Goal: Task Accomplishment & Management: Manage account settings

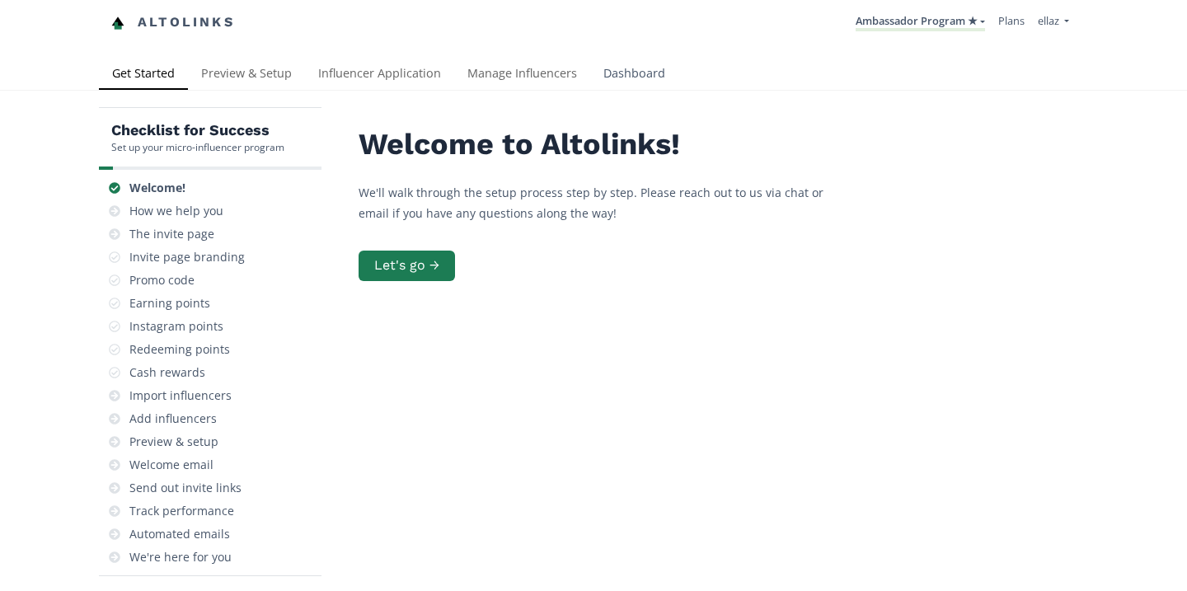
click at [619, 67] on link "Dashboard" at bounding box center [634, 75] width 88 height 33
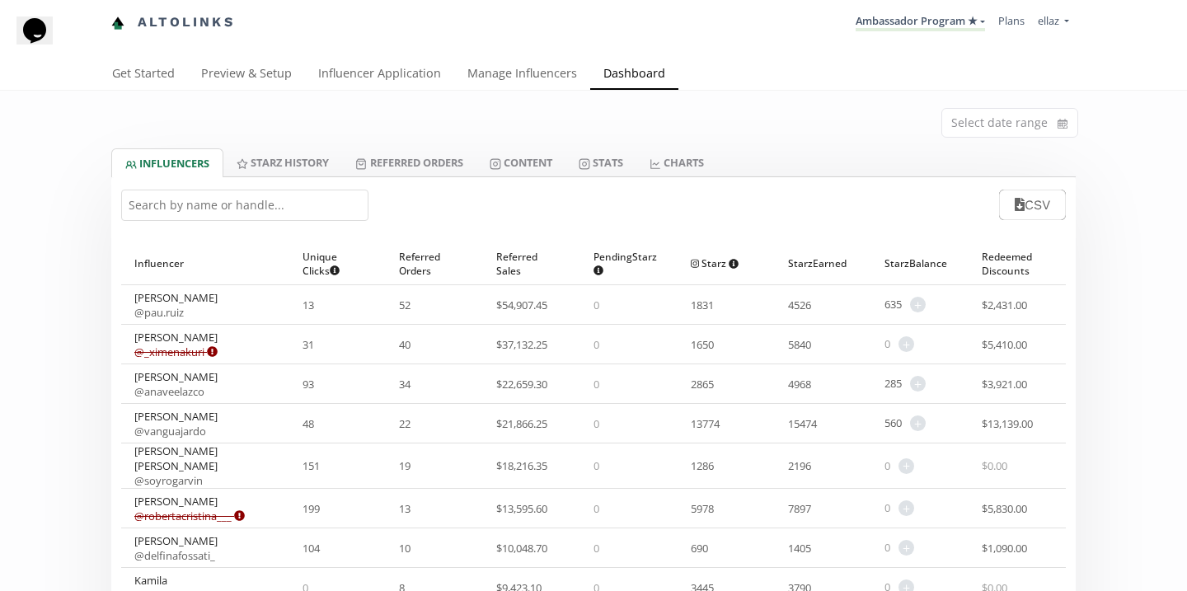
click at [304, 215] on input "text" at bounding box center [244, 205] width 247 height 31
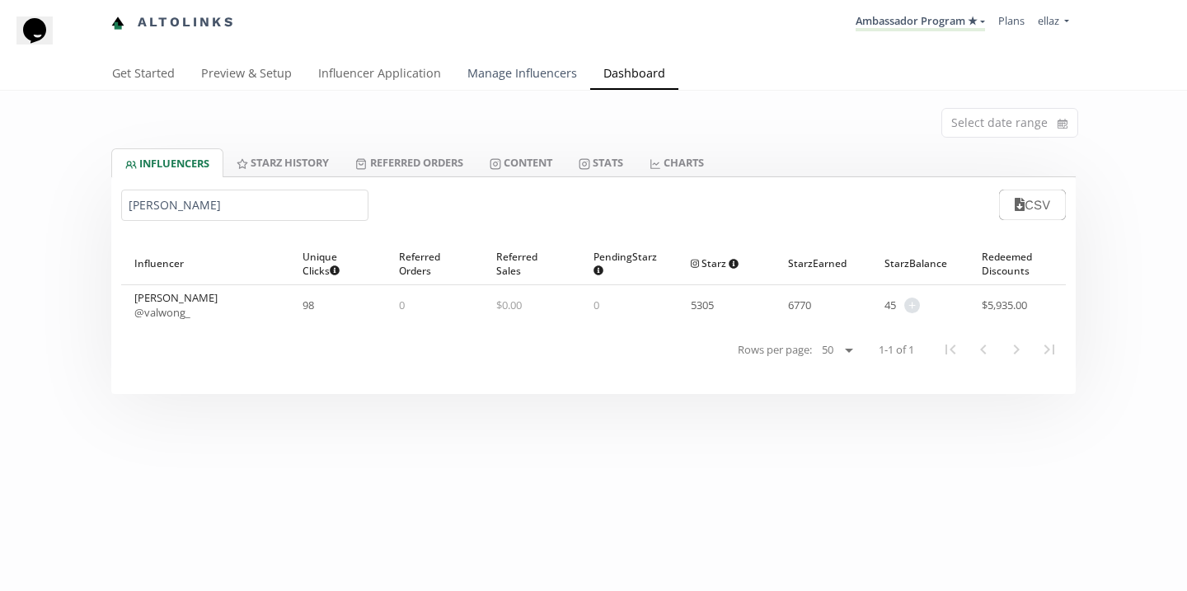
type input "valeria w"
click at [492, 77] on link "Manage Influencers" at bounding box center [522, 75] width 136 height 33
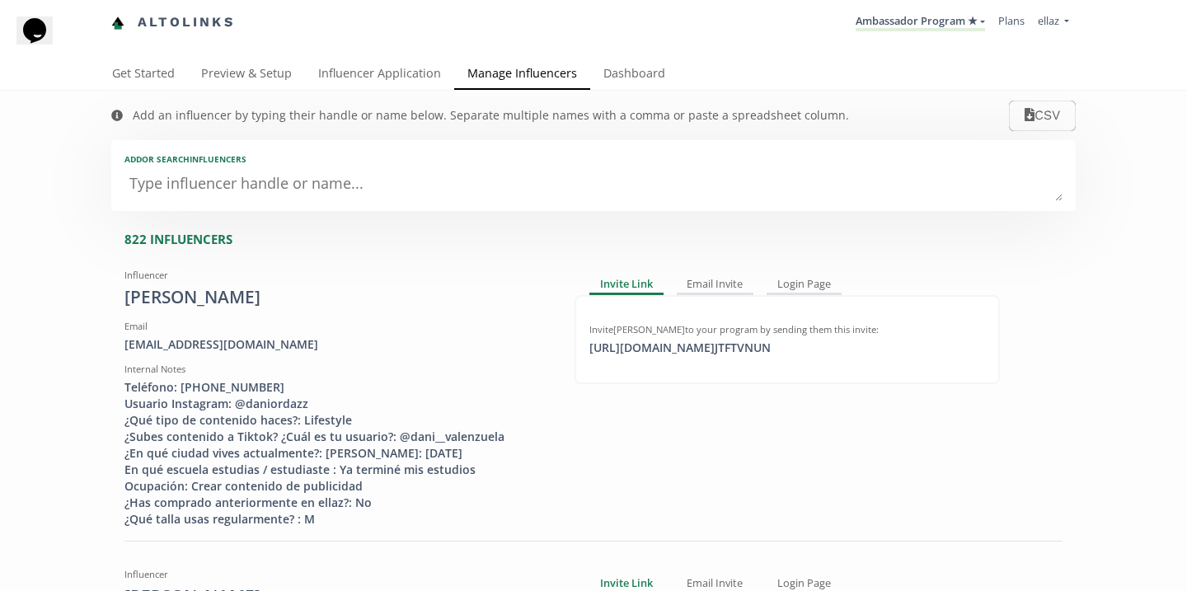
click at [305, 192] on textarea at bounding box center [593, 184] width 938 height 33
type textarea "va"
type input "va"
type input "VA"
type textarea "val"
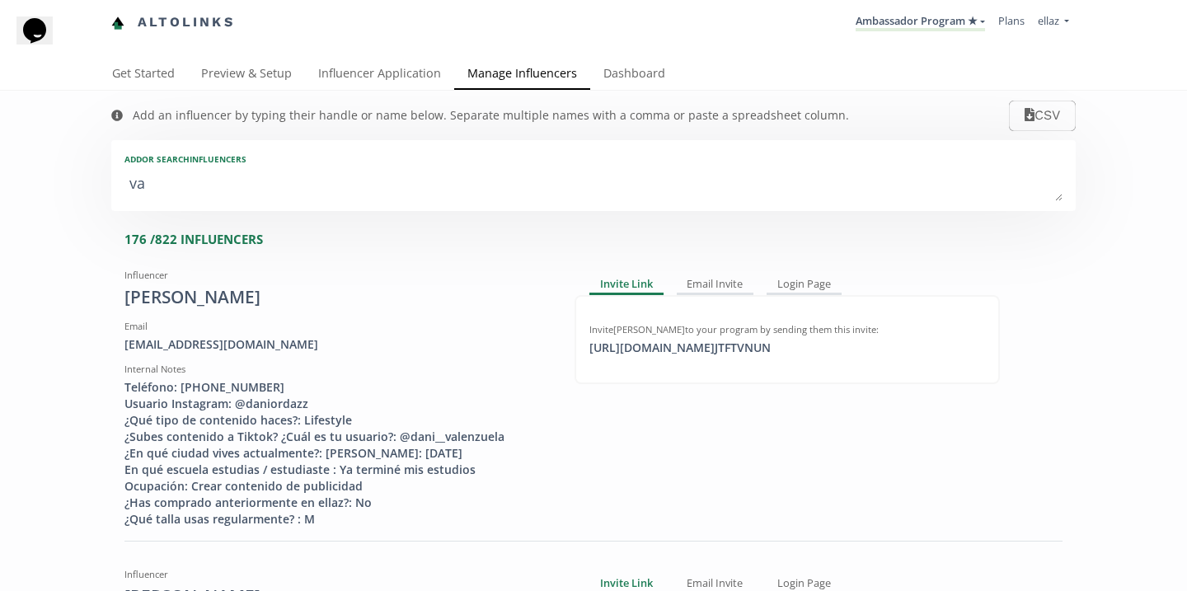
type input "val"
type input "VAL"
type textarea "vale"
type input "vale"
type input "VALE"
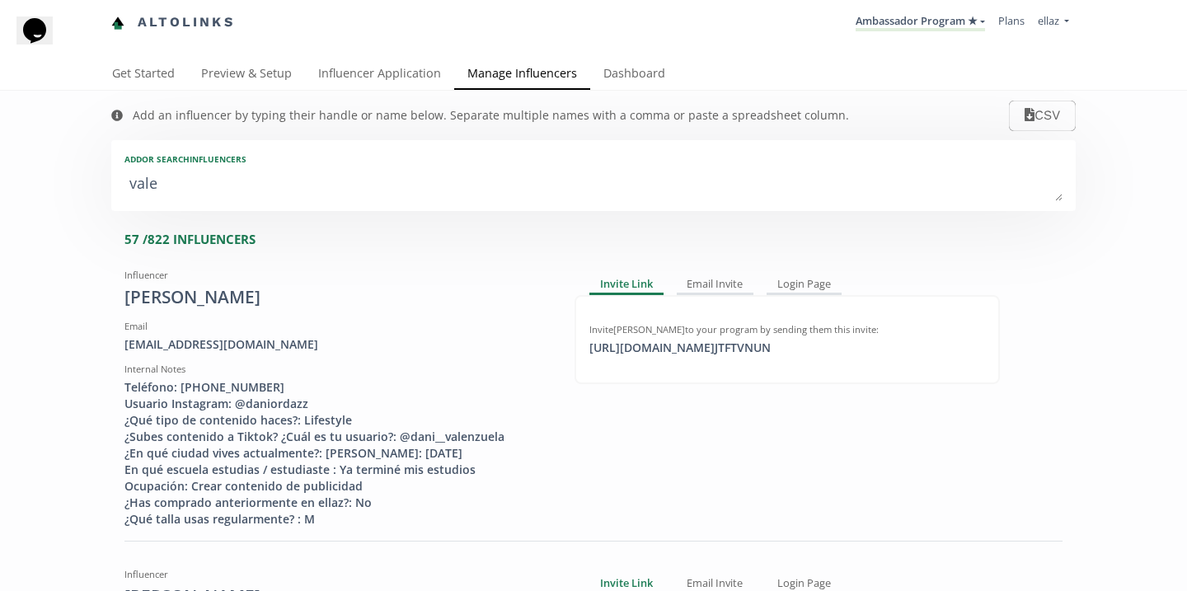
type textarea "valer"
type input "valer"
type input "VALER"
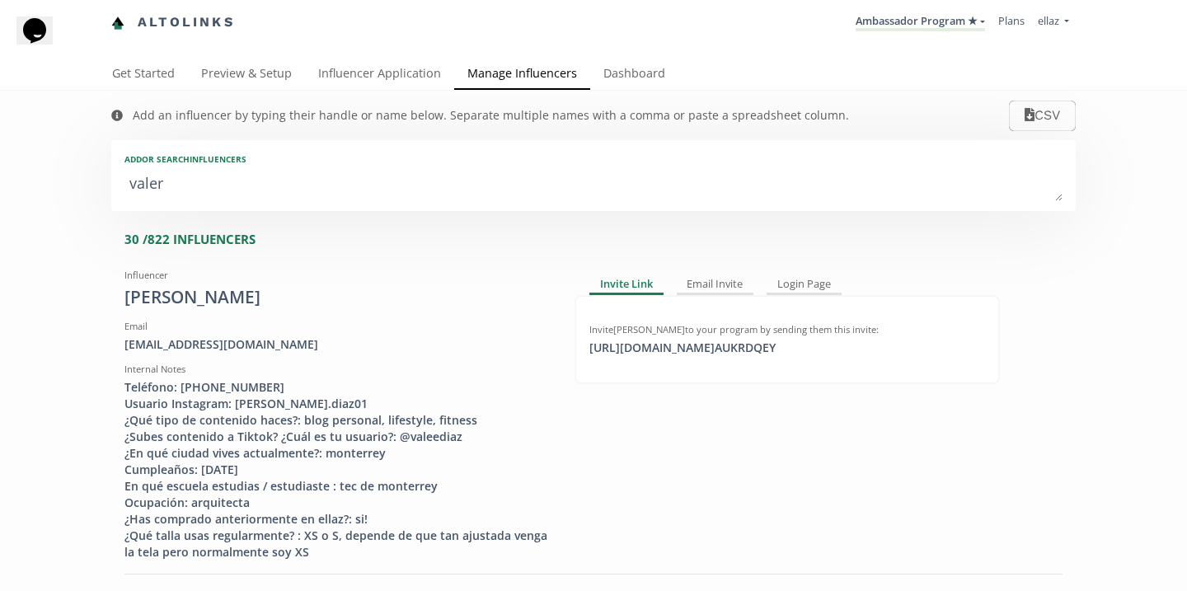
type textarea "valeri"
type input "valeri"
type input "VALERI"
type textarea "valeria"
type input "valeria"
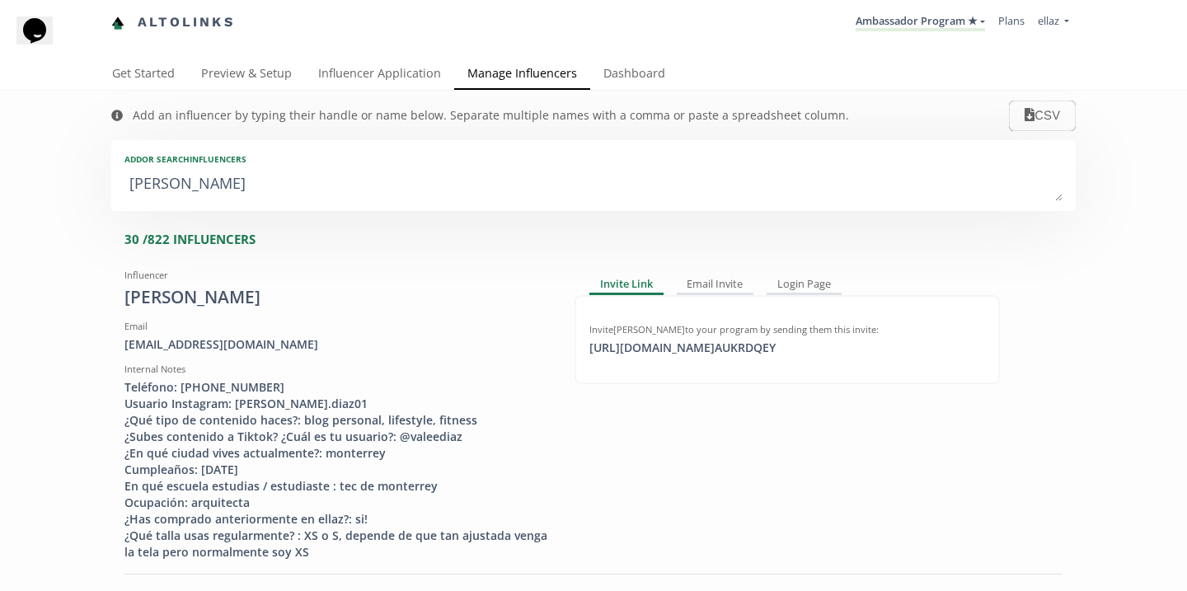
type input "VALERIA"
type textarea "valeria w"
type input "valeria w"
type textarea "valeria wo"
type input "valeria wo"
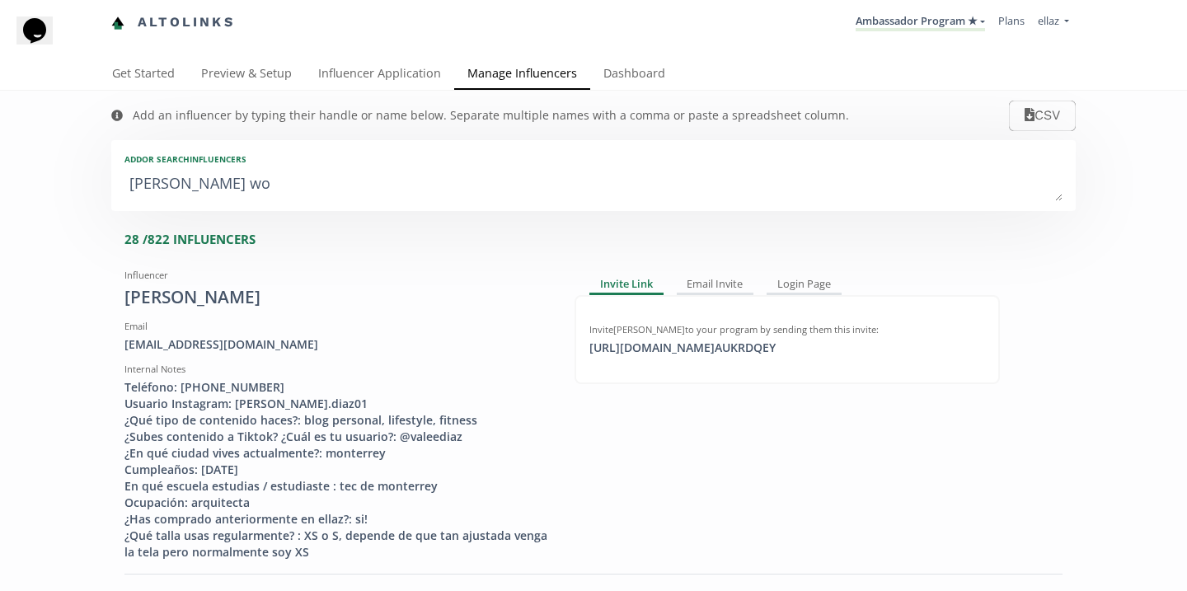
type textarea "valeria won"
type input "valeria won"
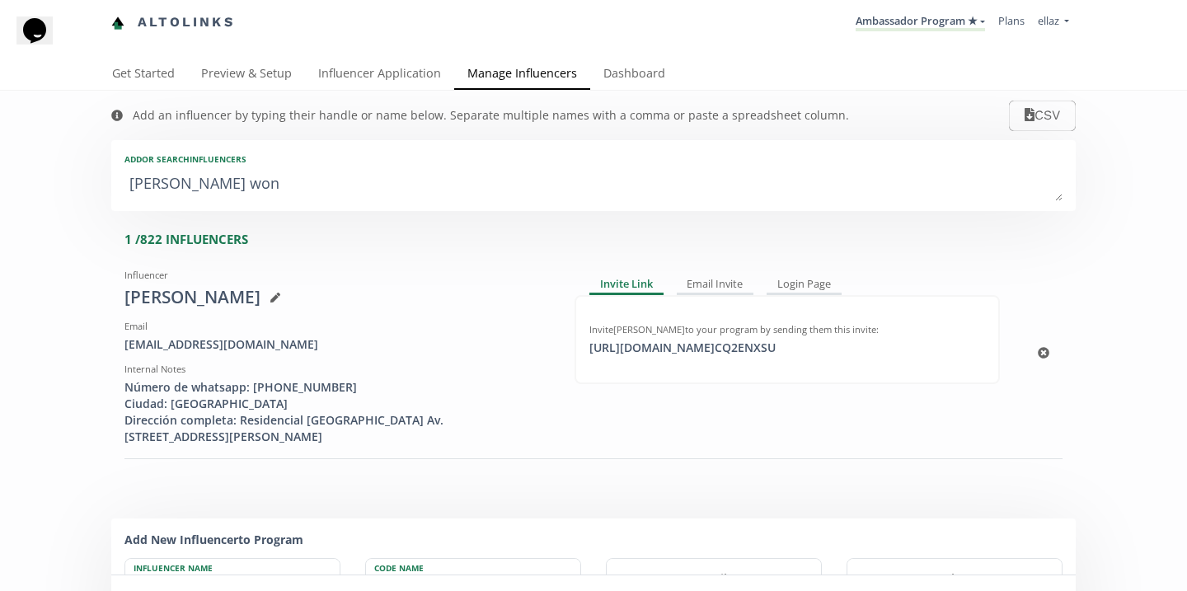
type textarea "valeria won"
click at [684, 342] on div "https://app.altolinks.com/invite/ CQ2ENXSU click to copy" at bounding box center [682, 348] width 206 height 16
copy div "https://app.altoli"
click at [615, 91] on div "Get Started Preview & Setup Influencer Application Manage Influencers Dashboard" at bounding box center [593, 75] width 1187 height 33
click at [619, 82] on link "Dashboard" at bounding box center [634, 75] width 88 height 33
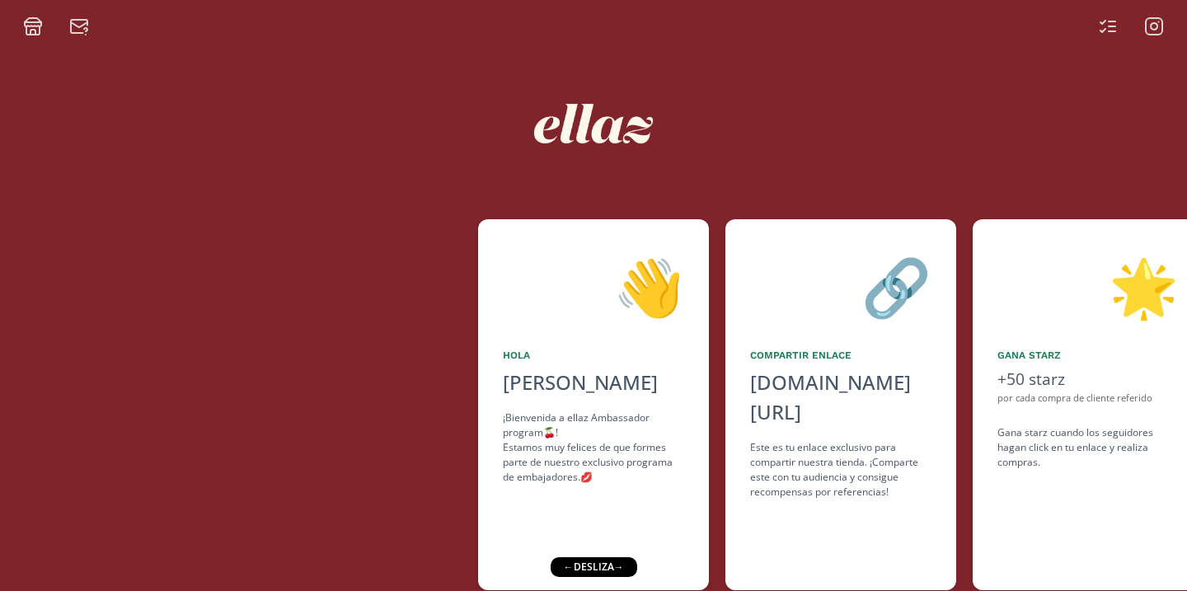
click at [1099, 23] on icon at bounding box center [1108, 26] width 20 height 20
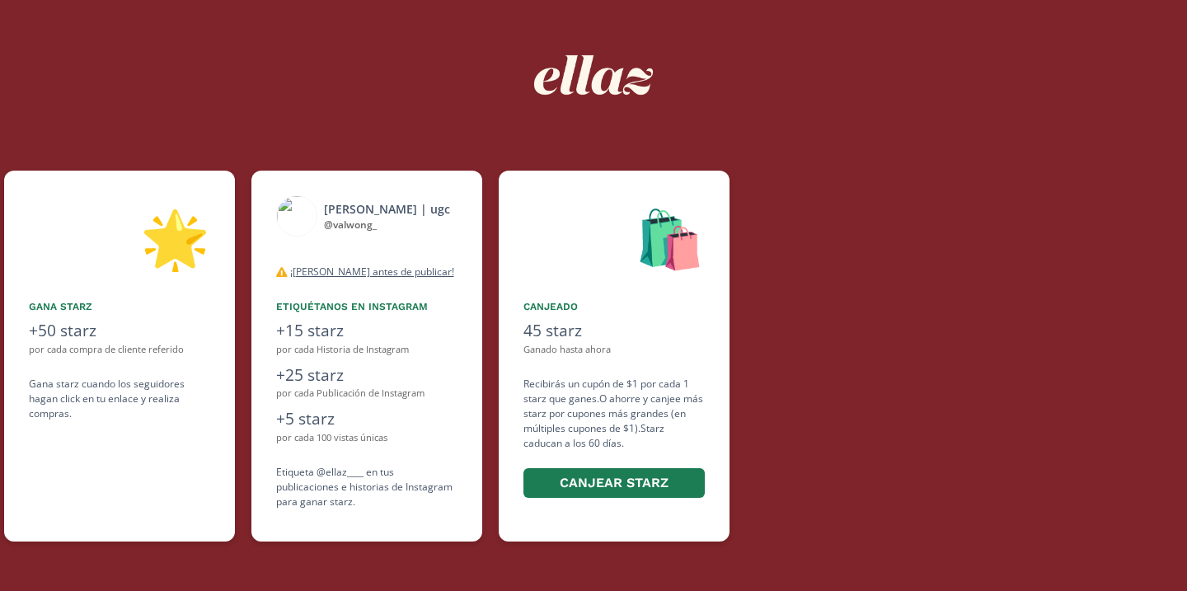
scroll to position [0, 989]
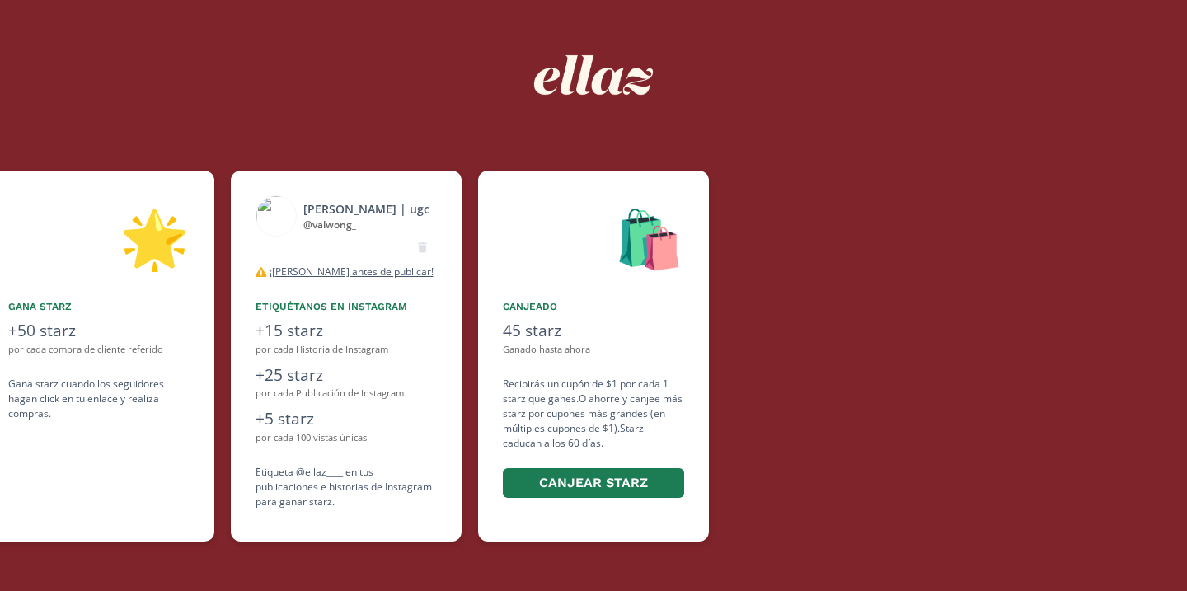
click at [332, 227] on div "@ valwong_" at bounding box center [366, 225] width 126 height 15
click at [330, 221] on div "@ valwong_" at bounding box center [366, 225] width 126 height 15
click at [330, 203] on div "val wong | ugc" at bounding box center [366, 208] width 126 height 17
drag, startPoint x: 363, startPoint y: 224, endPoint x: 303, endPoint y: 223, distance: 60.2
click at [303, 223] on div "@ valwong_" at bounding box center [366, 225] width 126 height 15
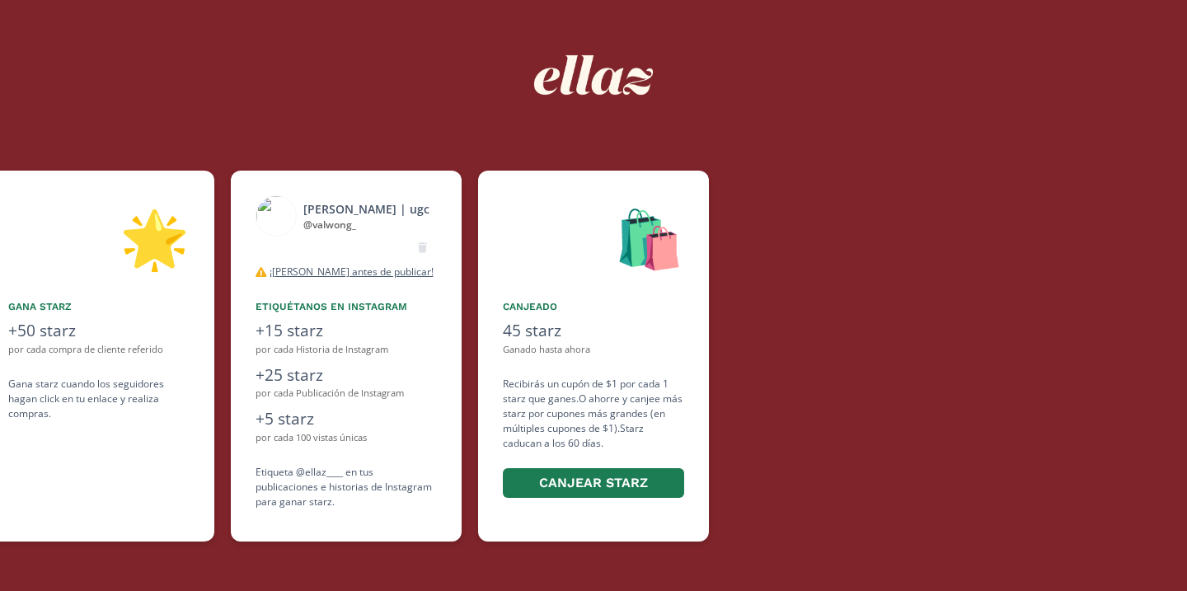
click at [315, 223] on div "@ valwong_" at bounding box center [366, 225] width 126 height 15
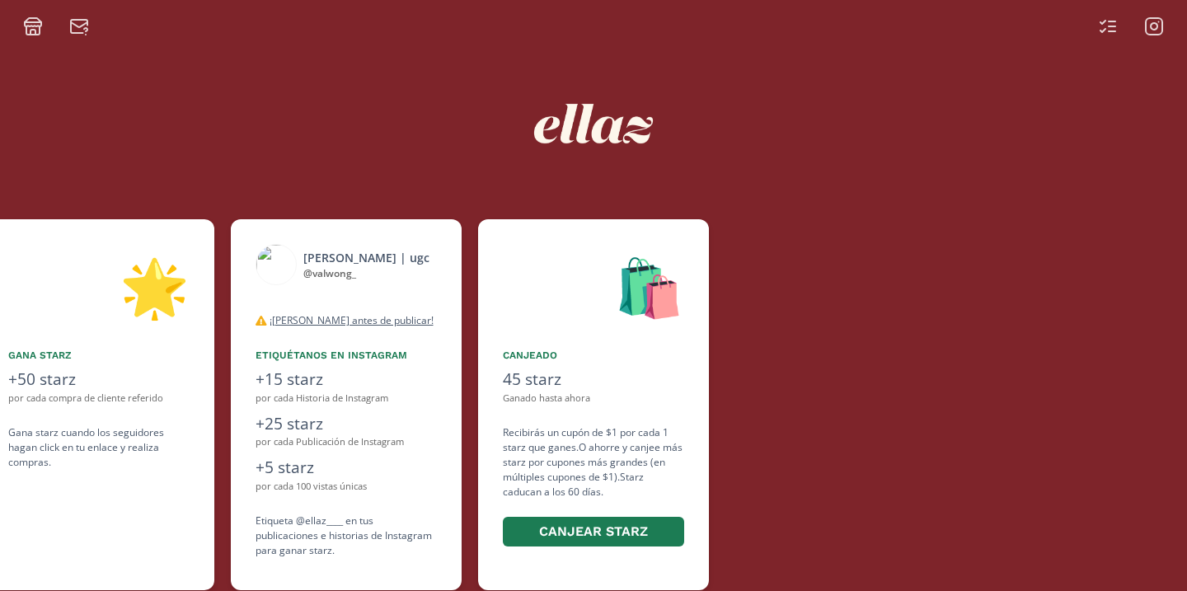
click at [1104, 26] on icon at bounding box center [1108, 26] width 20 height 20
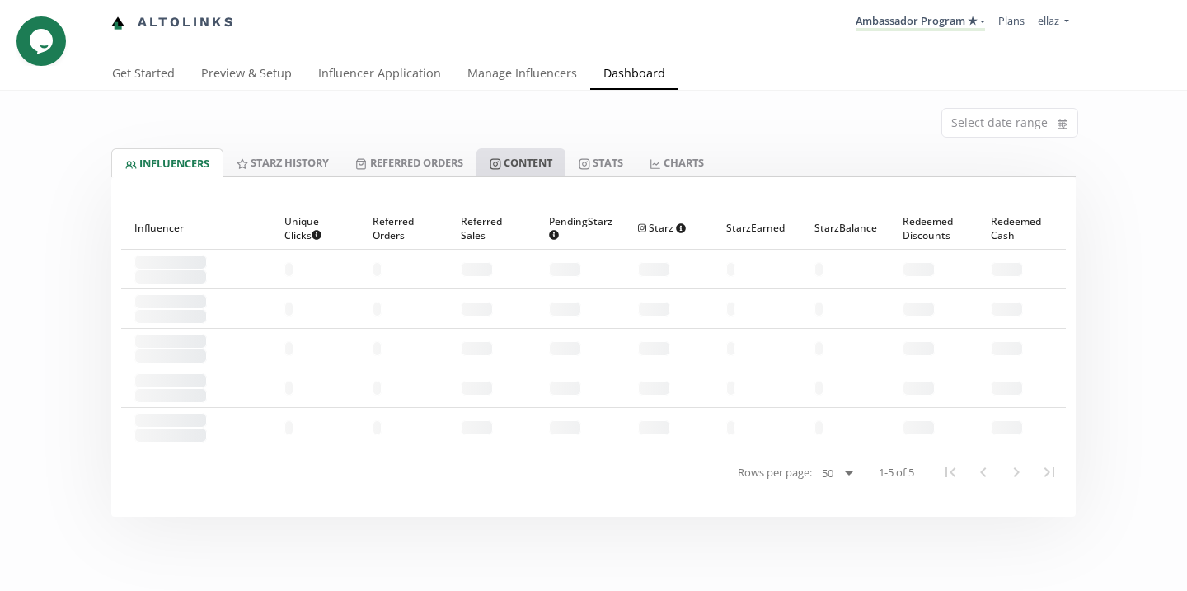
click at [530, 166] on link "Content" at bounding box center [520, 162] width 89 height 28
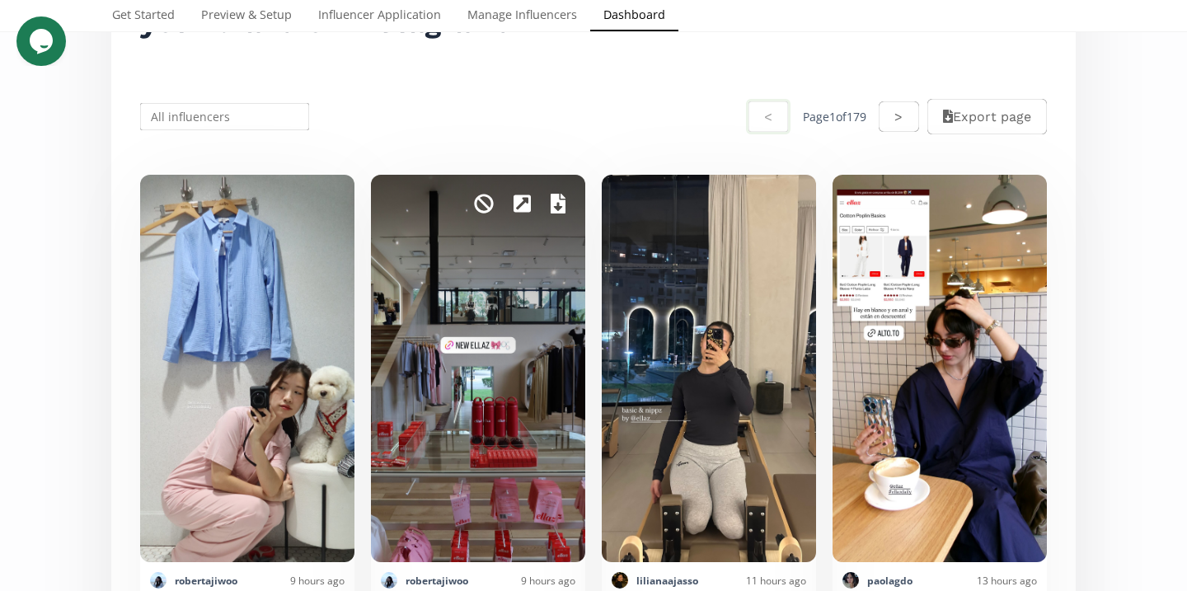
scroll to position [320, 0]
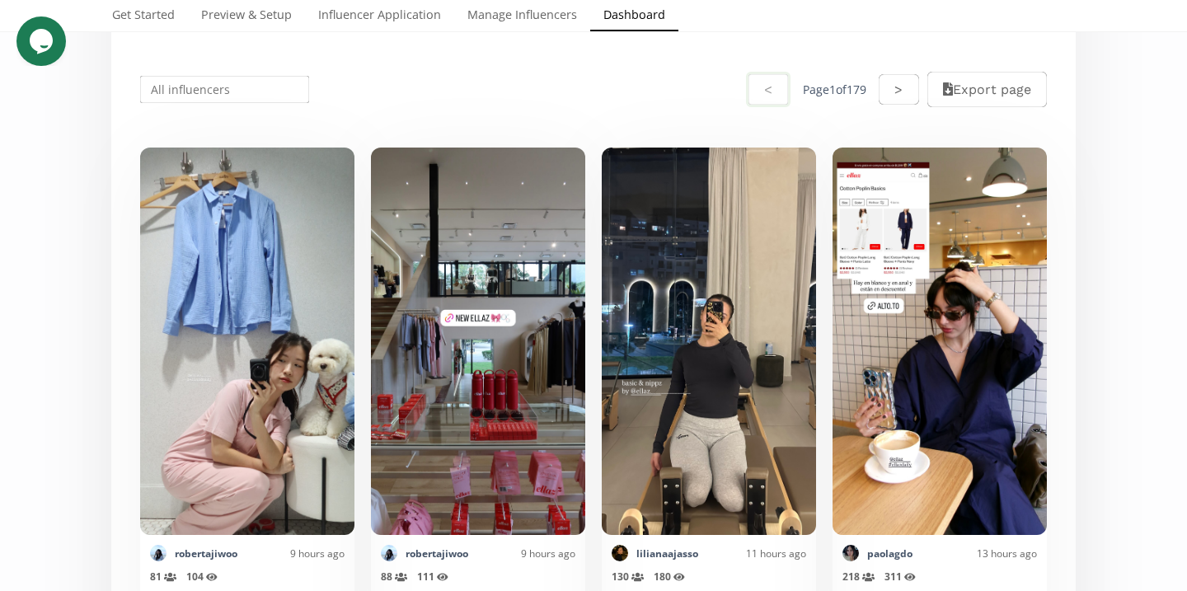
click at [250, 86] on input "text" at bounding box center [225, 89] width 174 height 32
click at [257, 120] on div "Valeria Wong" at bounding box center [224, 121] width 167 height 30
type input "[PERSON_NAME]"
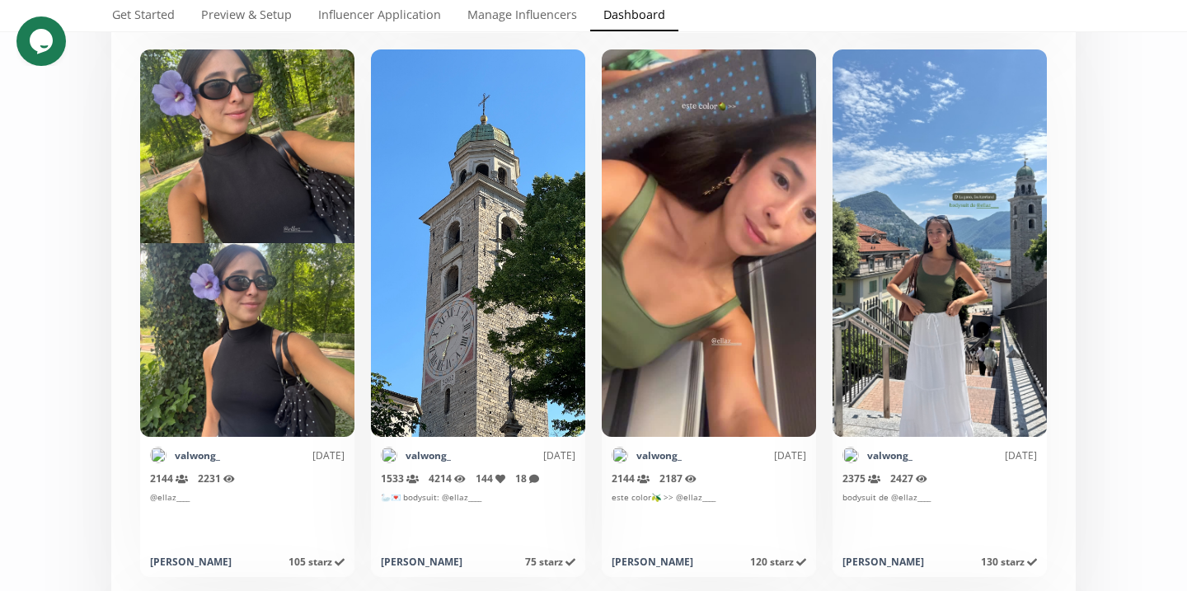
scroll to position [0, 0]
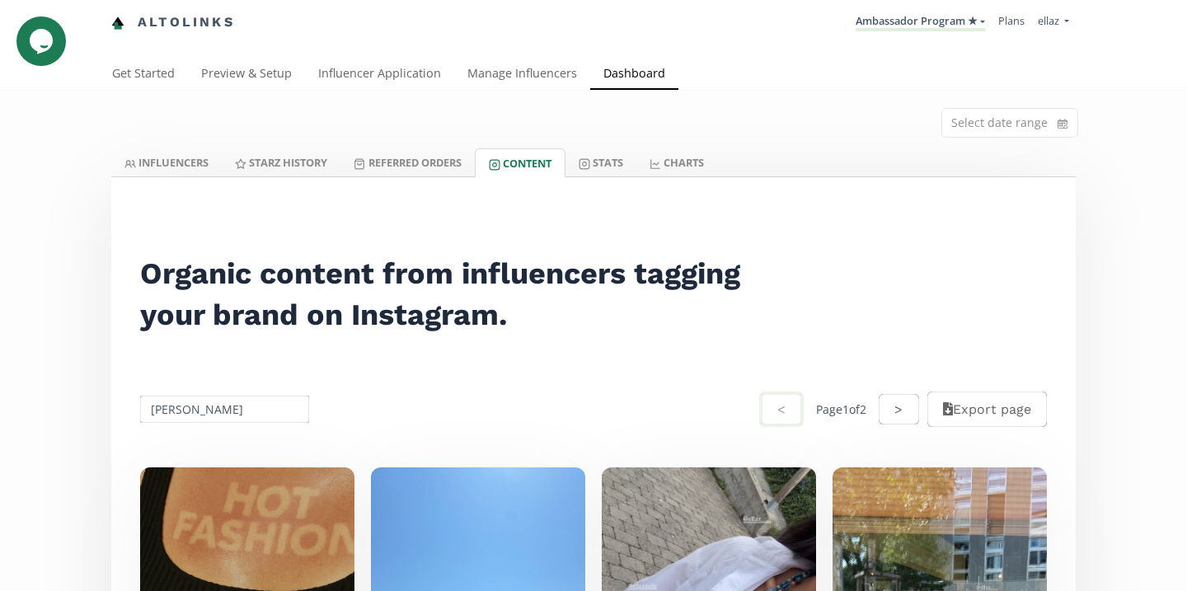
click at [172, 165] on link "INFLUENCERS" at bounding box center [166, 162] width 110 height 28
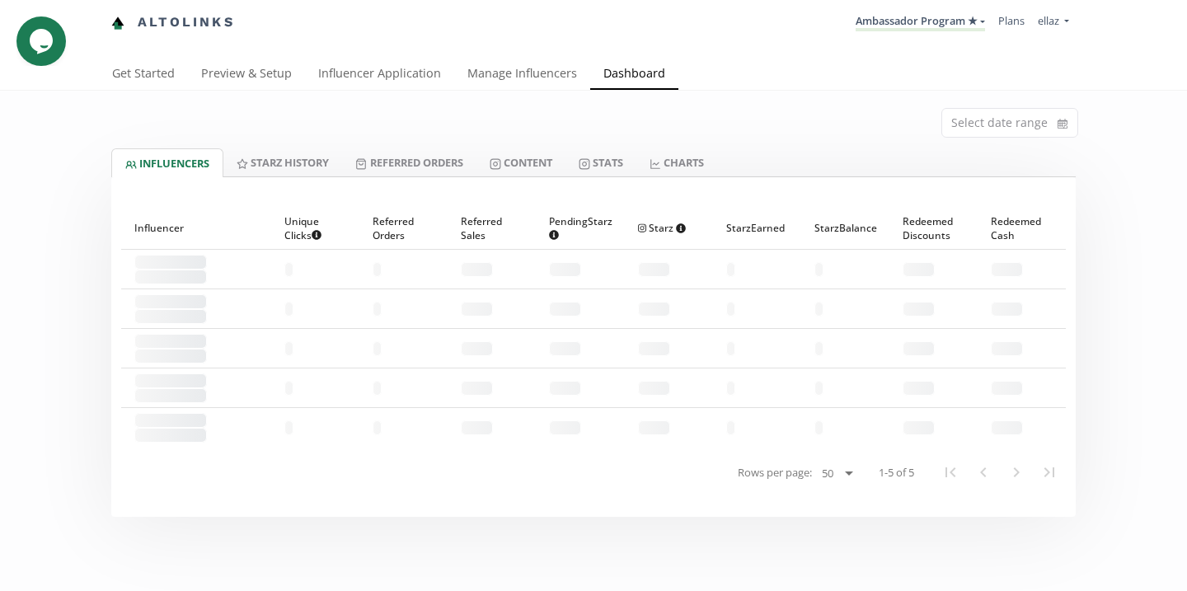
click at [541, 145] on div "Select date range" at bounding box center [593, 120] width 989 height 58
click at [541, 157] on link "Content" at bounding box center [520, 162] width 89 height 28
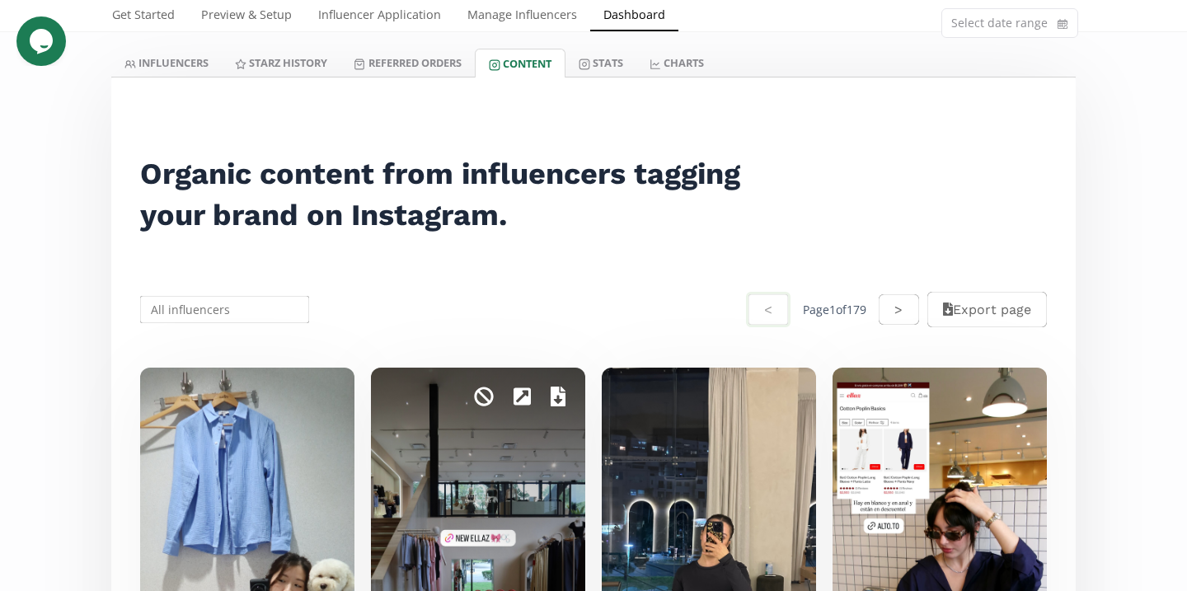
scroll to position [166, 0]
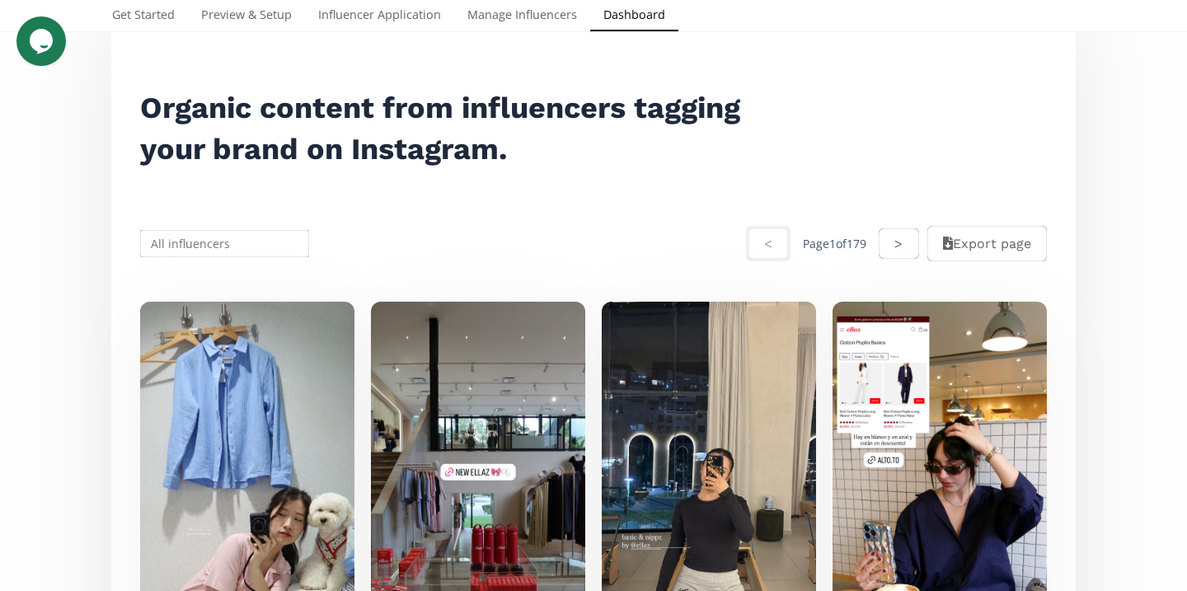
click at [204, 251] on input "text" at bounding box center [225, 243] width 174 height 32
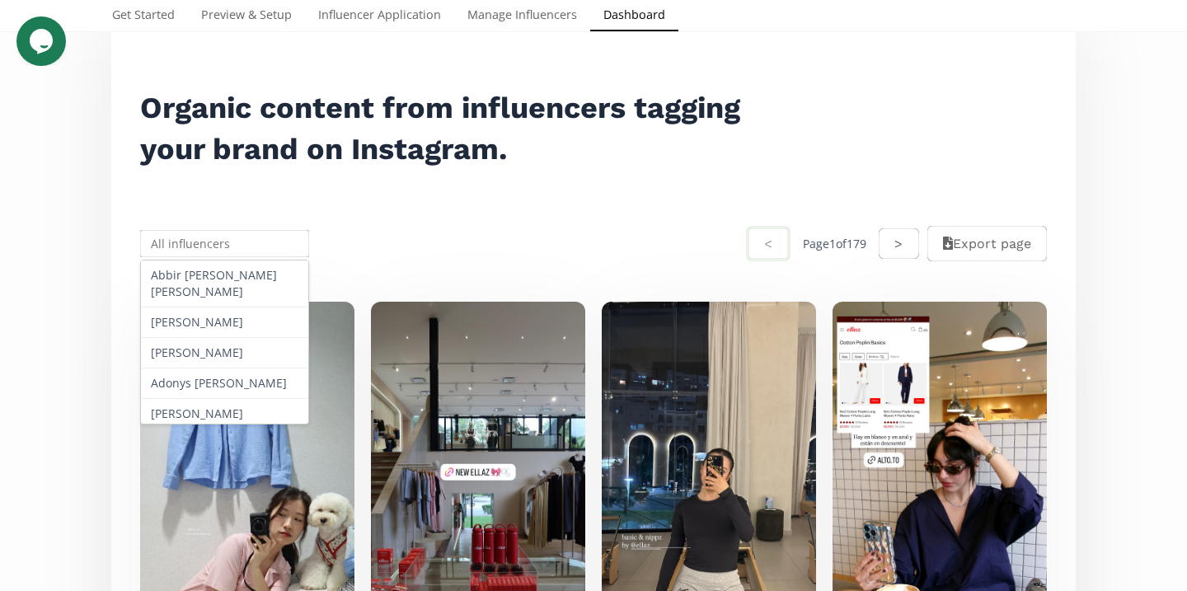
type input "o"
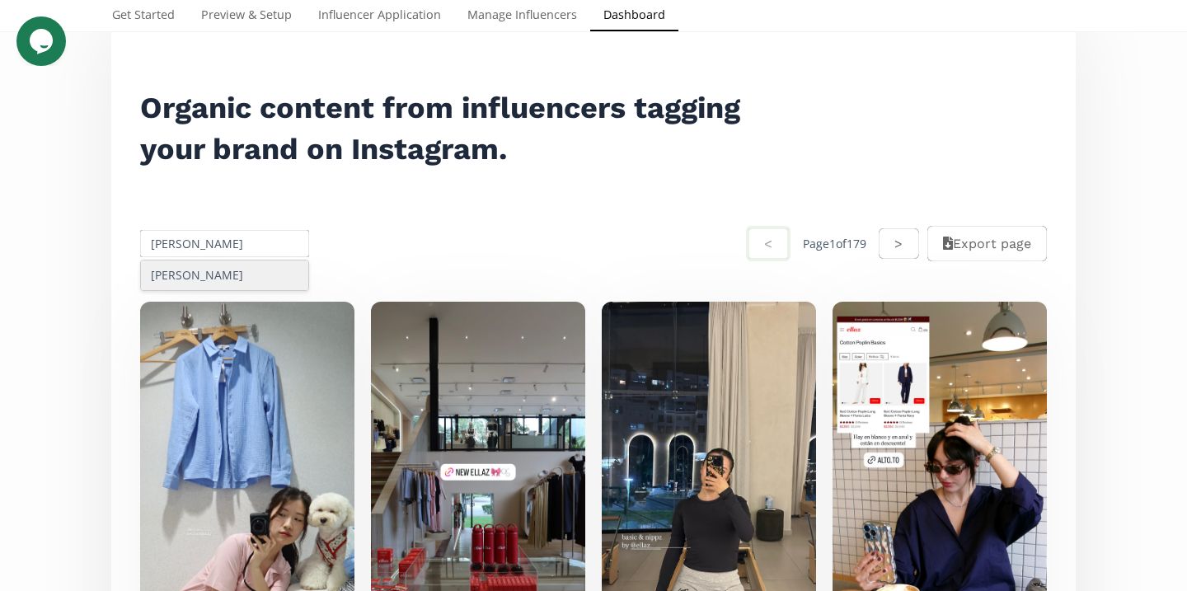
click at [218, 271] on div "[PERSON_NAME]" at bounding box center [224, 275] width 167 height 30
type input "[PERSON_NAME]"
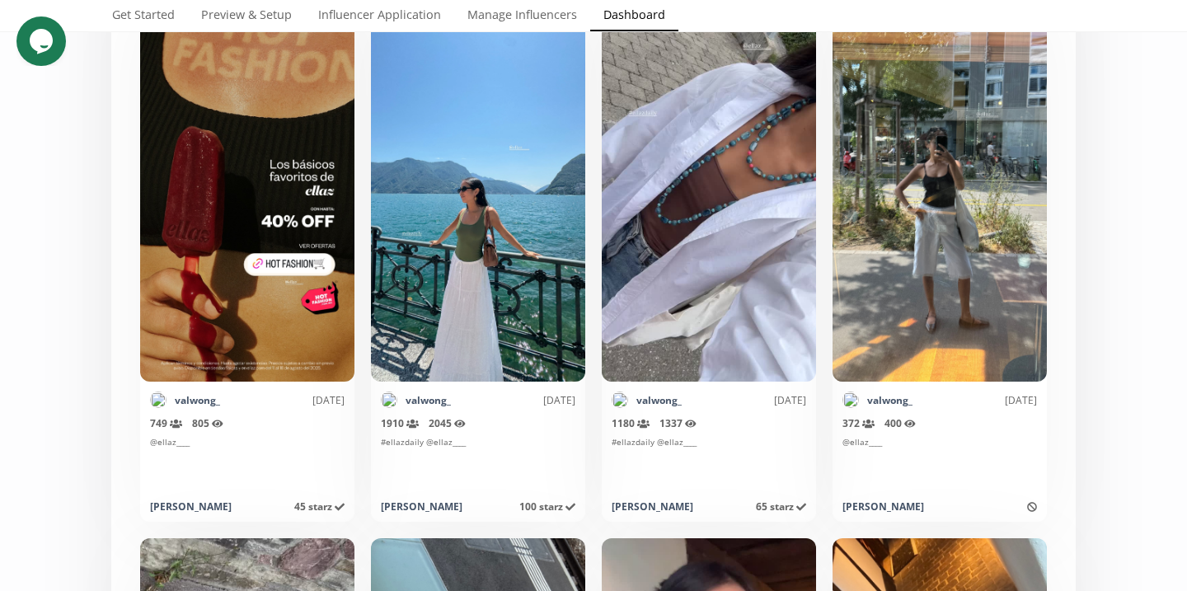
scroll to position [486, 0]
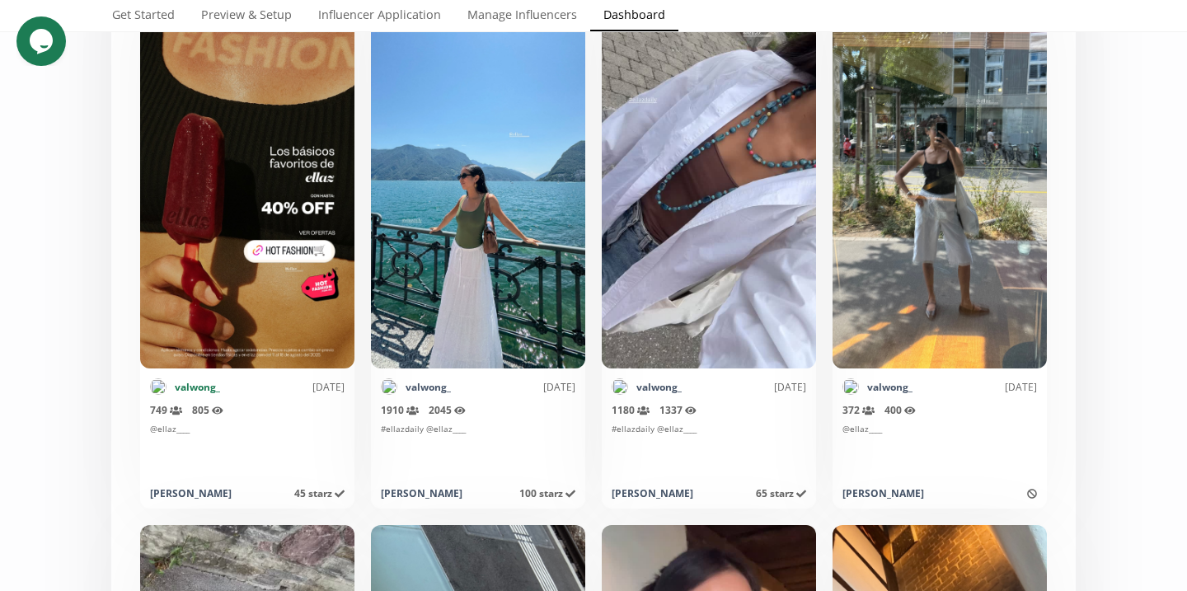
click at [209, 384] on link "valwong_" at bounding box center [197, 387] width 45 height 14
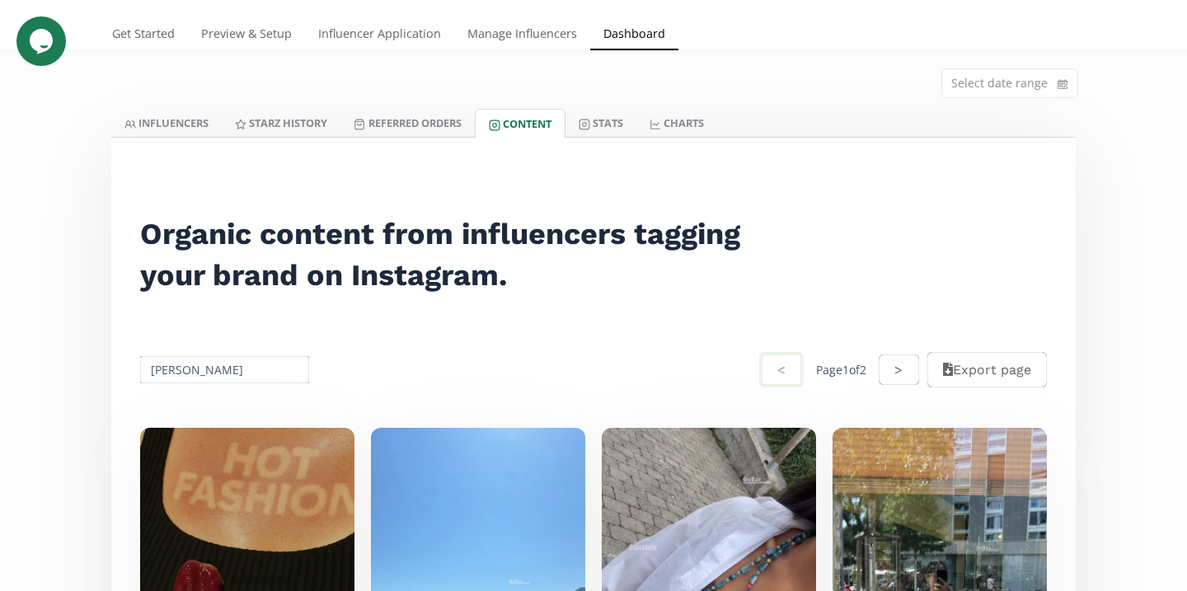
scroll to position [0, 0]
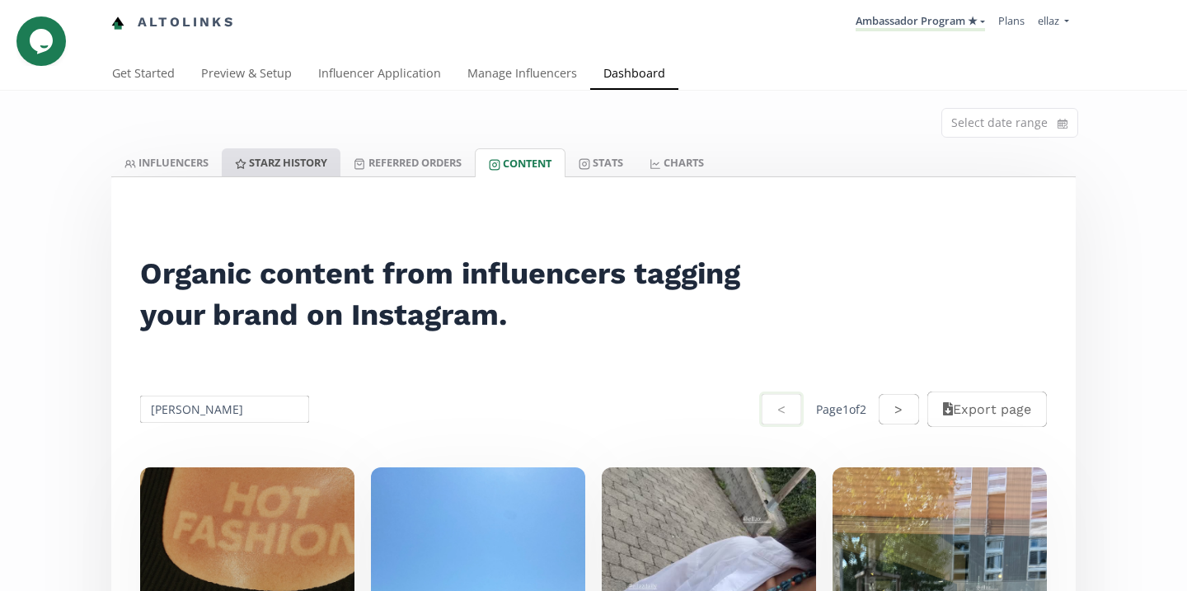
click at [290, 164] on link "Starz HISTORY" at bounding box center [281, 162] width 119 height 28
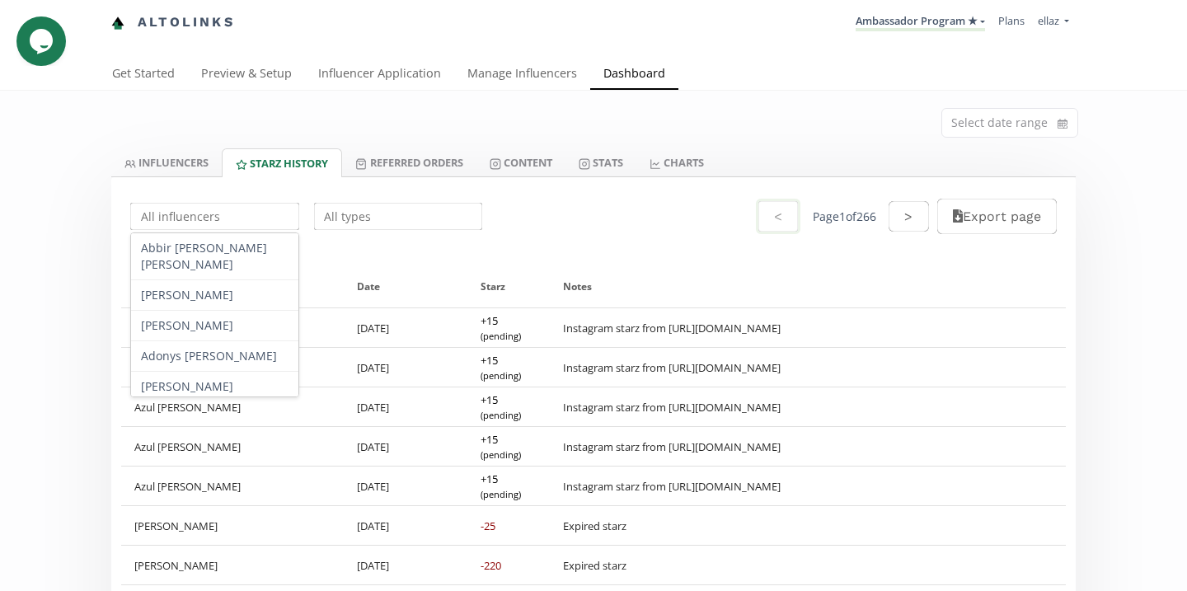
click at [251, 215] on input "text" at bounding box center [215, 216] width 174 height 32
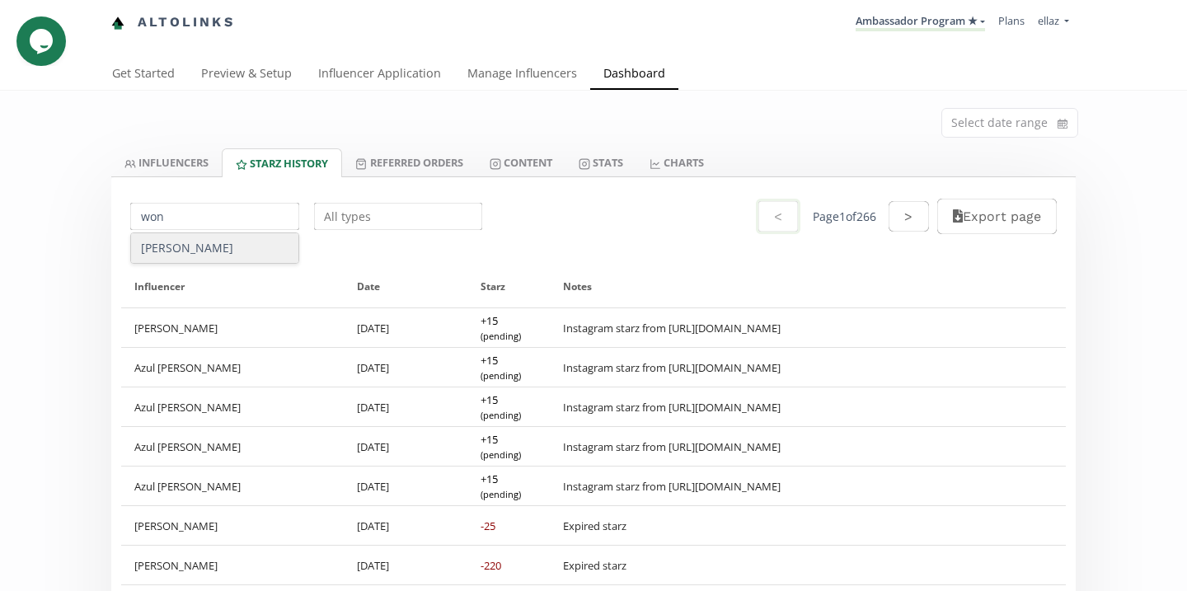
click at [233, 252] on div "[PERSON_NAME]" at bounding box center [214, 248] width 167 height 30
type input "[PERSON_NAME]"
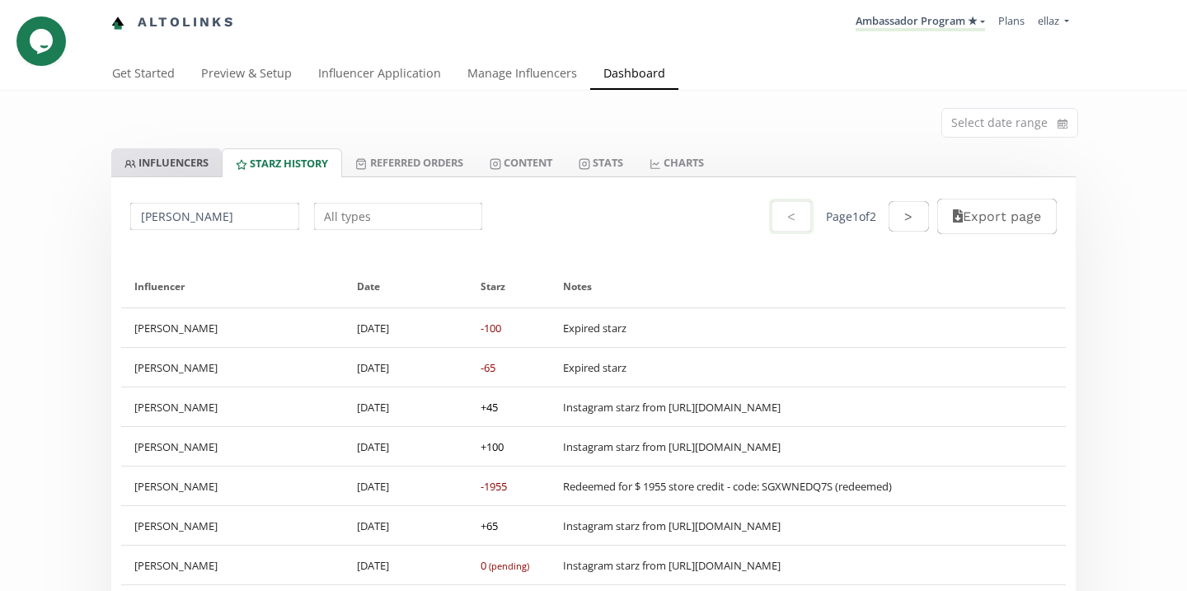
click at [190, 176] on link "INFLUENCERS" at bounding box center [166, 162] width 110 height 28
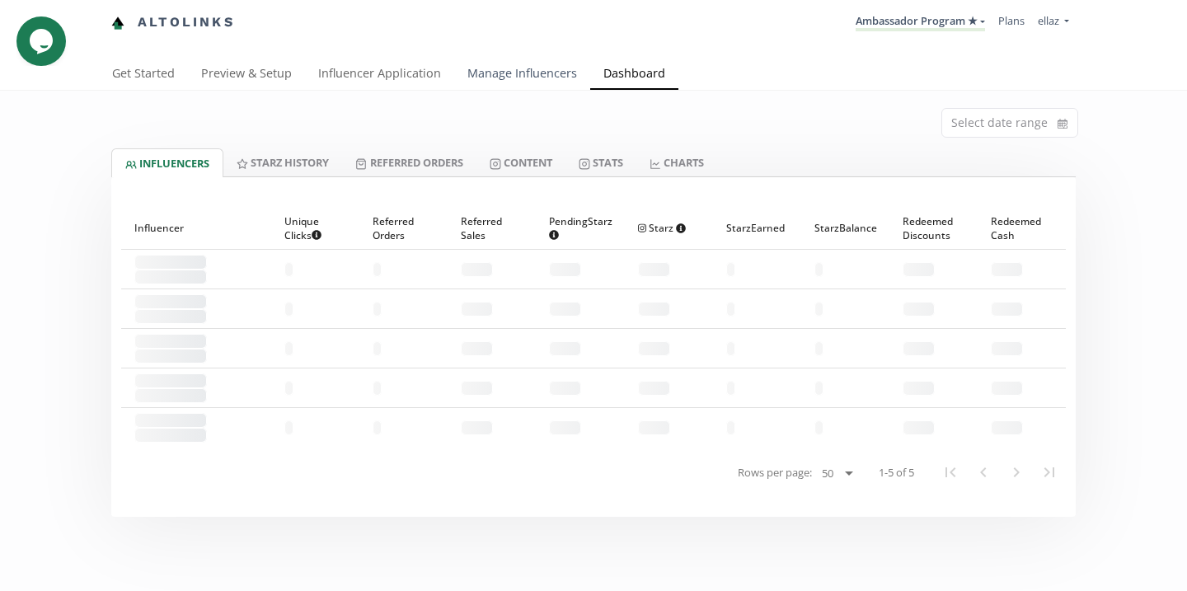
click at [526, 61] on link "Manage Influencers" at bounding box center [522, 75] width 136 height 33
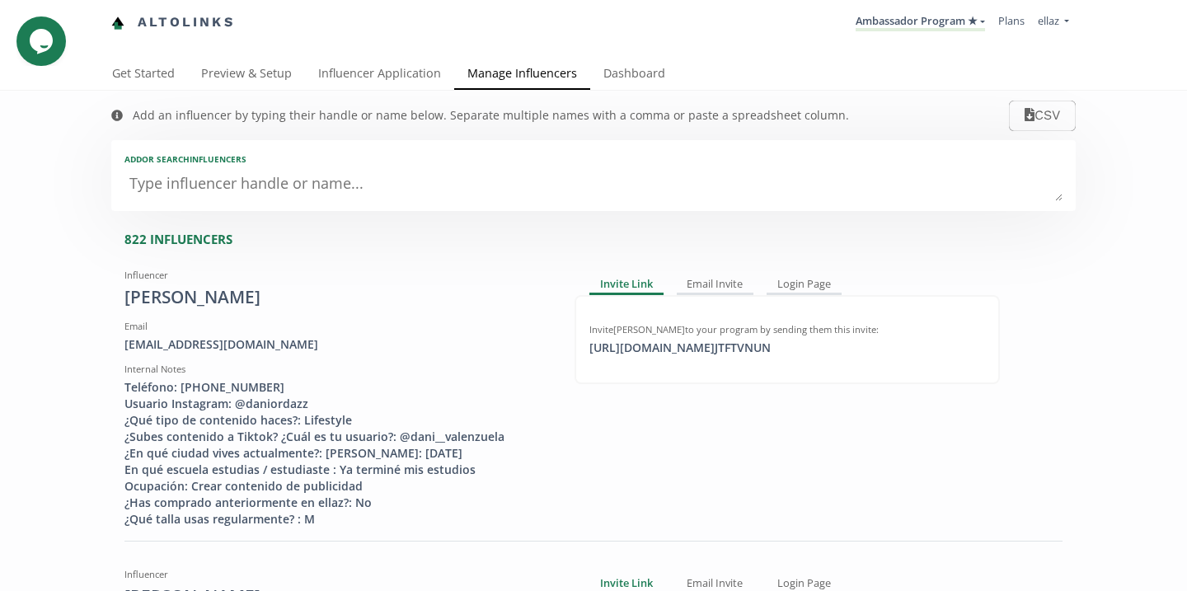
click at [269, 180] on textarea at bounding box center [593, 184] width 938 height 33
type textarea "an"
type input "an"
type input "AN"
type textarea "[PERSON_NAME]"
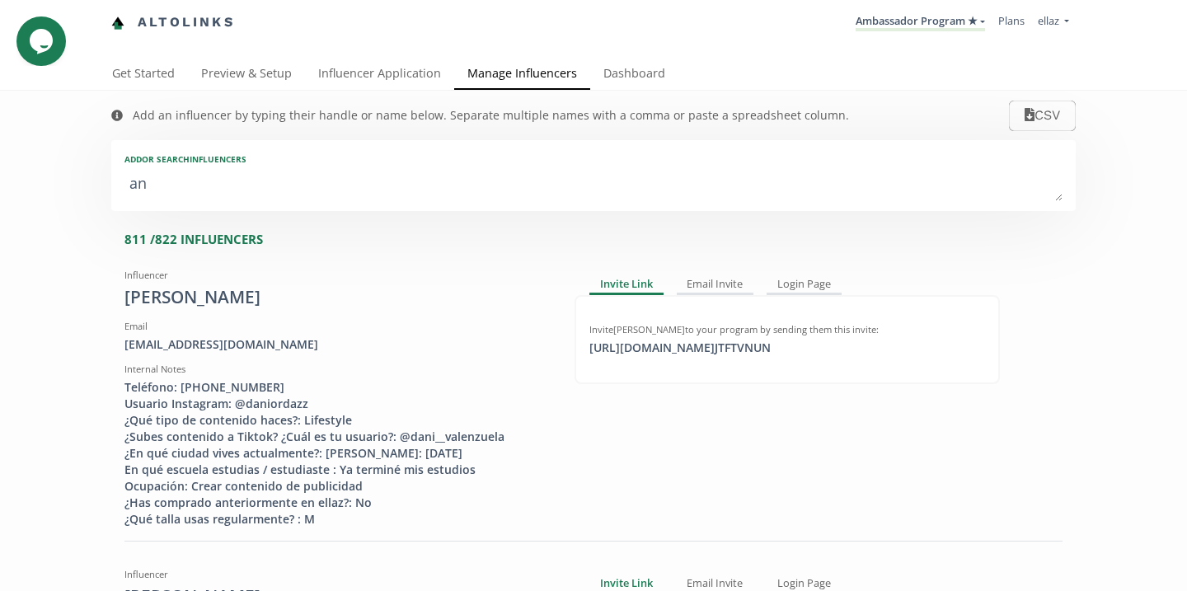
type input "[PERSON_NAME]"
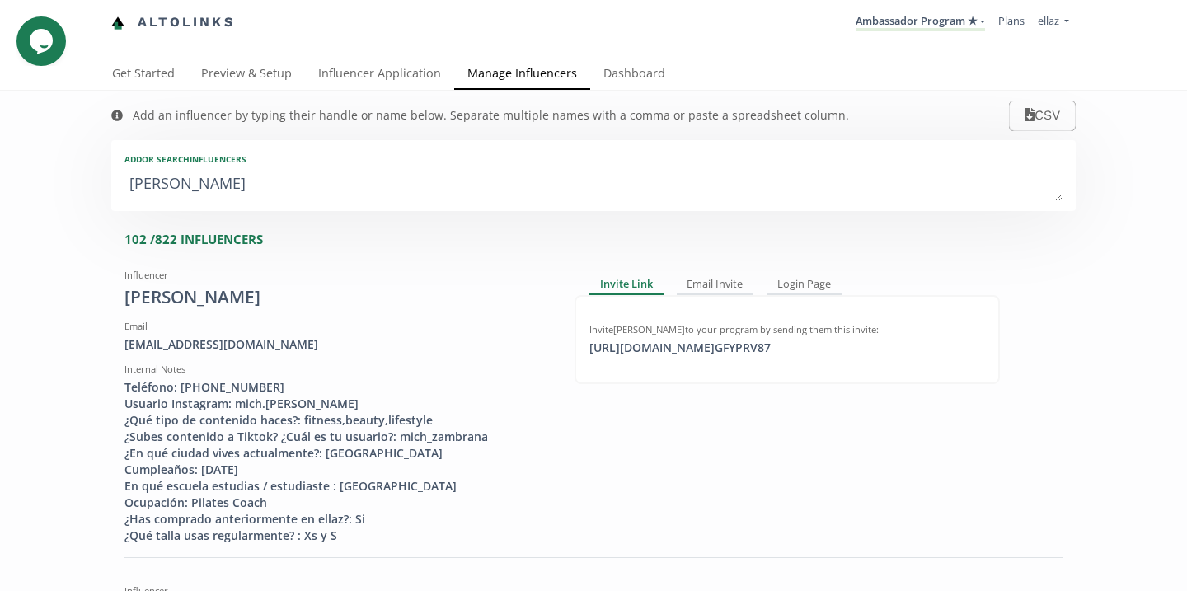
type textarea "[PERSON_NAME]"
type input "[PERSON_NAME]"
type textarea "[PERSON_NAME] pa"
type input "[PERSON_NAME] pa"
type textarea "ana pa"
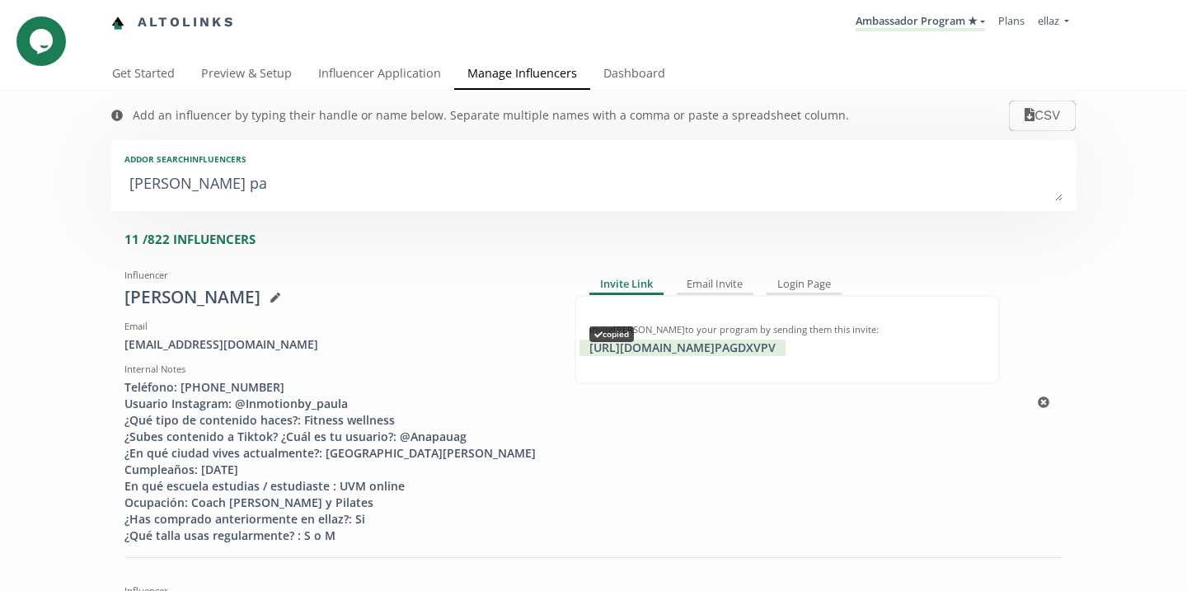
click at [719, 354] on div "https://app.altolinks.com/invite/ PAGDXVPV copied" at bounding box center [682, 348] width 206 height 16
copy div "https://app.altolinks.co"
click at [644, 87] on link "Dashboard" at bounding box center [634, 75] width 88 height 33
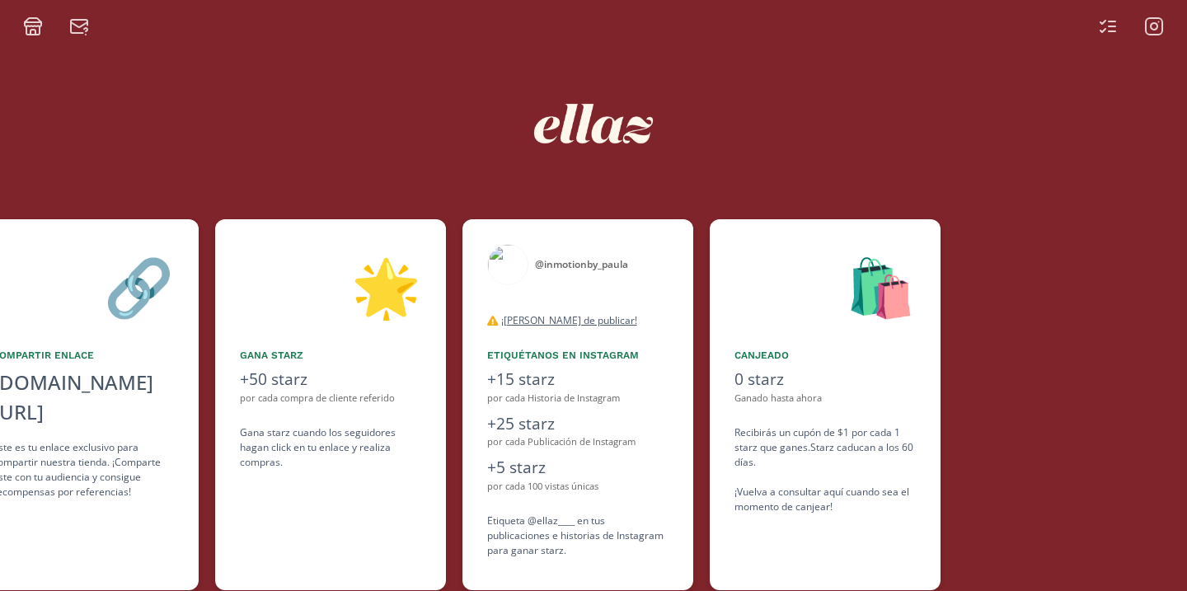
scroll to position [0, 742]
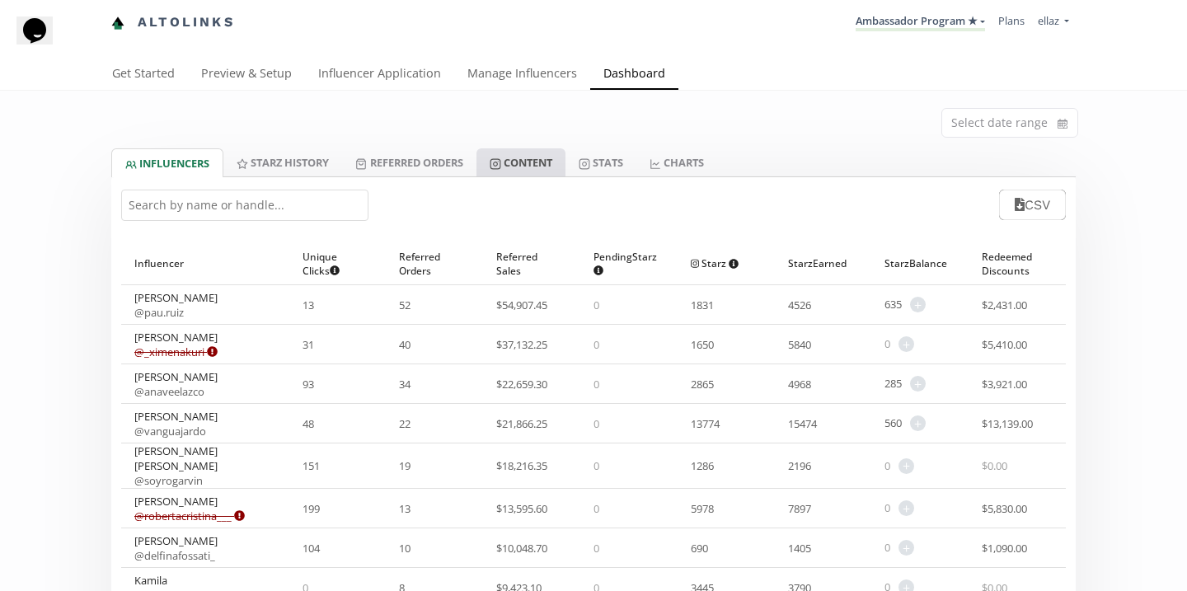
click at [541, 166] on link "Content" at bounding box center [520, 162] width 89 height 28
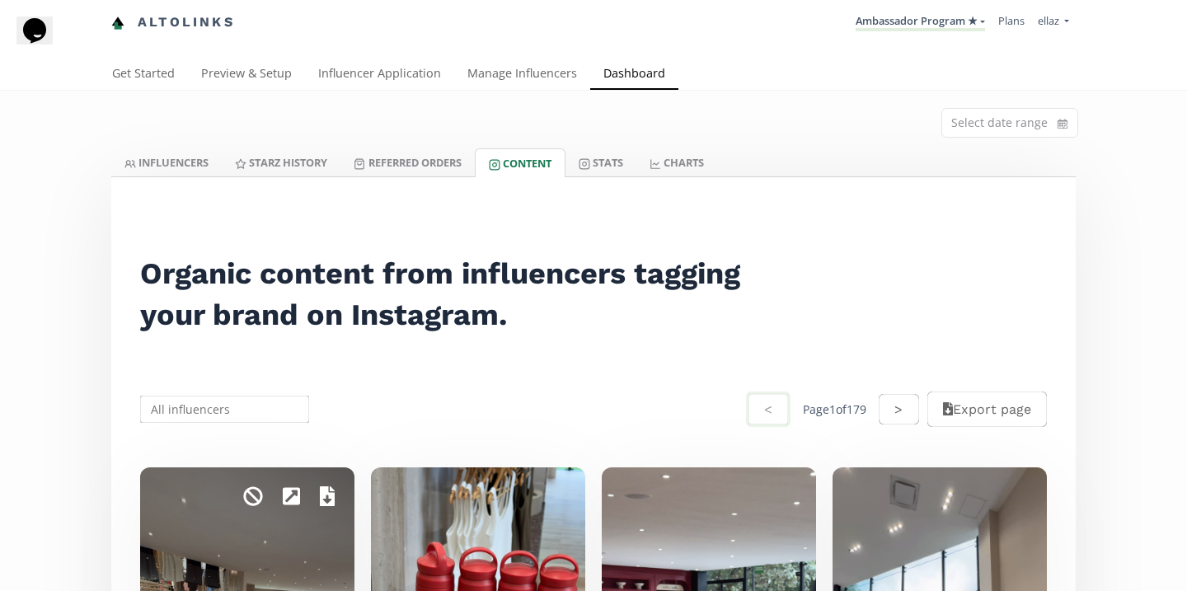
scroll to position [206, 0]
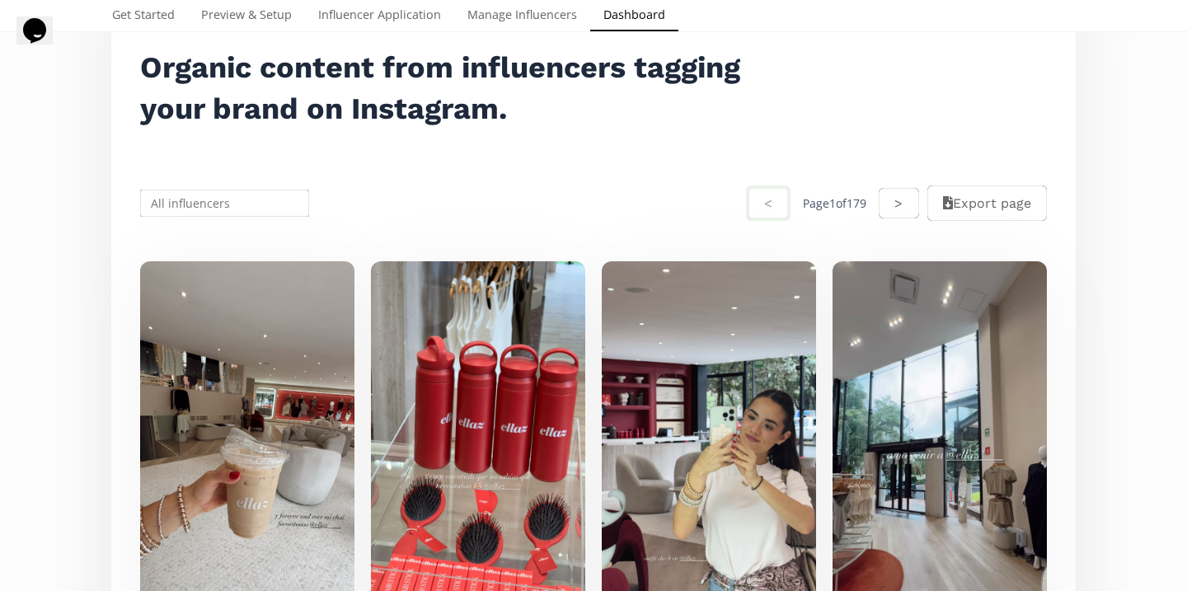
click at [226, 202] on input "text" at bounding box center [225, 203] width 174 height 32
click at [235, 210] on input "[PERSON_NAME]" at bounding box center [225, 203] width 174 height 32
click at [247, 231] on div "[PERSON_NAME]" at bounding box center [224, 235] width 167 height 30
type input "[PERSON_NAME]"
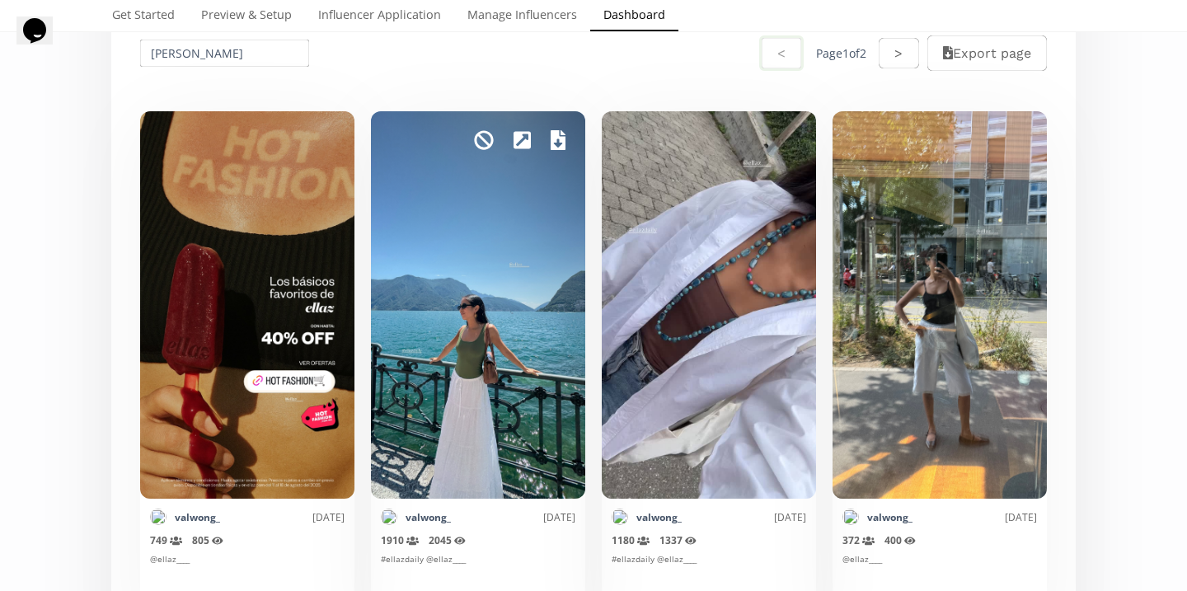
scroll to position [0, 0]
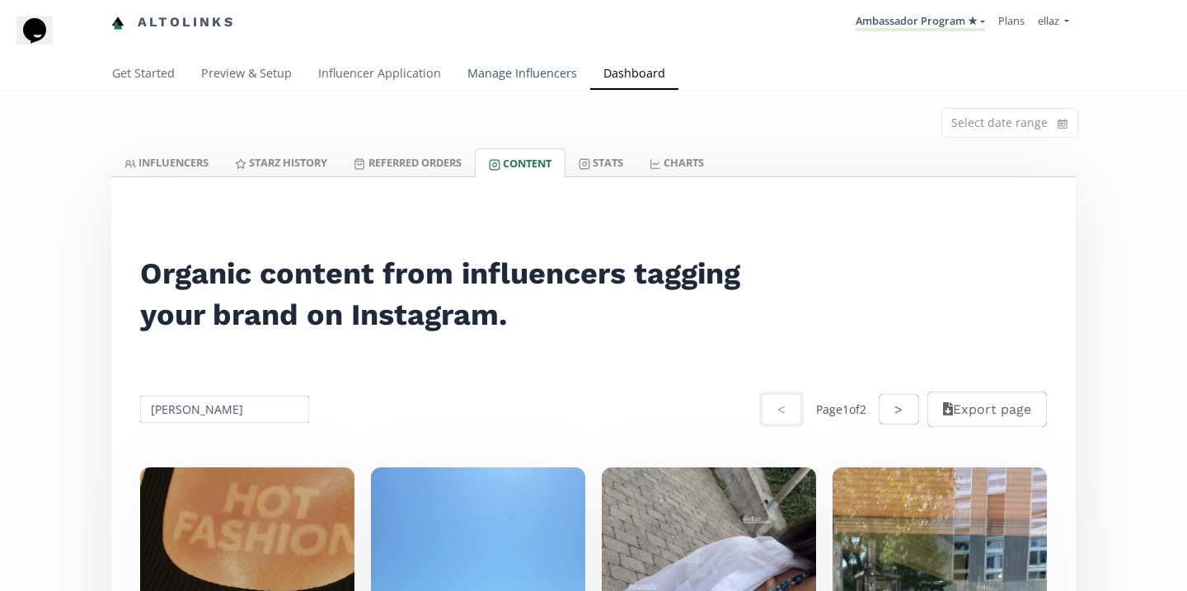
click at [515, 80] on link "Manage Influencers" at bounding box center [522, 75] width 136 height 33
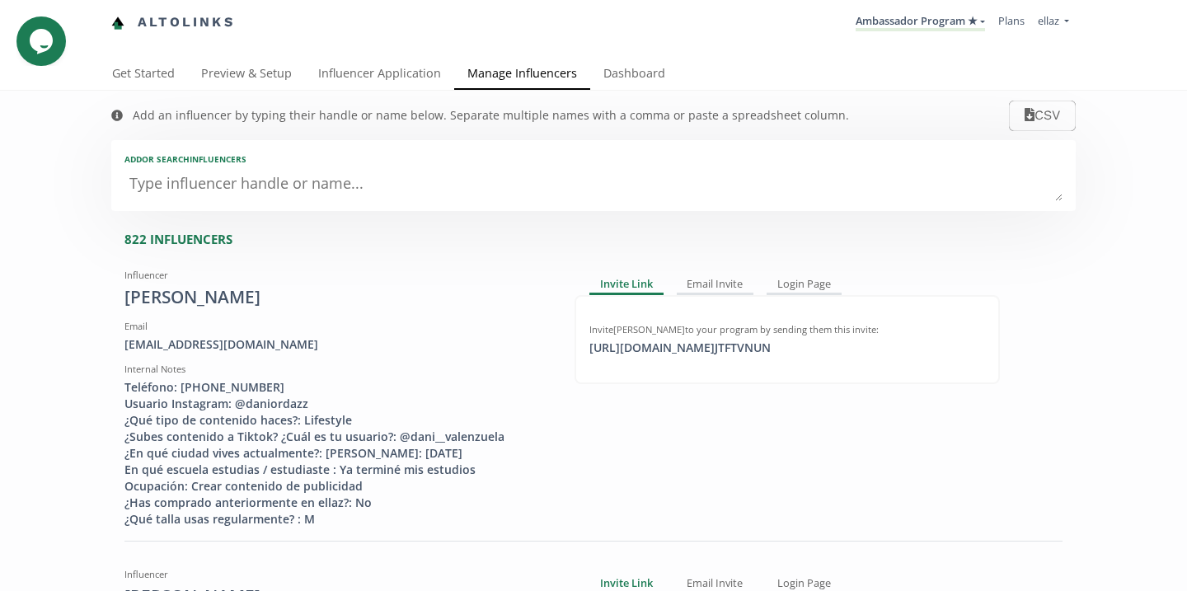
click at [310, 199] on textarea at bounding box center [593, 184] width 938 height 33
type textarea "[PERSON_NAME]"
type input "[PERSON_NAME]"
type textarea "[PERSON_NAME]"
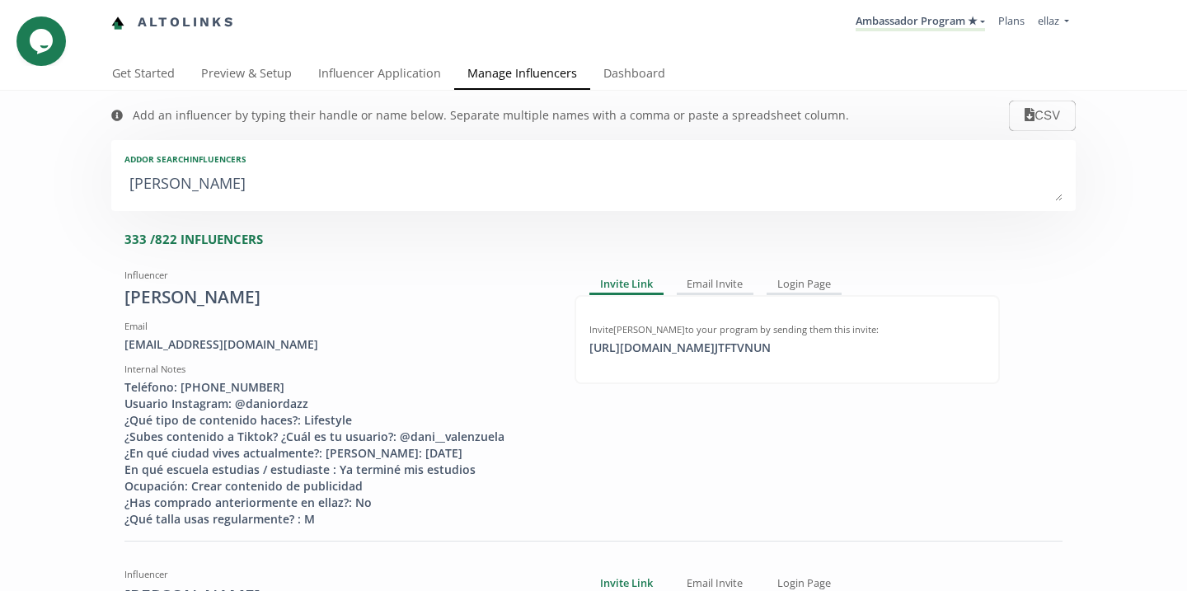
type input "[PERSON_NAME]"
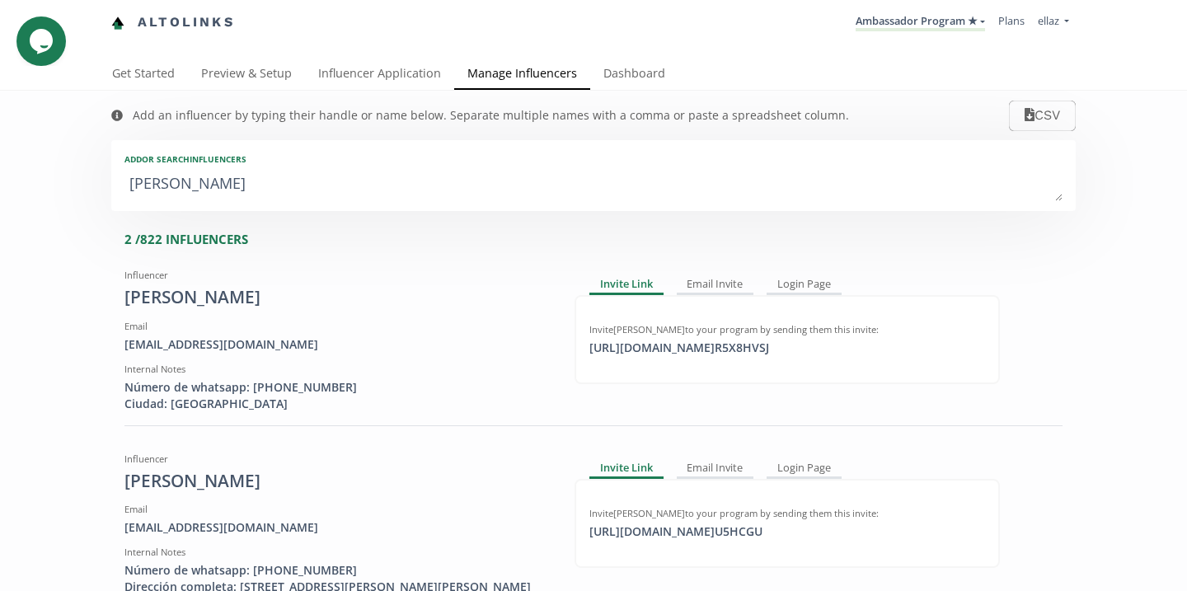
type textarea "[PERSON_NAME] em"
type input "[PERSON_NAME] em"
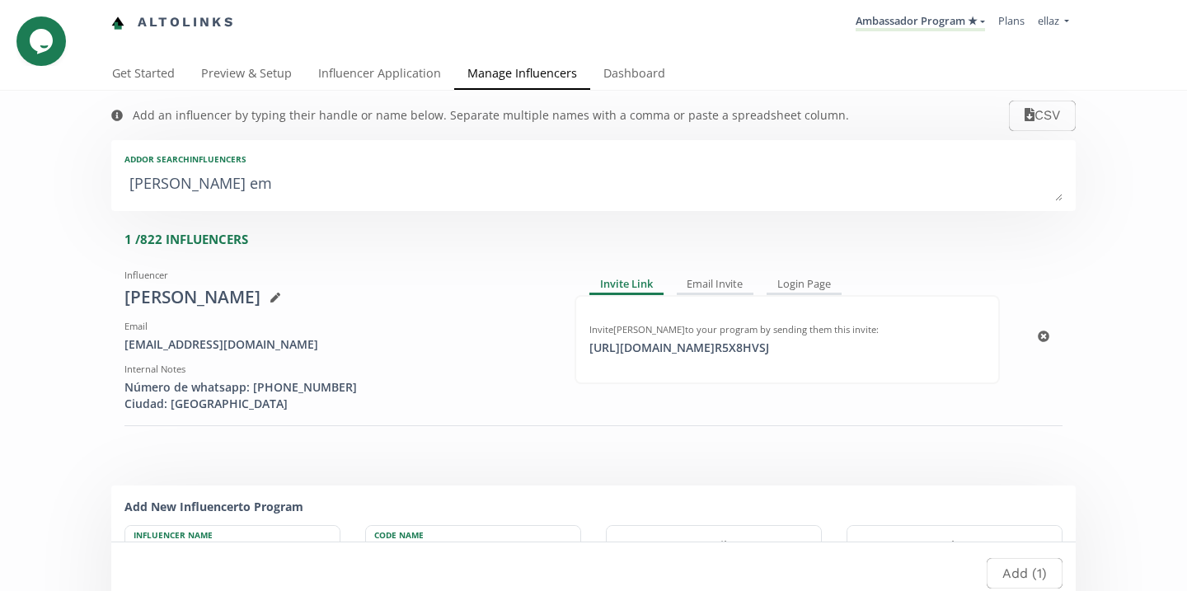
click at [729, 354] on div "[URL][DOMAIN_NAME] R5X8HVSJ click to copy" at bounding box center [678, 348] width 199 height 16
copy div "[URL][DOMAIN_NAME]"
click at [251, 190] on textarea "[PERSON_NAME] em" at bounding box center [593, 184] width 938 height 33
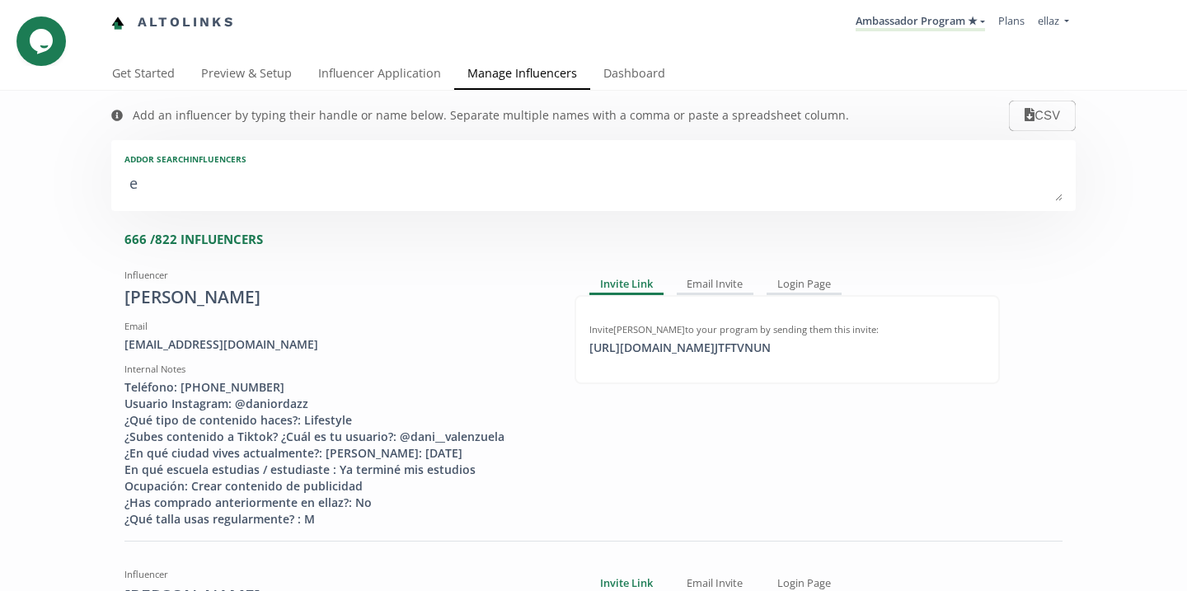
type textarea "em"
type input "em"
type input "EM"
type textarea "emi"
type input "emi"
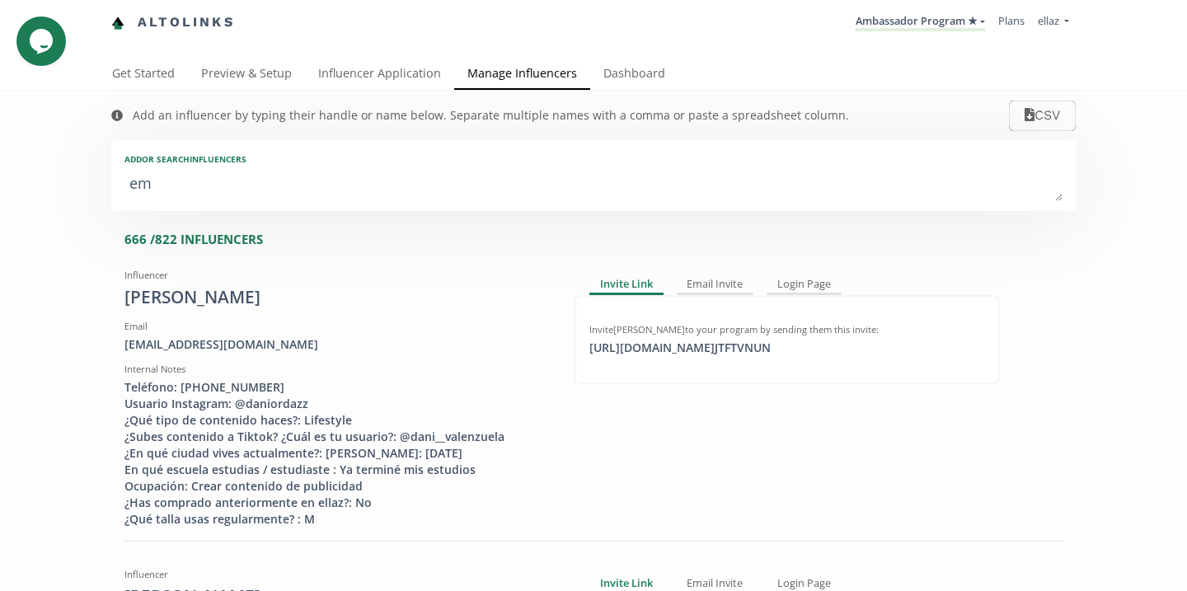
type input "EMI"
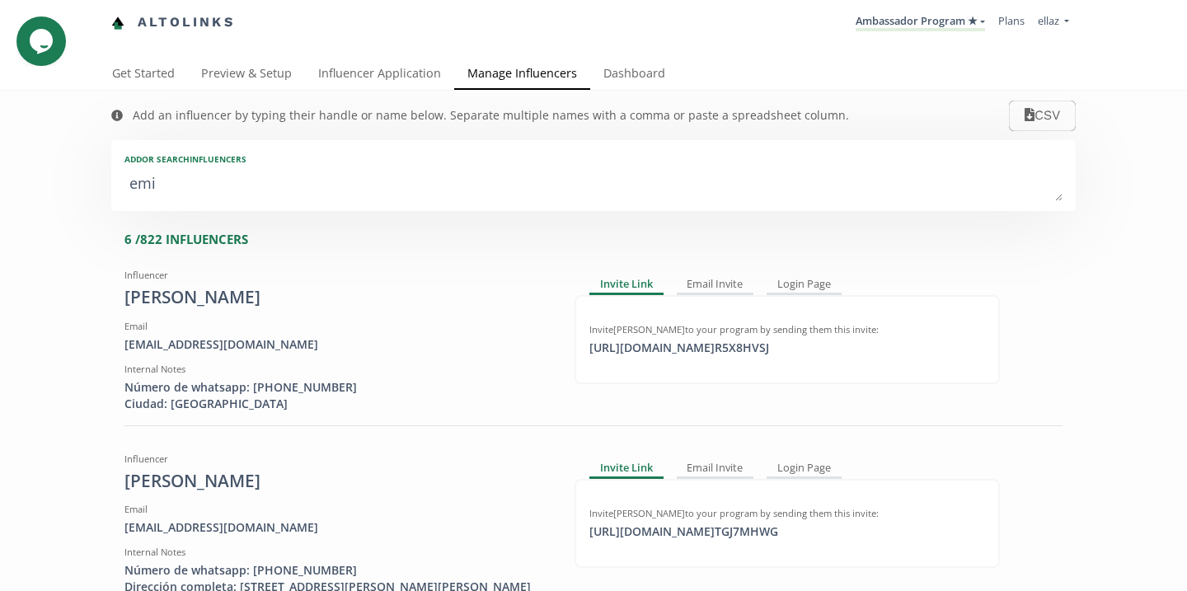
type textarea "[PERSON_NAME]"
type input "[PERSON_NAME]"
type textarea "[PERSON_NAME]"
type input "[PERSON_NAME]"
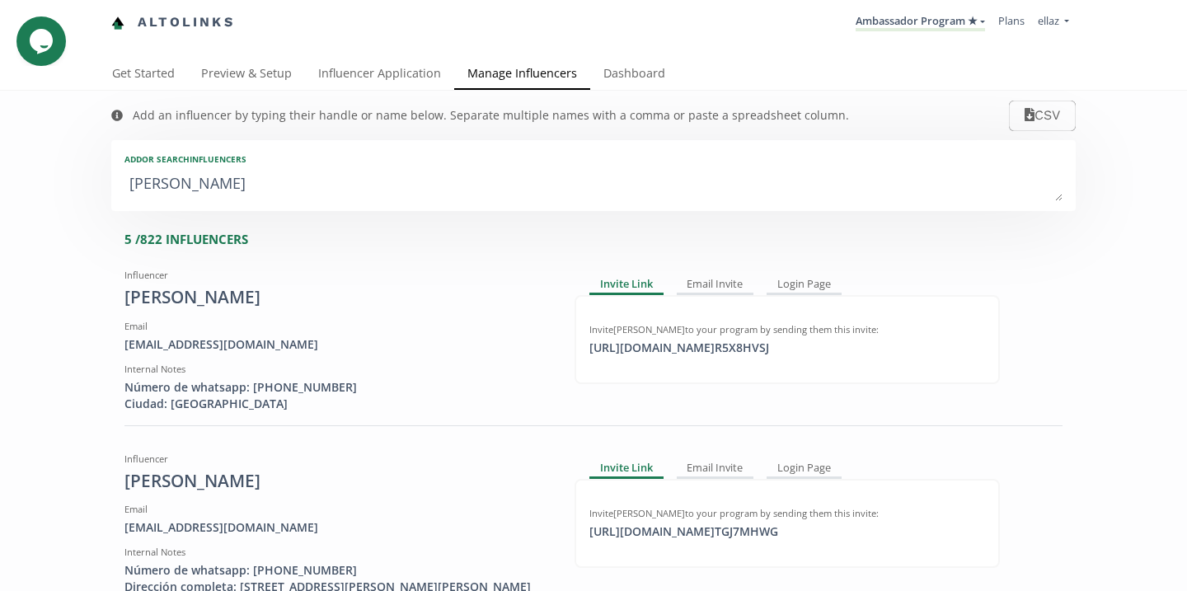
type input "[PERSON_NAME]"
type textarea "[PERSON_NAME]"
type input "[PERSON_NAME]"
click at [705, 521] on div "Invite Emilia Celis Treviño to your program by sending them this invite: https:…" at bounding box center [787, 523] width 396 height 33
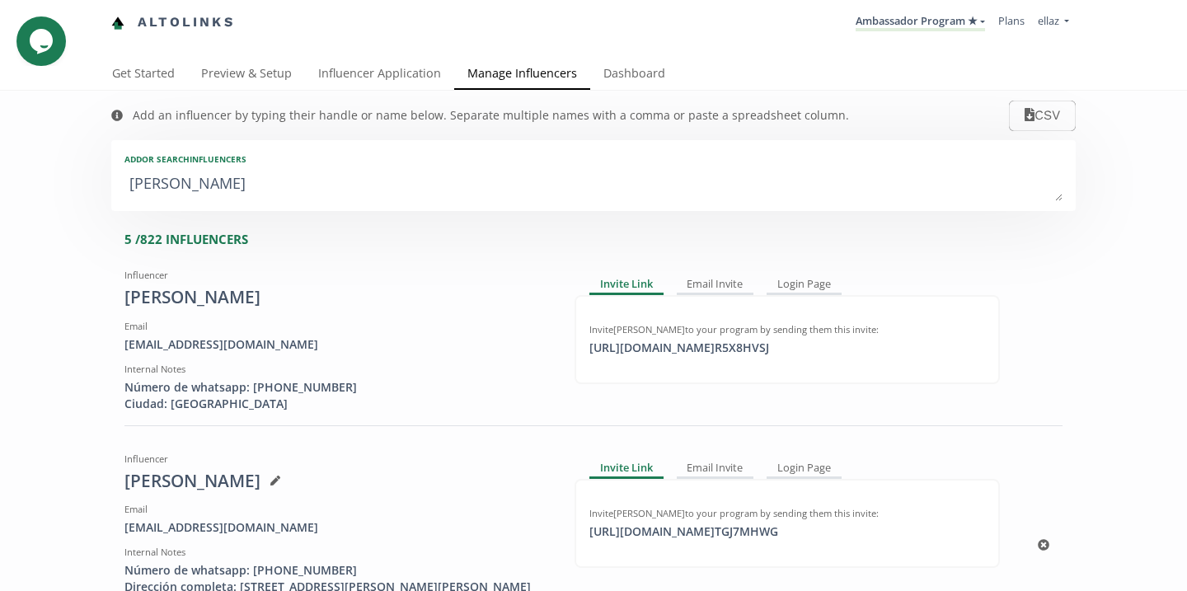
click at [723, 527] on div "https://app.altolinks.com/invite/ TGJ7MHWG click to copy" at bounding box center [683, 531] width 209 height 16
copy div "https://app.altolinks.co"
click at [277, 180] on textarea "emilia" at bounding box center [593, 184] width 938 height 33
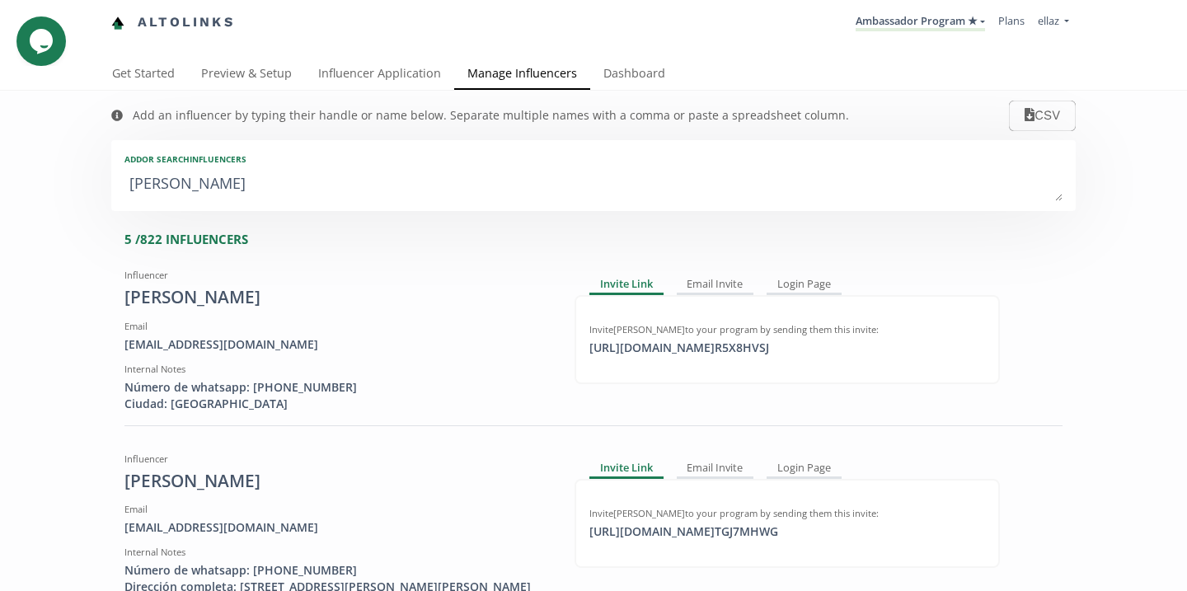
type textarea "w"
type input "w"
type input "W"
type textarea "wo"
type input "wo"
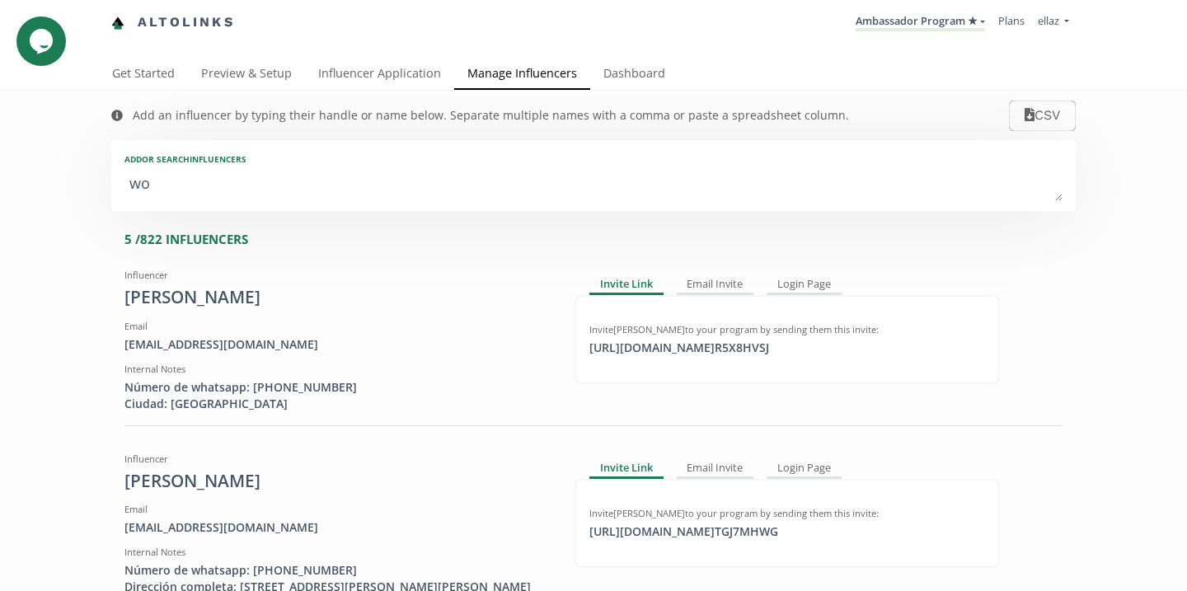
type input "WO"
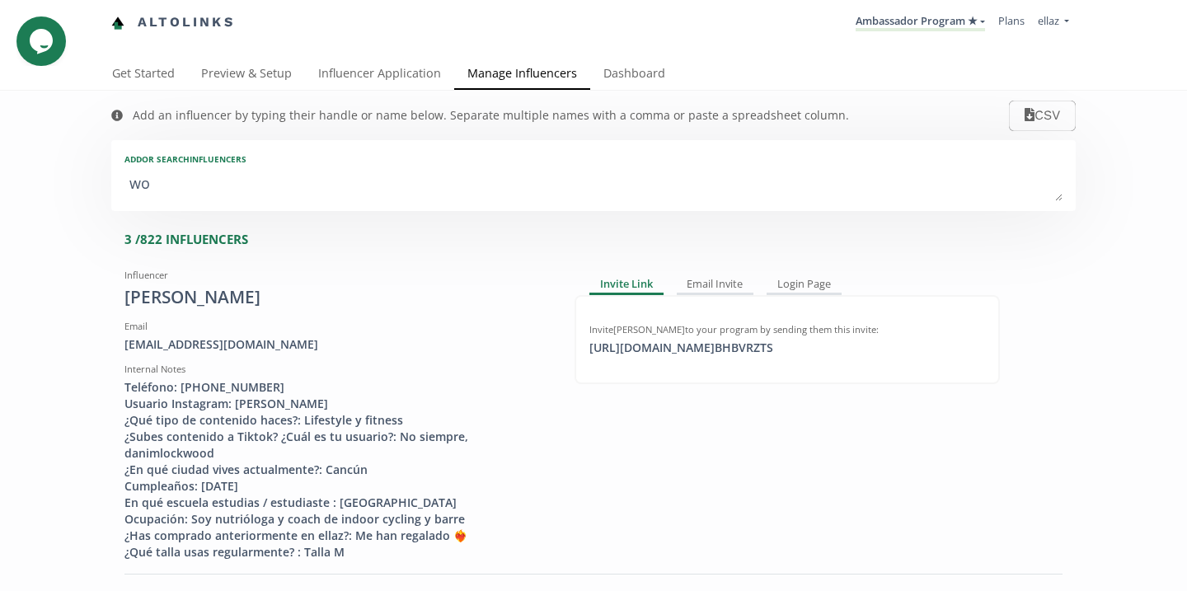
type textarea "won"
type input "won"
type input "WON"
type textarea "wong"
type input "wong"
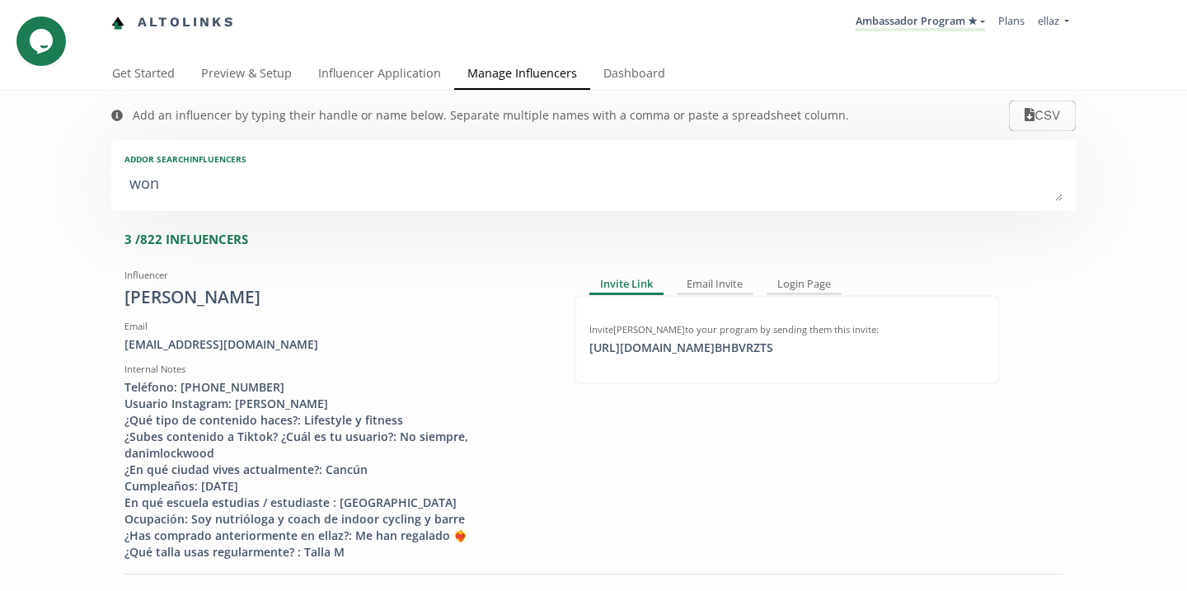
type input "WONG"
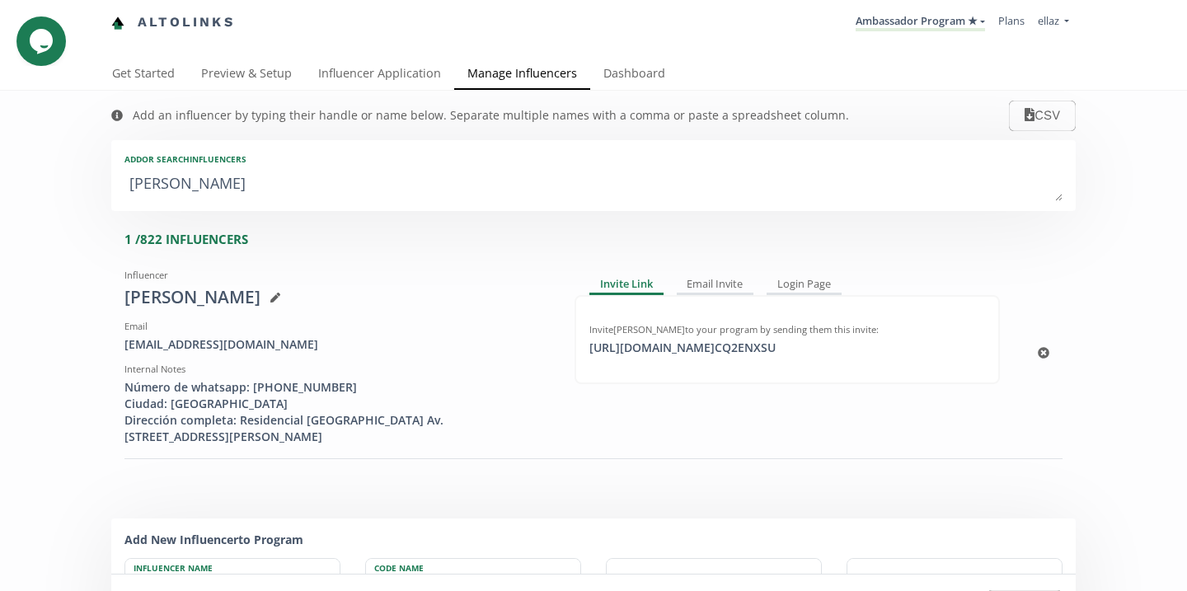
click at [703, 335] on div "Invite Valeria Wong to your program by sending them this invite:" at bounding box center [787, 329] width 396 height 13
click at [719, 349] on div "https://app.altolinks.com/invite/ CQ2ENXSU click to copy" at bounding box center [682, 348] width 206 height 16
copy div "https://app.altolinks.co"
click at [304, 185] on textarea "wong" at bounding box center [593, 184] width 938 height 33
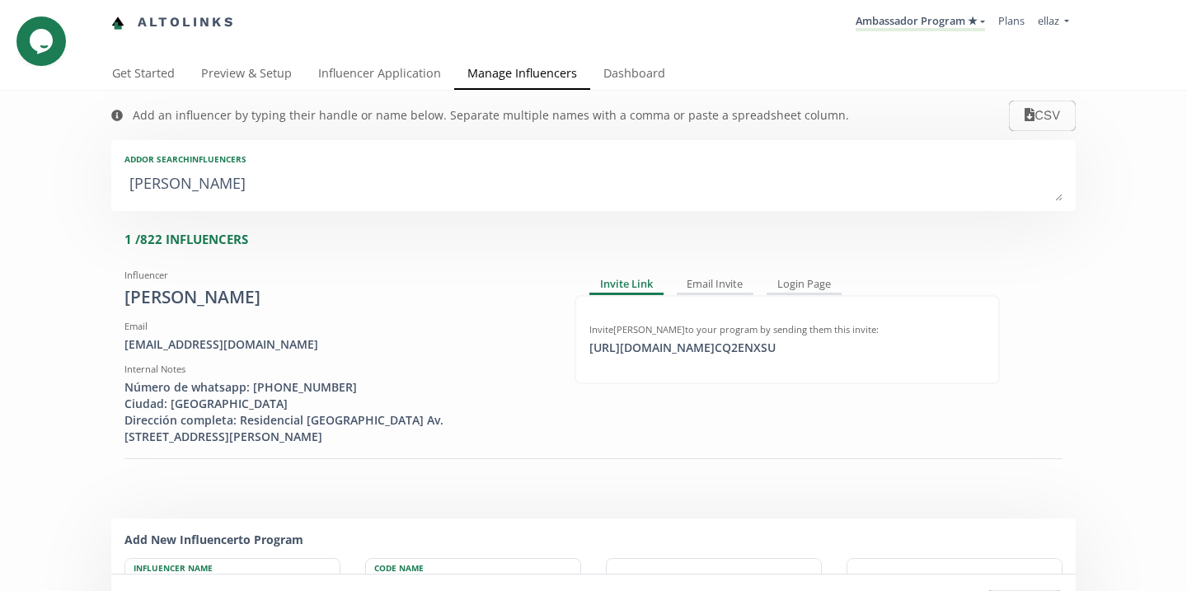
click at [304, 185] on textarea "wong" at bounding box center [593, 184] width 938 height 33
type textarea "an"
type input "an"
type input "AN"
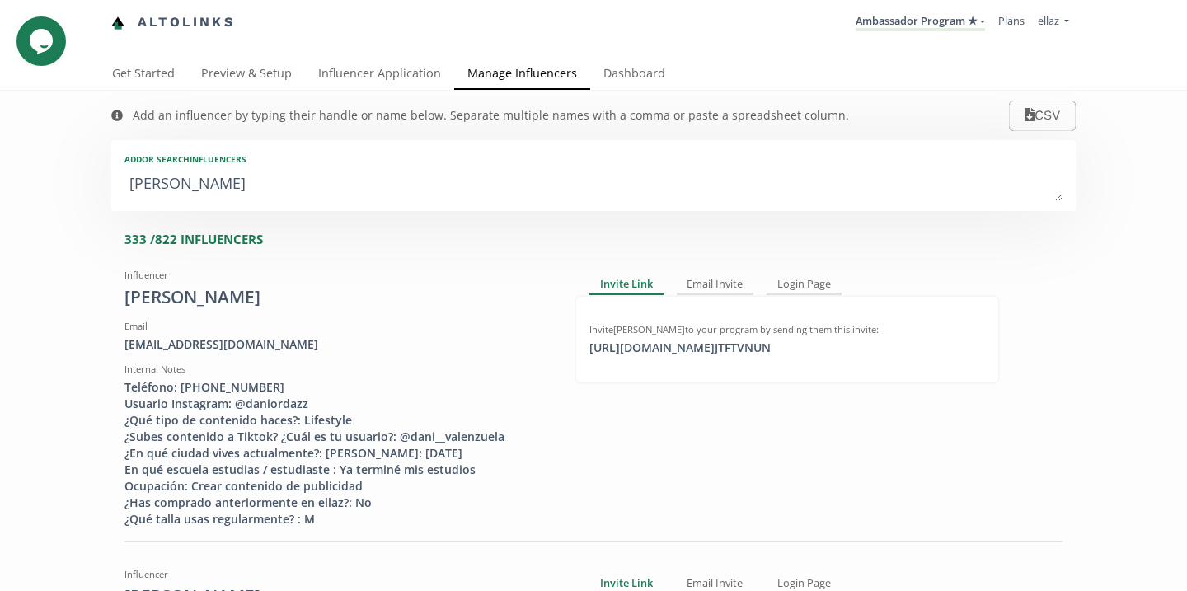
type textarea "ana"
type input "ana"
type input "ANA"
type textarea "ana p"
type input "ana p"
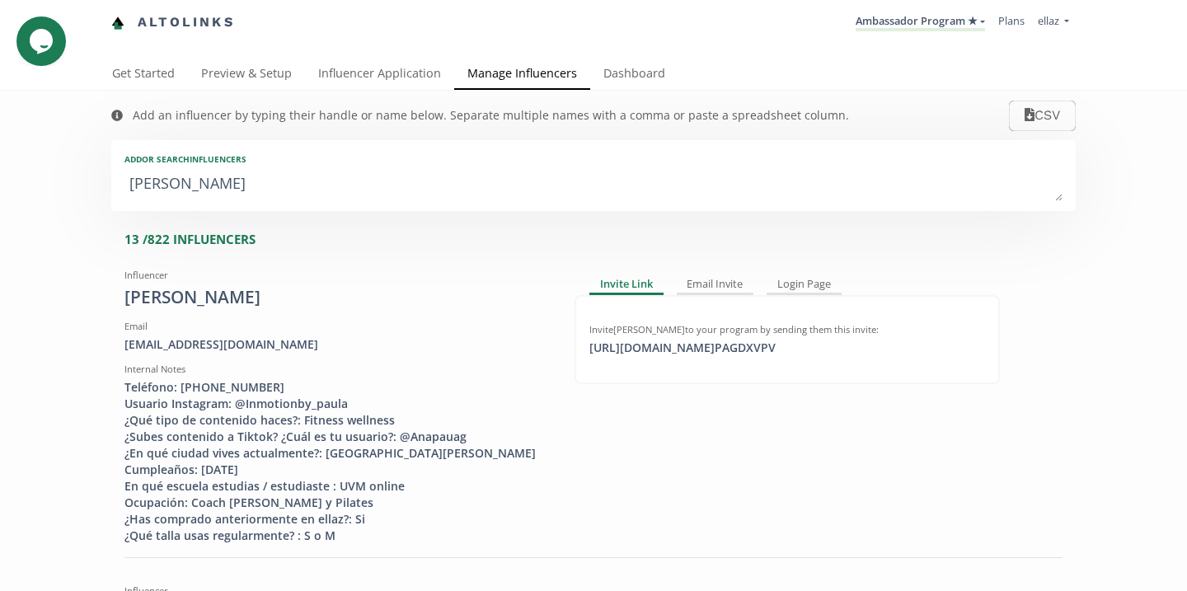
type textarea "ana pa"
type input "ana pa"
type textarea "ana pau"
type input "ana pau"
type textarea "ana pau"
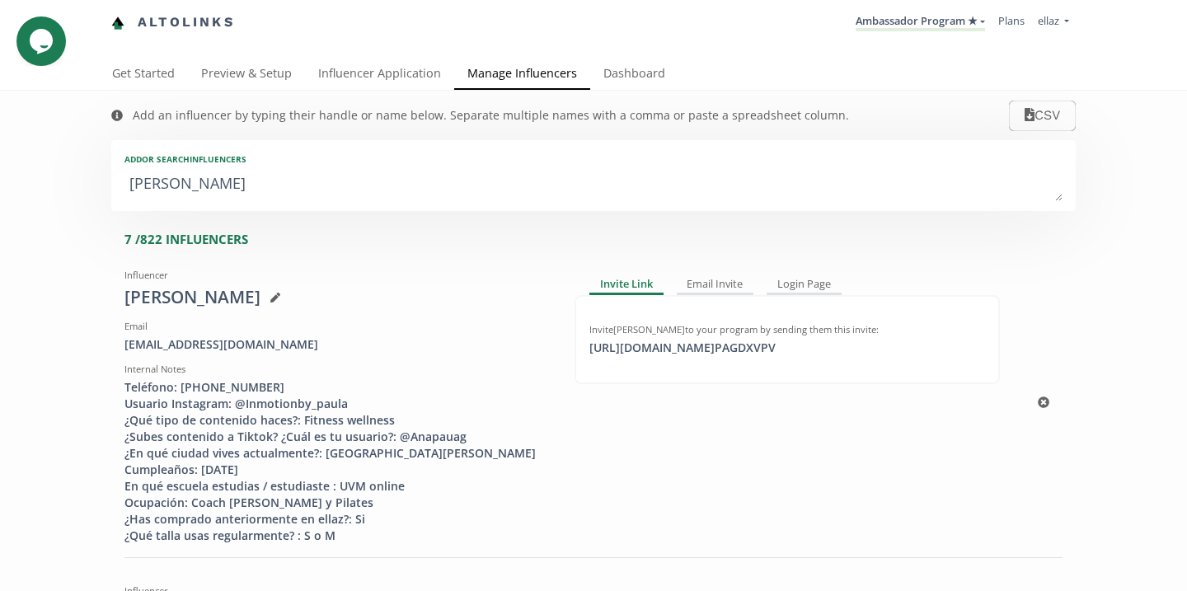
click at [299, 405] on div "Teléfono: 4446239394 Usuario Instagram: @Inmotionby_paula ¿Qué tipo de contenid…" at bounding box center [336, 461] width 425 height 165
click at [254, 404] on div "Teléfono: 4446239394 Usuario Instagram: @Inmotionby_paula ¿Qué tipo de contenid…" at bounding box center [336, 461] width 425 height 165
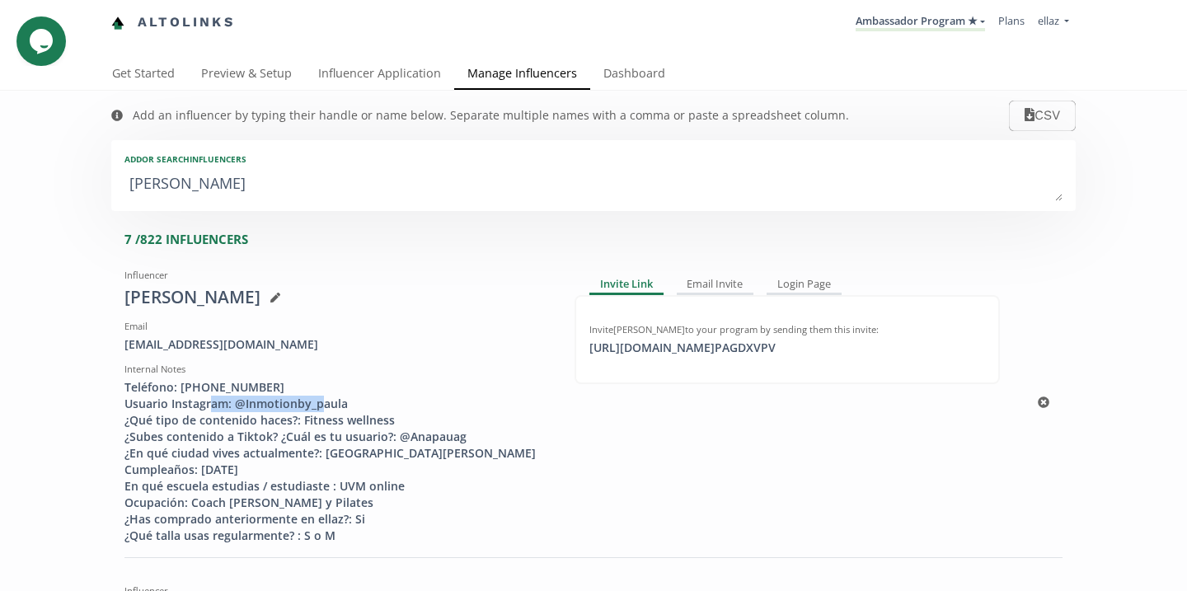
drag, startPoint x: 232, startPoint y: 403, endPoint x: 399, endPoint y: 403, distance: 166.5
click at [399, 403] on div "Teléfono: [PHONE_NUMBER] Usuario Instagram: @Inmotionby_paula ¿Qué tipo de cont…" at bounding box center [336, 461] width 425 height 165
copy div "@Inmotionby_paula"
click at [533, 192] on textarea "ana pau" at bounding box center [593, 184] width 938 height 33
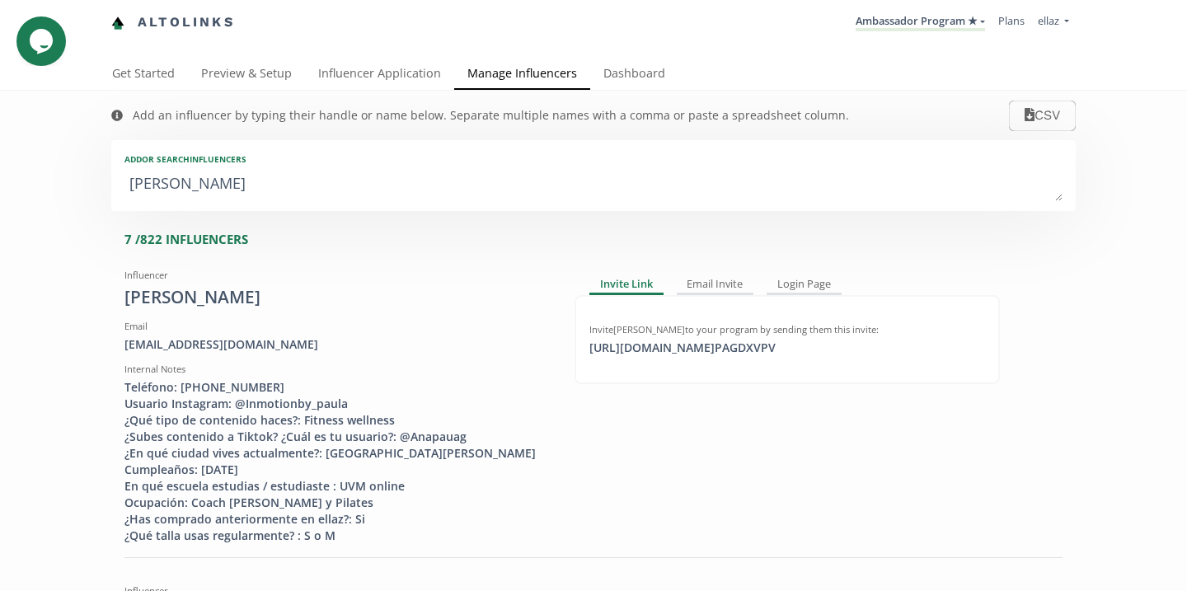
click at [533, 192] on textarea "ana pau" at bounding box center [593, 184] width 938 height 33
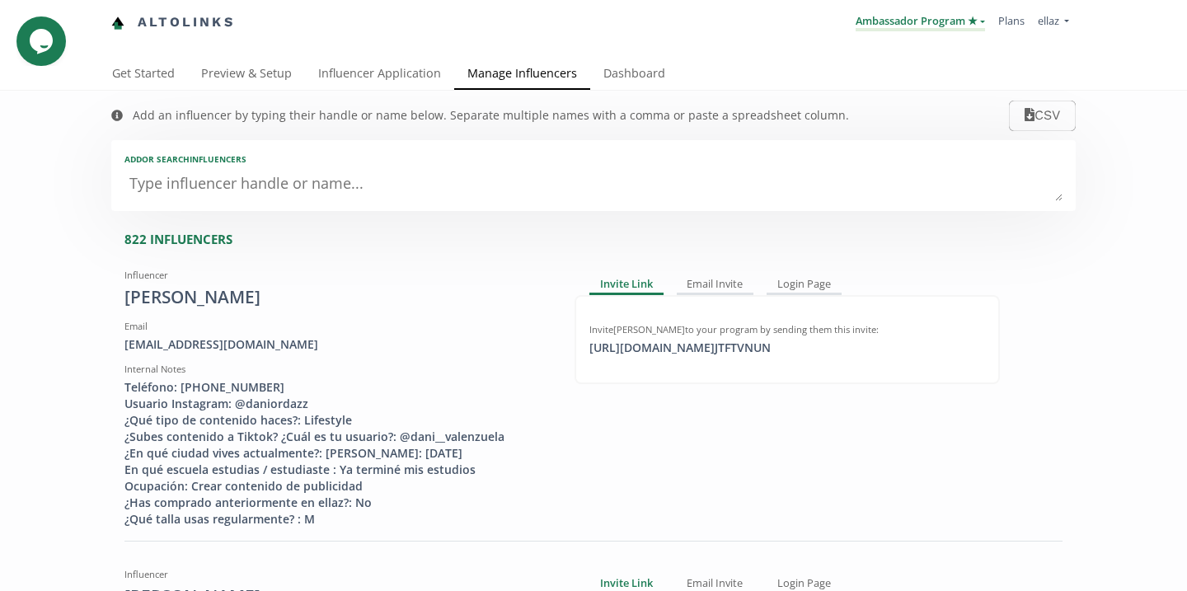
click at [912, 23] on link "Ambassador Program ★" at bounding box center [919, 22] width 129 height 18
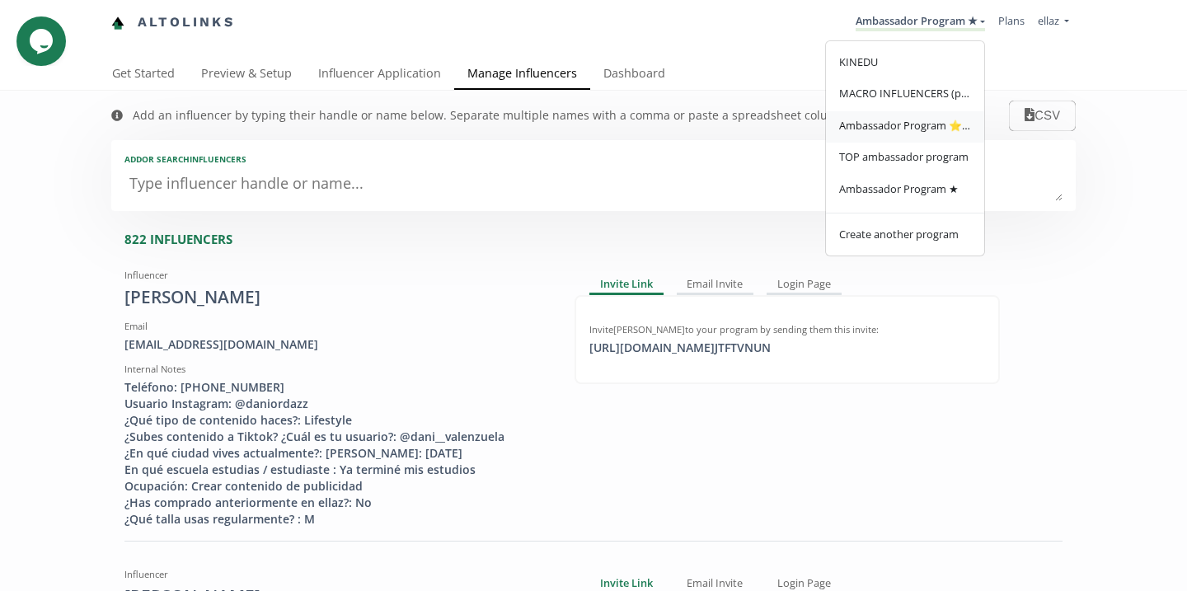
click at [930, 122] on span "Ambassador Program ⭐️⭐️" at bounding box center [905, 125] width 132 height 15
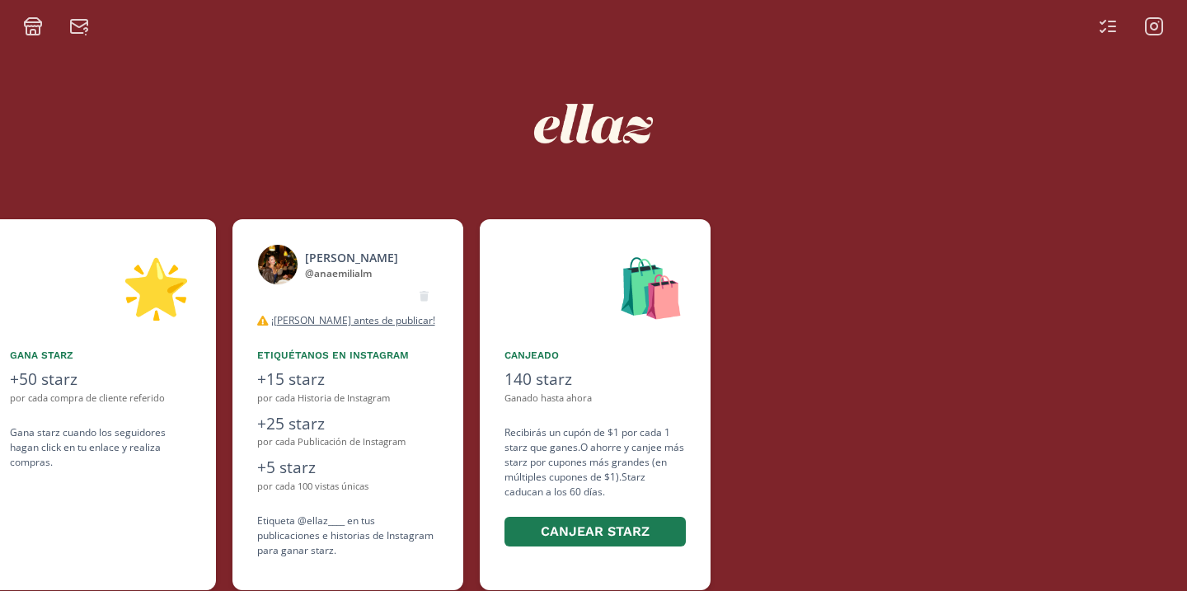
scroll to position [0, 989]
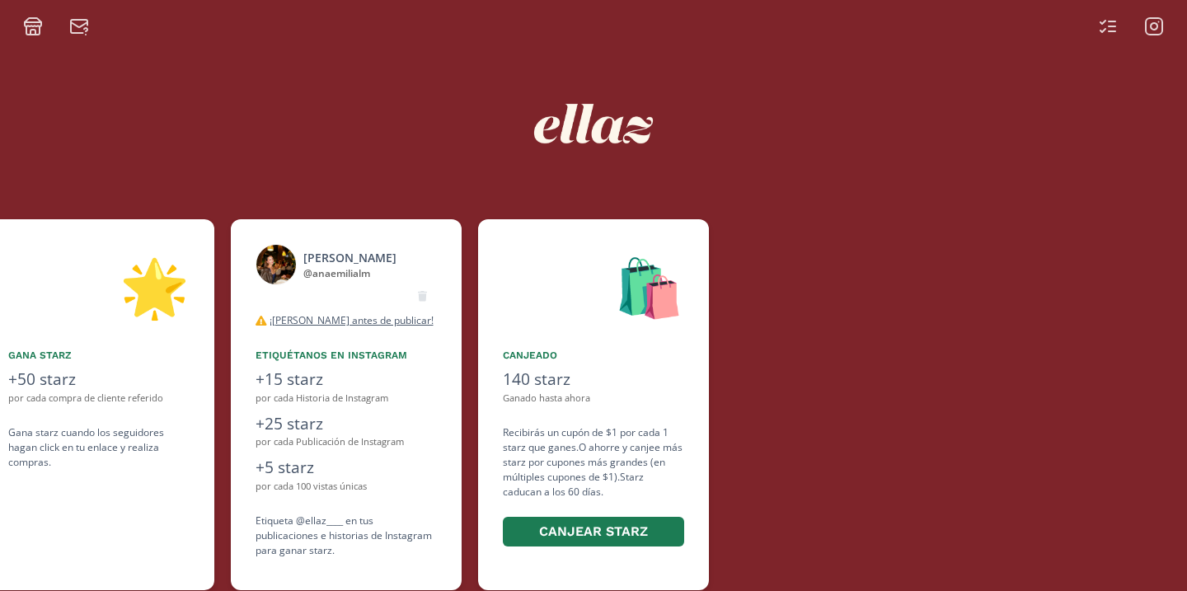
click at [382, 254] on div "[PERSON_NAME]" at bounding box center [349, 257] width 93 height 17
click at [321, 269] on div "@ anaemilialm" at bounding box center [349, 273] width 93 height 15
click at [315, 258] on div "ana emilia larenas" at bounding box center [349, 257] width 93 height 17
click at [274, 264] on img at bounding box center [275, 264] width 41 height 41
click at [303, 239] on div "ana emilia larenas @ anaemilialm desconectado ¡Lea antes de publicar! Tanto par…" at bounding box center [346, 404] width 231 height 371
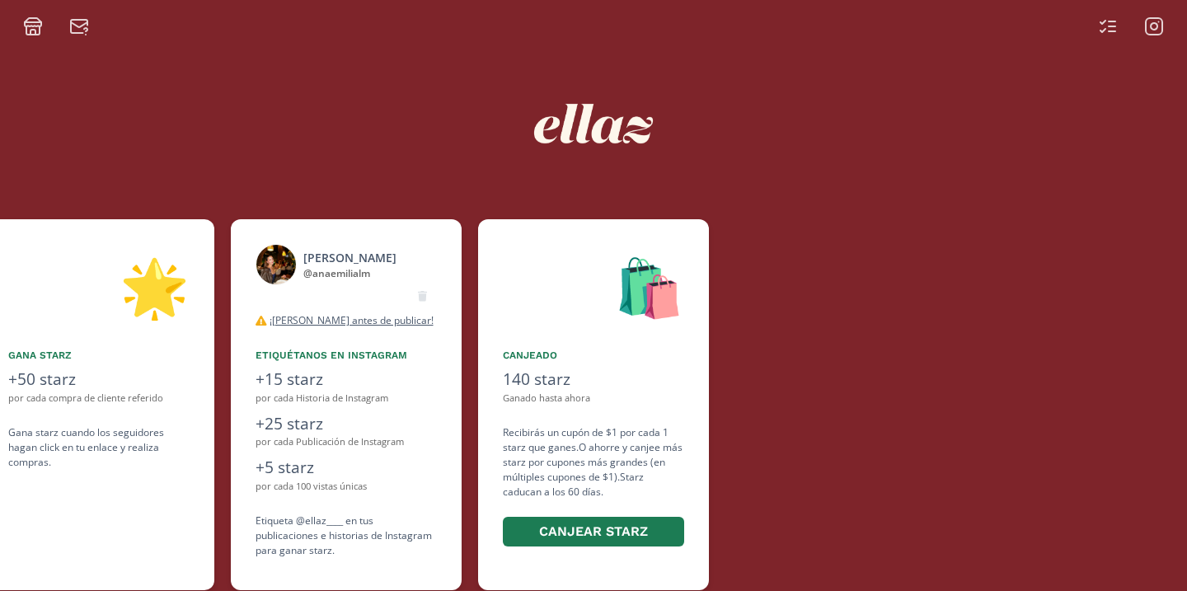
click at [321, 260] on div "ana emilia larenas" at bounding box center [349, 257] width 93 height 17
click at [337, 252] on div "ana emilia larenas" at bounding box center [349, 257] width 93 height 17
click at [337, 278] on div "@ anaemilialm" at bounding box center [349, 273] width 93 height 15
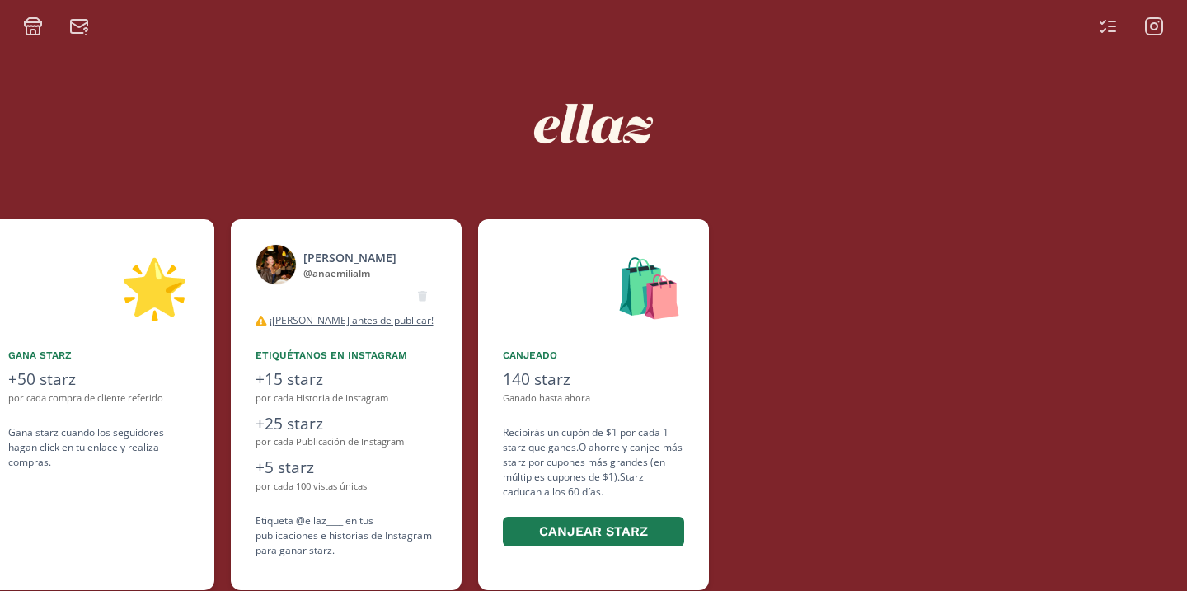
click at [337, 270] on div "@ anaemilialm" at bounding box center [349, 273] width 93 height 15
click at [704, 60] on div at bounding box center [593, 123] width 989 height 175
click at [347, 291] on div "desconectado" at bounding box center [345, 295] width 181 height 20
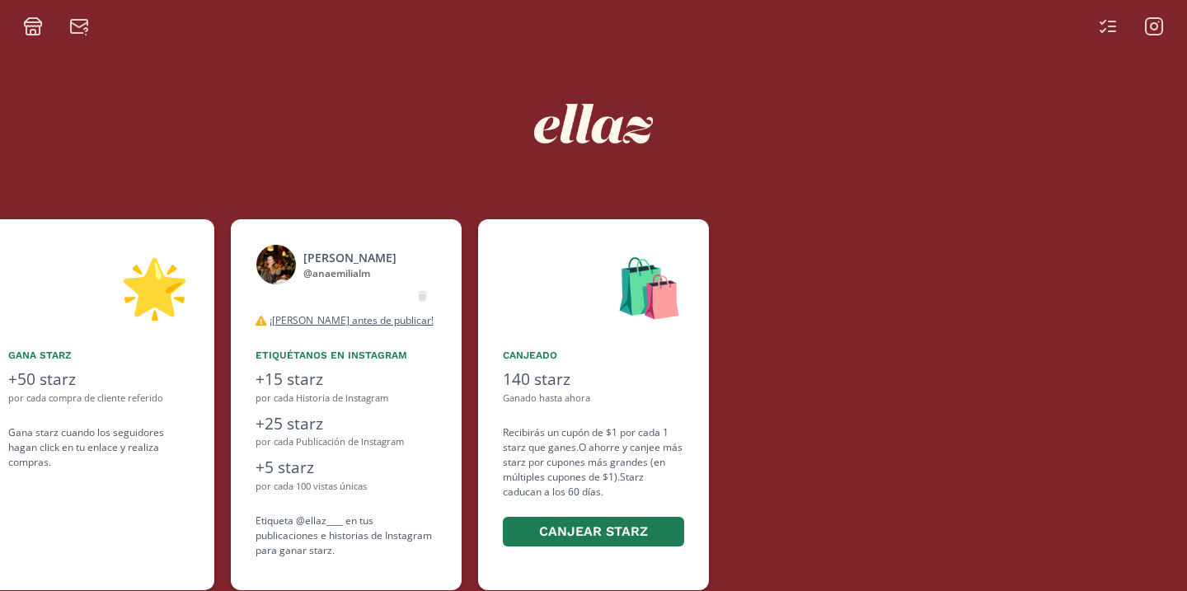
click at [343, 266] on div "@ anaemilialm" at bounding box center [349, 273] width 93 height 15
click at [360, 259] on div "ana emilia larenas" at bounding box center [349, 257] width 93 height 17
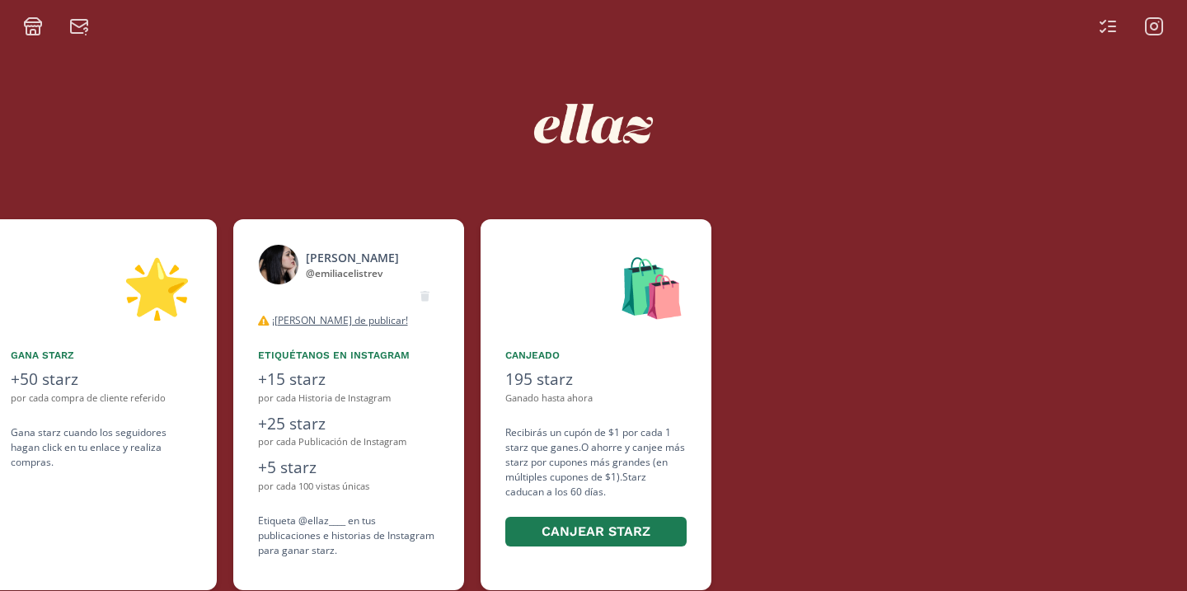
scroll to position [0, 989]
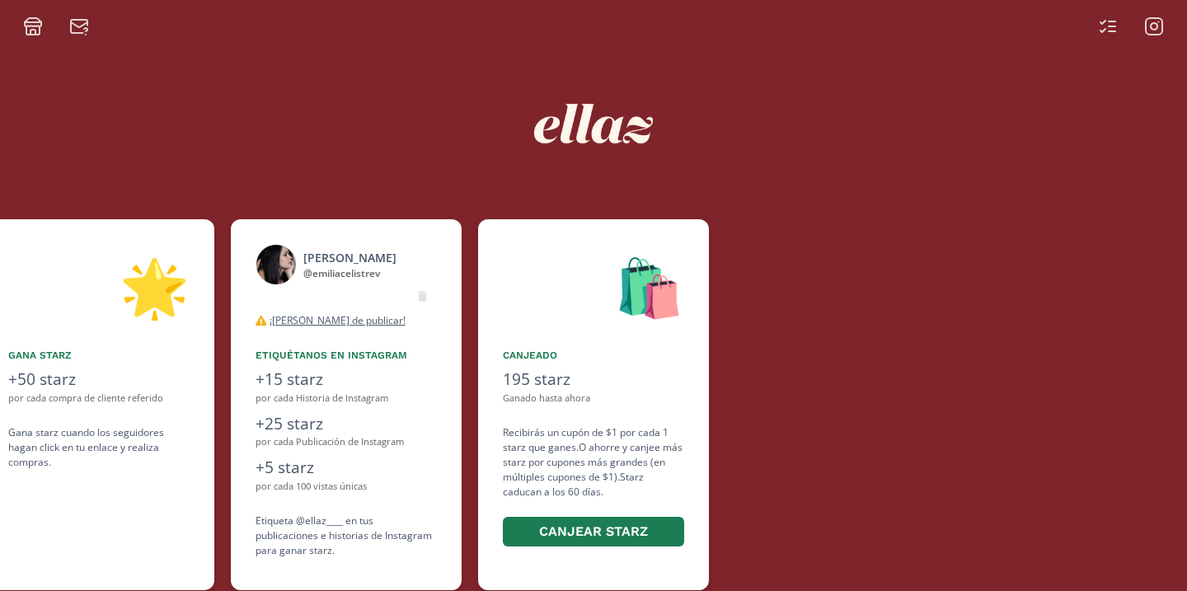
click at [345, 253] on div "[PERSON_NAME]" at bounding box center [349, 257] width 93 height 17
click at [276, 253] on img at bounding box center [275, 264] width 41 height 41
click at [284, 270] on img at bounding box center [275, 264] width 41 height 41
click at [333, 266] on div "@ emiliacelistrev" at bounding box center [349, 273] width 93 height 15
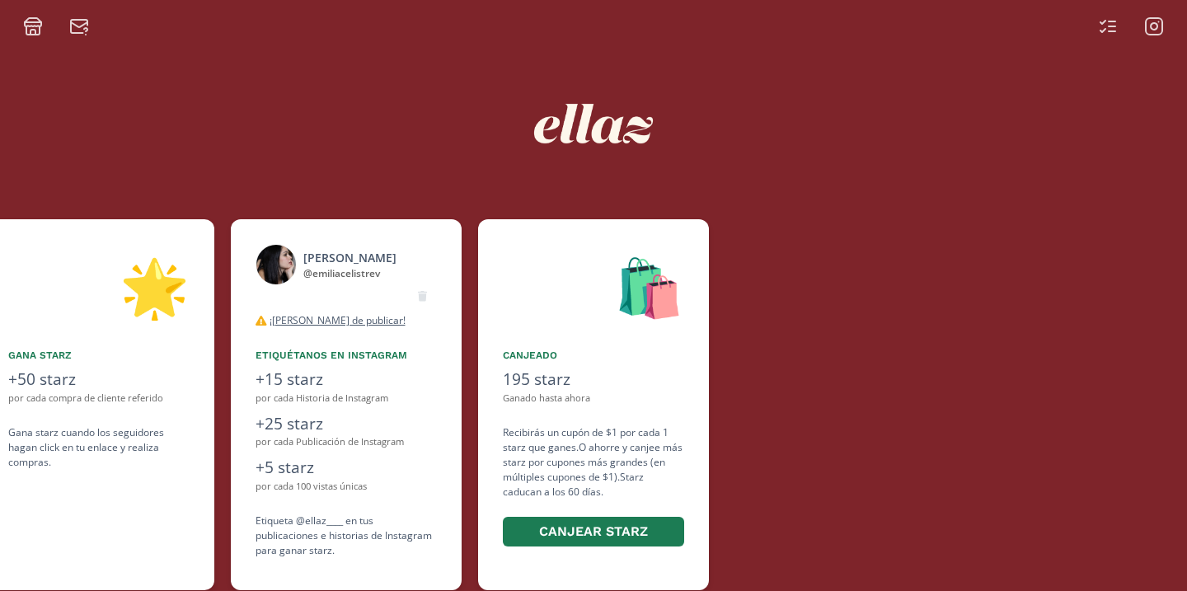
click at [333, 266] on div "@ emiliacelistrev" at bounding box center [349, 273] width 93 height 15
click at [333, 279] on div "@ emiliacelistrev" at bounding box center [349, 273] width 93 height 15
click at [351, 267] on div "@ emiliacelistrev" at bounding box center [349, 273] width 93 height 15
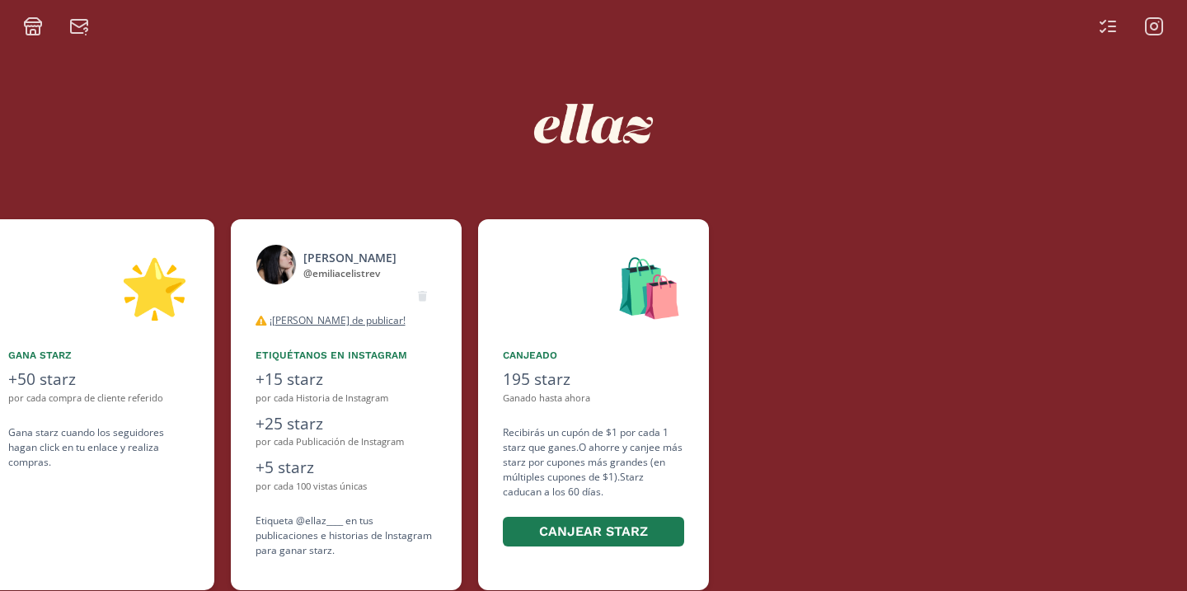
click at [276, 262] on img at bounding box center [275, 264] width 41 height 41
click at [283, 255] on img at bounding box center [275, 264] width 41 height 41
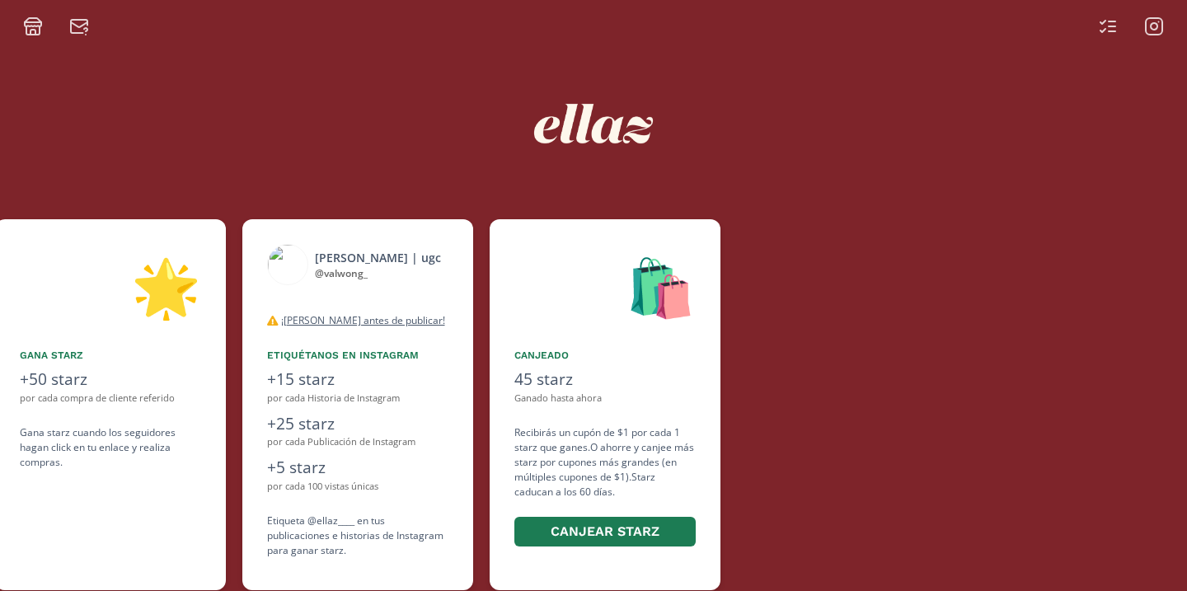
scroll to position [0, 989]
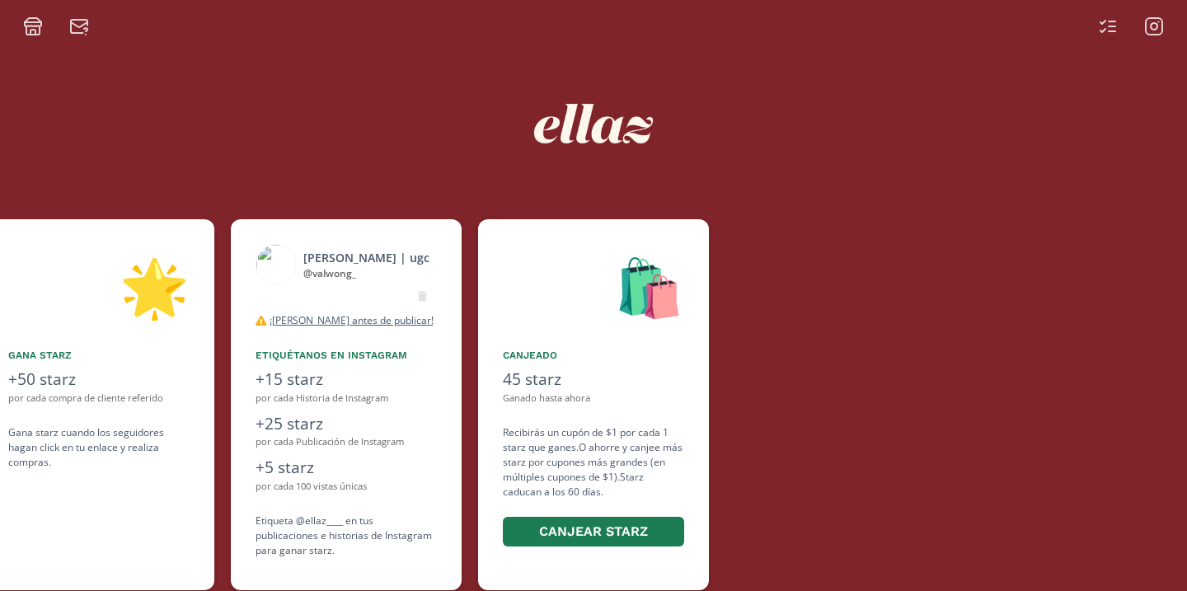
click at [266, 260] on img at bounding box center [275, 264] width 41 height 41
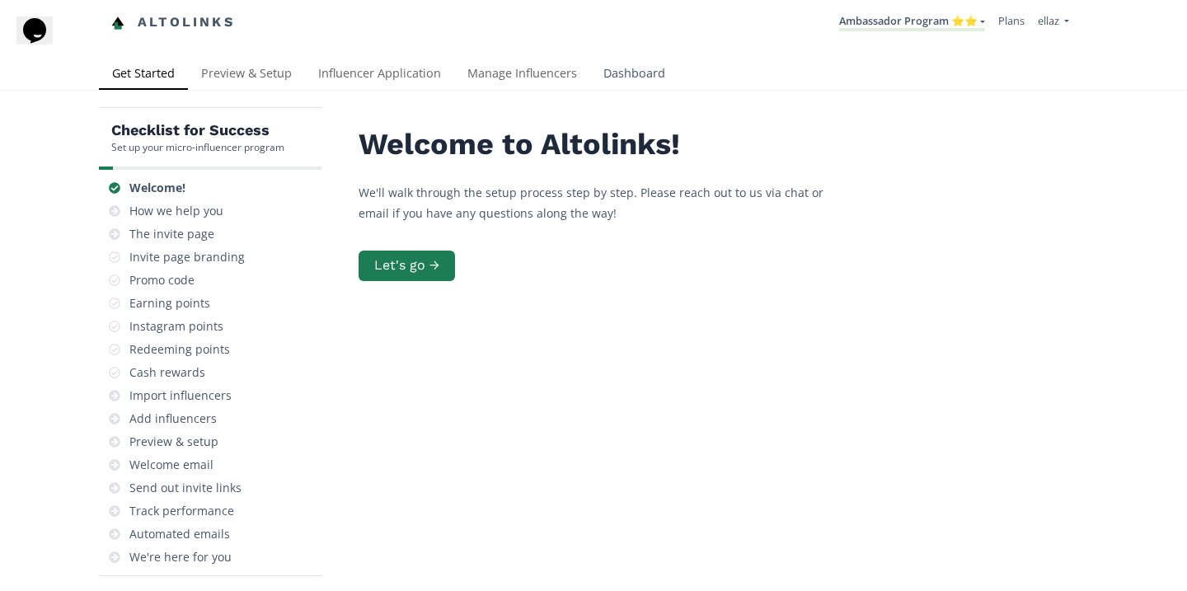
click at [624, 80] on link "Dashboard" at bounding box center [634, 75] width 88 height 33
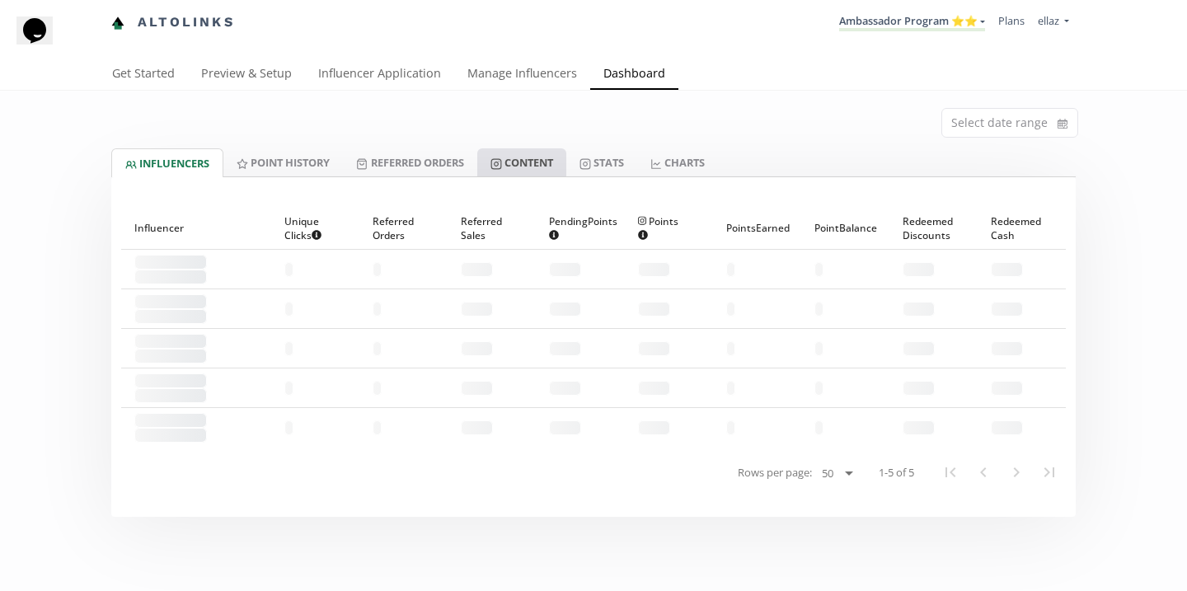
click at [544, 167] on link "Content" at bounding box center [521, 162] width 89 height 28
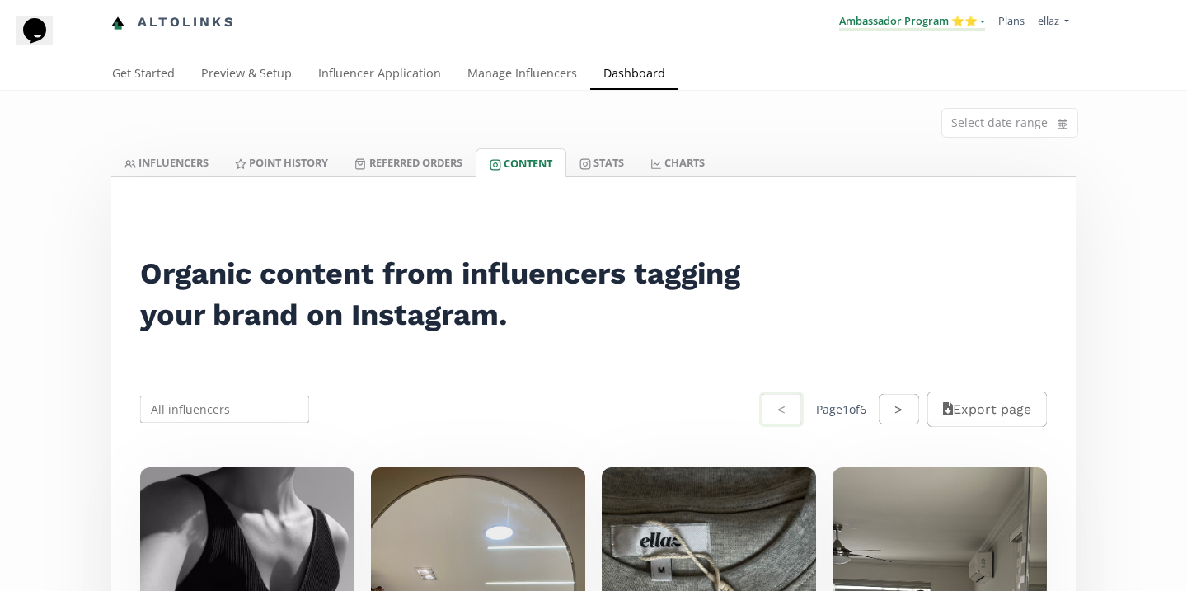
click at [949, 30] on link "Ambassador Program ⭐️⭐️" at bounding box center [912, 22] width 146 height 18
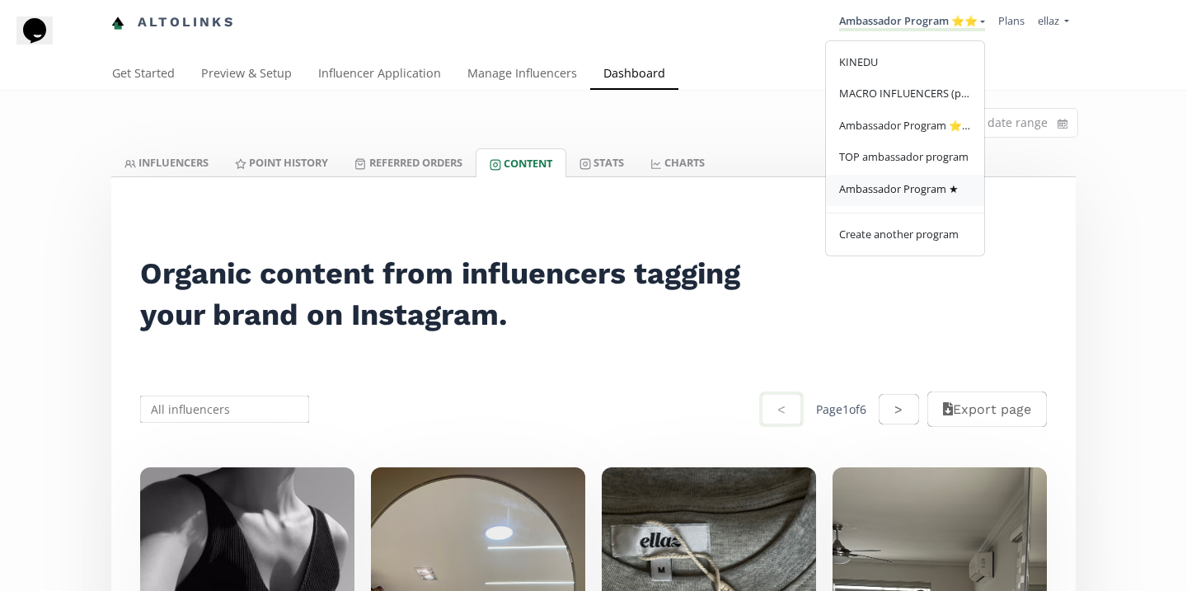
click at [915, 196] on span "Ambassador Program ★" at bounding box center [898, 188] width 119 height 15
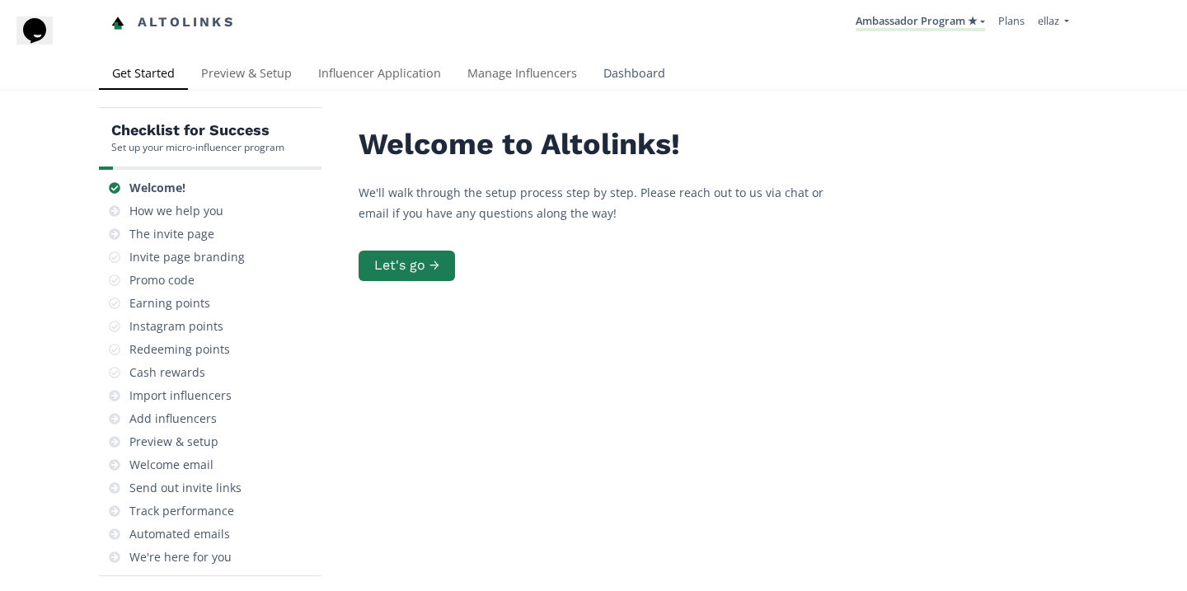
click at [626, 68] on link "Dashboard" at bounding box center [634, 75] width 88 height 33
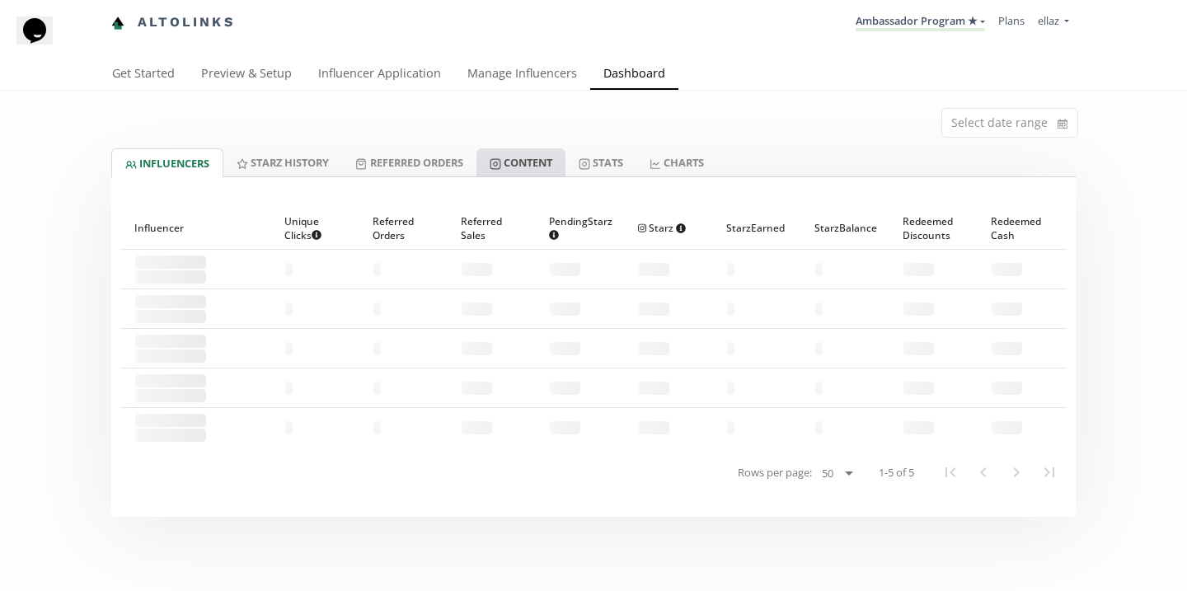
click at [541, 159] on link "Content" at bounding box center [520, 162] width 89 height 28
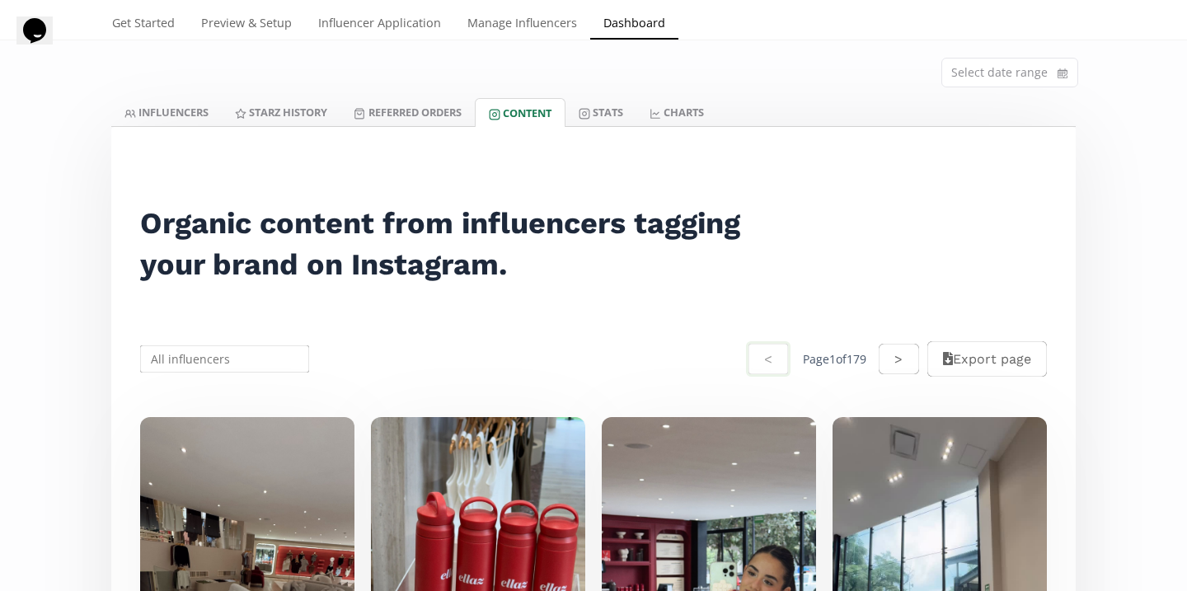
scroll to position [25, 0]
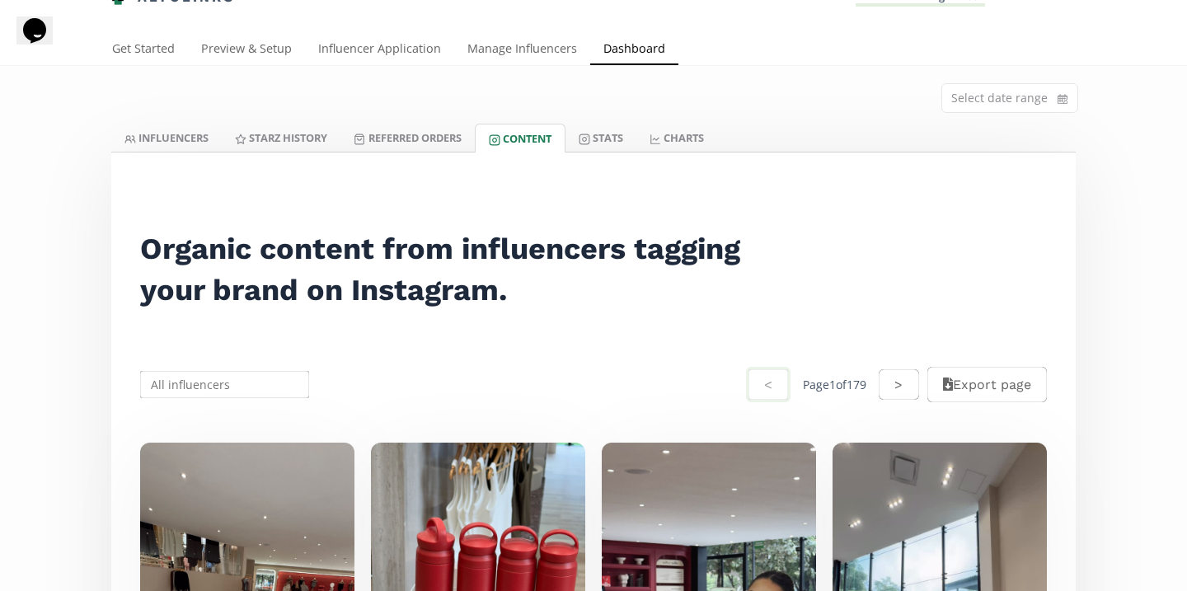
click at [513, 32] on div "Altolinks Ambassador Program ★ [GEOGRAPHIC_DATA] MACRO INFLUENCERS (prog ventas…" at bounding box center [593, 4] width 1187 height 59
click at [510, 54] on link "Manage Influencers" at bounding box center [522, 50] width 136 height 33
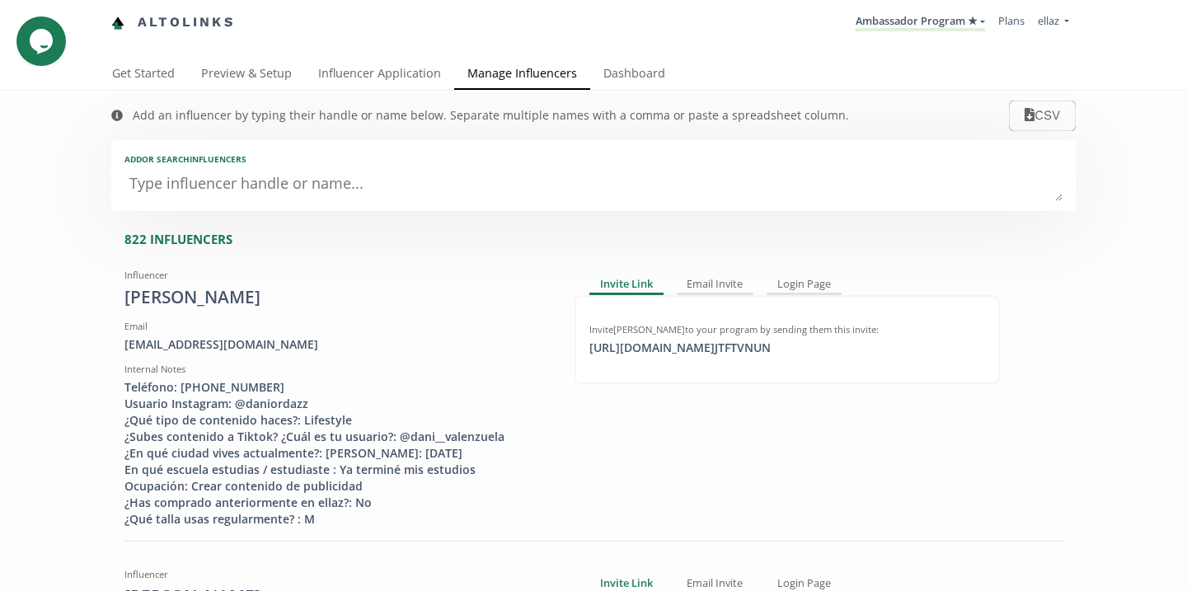
click at [326, 198] on textarea at bounding box center [593, 184] width 938 height 33
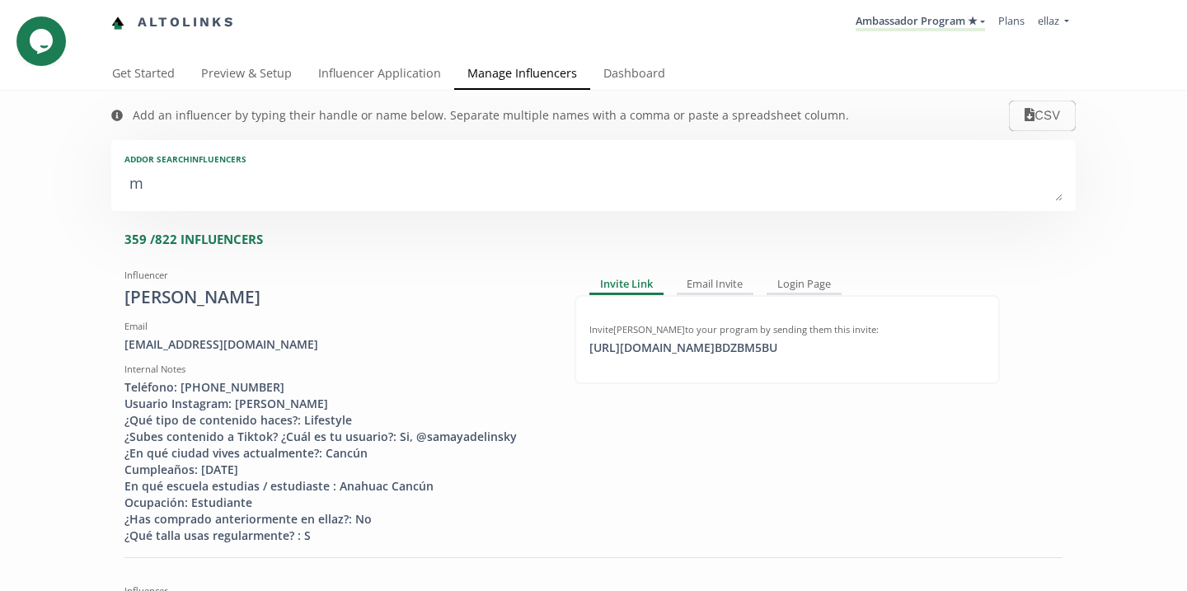
type textarea "ma"
type input "ma"
type input "MA"
type textarea "mar"
type input "mar"
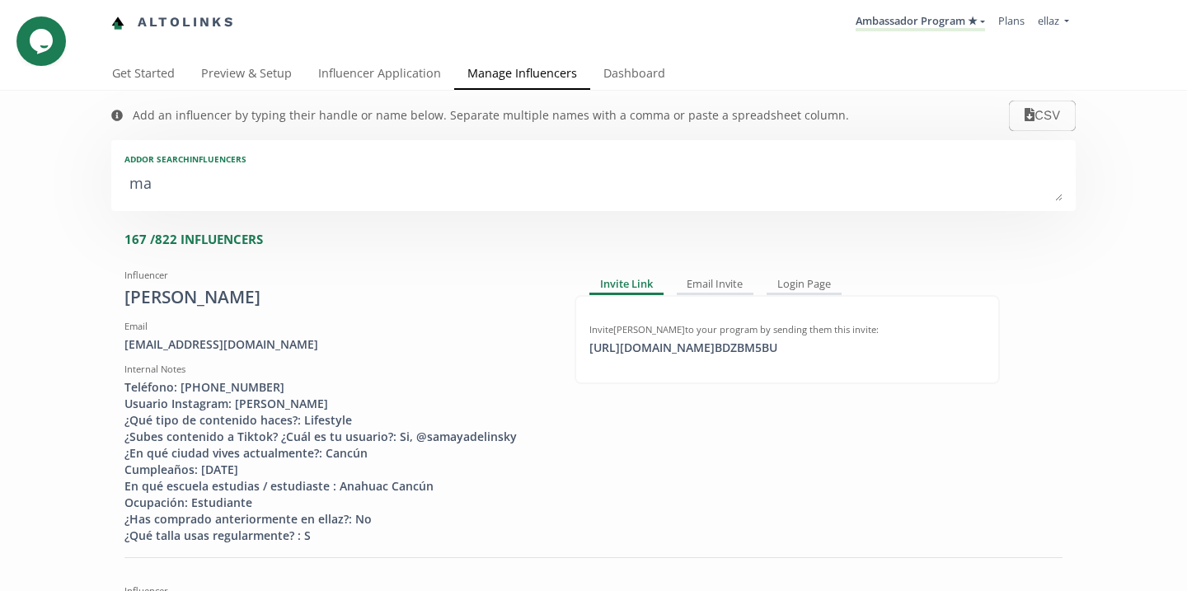
type input "MAR"
type textarea "mari"
type input "mari"
type input "MARI"
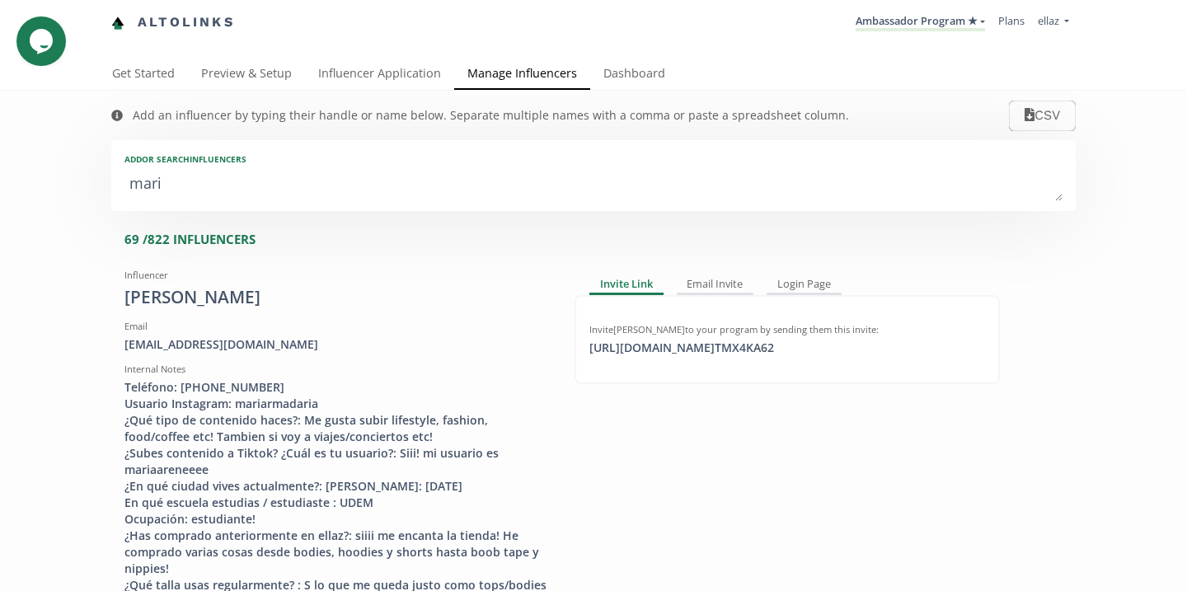
type textarea "[PERSON_NAME]"
type input "[PERSON_NAME]"
type input "MARIA"
type textarea "maria a"
type input "maria a"
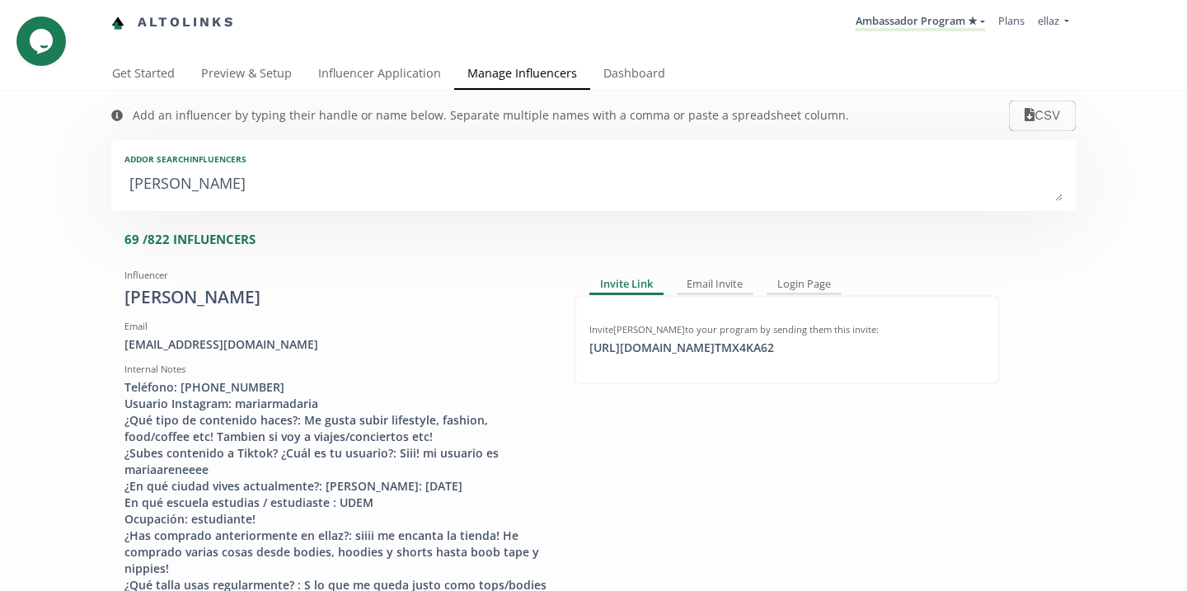
type textarea "maria al"
type input "maria al"
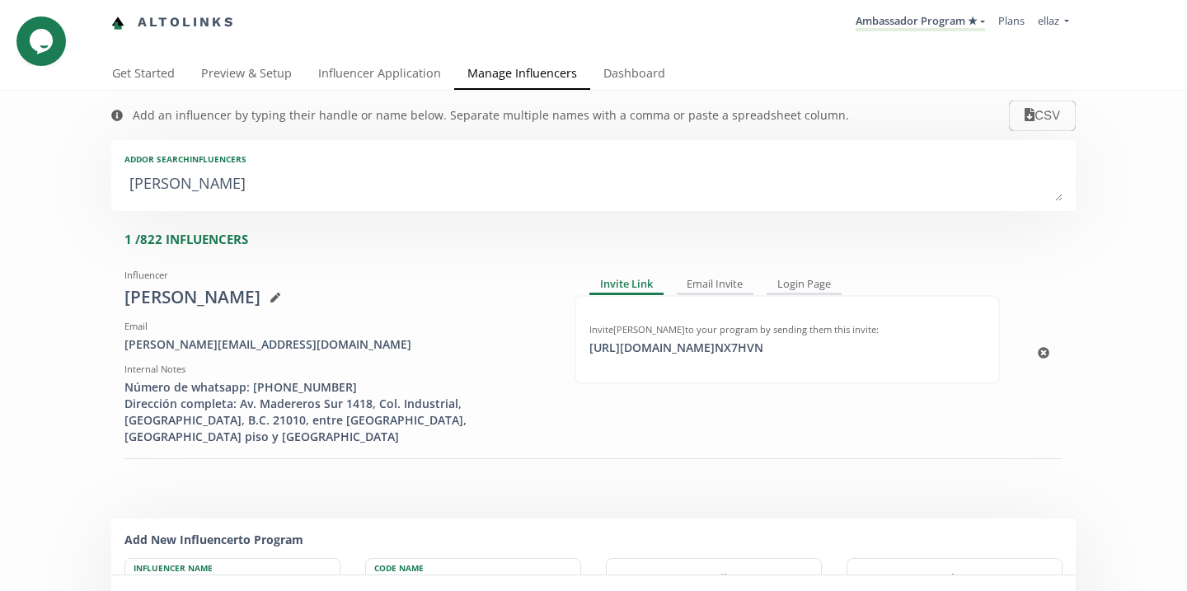
type textarea "maria a"
type input "maria a"
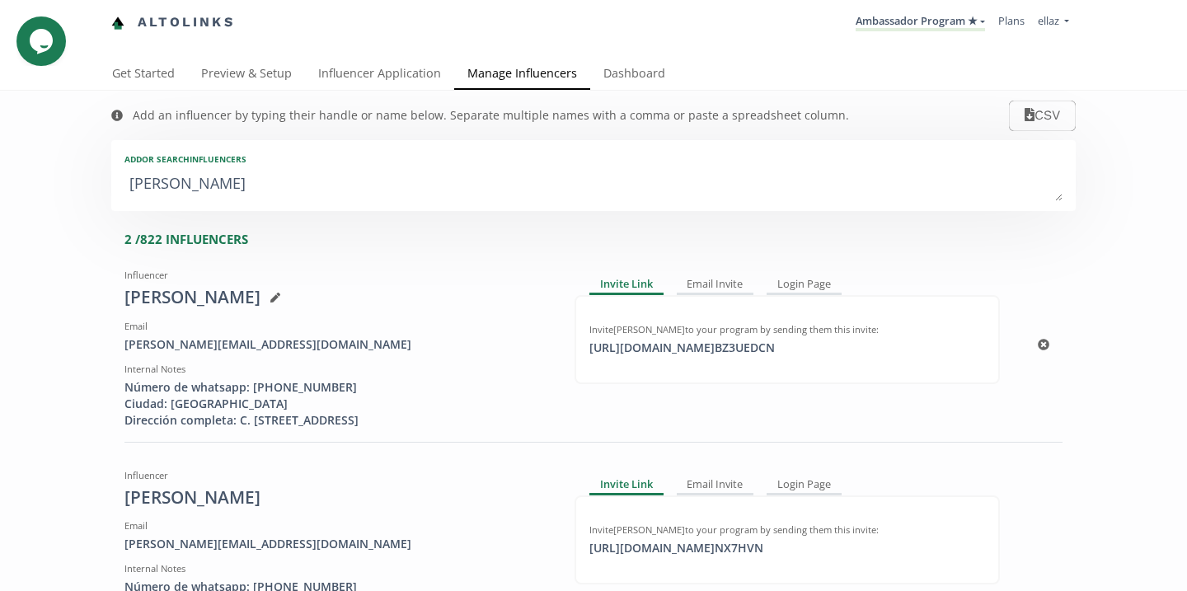
type textarea "[PERSON_NAME]"
type input "[PERSON_NAME]"
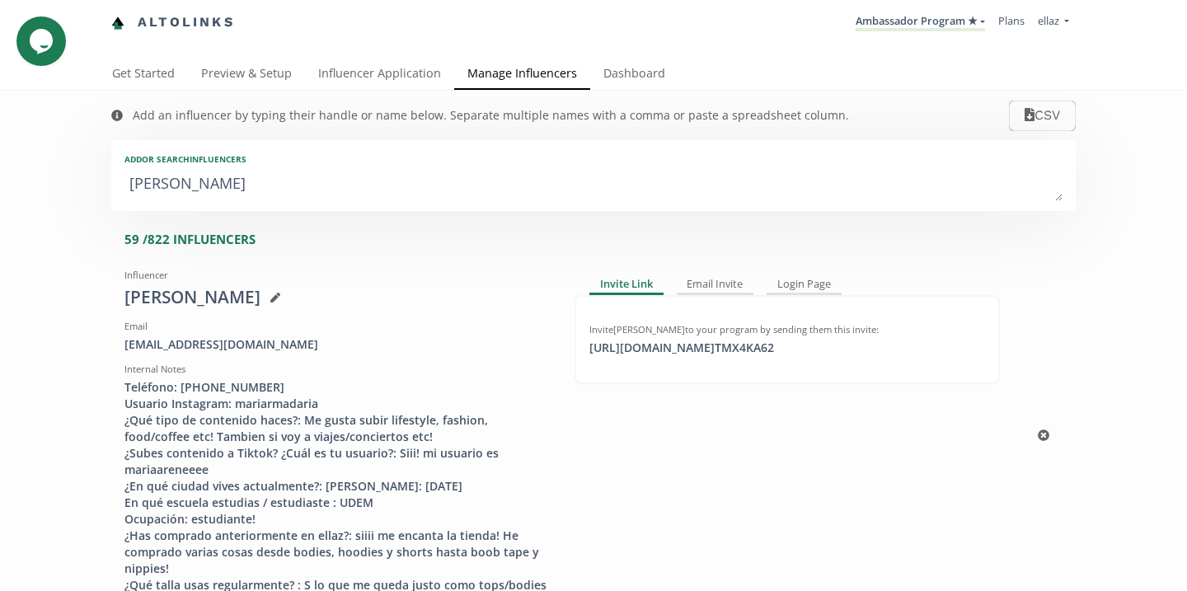
type textarea "mariaa"
type input "mariaa"
type input "MARIAA"
type textarea "mariaal"
type input "mariaal"
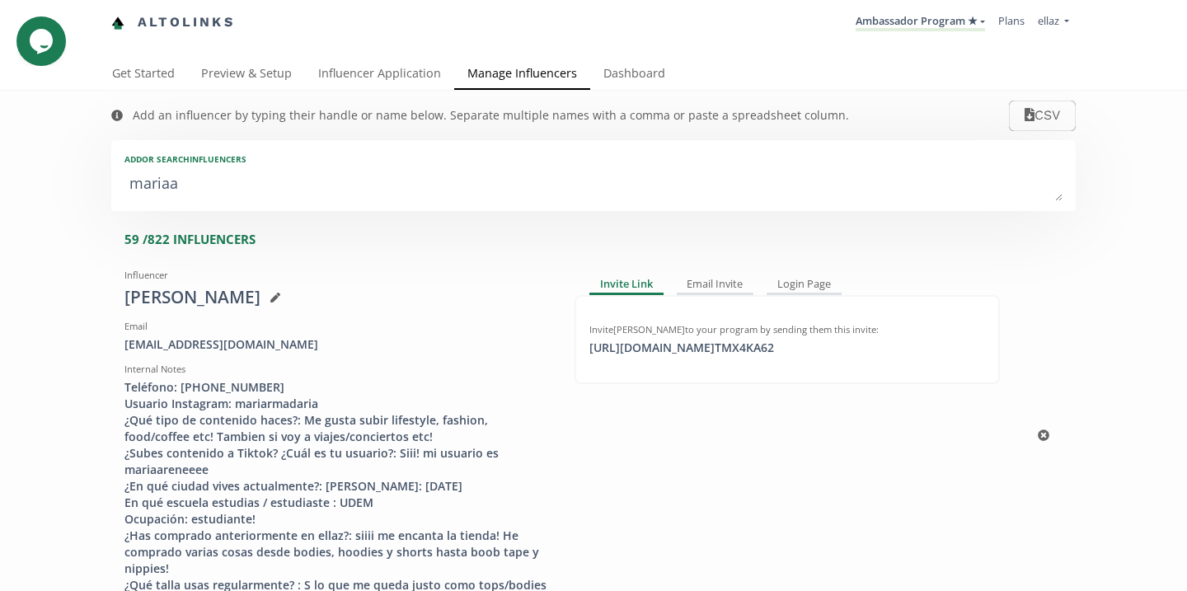
type input "MARIAAL"
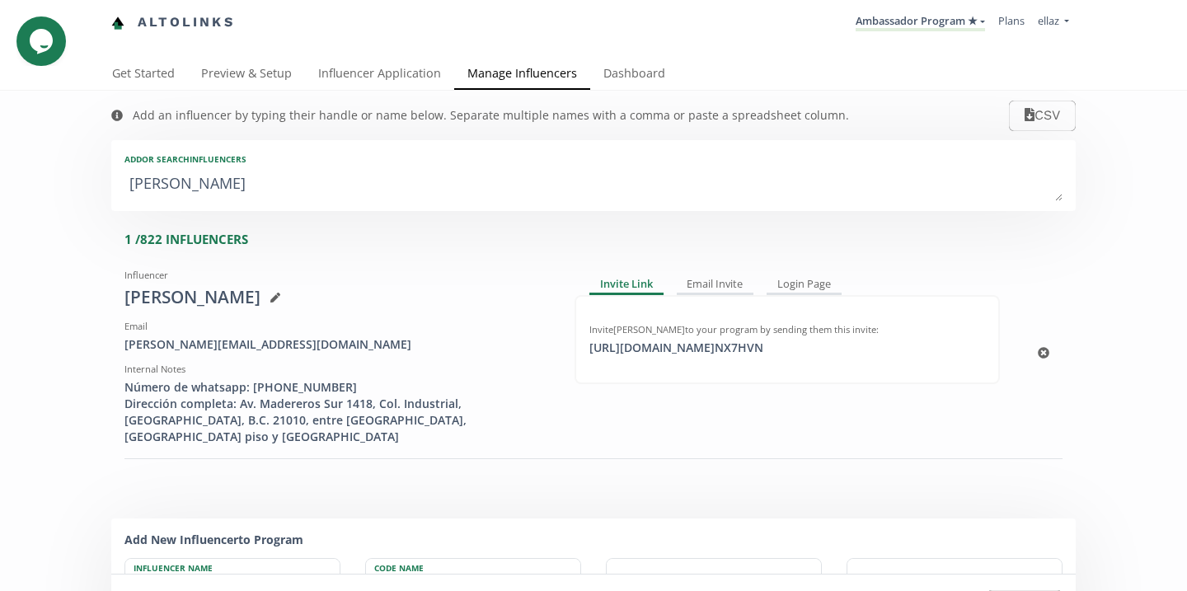
type textarea "mariaa"
type input "mariaa"
type input "MARIAA"
type textarea "[PERSON_NAME]"
type input "[PERSON_NAME]"
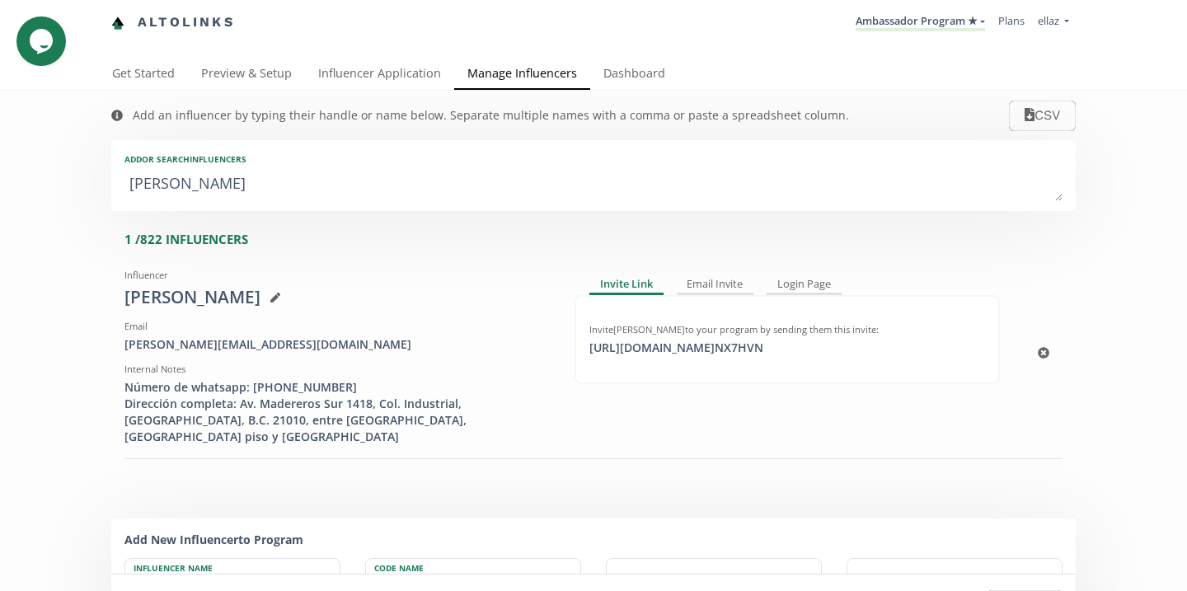
type input "MARIA"
type textarea "mari"
type input "mari"
type input "MARI"
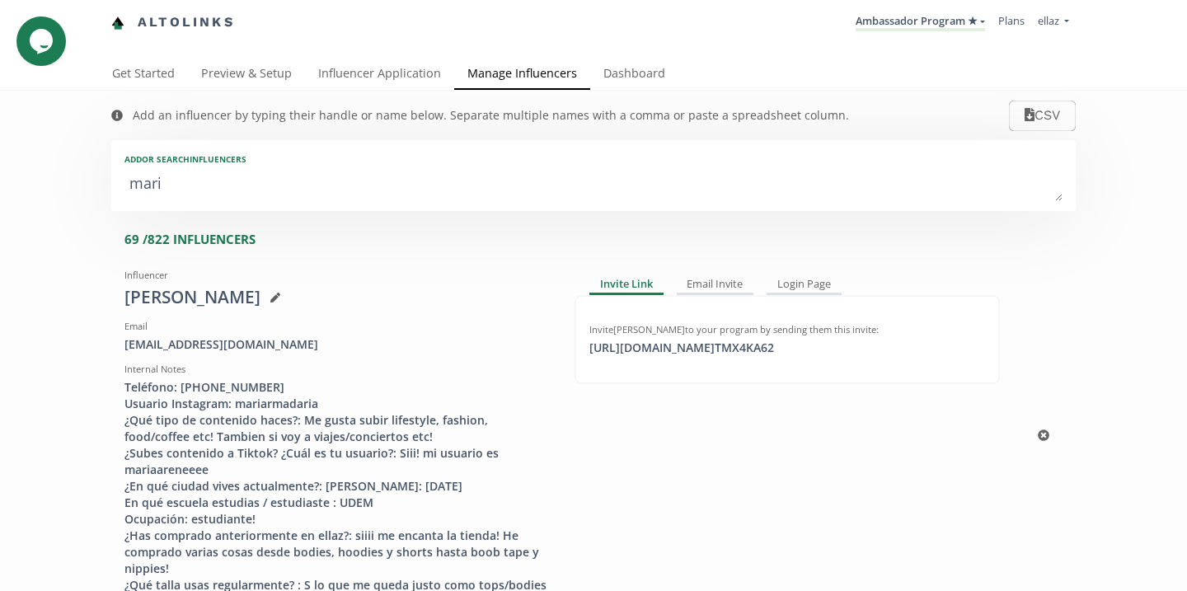
type textarea "mar"
type input "mar"
type input "MAR"
type textarea "ma"
type input "ma"
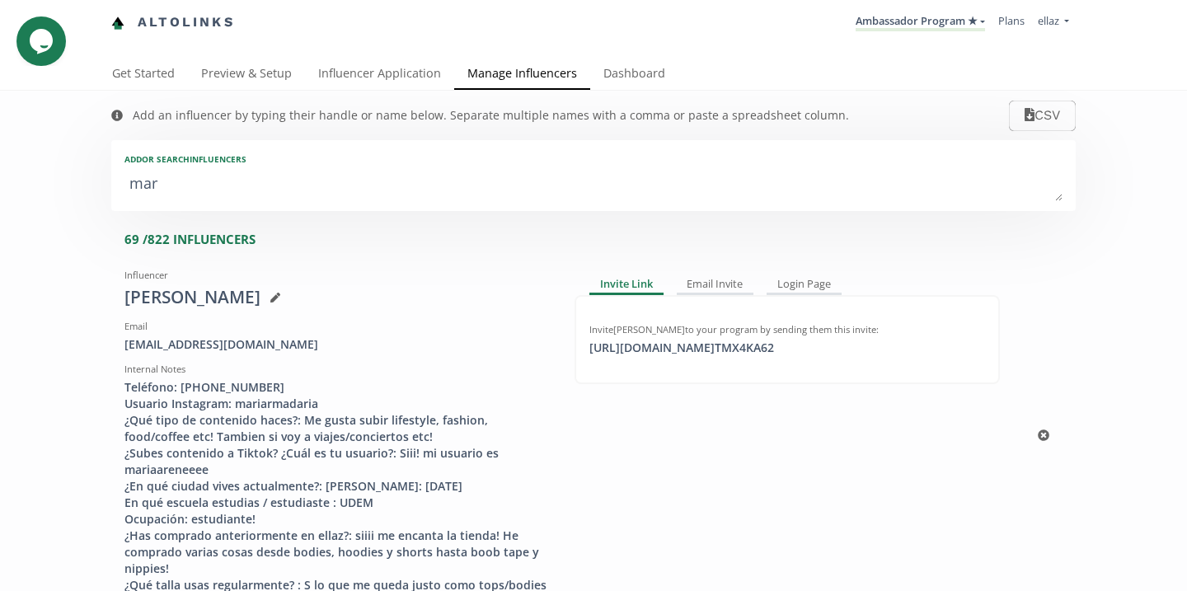
type input "MA"
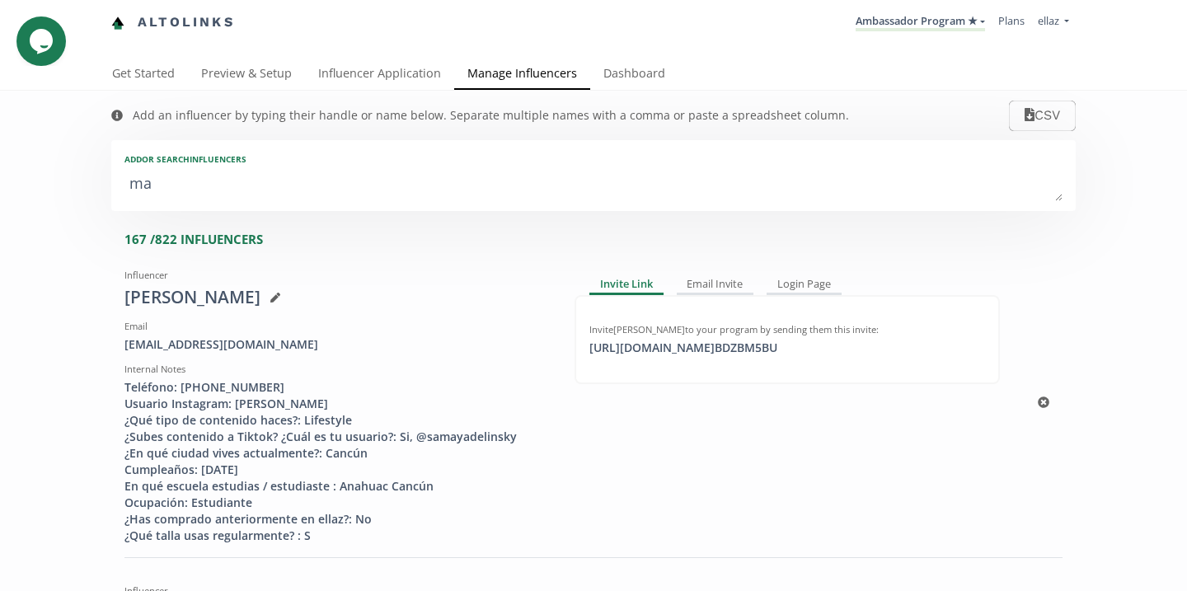
type textarea "m"
type input "m"
type input "M"
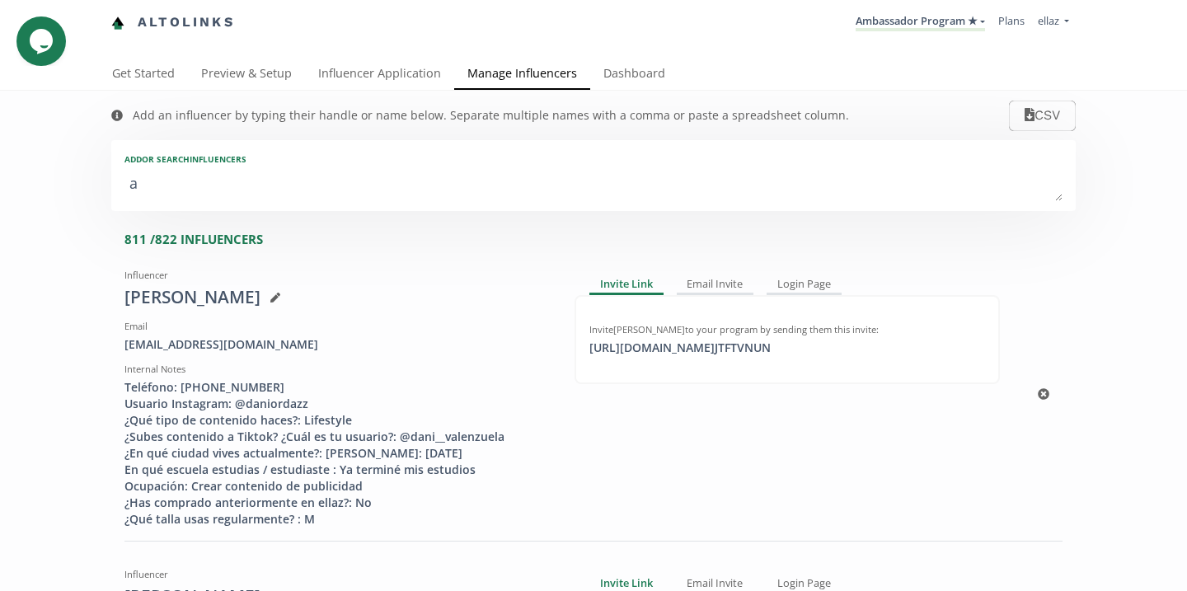
type textarea "al"
type input "al"
type input "AL"
type textarea "alt"
type input "alt"
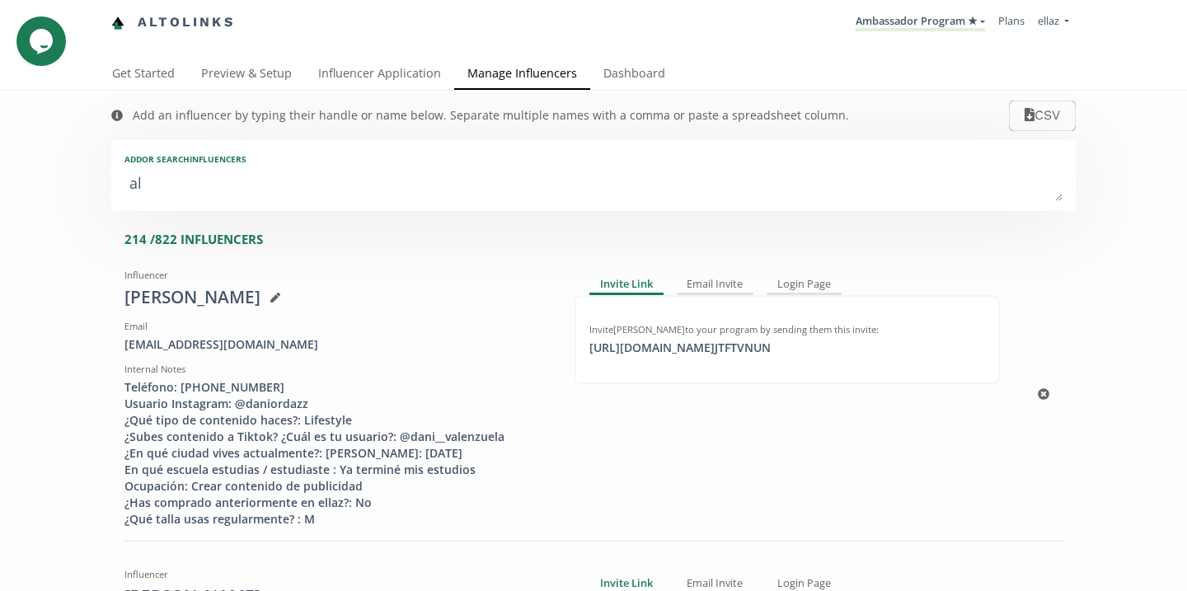
type input "ALT"
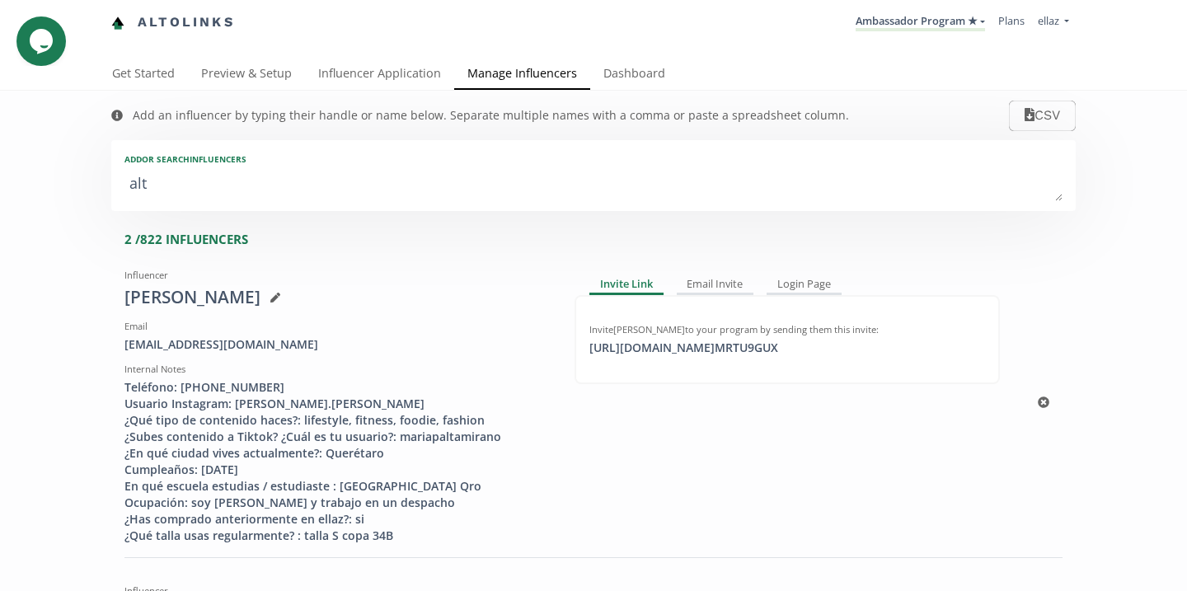
type textarea "alta"
type input "alta"
type input "ALTA"
type textarea "altam"
type input "altam"
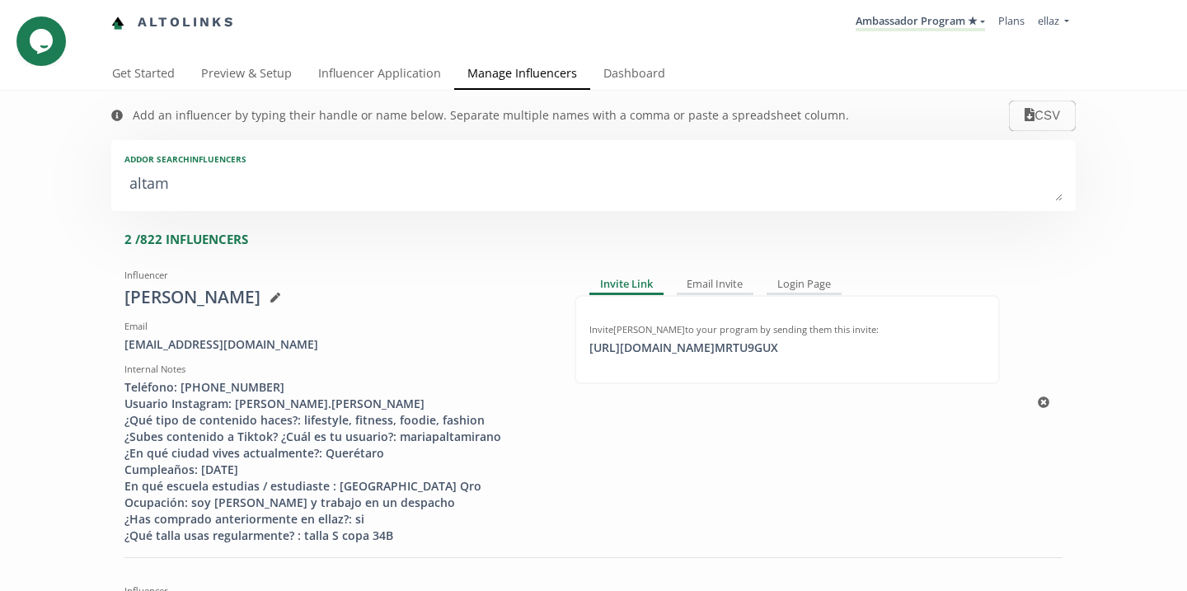
type input "ALTAM"
type textarea "altami"
type input "altami"
type input "ALTAMI"
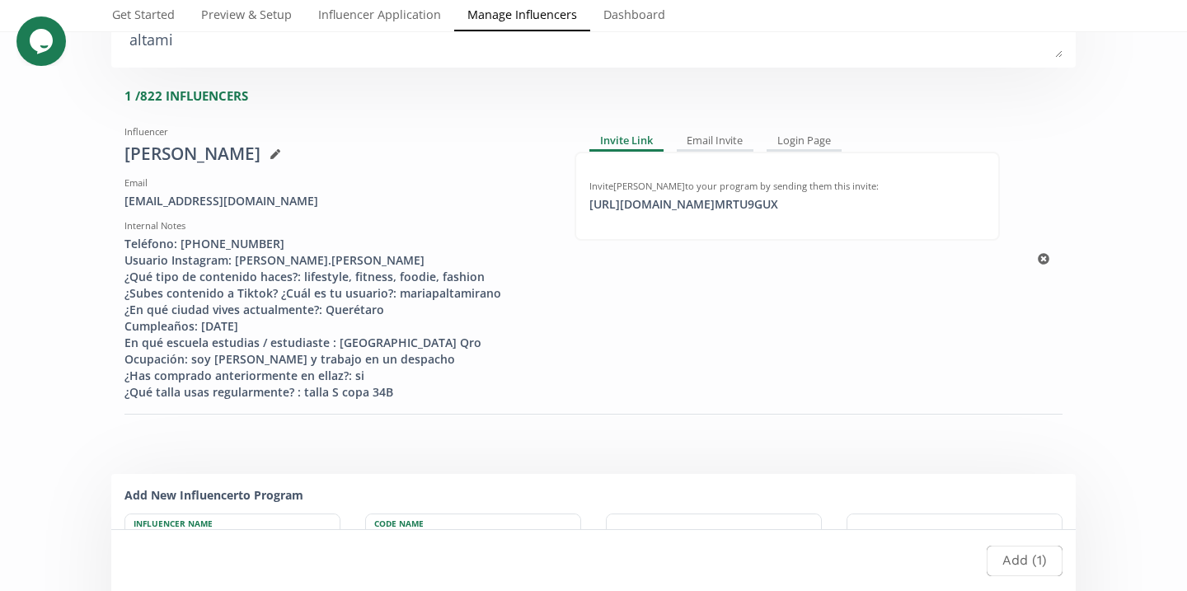
scroll to position [143, 0]
type textarea "altami"
click at [633, 209] on div "https://app.altolinks.com/invite/ MRTU9GUX click to copy" at bounding box center [683, 205] width 209 height 16
copy div "https://app.altolinks.com/invite/ MRTU9GUX"
click at [635, 9] on link "Dashboard" at bounding box center [634, 16] width 88 height 33
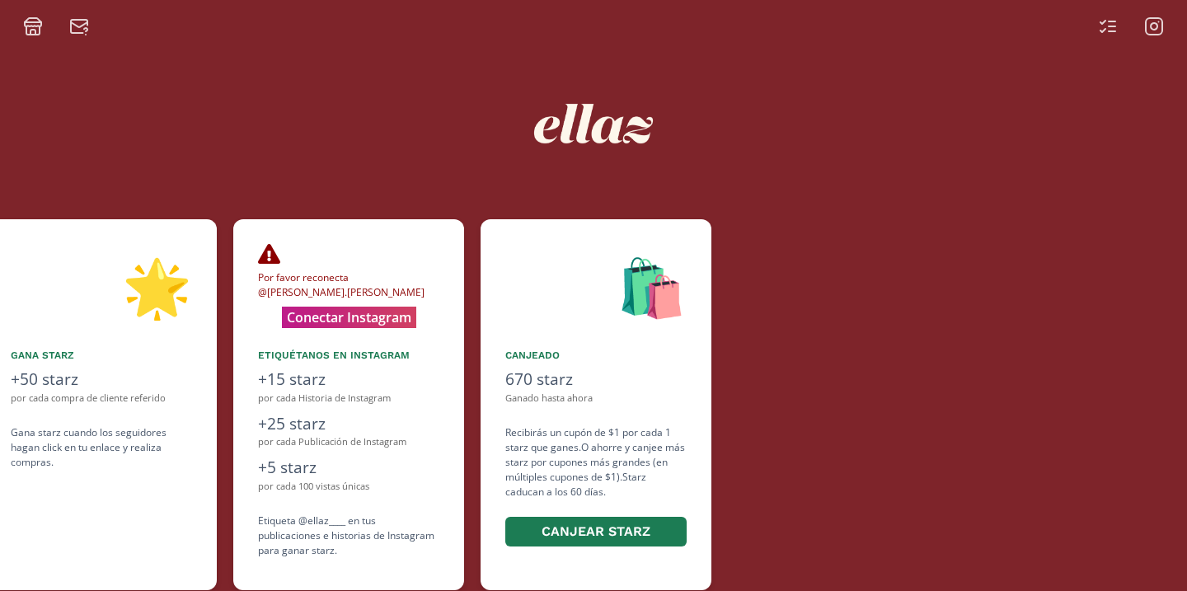
scroll to position [0, 989]
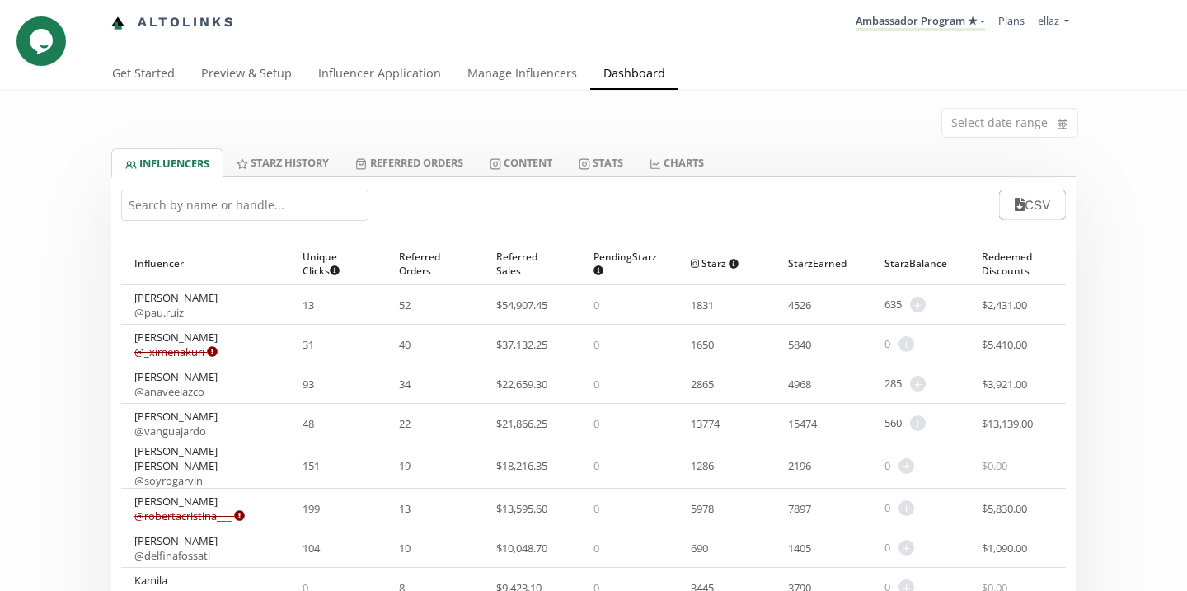
click at [514, 177] on div "CSV" at bounding box center [593, 204] width 964 height 55
click at [525, 167] on link "Content" at bounding box center [520, 162] width 89 height 28
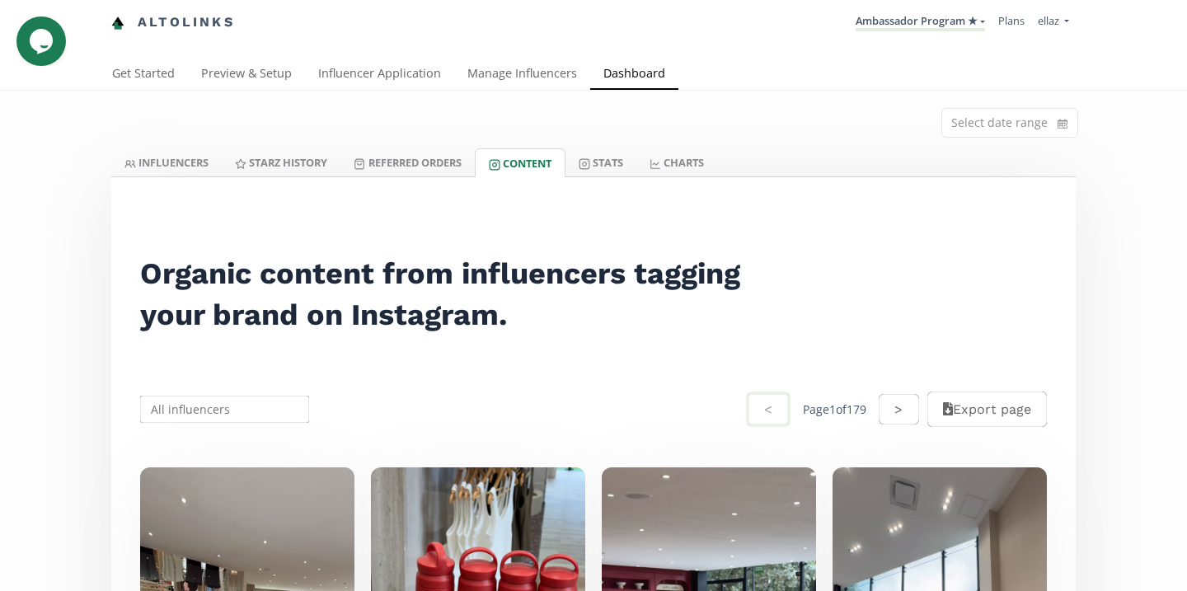
click at [233, 407] on input "text" at bounding box center [225, 409] width 174 height 32
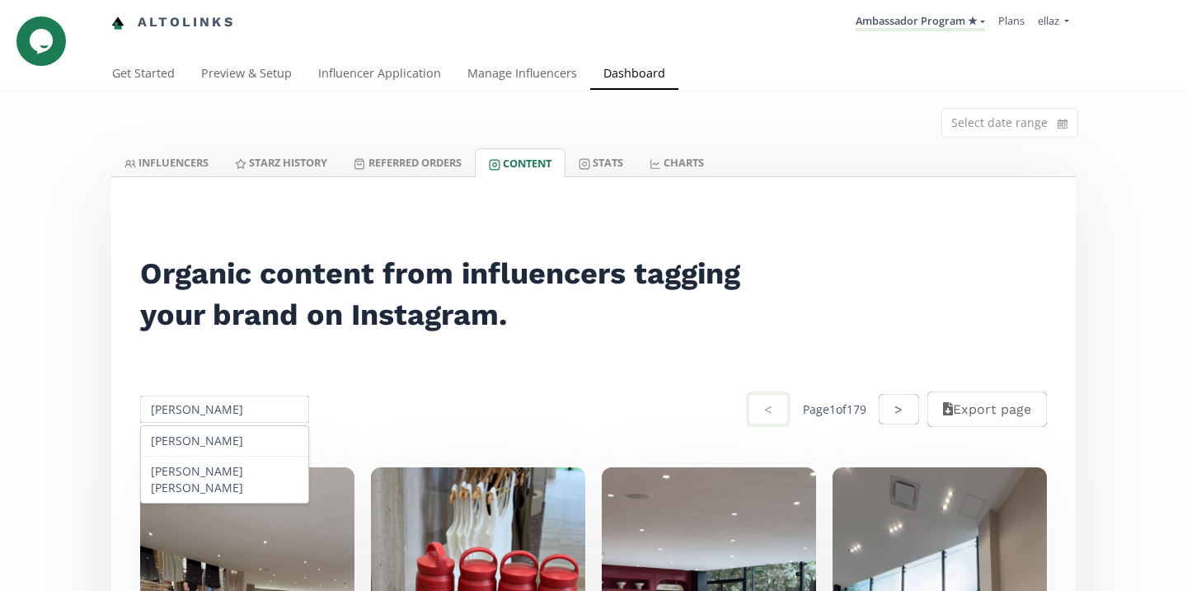
click at [236, 476] on div "[PERSON_NAME] [PERSON_NAME]" at bounding box center [224, 480] width 167 height 46
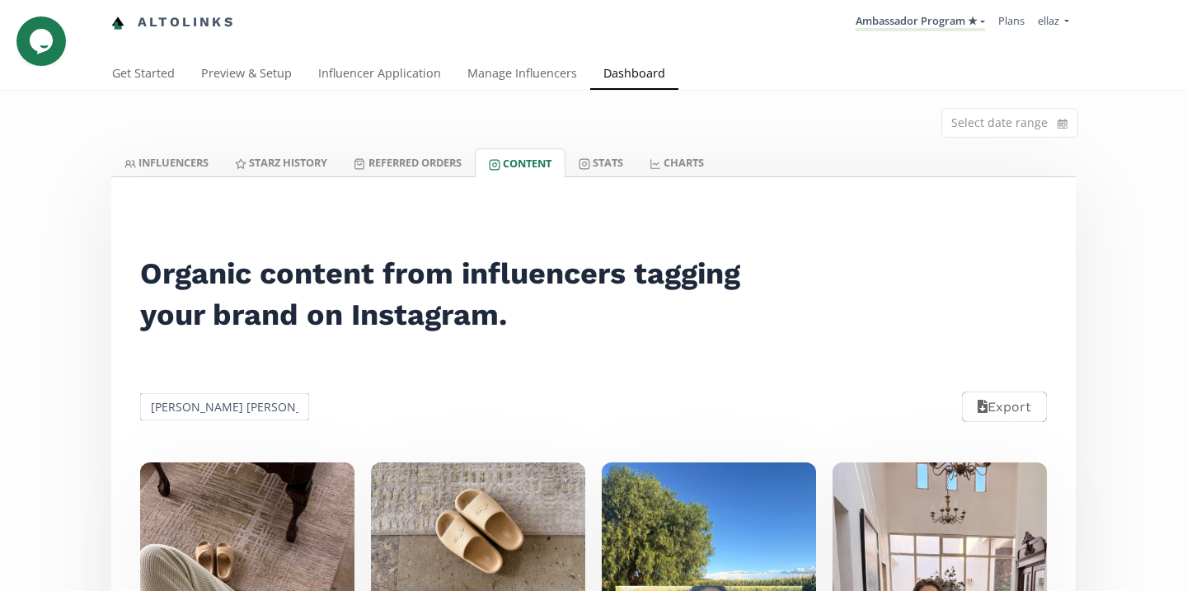
click at [257, 419] on input "[PERSON_NAME]" at bounding box center [225, 407] width 174 height 32
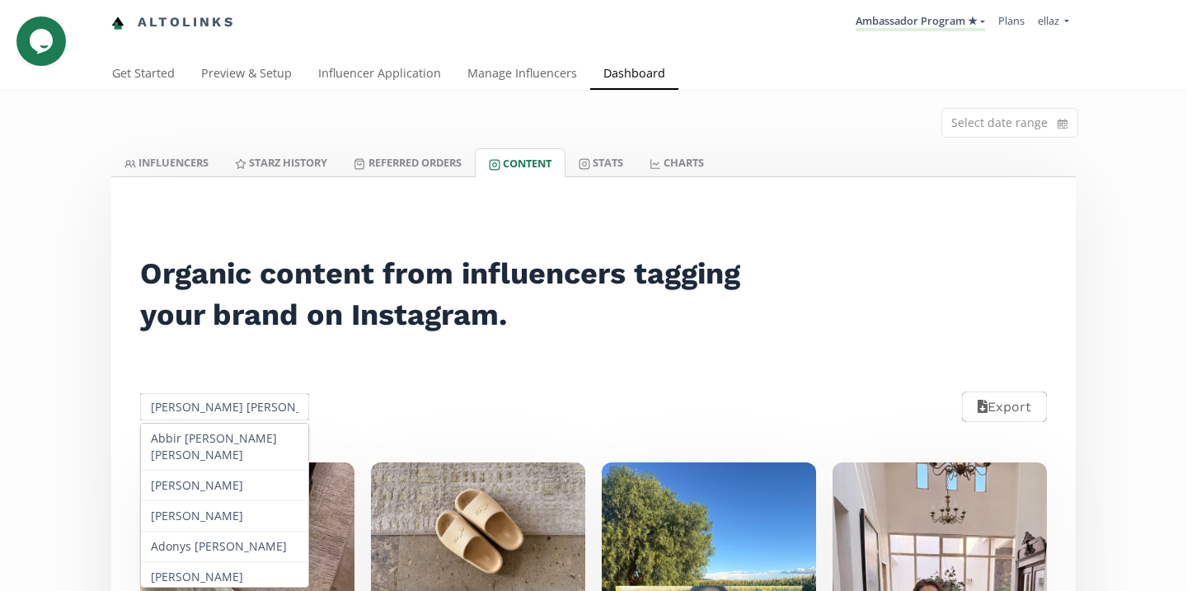
click at [257, 419] on input "[PERSON_NAME]" at bounding box center [225, 407] width 174 height 32
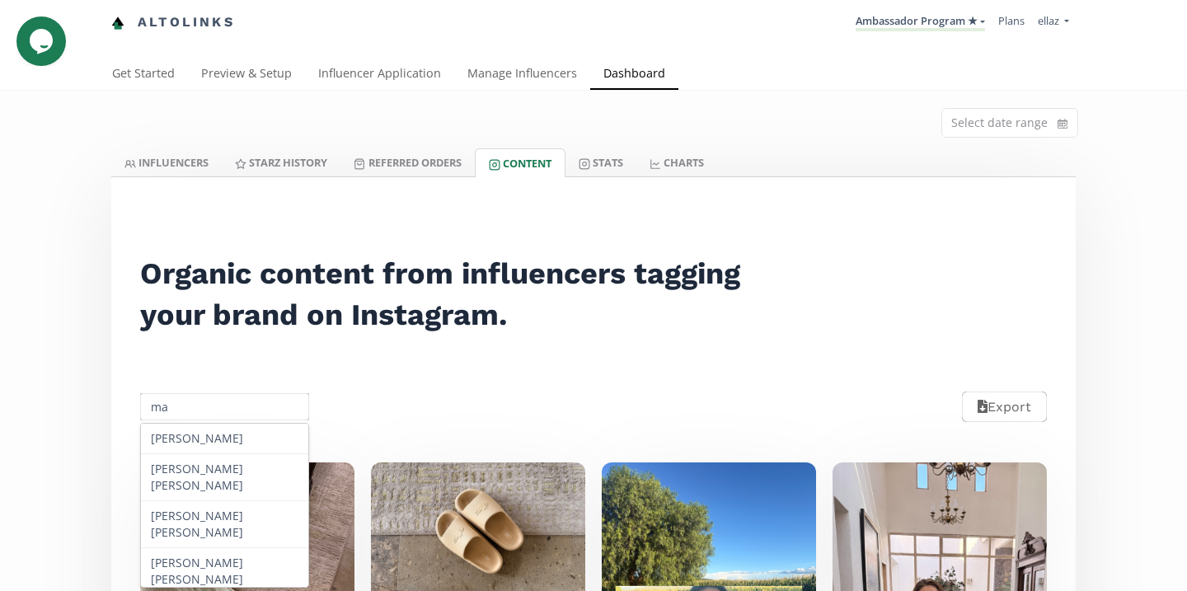
type input "m"
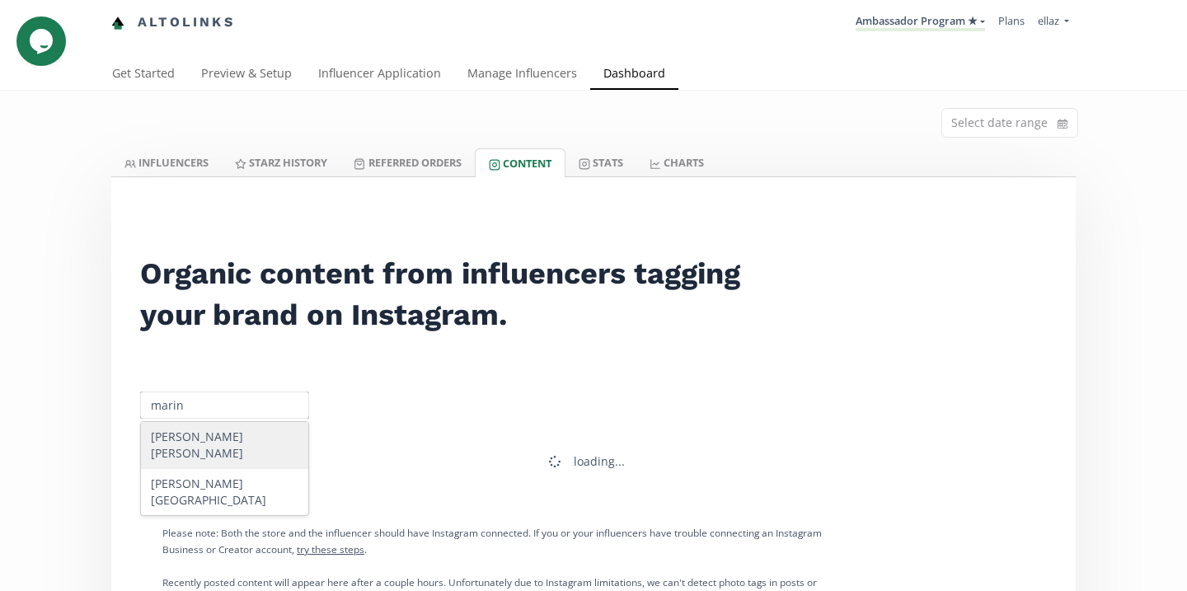
click at [255, 452] on div "Mariel Stephanie Marin González" at bounding box center [224, 445] width 167 height 47
type input "Mariel Stephanie Marin González"
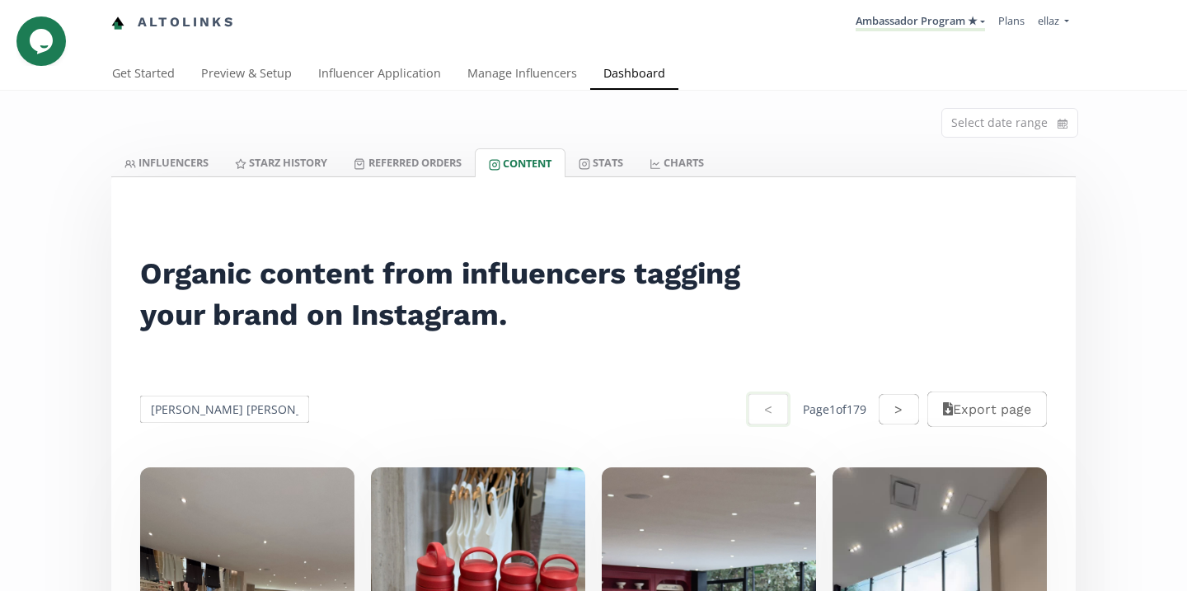
click at [218, 406] on input "Mariel Stephanie Marin González" at bounding box center [225, 409] width 174 height 32
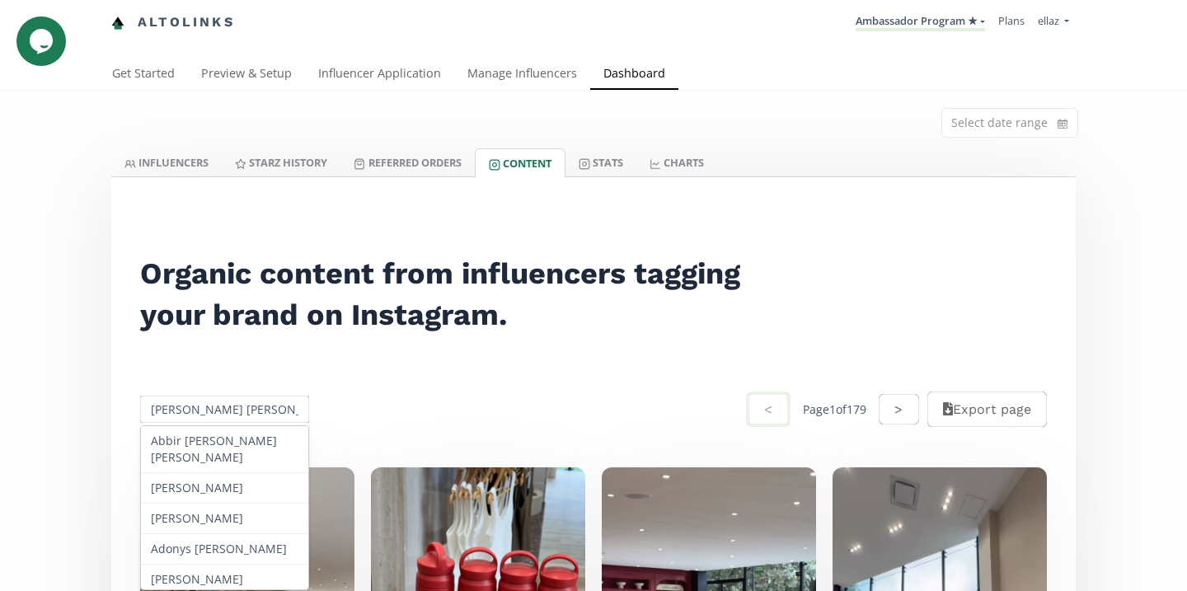
click at [218, 406] on input "Mariel Stephanie Marin González" at bounding box center [225, 409] width 174 height 32
click at [187, 166] on link "INFLUENCERS" at bounding box center [166, 162] width 110 height 28
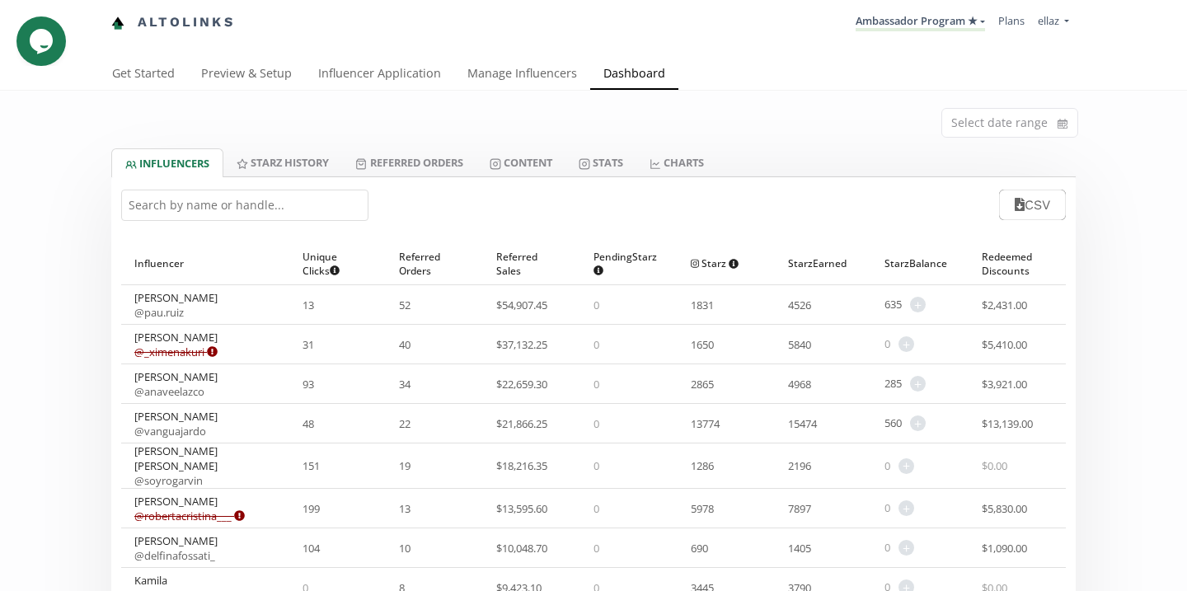
click at [246, 208] on input "text" at bounding box center [244, 205] width 247 height 31
paste input "Mariel Stephanie Marin González"
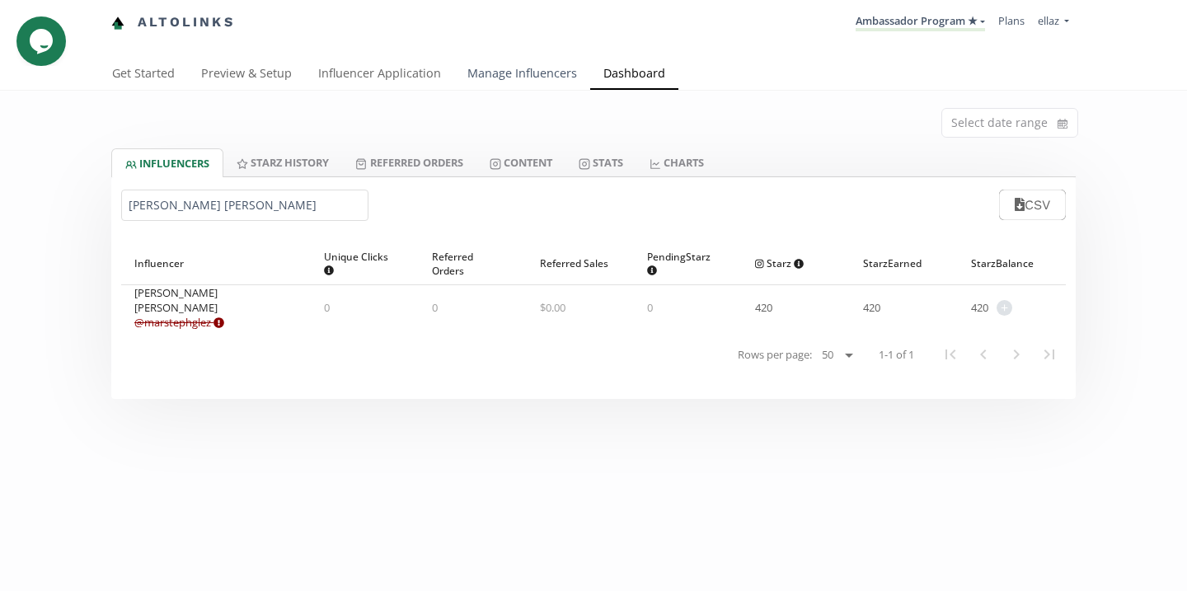
type input "Mariel Stephanie Marin González"
click at [480, 81] on link "Manage Influencers" at bounding box center [522, 75] width 136 height 33
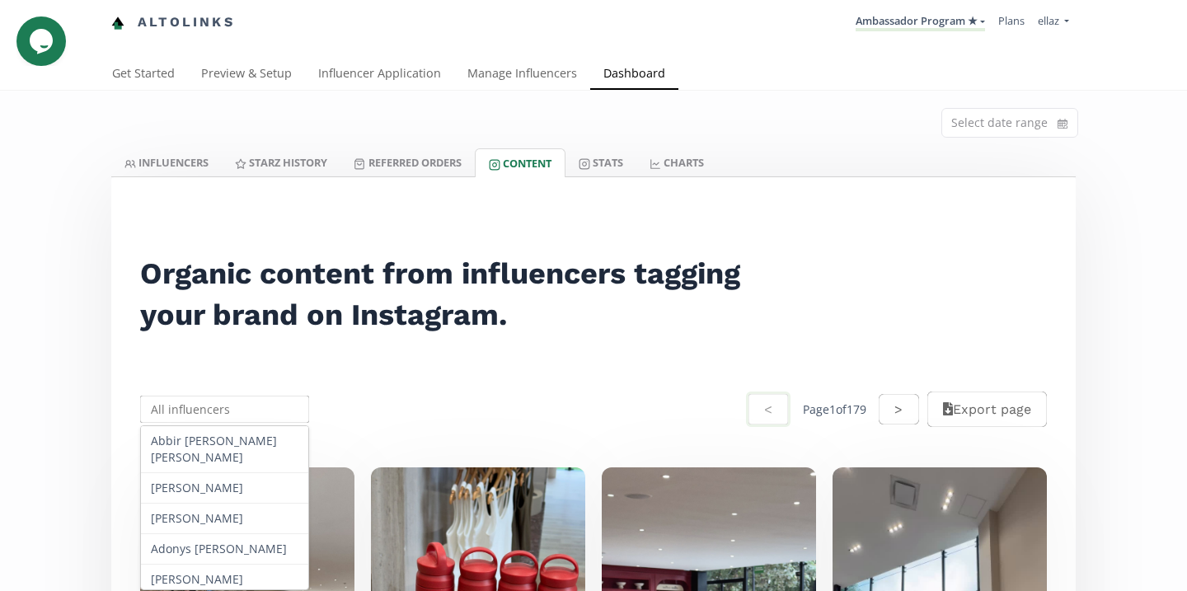
click at [253, 397] on input "text" at bounding box center [225, 409] width 174 height 32
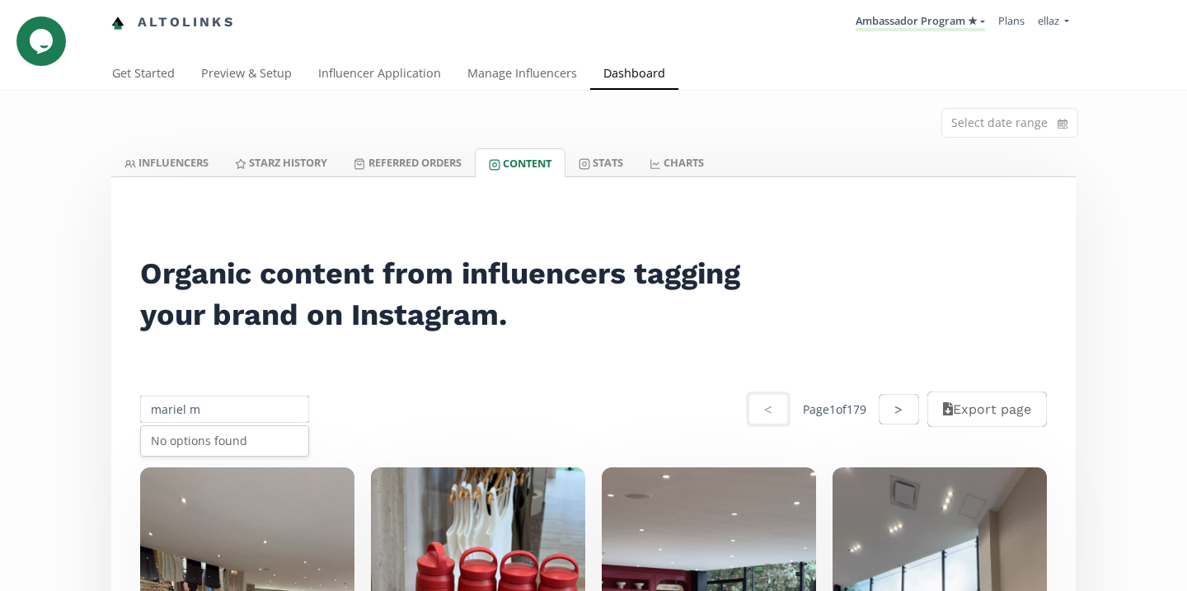
click at [175, 401] on input "mariel m" at bounding box center [225, 409] width 174 height 32
click at [257, 443] on div "[PERSON_NAME]" at bounding box center [224, 441] width 167 height 30
type input "[PERSON_NAME]"
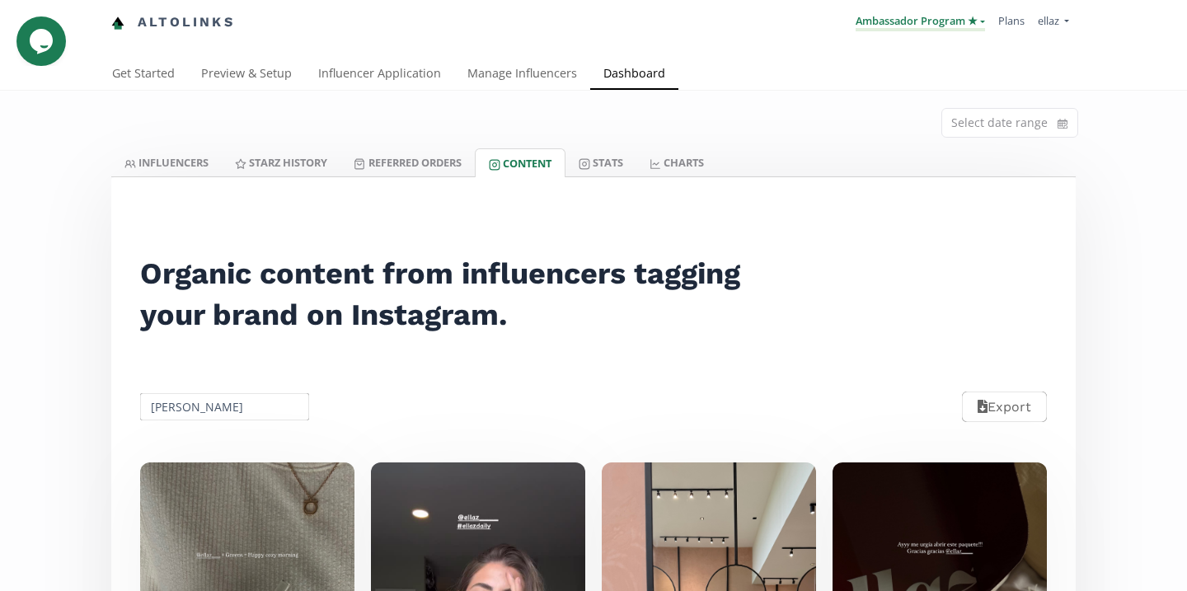
click at [936, 27] on link "Ambassador Program ★" at bounding box center [919, 22] width 129 height 18
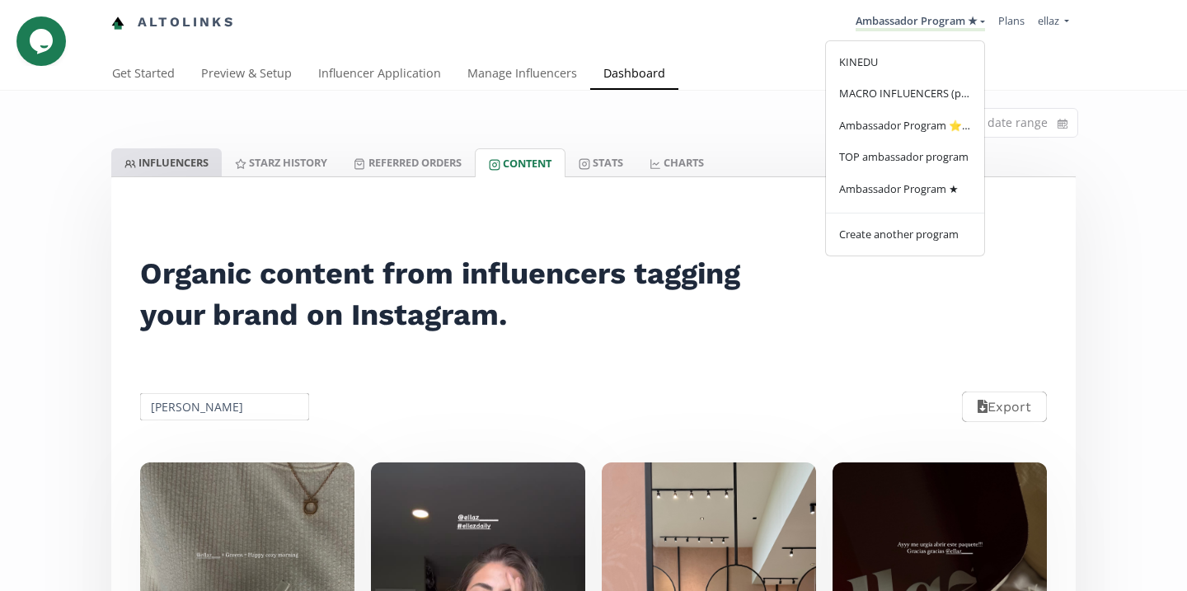
click at [191, 161] on link "INFLUENCERS" at bounding box center [166, 162] width 110 height 28
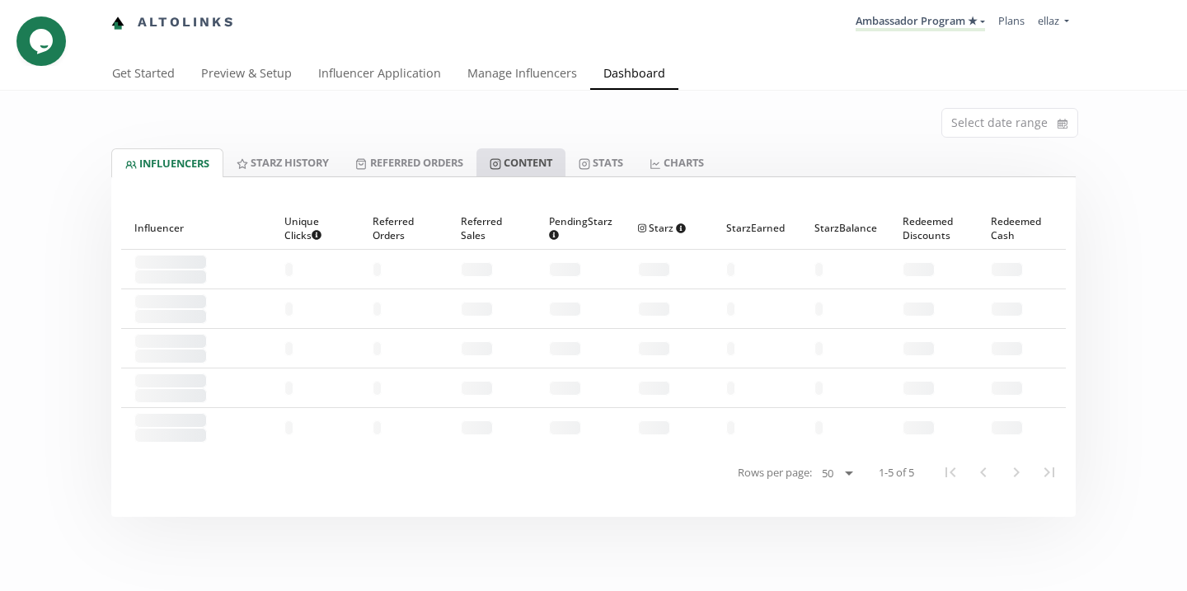
click at [542, 158] on link "Content" at bounding box center [520, 162] width 89 height 28
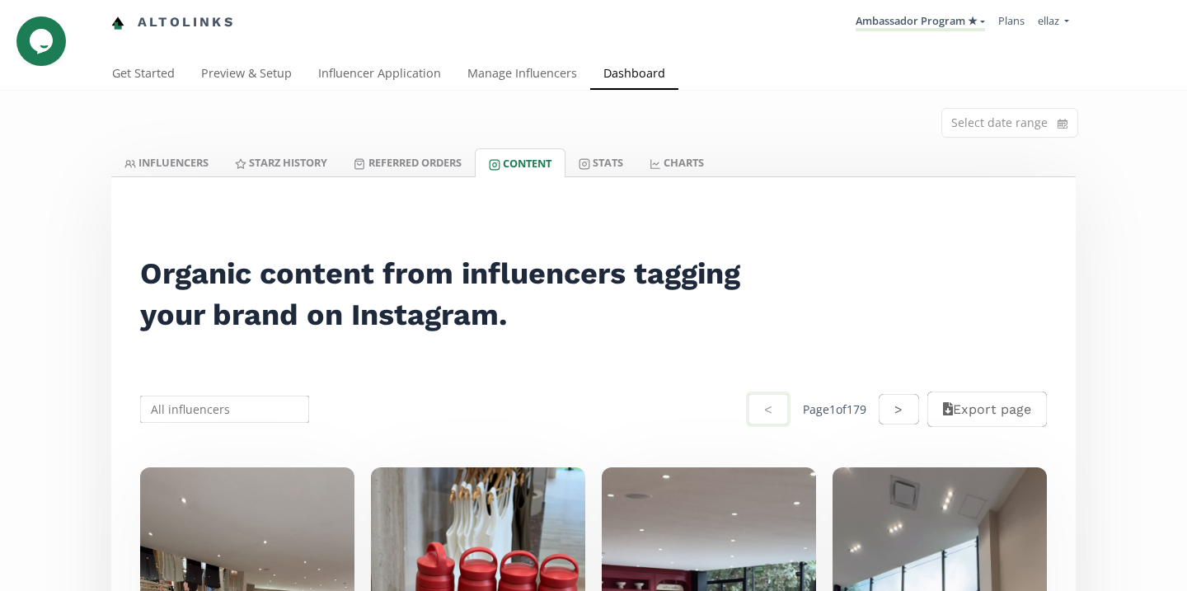
click at [914, 32] on li "Ambassador Program ★ KINEDU MACRO INFLUENCERS (prog ventas) Ambassador Program …" at bounding box center [920, 23] width 143 height 32
click at [914, 30] on link "Ambassador Program ★" at bounding box center [919, 22] width 129 height 18
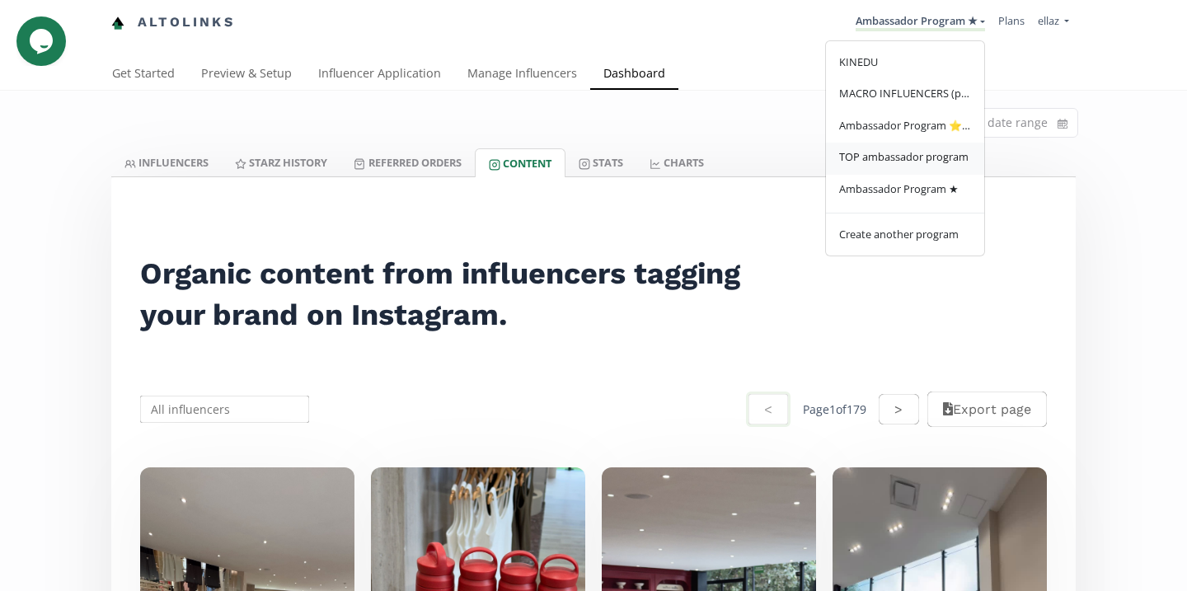
click at [915, 156] on span "TOP ambassador program" at bounding box center [903, 156] width 129 height 15
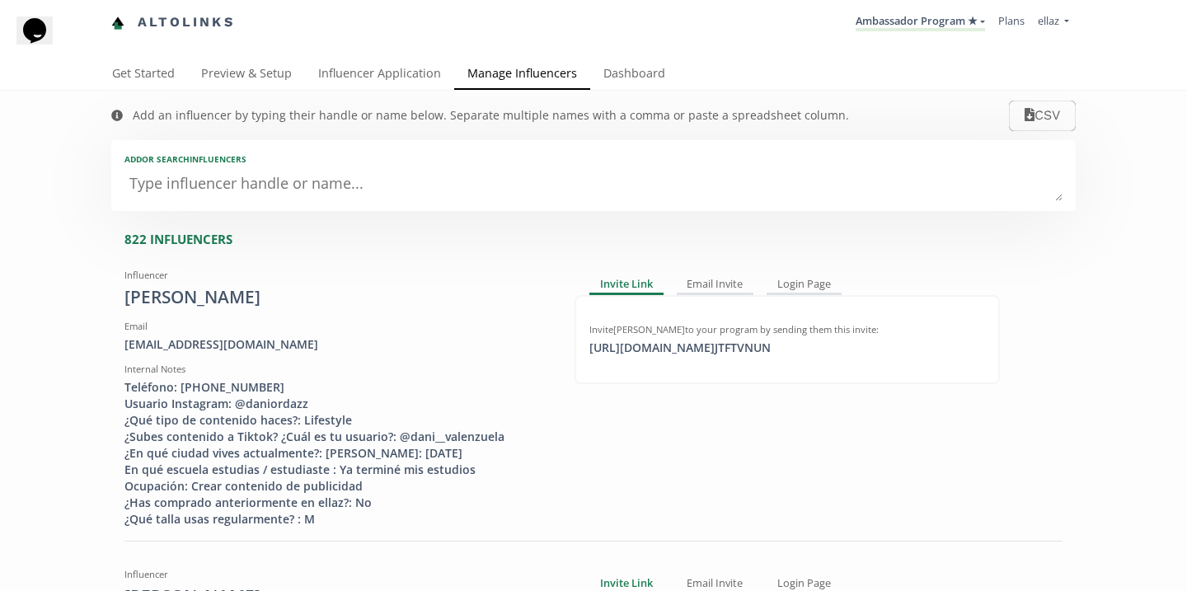
click at [288, 175] on textarea at bounding box center [593, 184] width 938 height 33
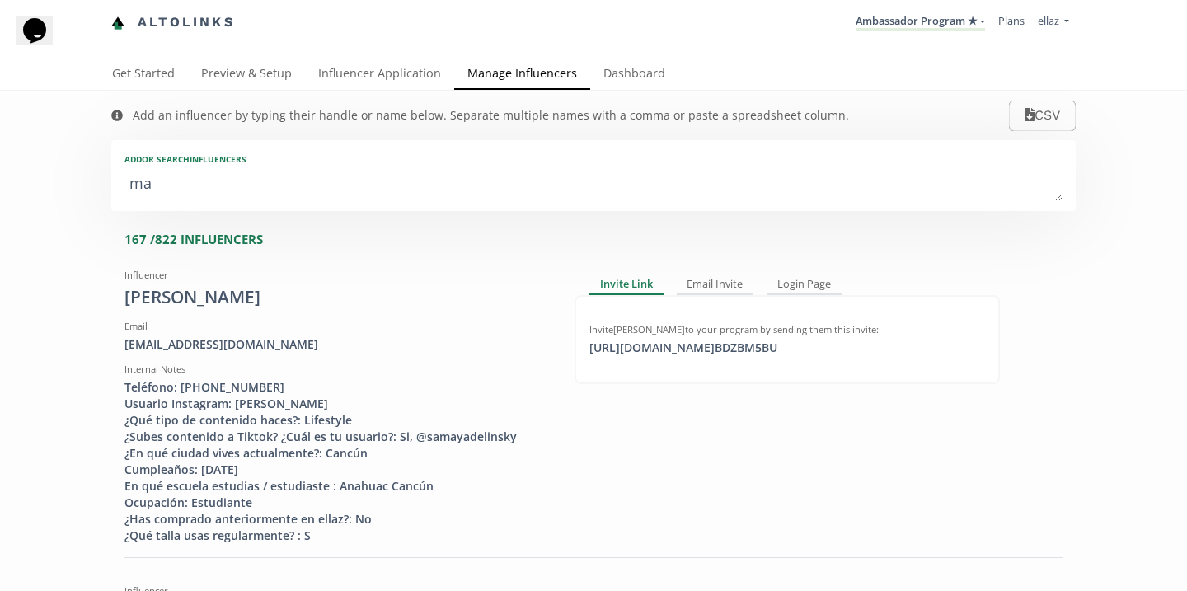
type textarea "mar"
type input "mar"
type input "MAR"
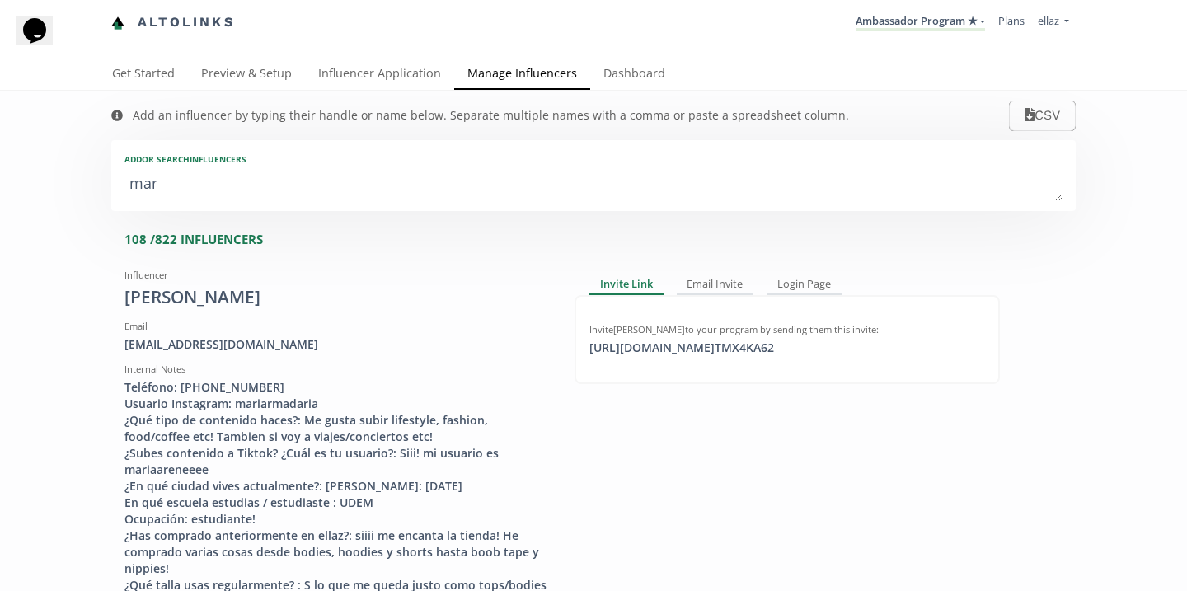
type textarea "ma"
type input "ma"
type input "MA"
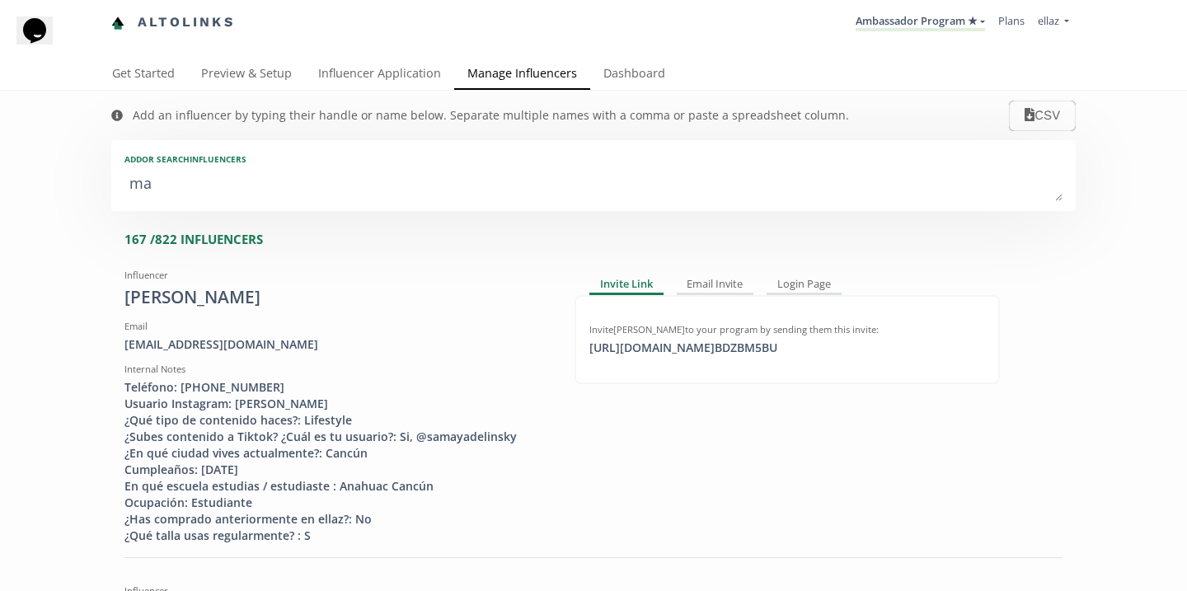
type textarea "m"
type input "m"
type input "M"
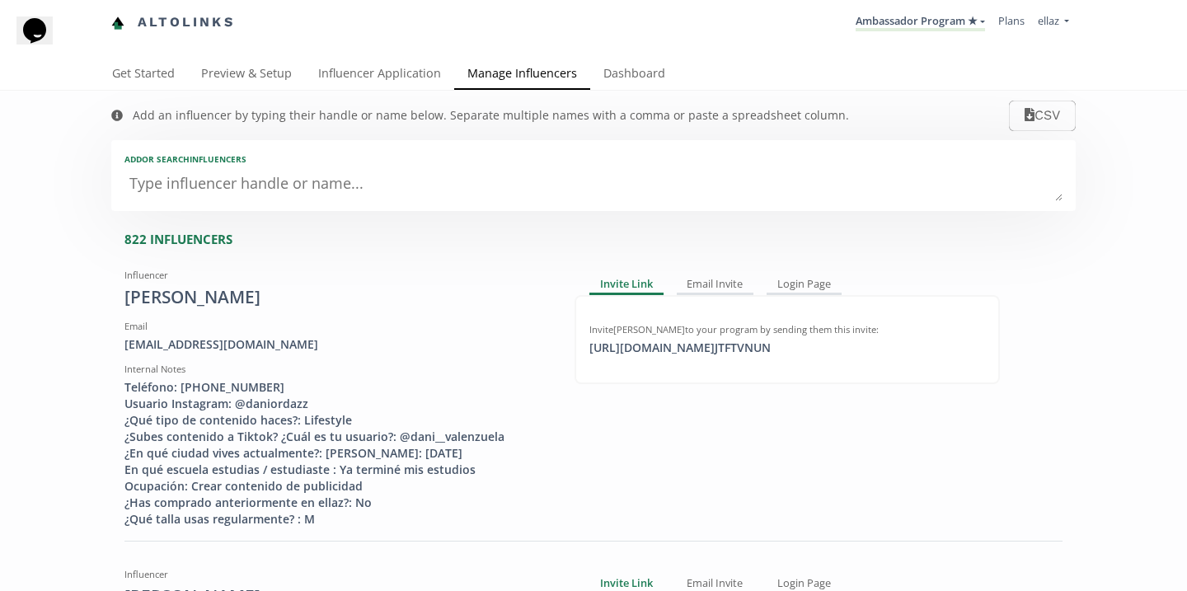
paste textarea "Mariel Stephanie Marin González"
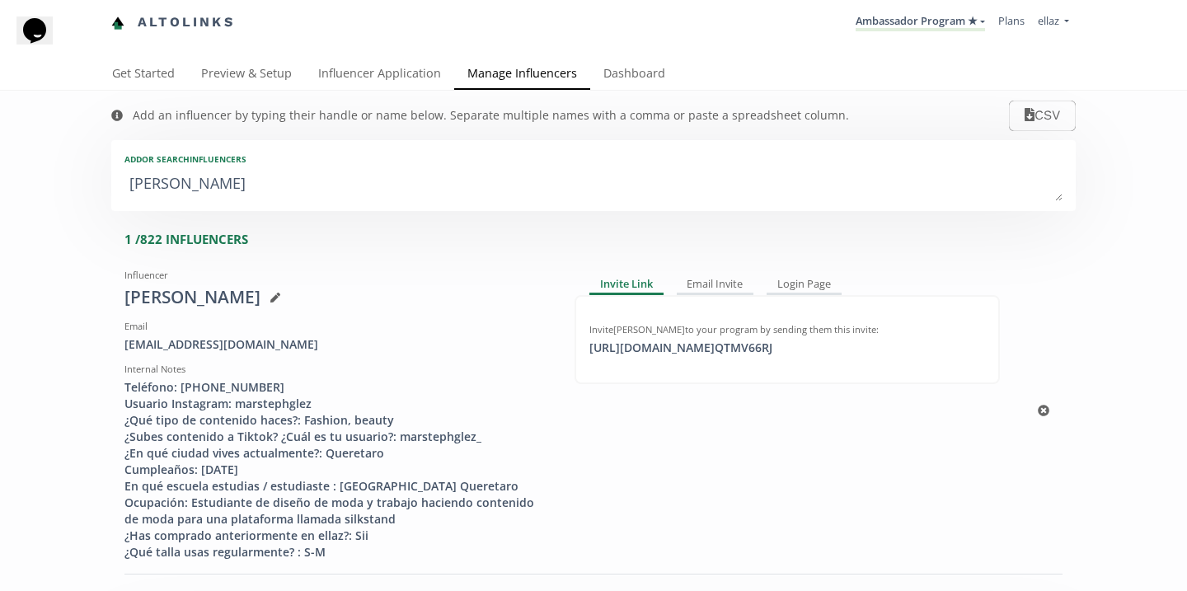
type textarea "Mariel Stephanie Marin González"
click at [707, 361] on div "Invite Mariel Stephanie Marin González to your program by sending them this inv…" at bounding box center [786, 339] width 425 height 89
click at [710, 346] on div "https://app.altolinks.com/invite/ QTMV66RJ click to copy" at bounding box center [680, 348] width 203 height 16
copy div "https://app.altolinks.c"
click at [692, 346] on div "https://app.altolinks.com/invite/ QTMV66RJ copied" at bounding box center [680, 348] width 203 height 16
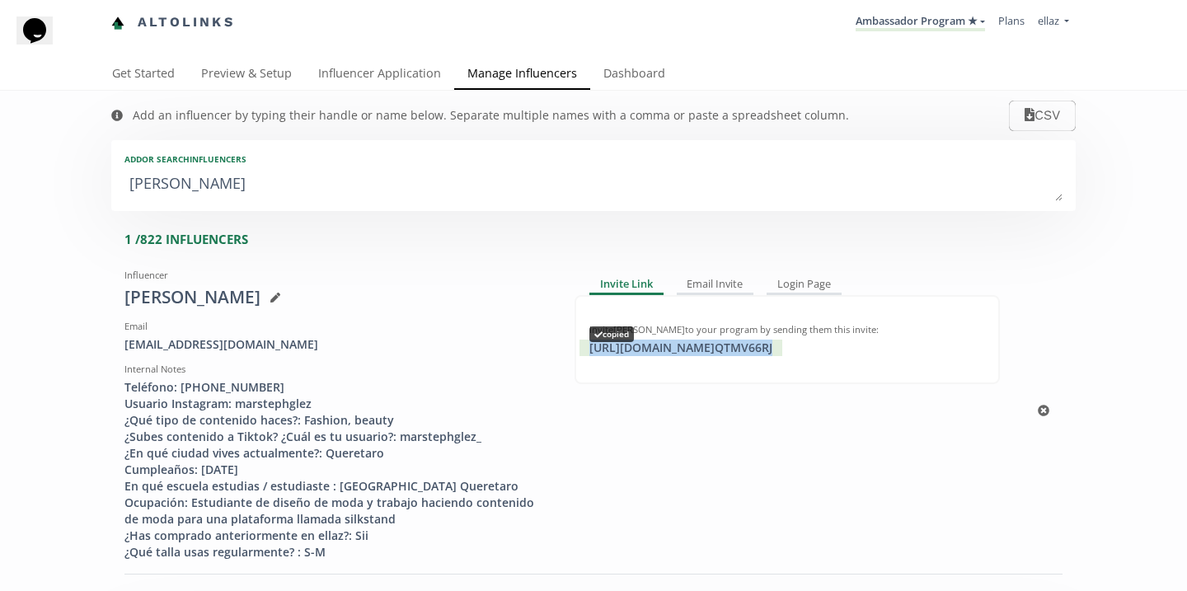
copy div "https://app.altolinks.com/invite/ QTMV66RJ"
click at [391, 81] on link "Influencer Application" at bounding box center [379, 75] width 149 height 33
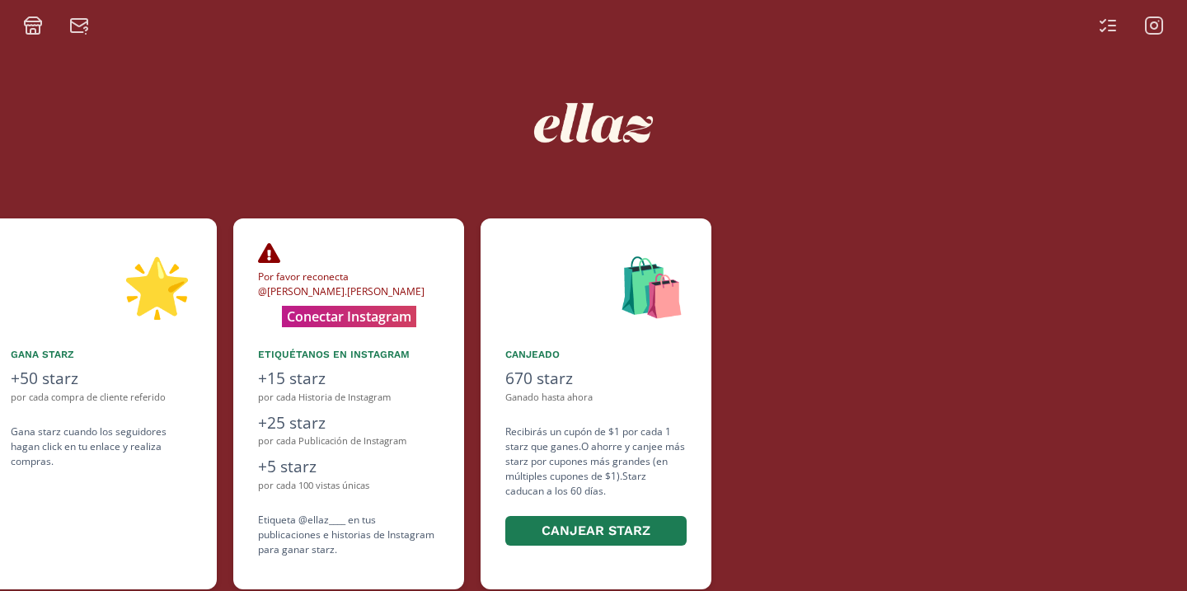
scroll to position [0, 989]
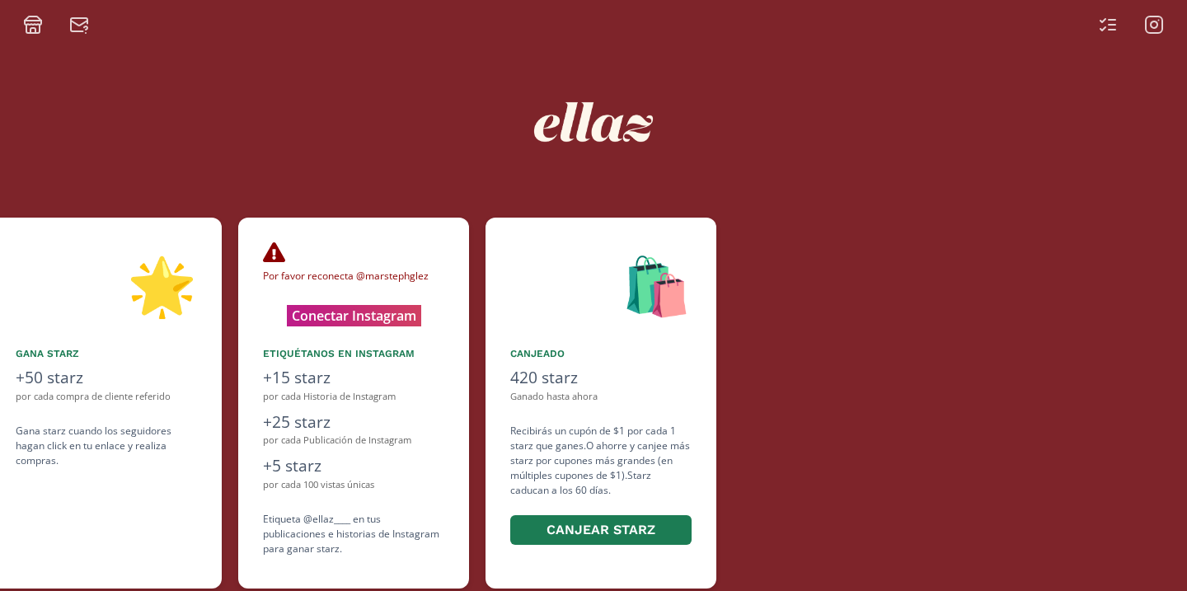
scroll to position [0, 989]
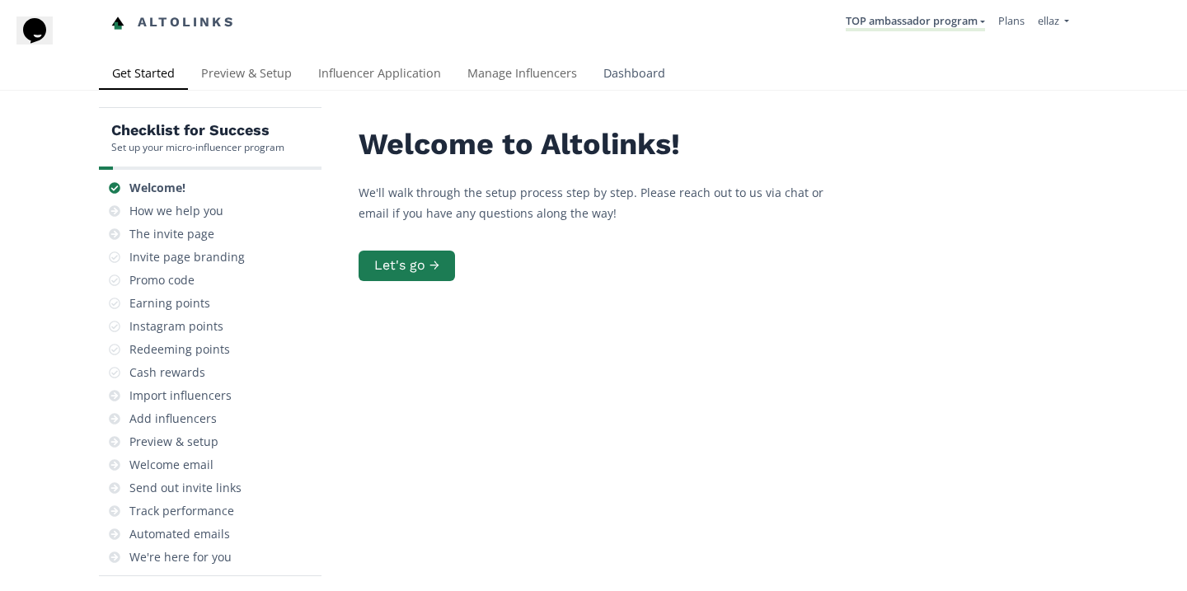
click at [626, 68] on link "Dashboard" at bounding box center [634, 75] width 88 height 33
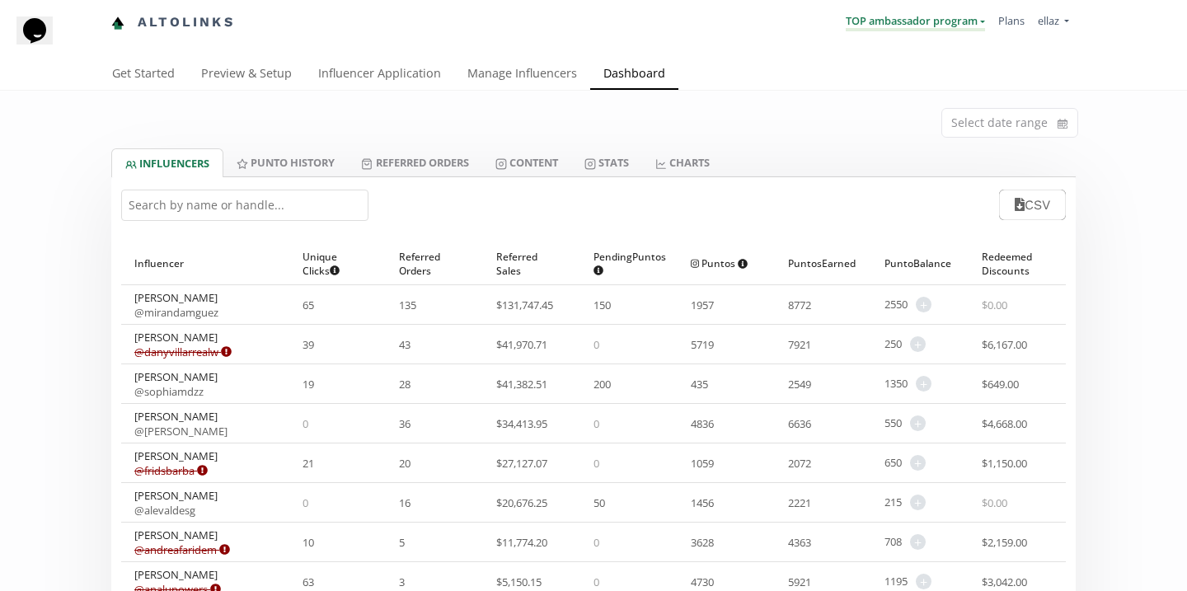
click at [907, 21] on link "TOP ambassador program" at bounding box center [915, 22] width 139 height 18
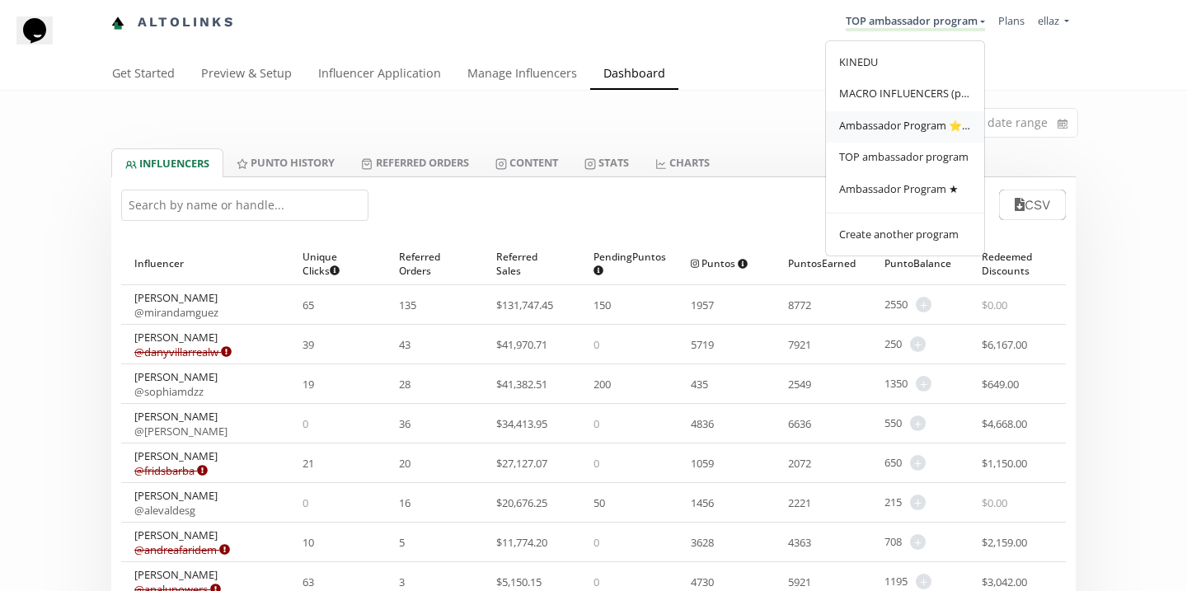
click at [939, 122] on span "Ambassador Program ⭐️⭐️" at bounding box center [905, 125] width 132 height 15
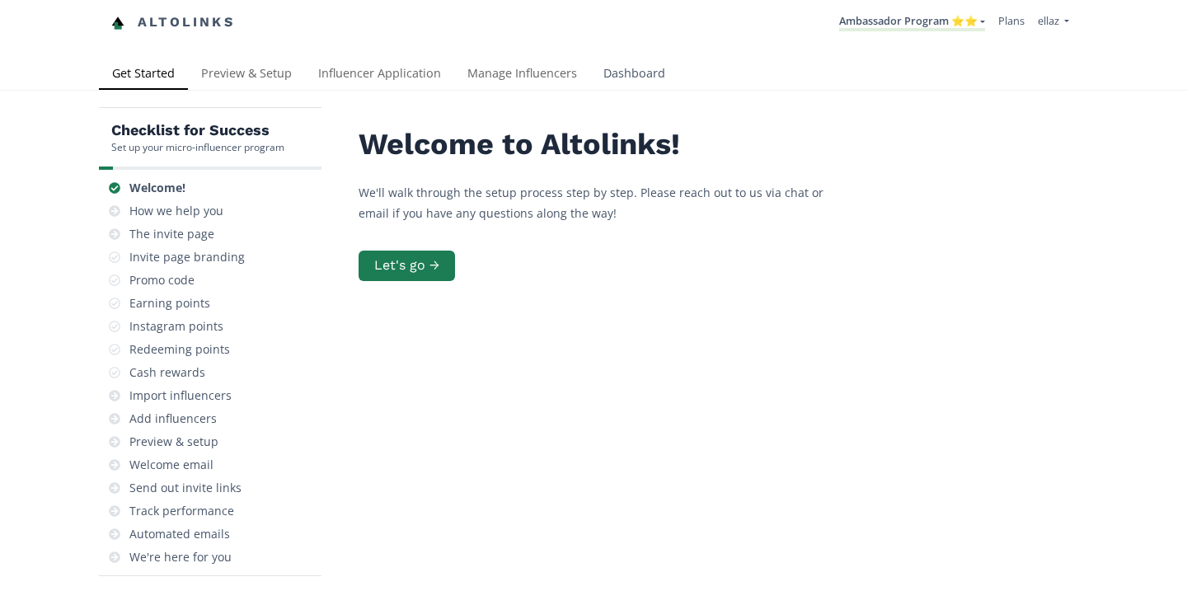
click at [591, 81] on link "Dashboard" at bounding box center [634, 75] width 88 height 33
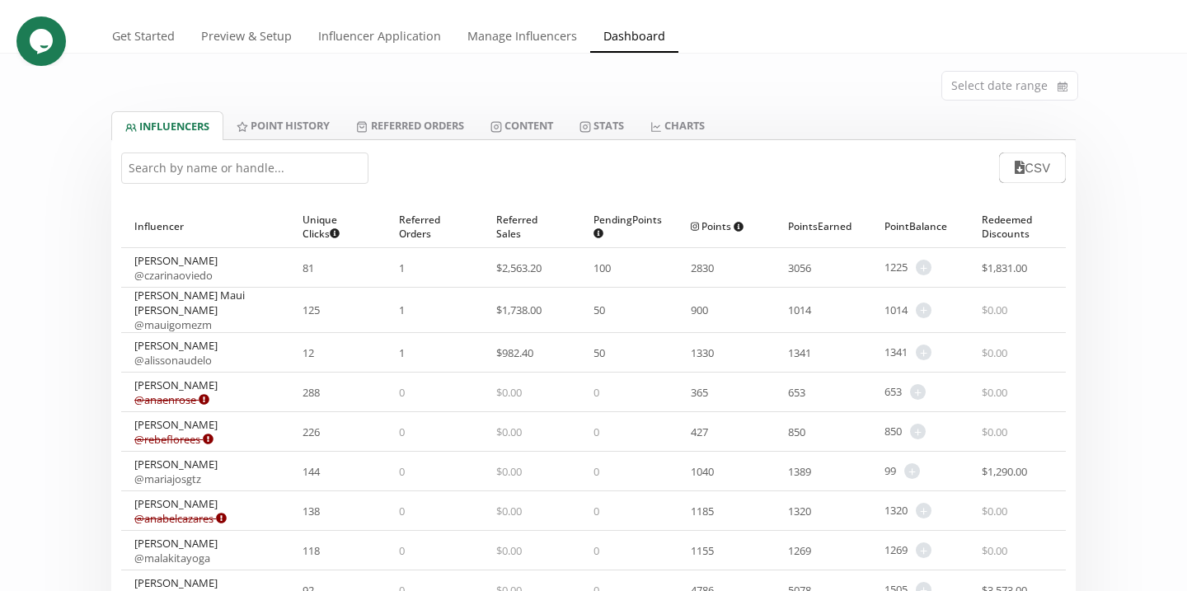
scroll to position [40, 0]
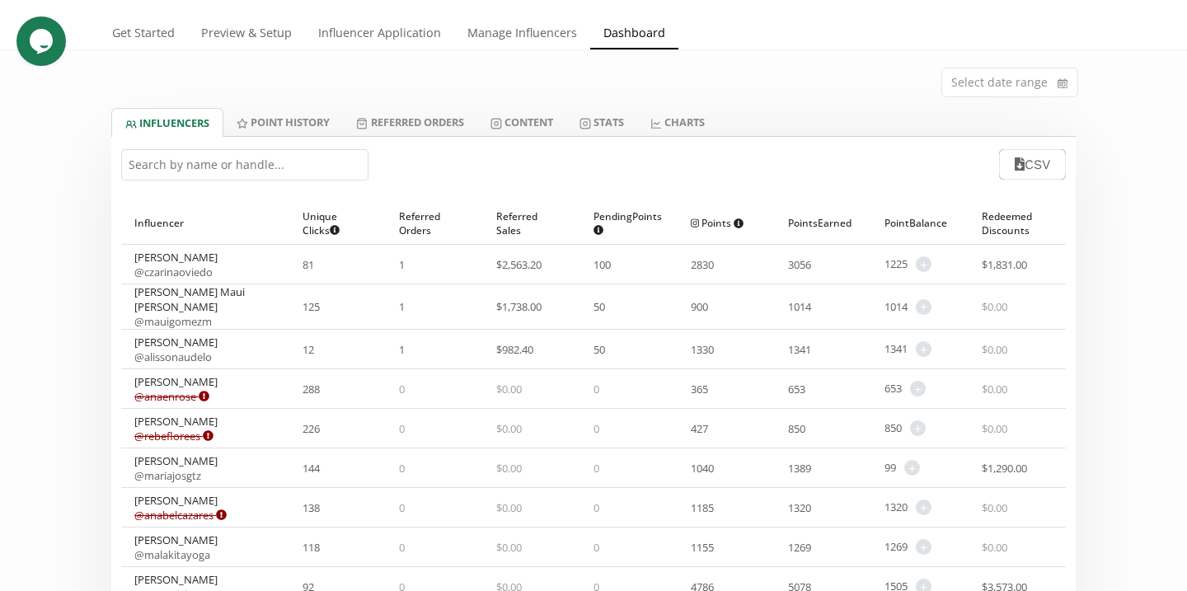
click at [193, 314] on link "@ mauigomezm" at bounding box center [172, 321] width 77 height 15
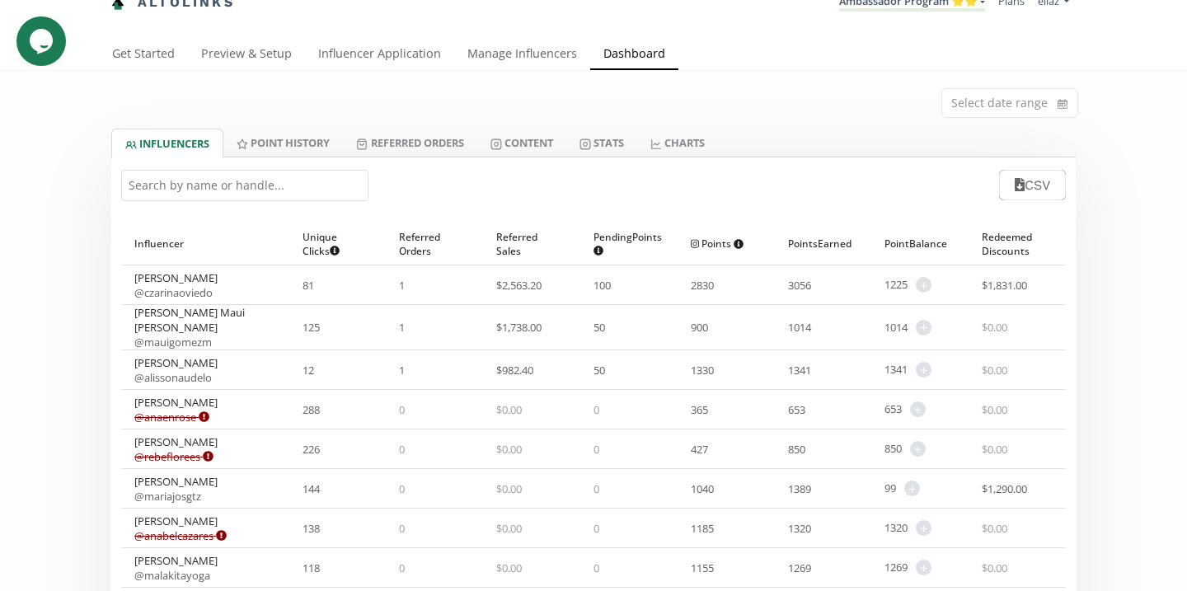
scroll to position [0, 0]
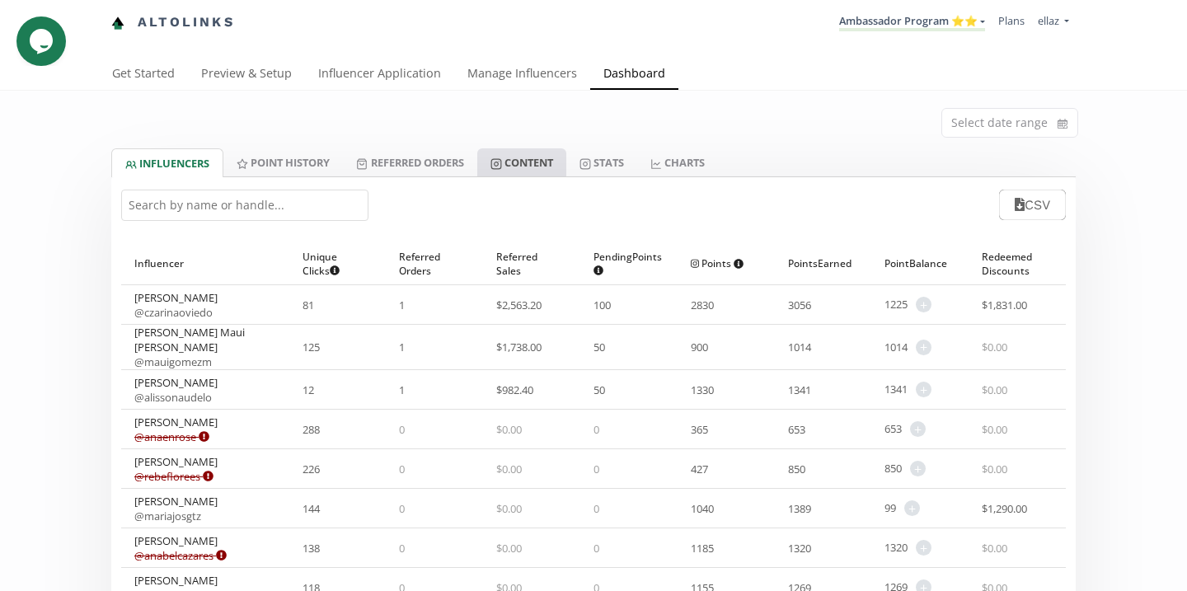
click at [551, 157] on link "Content" at bounding box center [521, 162] width 89 height 28
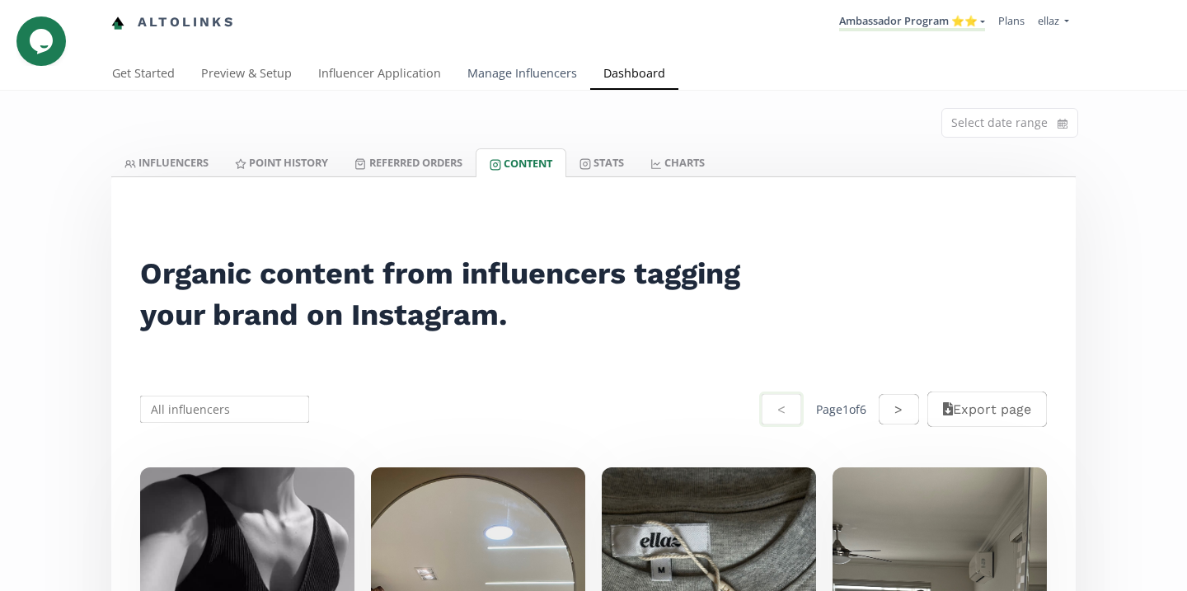
click at [519, 78] on link "Manage Influencers" at bounding box center [522, 75] width 136 height 33
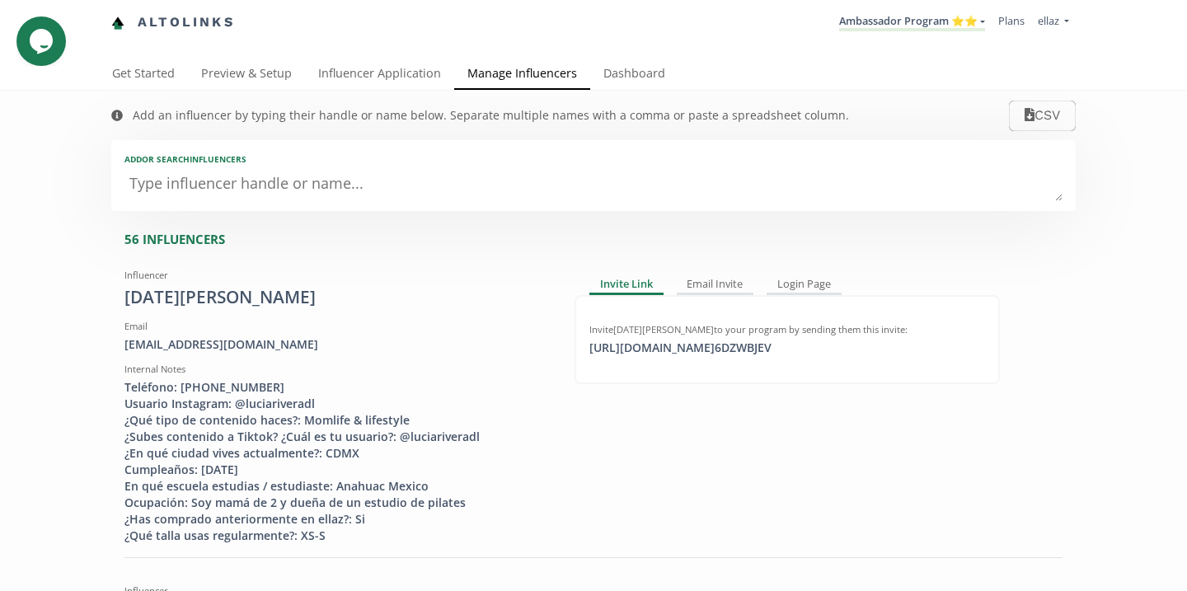
click at [571, 77] on link "Manage Influencers" at bounding box center [522, 75] width 136 height 33
click at [600, 80] on link "Dashboard" at bounding box center [634, 75] width 88 height 33
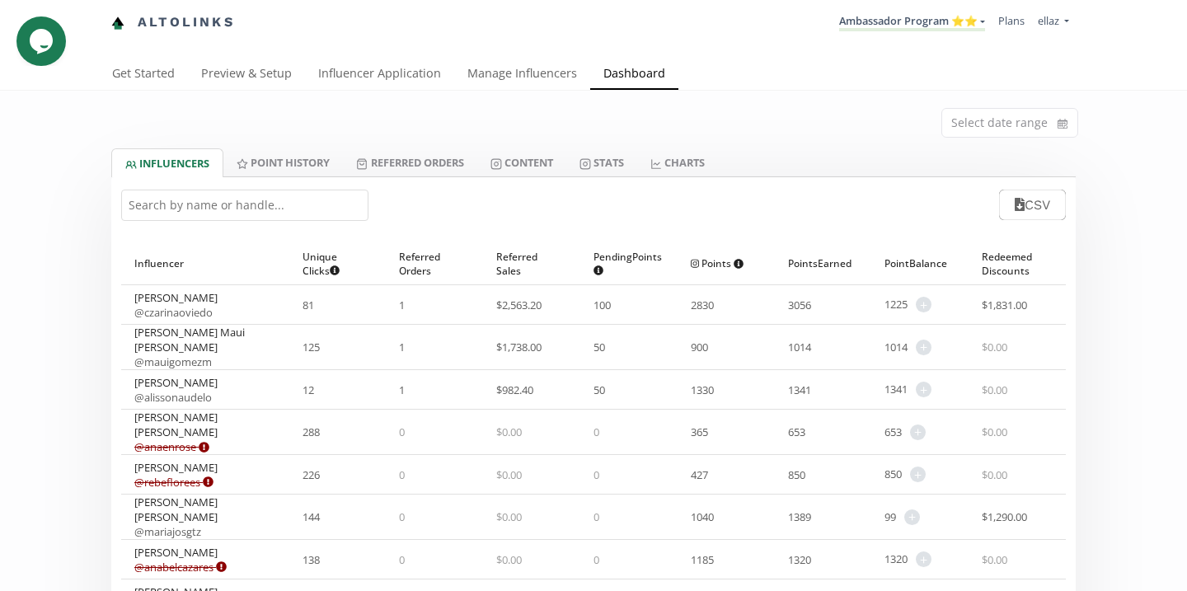
click at [208, 340] on div "Lucero Maui Gómez Montiel @ mauigomezm" at bounding box center [205, 347] width 142 height 45
copy div "Lucero Maui Gómez Montiel"
click at [535, 157] on link "Content" at bounding box center [521, 162] width 89 height 28
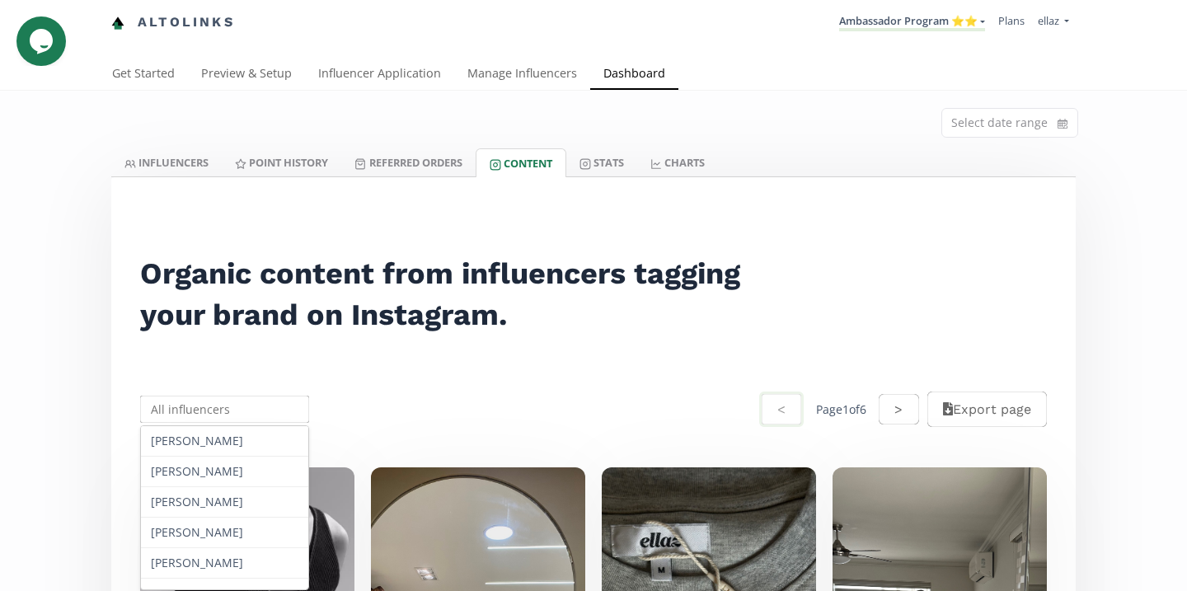
click at [223, 394] on input "text" at bounding box center [225, 409] width 174 height 32
paste input "[PERSON_NAME] Maui [PERSON_NAME]"
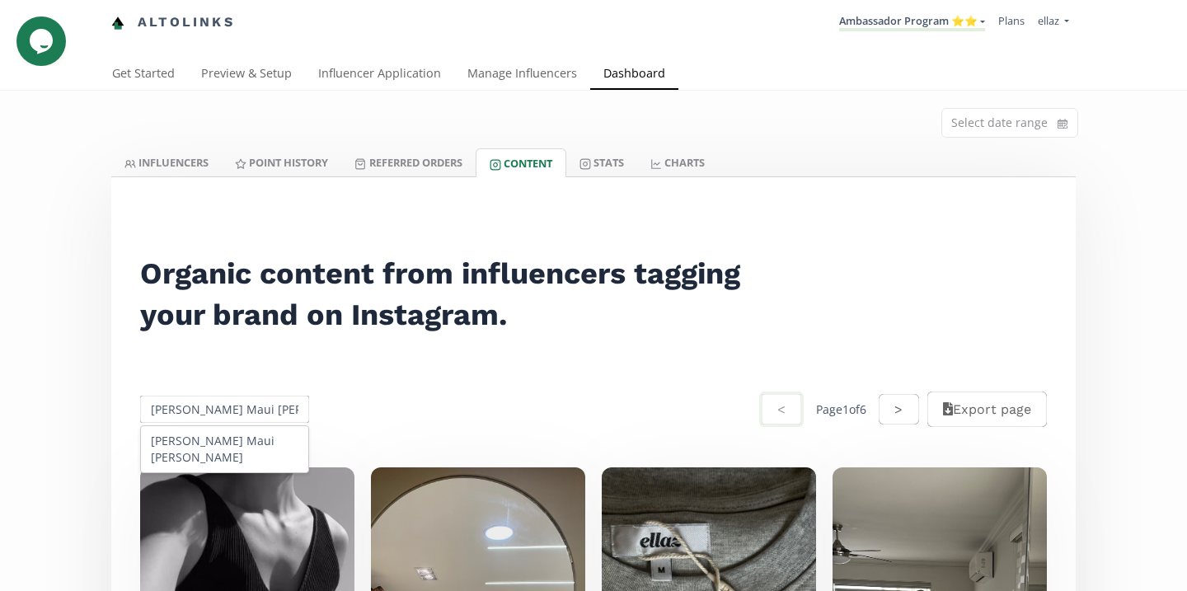
scroll to position [0, 21]
type input "Lucero Maui Gómez Montiel"
click at [231, 452] on div "Lucero Maui Gómez Montiel" at bounding box center [224, 449] width 167 height 46
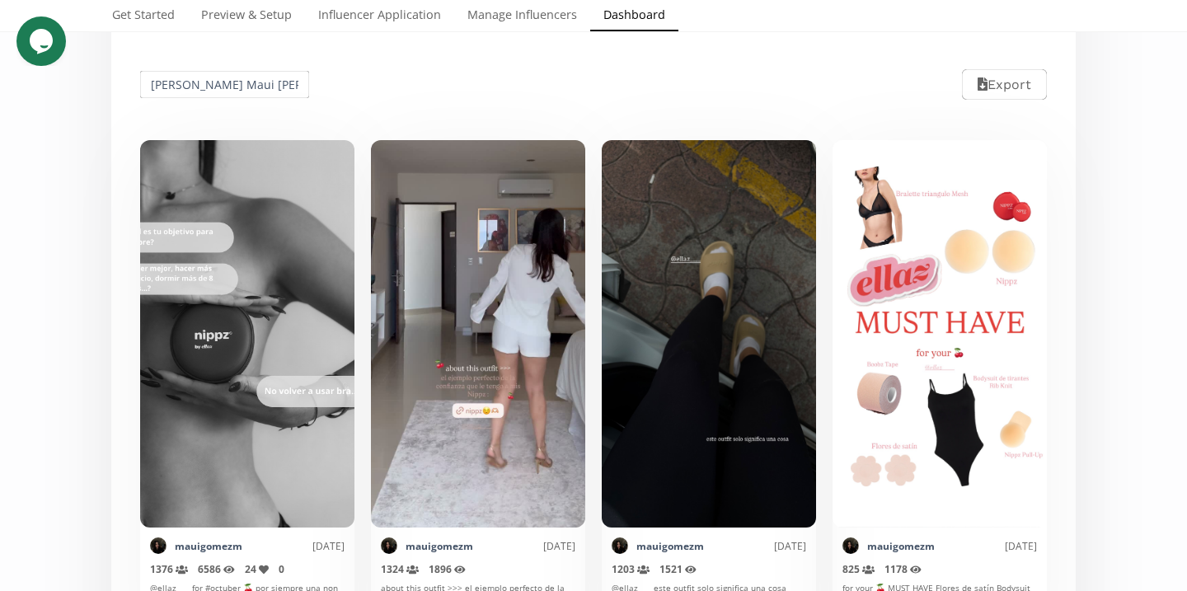
scroll to position [0, 0]
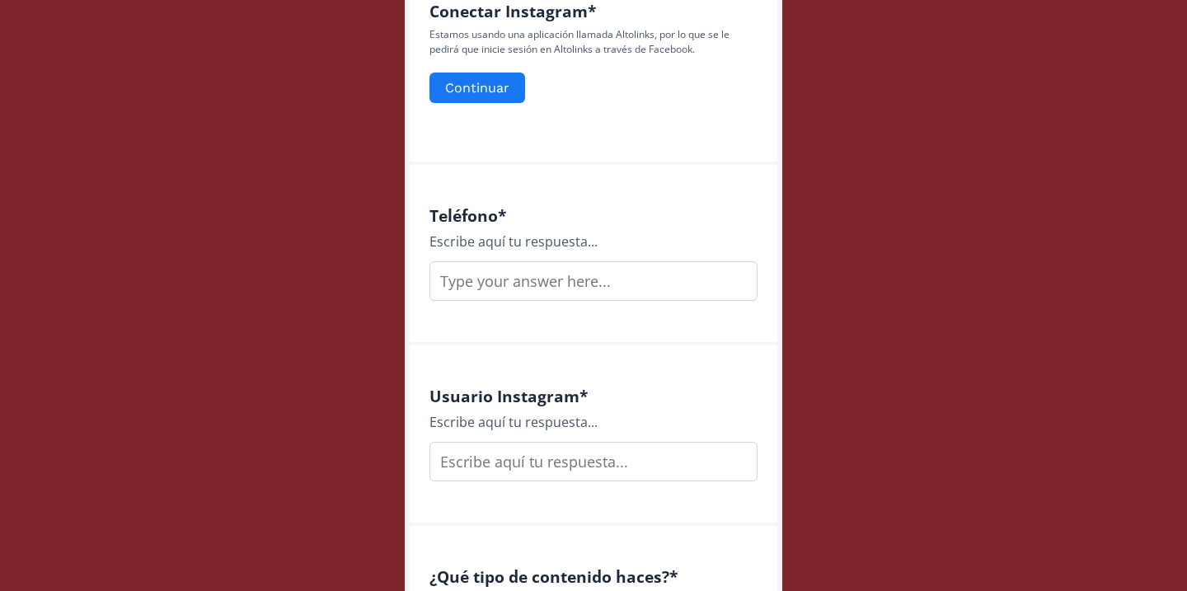
scroll to position [774, 0]
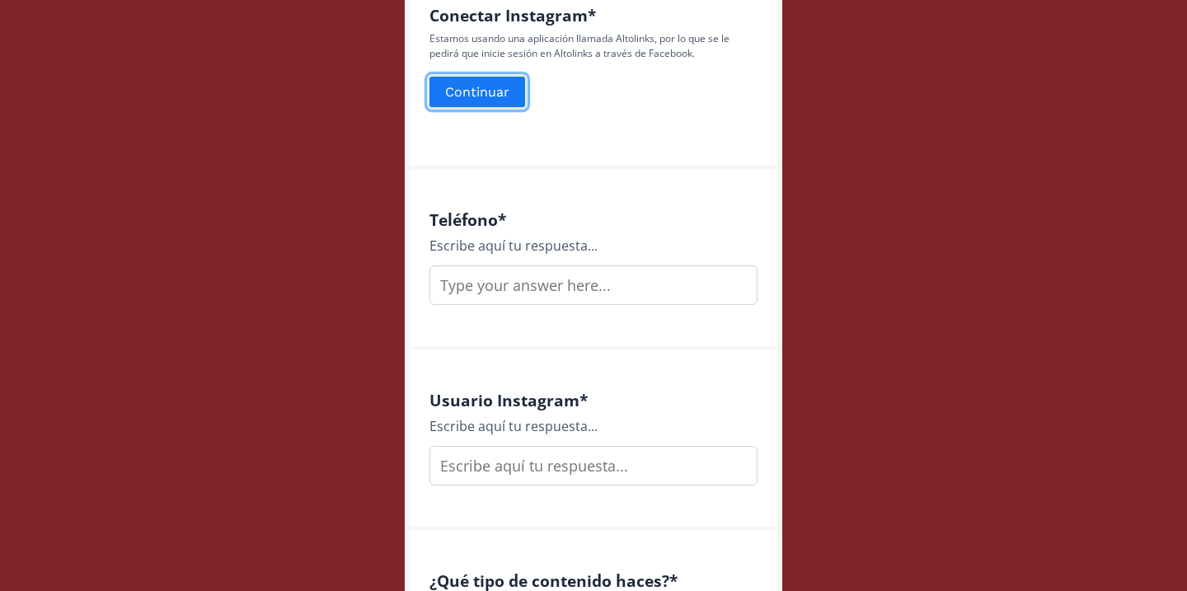
click at [481, 96] on button "Continuar" at bounding box center [477, 91] width 101 height 35
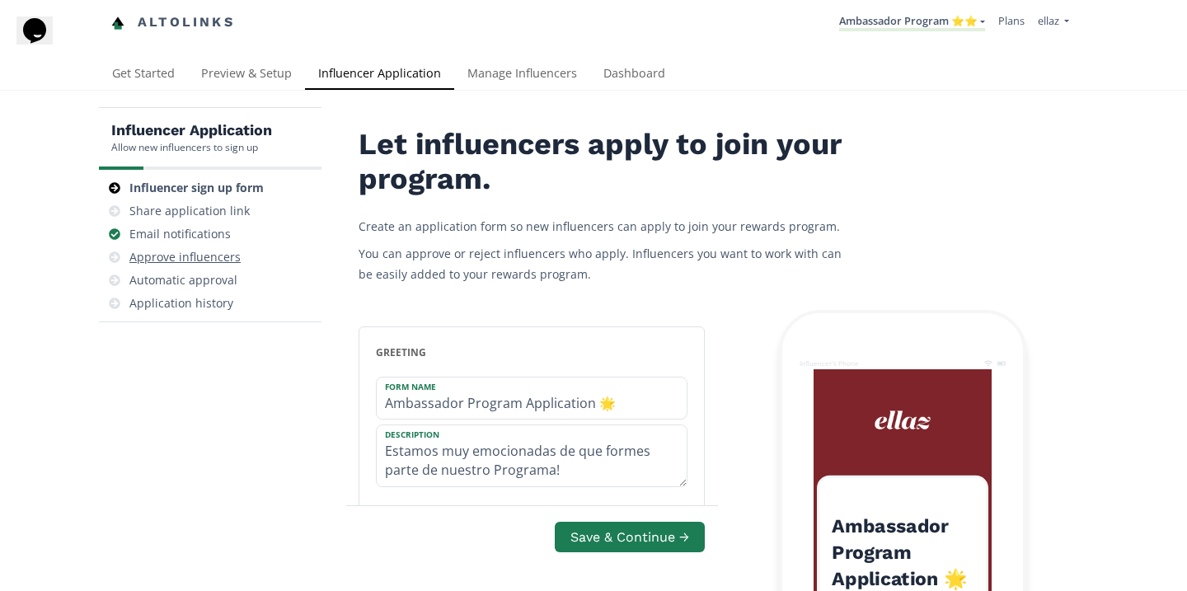
click at [220, 262] on div "Approve influencers" at bounding box center [184, 257] width 111 height 16
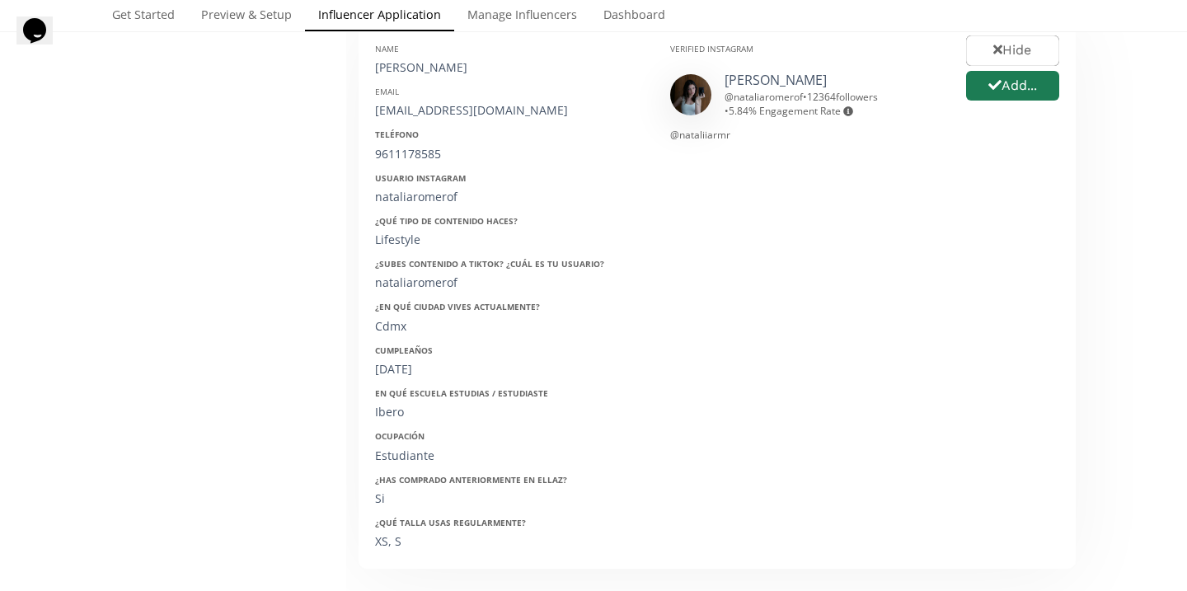
scroll to position [208, 0]
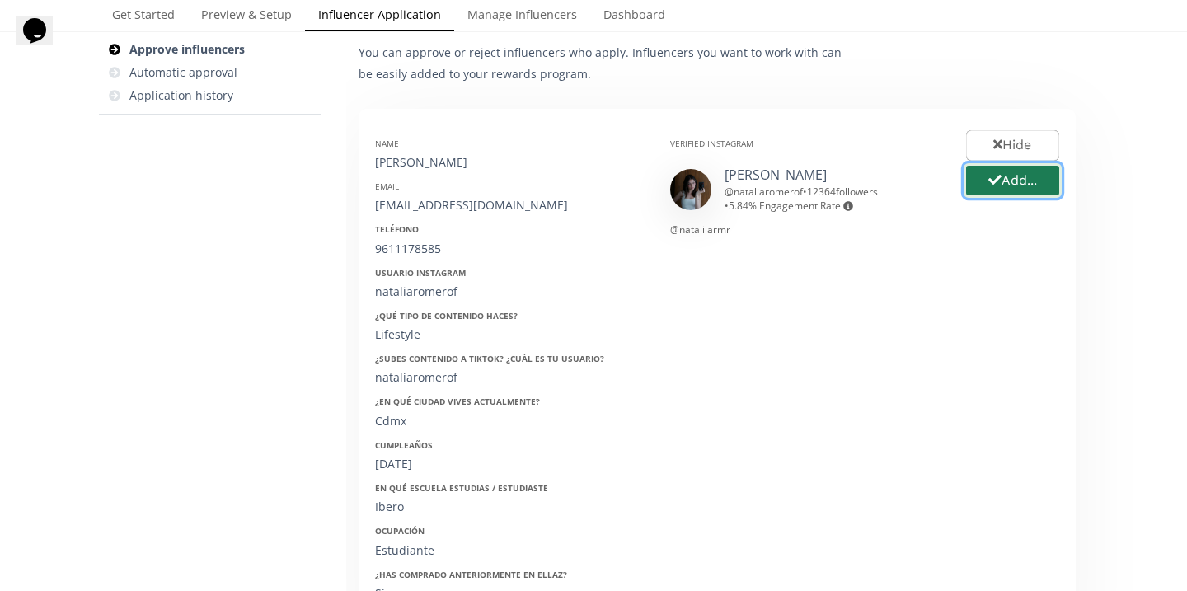
click at [995, 186] on icon "button" at bounding box center [994, 179] width 13 height 13
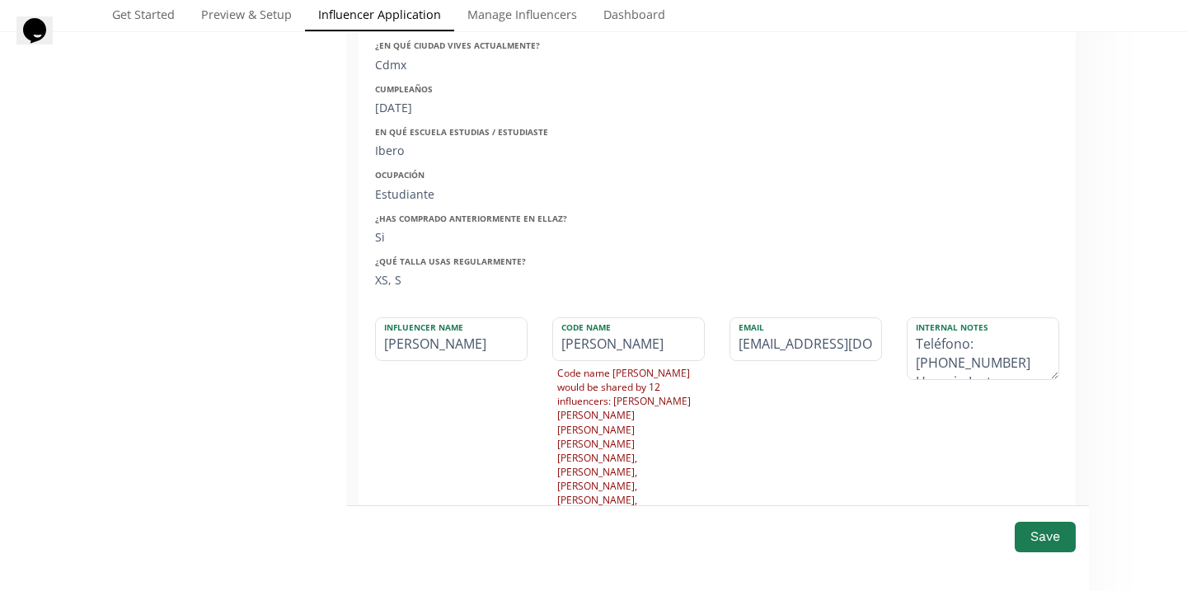
scroll to position [583, 0]
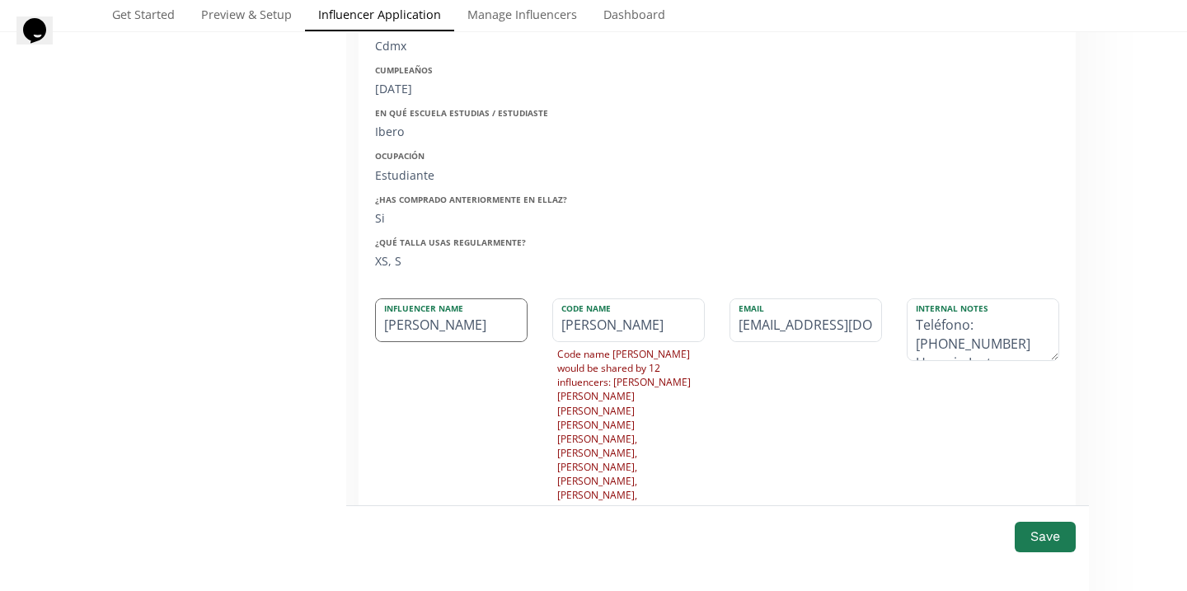
click at [443, 336] on input "Natalia" at bounding box center [451, 320] width 151 height 42
click at [425, 319] on input "Natalia Romero" at bounding box center [451, 320] width 151 height 42
type input "Natalia Romero"
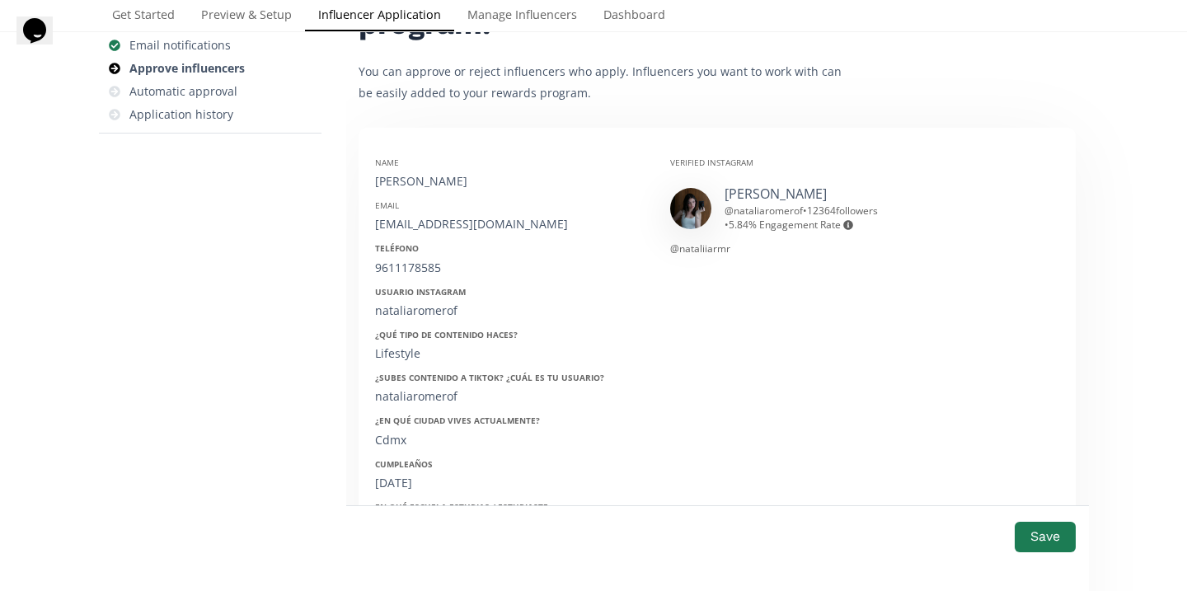
scroll to position [188, 0]
click at [499, 220] on div "nataliaromero211@gmail.com" at bounding box center [510, 225] width 270 height 16
copy div "nataliaromero211@gmail.com"
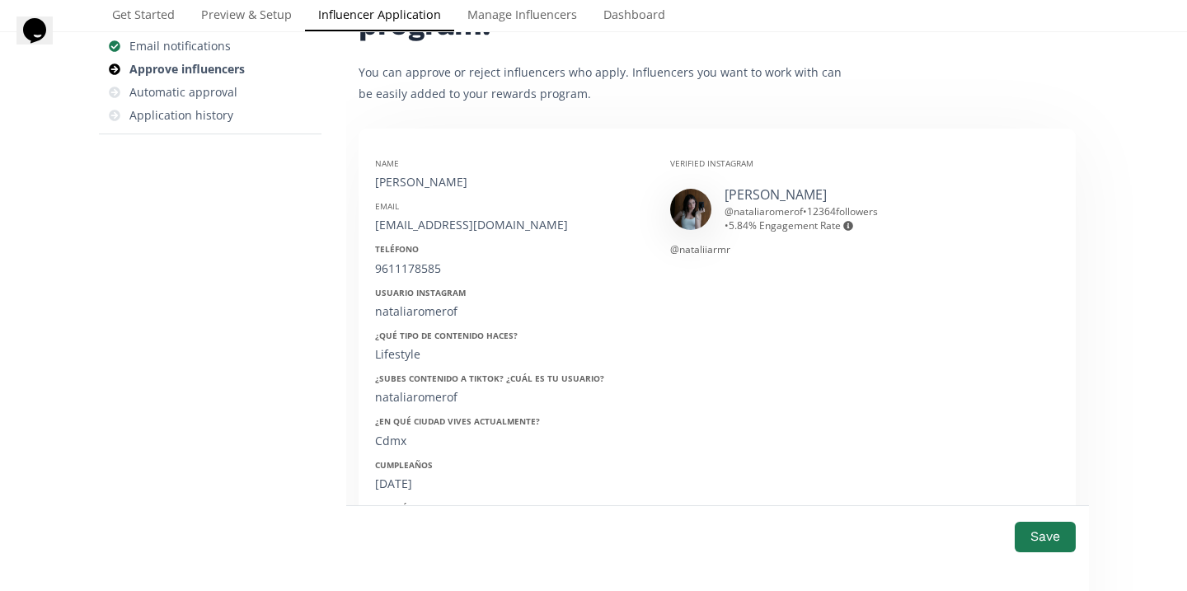
click at [419, 275] on div "9611178585" at bounding box center [510, 268] width 270 height 16
copy div "9611178585"
click at [422, 315] on div "nataliaromerof" at bounding box center [510, 311] width 270 height 16
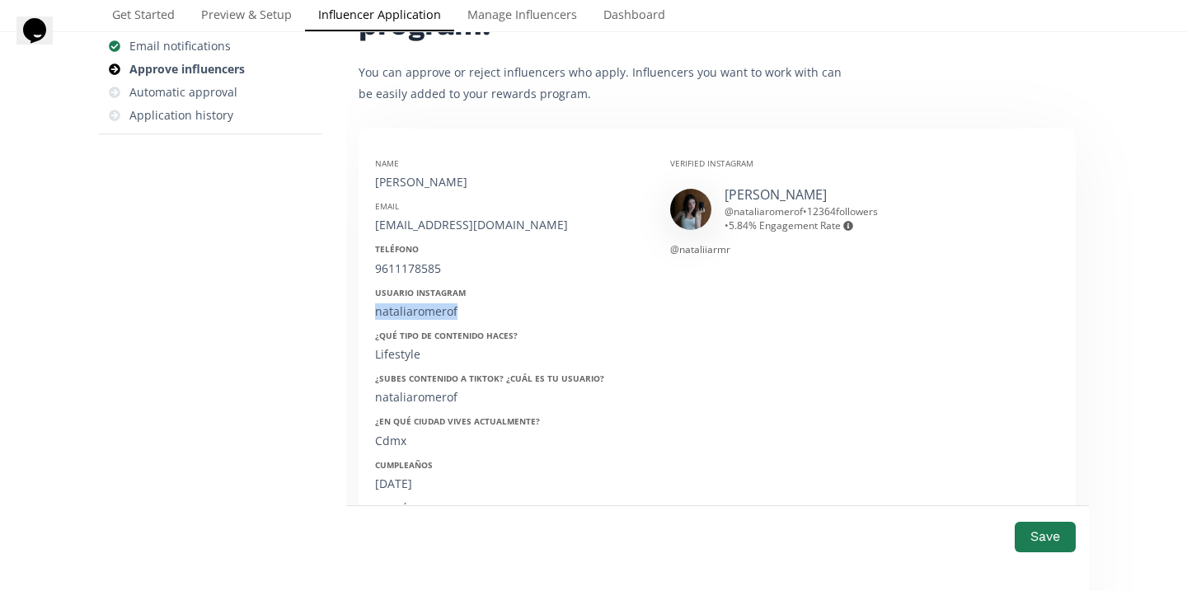
click at [422, 315] on div "nataliaromerof" at bounding box center [510, 311] width 270 height 16
copy div "nataliaromerof"
click at [406, 485] on div "21/11/2001" at bounding box center [510, 484] width 270 height 16
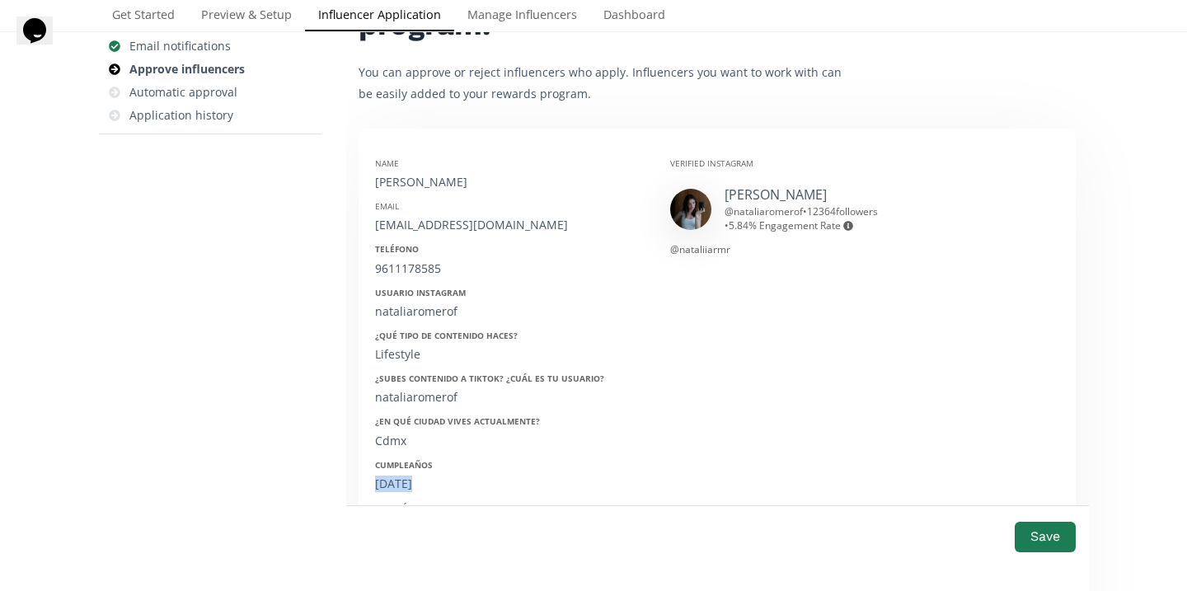
copy div "21/11/2001"
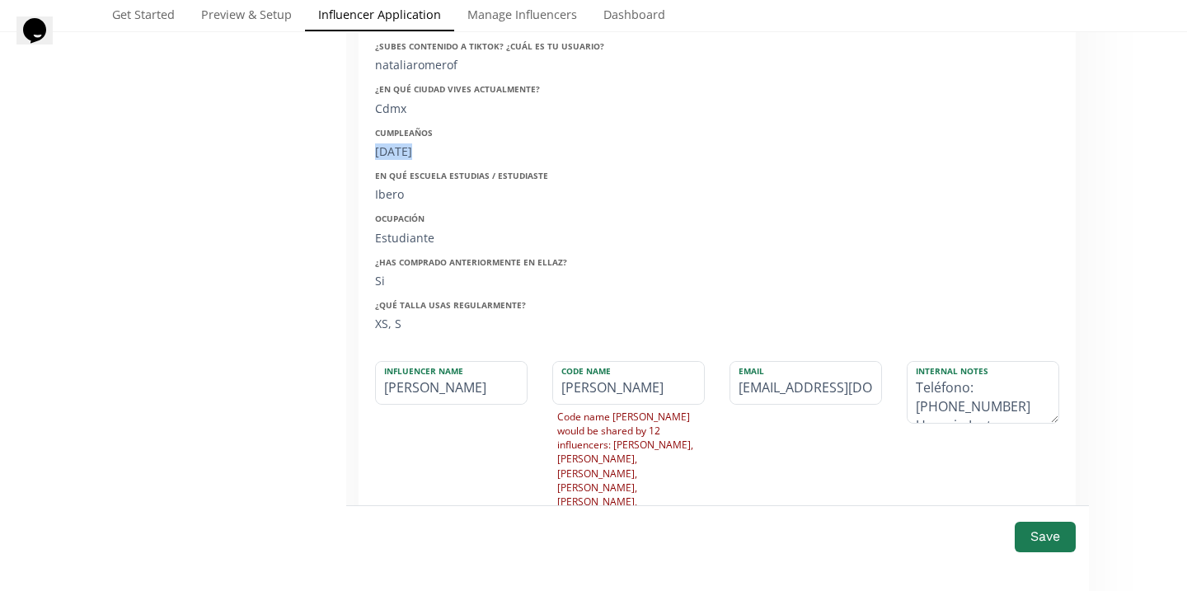
scroll to position [524, 0]
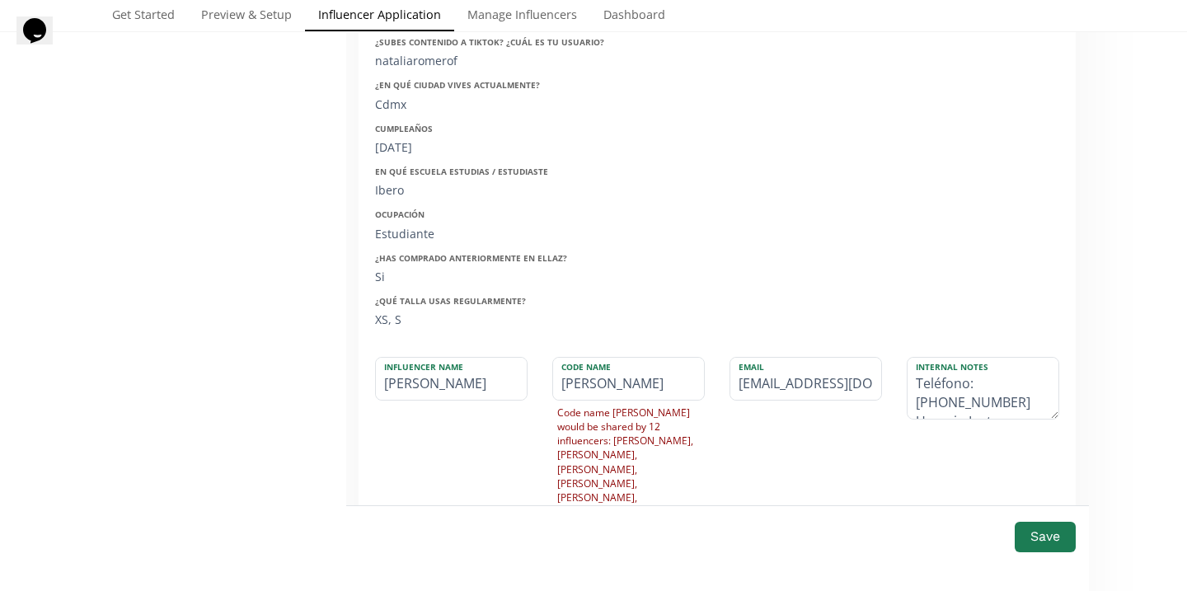
click at [1044, 520] on div "Save" at bounding box center [716, 536] width 717 height 35
click at [1044, 536] on button "Save" at bounding box center [1045, 536] width 66 height 35
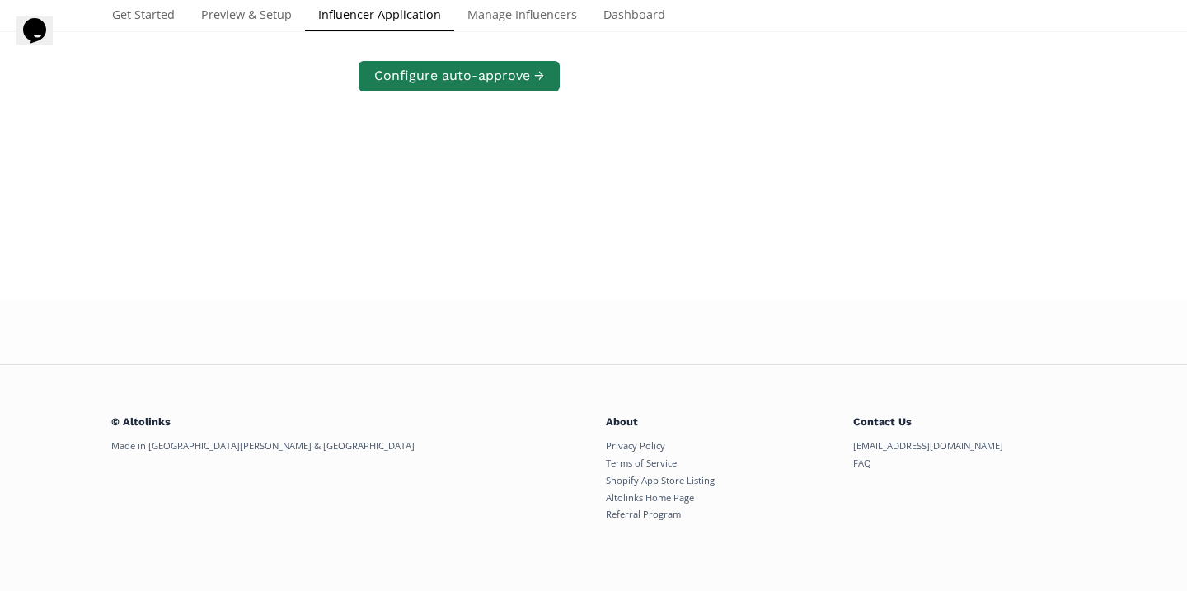
scroll to position [317, 0]
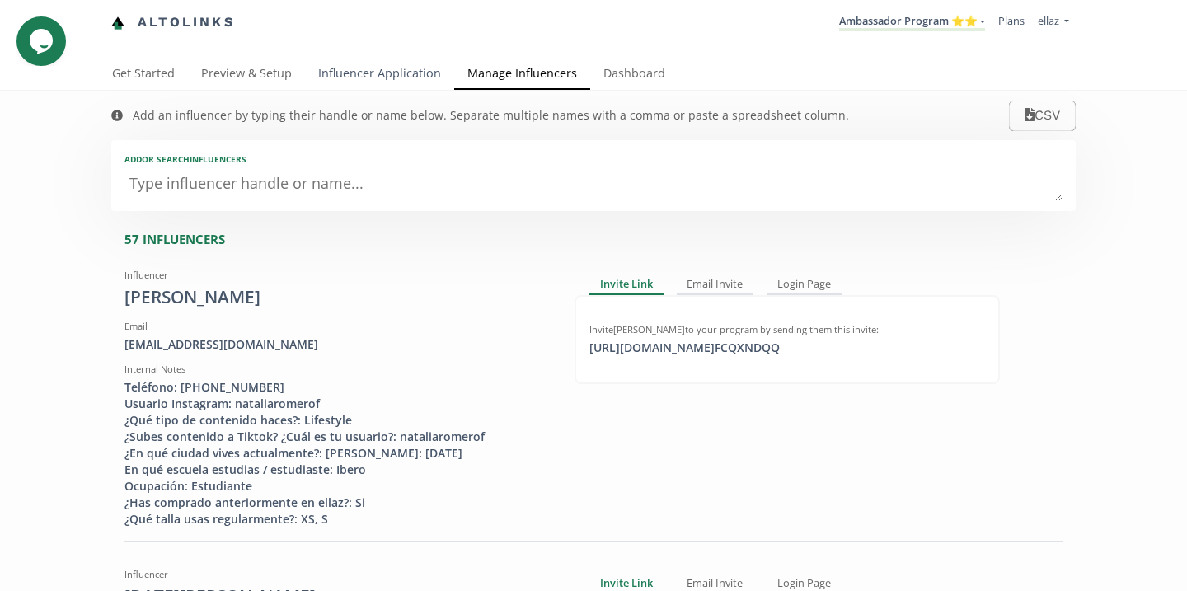
click at [330, 88] on link "Influencer Application" at bounding box center [379, 75] width 149 height 33
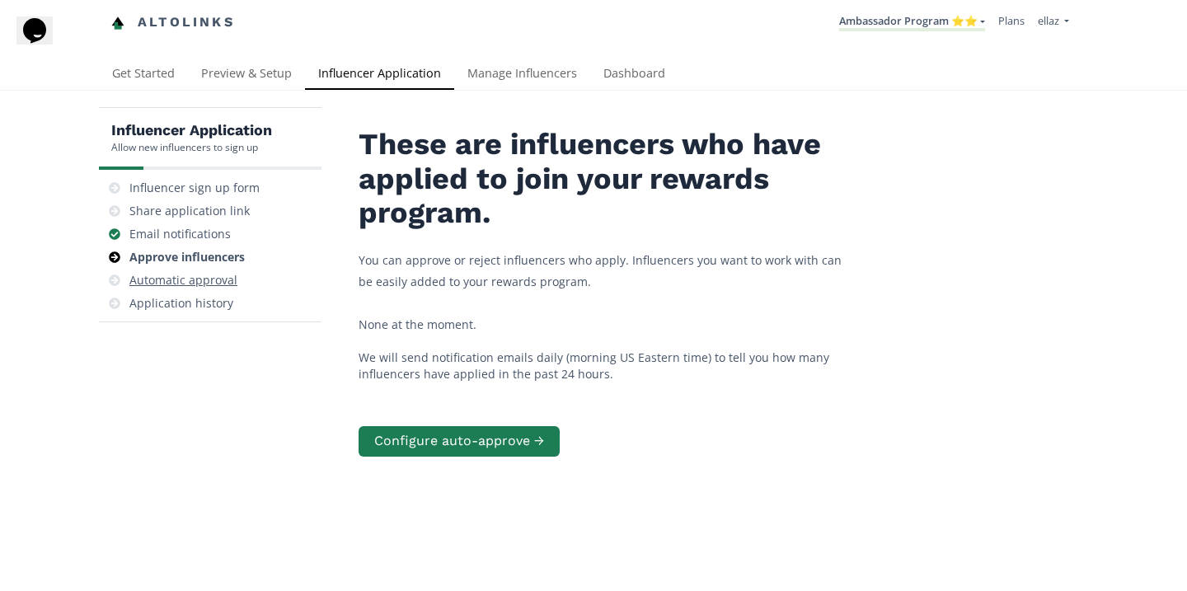
click at [235, 270] on div "Automatic approval" at bounding box center [209, 280] width 209 height 23
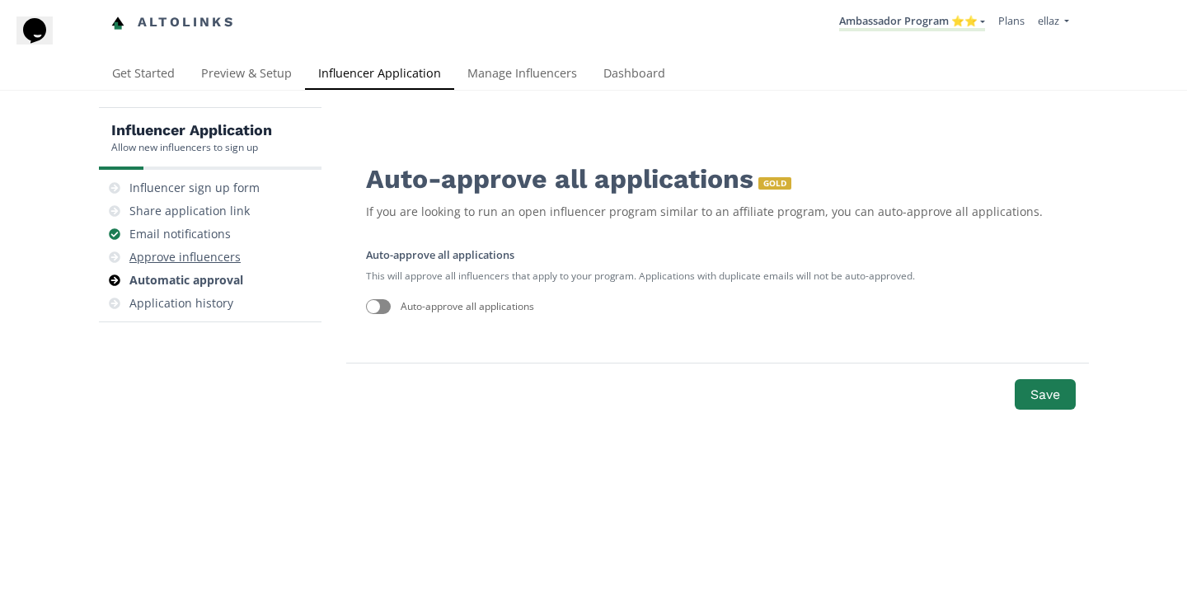
click at [229, 257] on div "Approve influencers" at bounding box center [184, 257] width 111 height 16
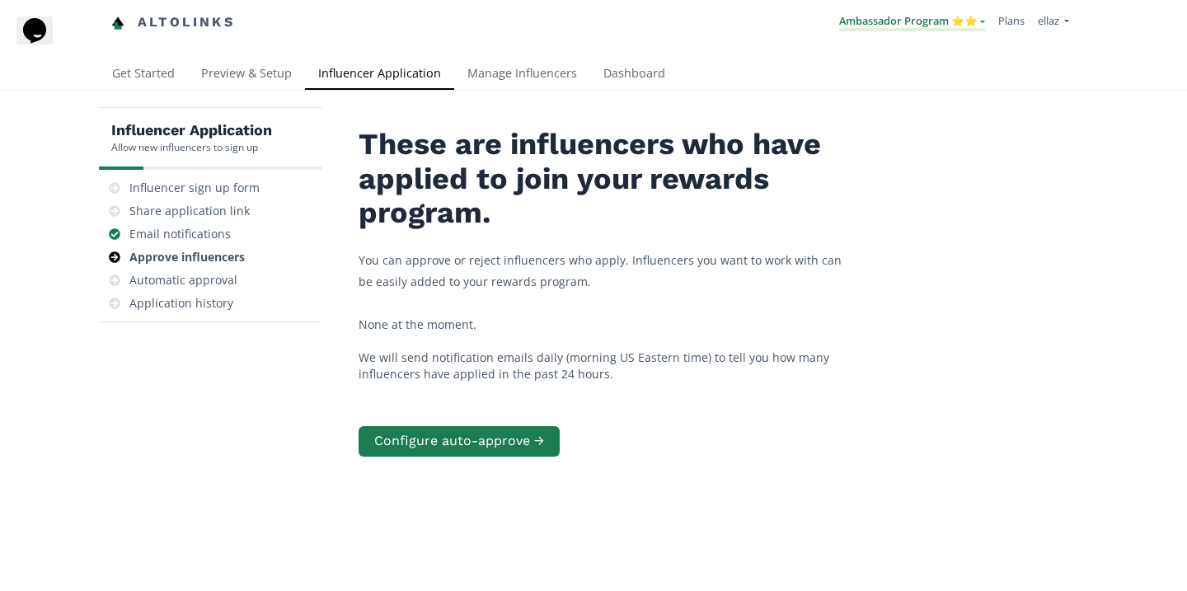
click at [950, 30] on link "Ambassador Program ⭐️⭐️" at bounding box center [912, 22] width 146 height 18
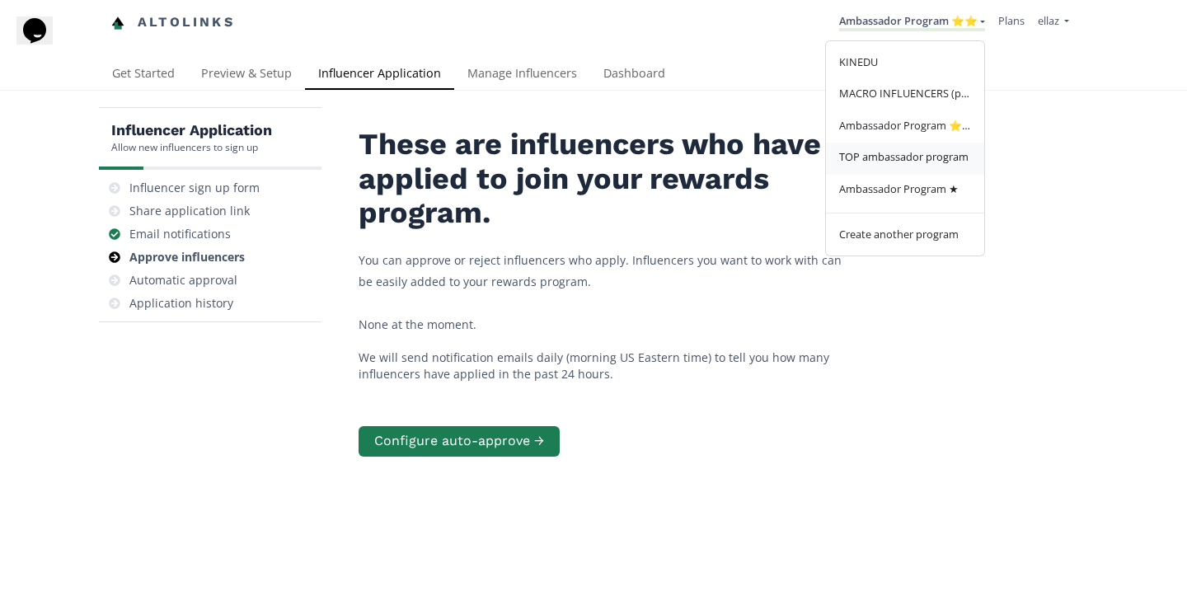
click at [919, 169] on link "TOP ambassador program" at bounding box center [905, 159] width 158 height 32
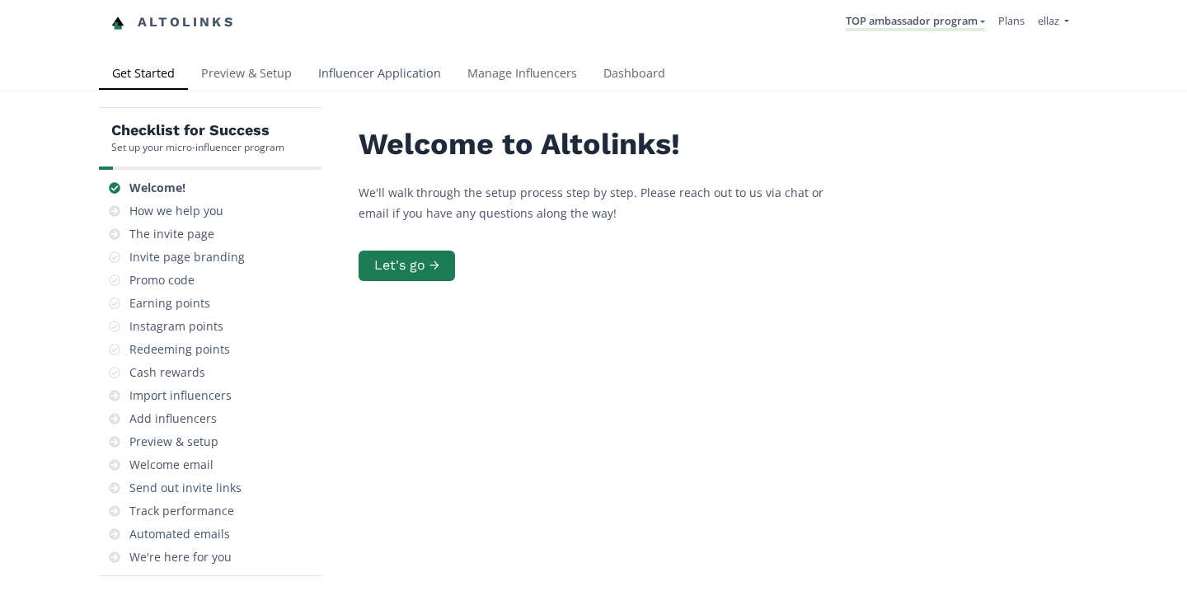
click at [362, 77] on link "Influencer Application" at bounding box center [379, 75] width 149 height 33
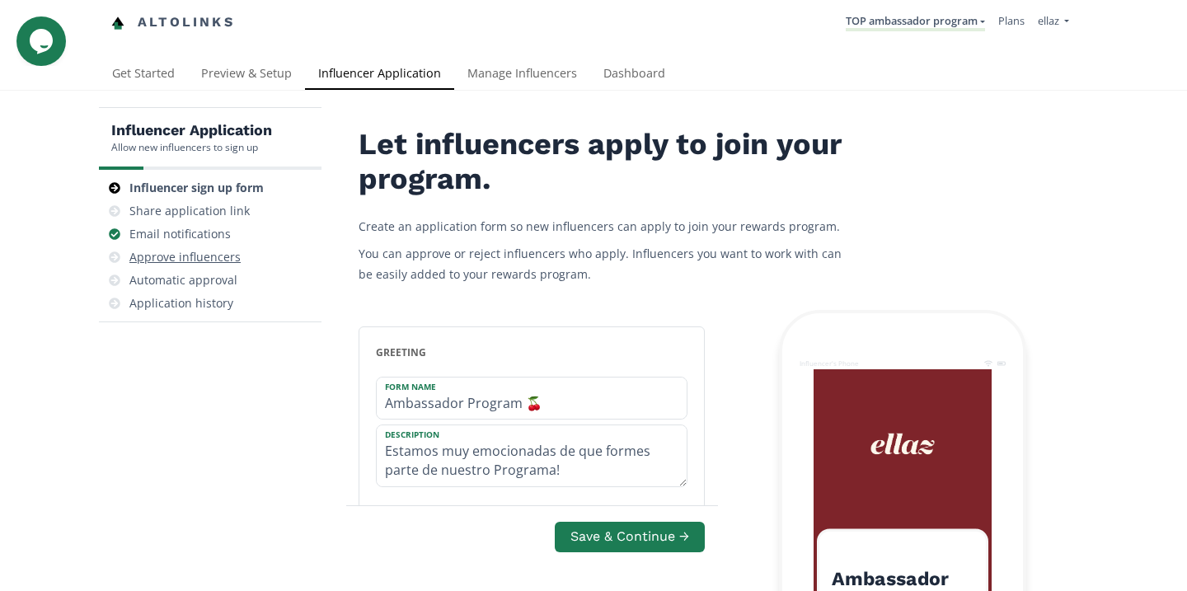
click at [211, 250] on div "Approve influencers" at bounding box center [184, 257] width 111 height 16
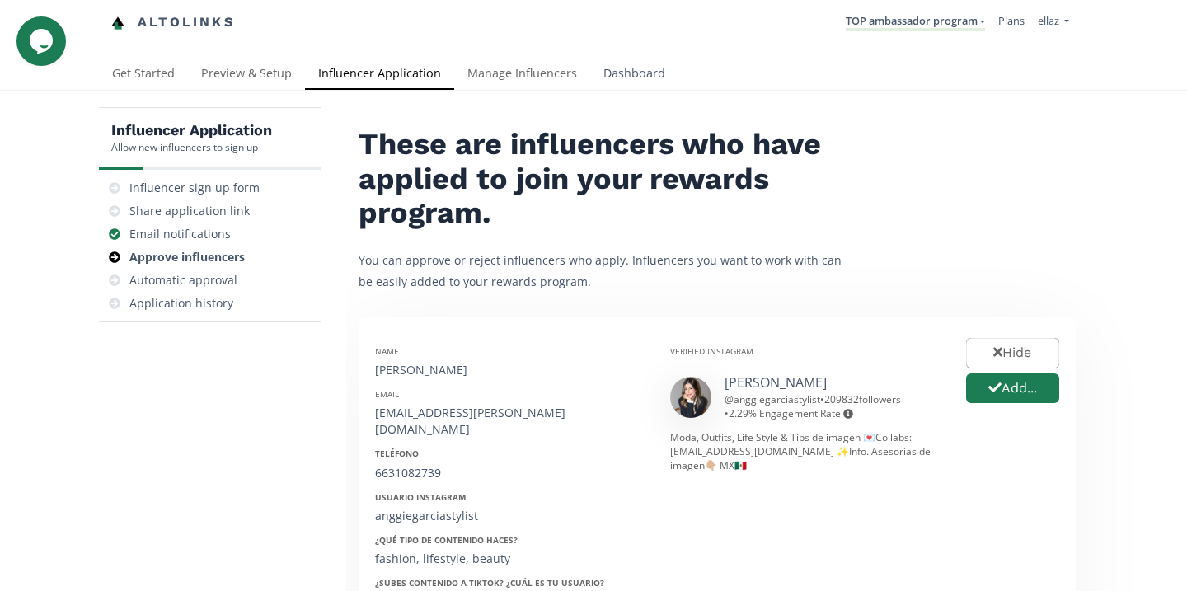
click at [620, 77] on link "Dashboard" at bounding box center [634, 75] width 88 height 33
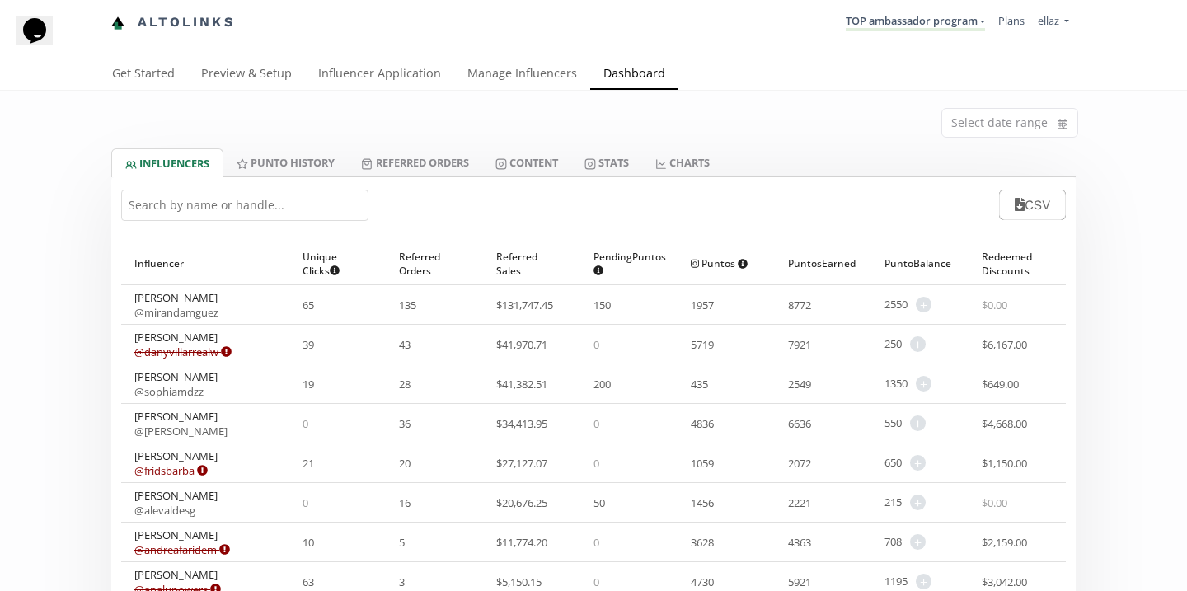
click at [907, 31] on li "TOP ambassador program KINEDU MACRO INFLUENCERS (prog ventas) Ambassador Progra…" at bounding box center [915, 23] width 152 height 32
click at [909, 15] on link "TOP ambassador program" at bounding box center [915, 22] width 139 height 18
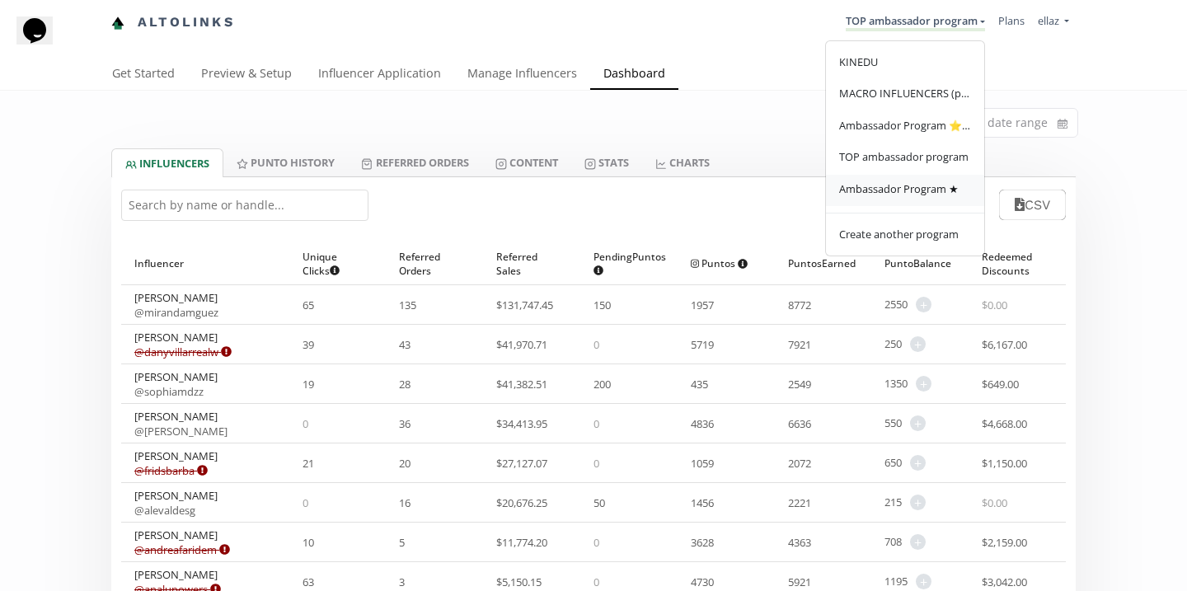
click at [928, 185] on span "Ambassador Program ★" at bounding box center [898, 188] width 119 height 15
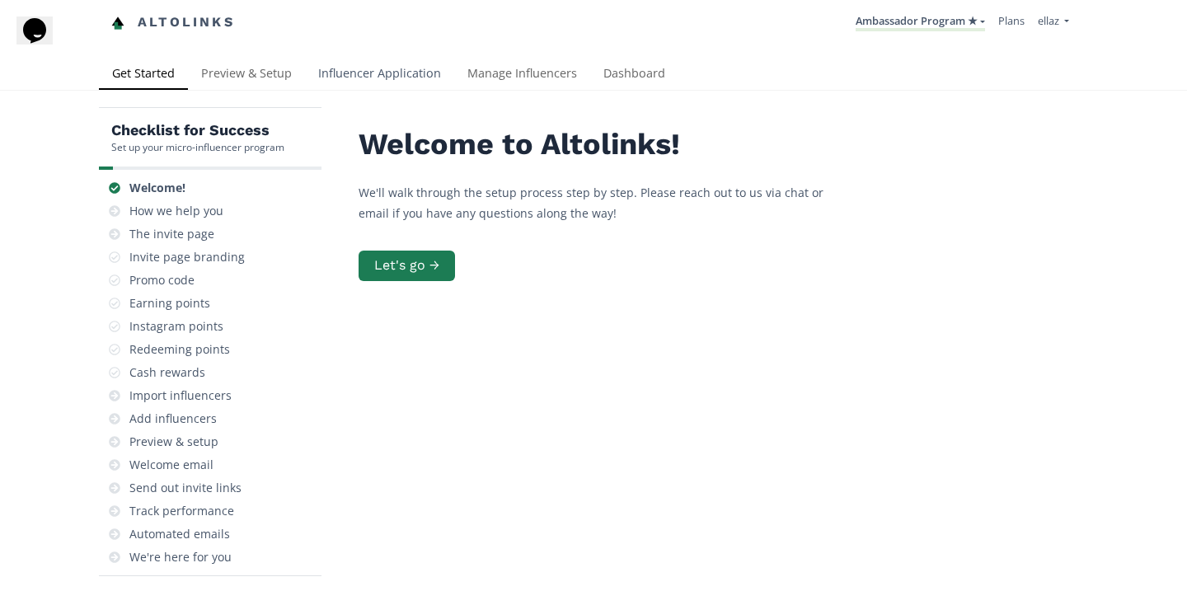
click at [389, 73] on link "Influencer Application" at bounding box center [379, 75] width 149 height 33
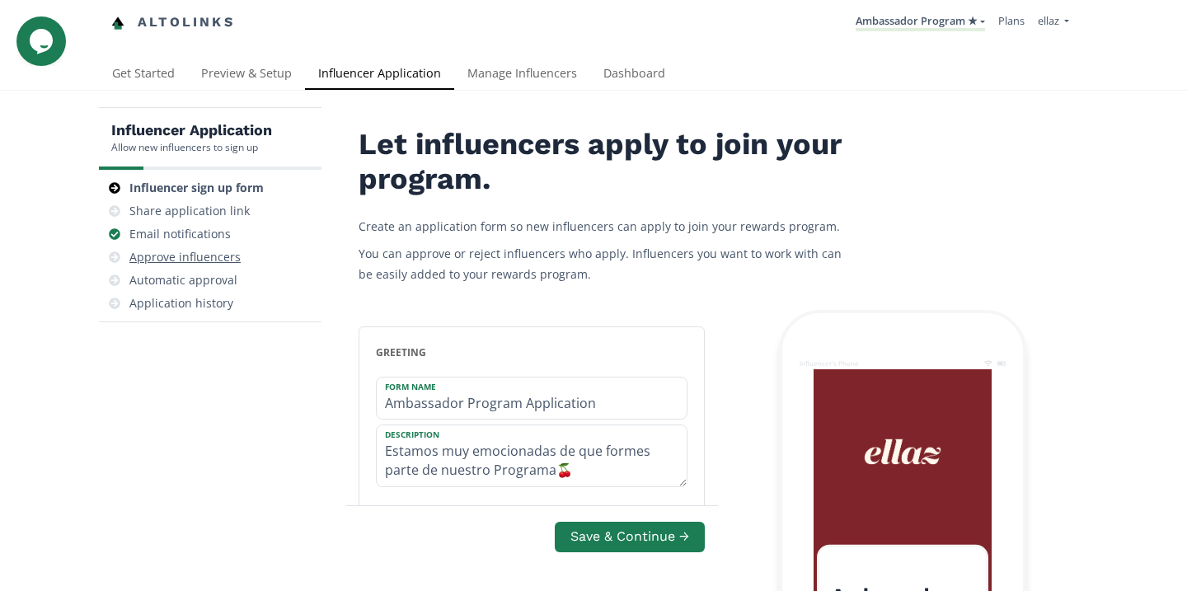
click at [224, 261] on div "Approve influencers" at bounding box center [184, 257] width 111 height 16
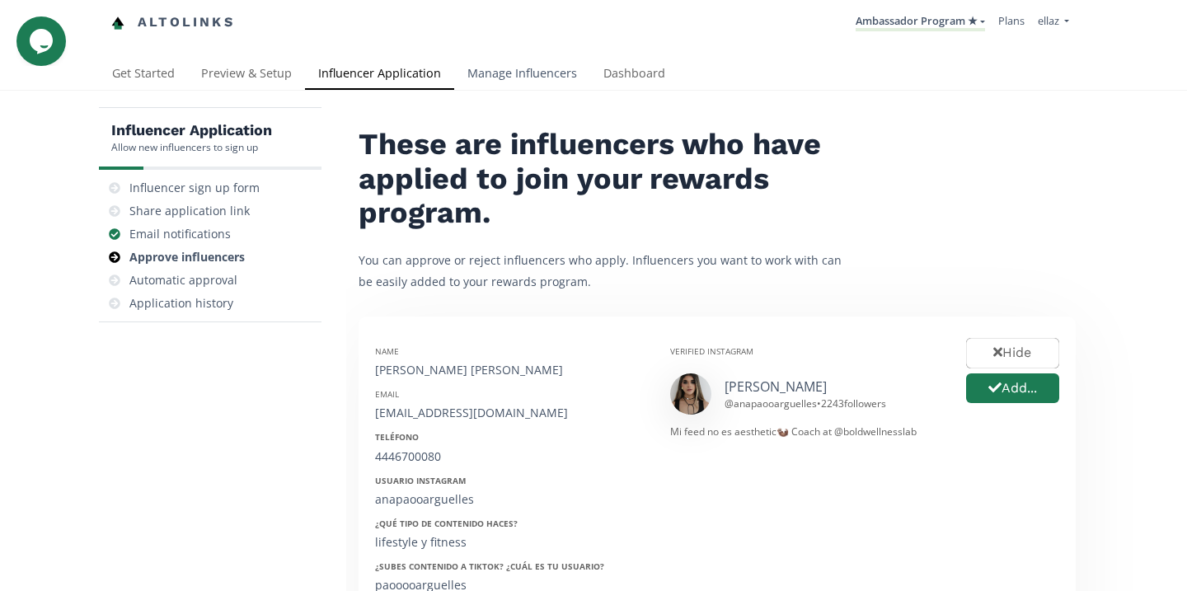
click at [542, 75] on link "Manage Influencers" at bounding box center [522, 75] width 136 height 33
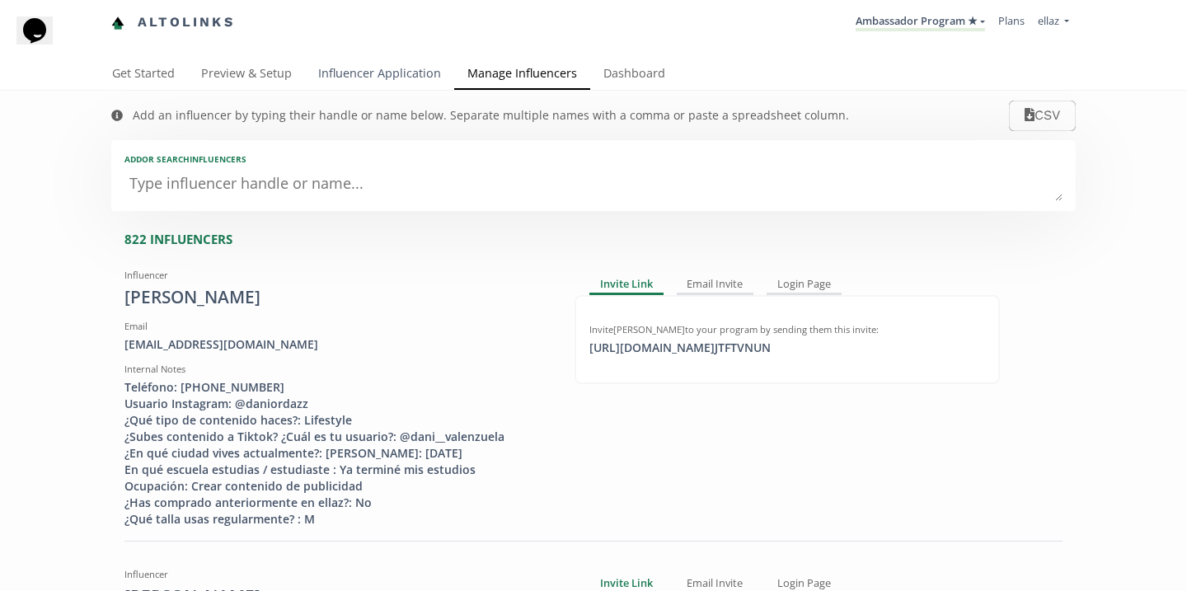
click at [388, 87] on link "Influencer Application" at bounding box center [379, 75] width 149 height 33
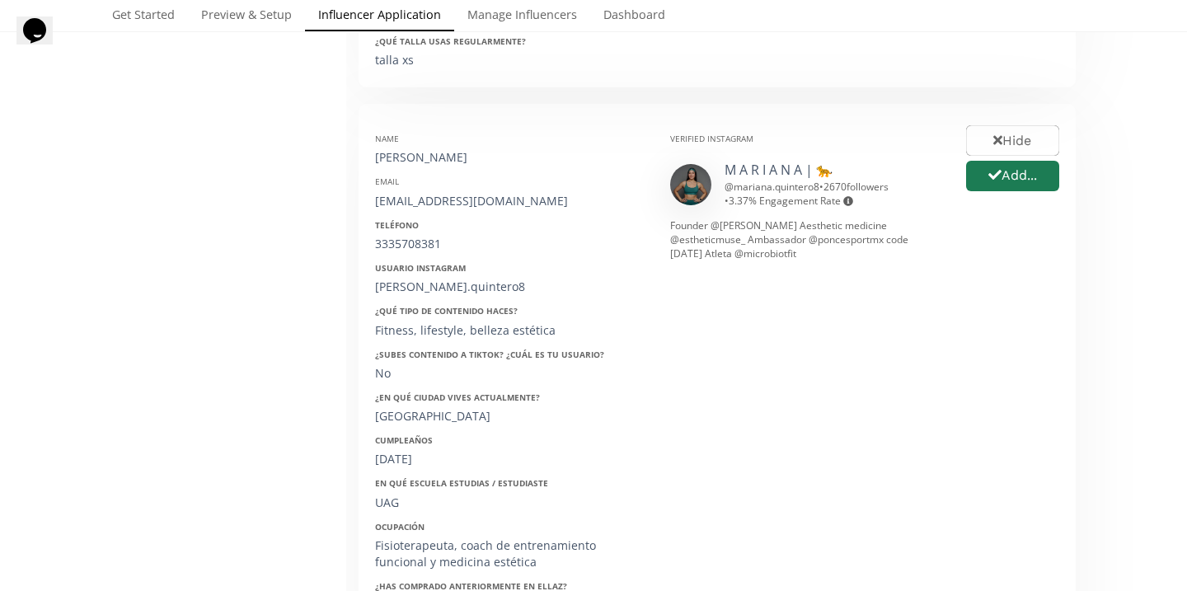
scroll to position [794, 0]
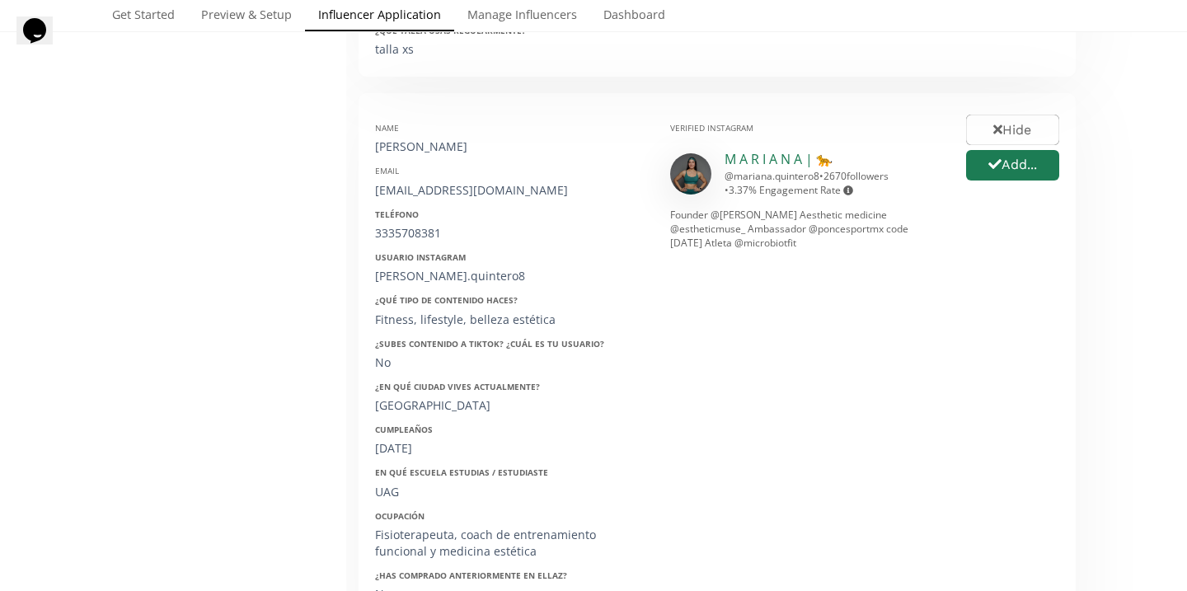
click at [768, 167] on link "M A R I A N A | 🐆" at bounding box center [778, 159] width 108 height 18
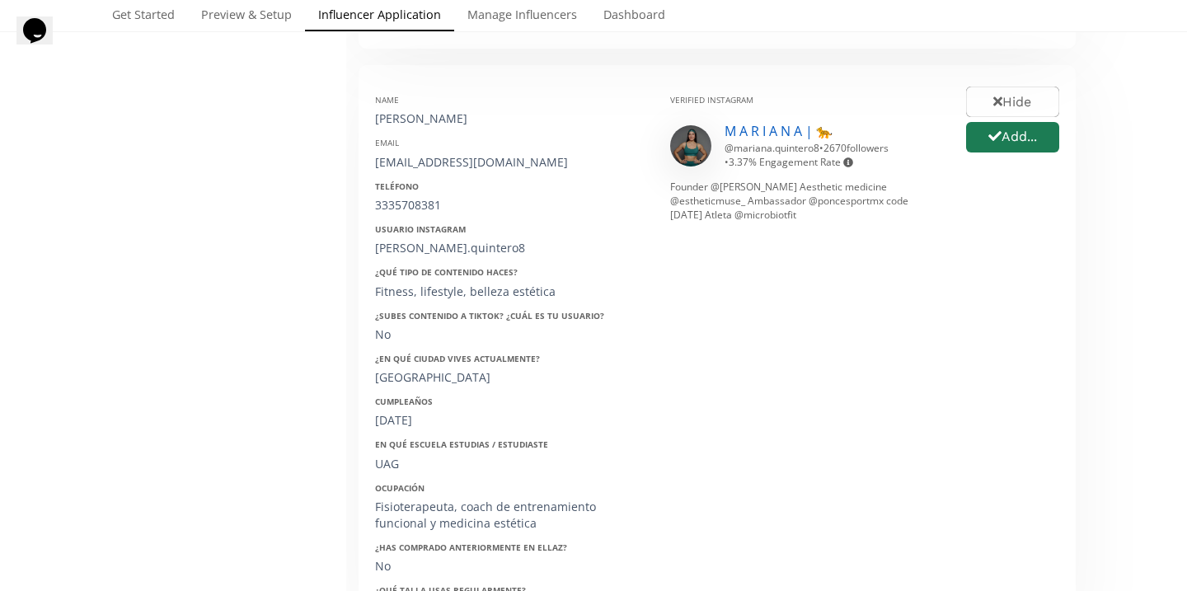
scroll to position [826, 0]
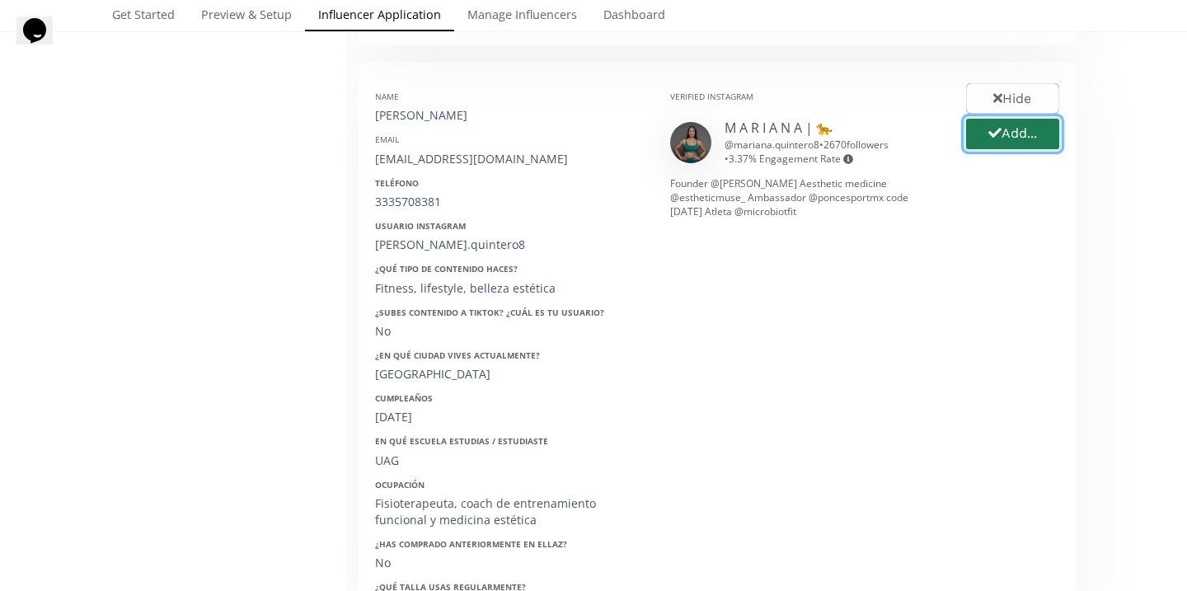
click at [994, 136] on icon "button" at bounding box center [994, 132] width 13 height 13
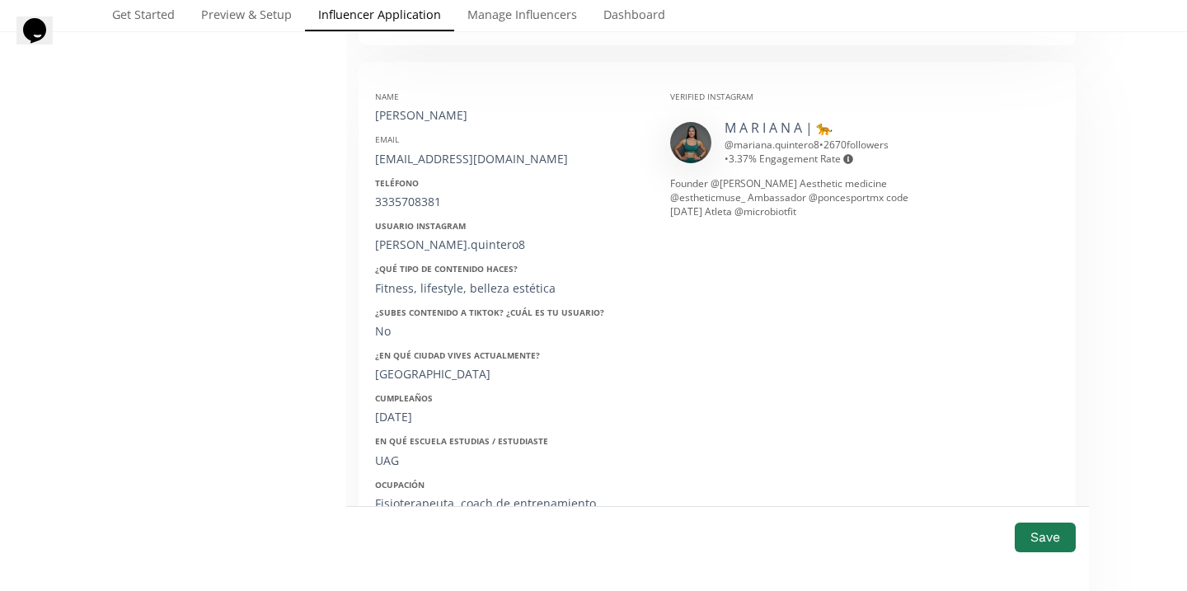
click at [467, 119] on div "[PERSON_NAME]" at bounding box center [510, 115] width 270 height 16
copy div "[PERSON_NAME]"
click at [440, 157] on div "[EMAIL_ADDRESS][DOMAIN_NAME]" at bounding box center [510, 159] width 270 height 16
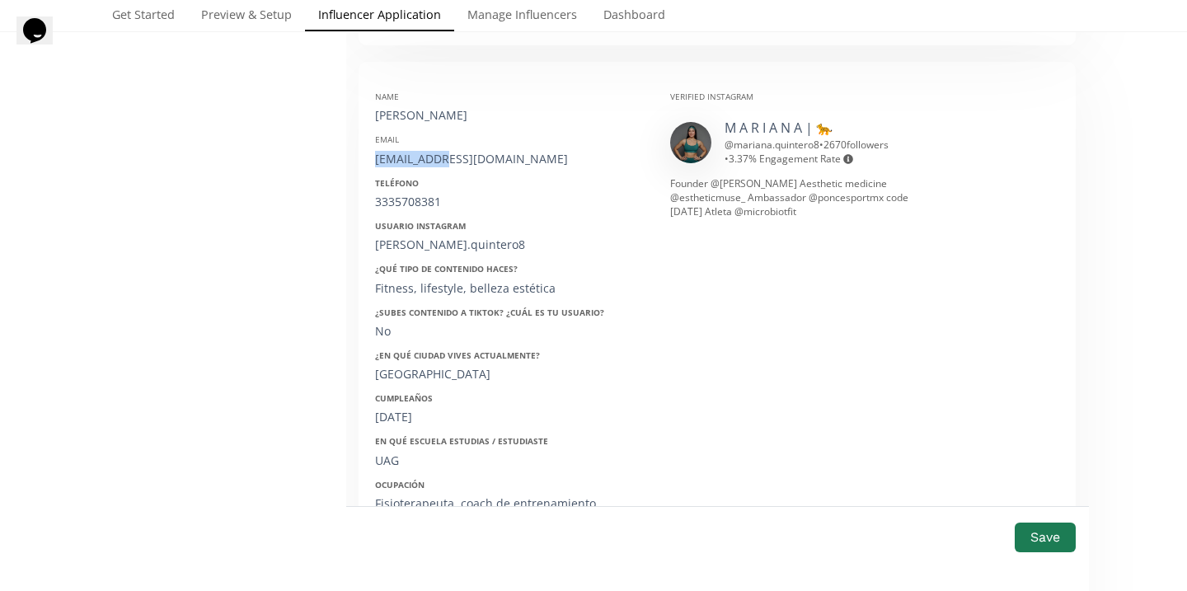
click at [440, 157] on div "[EMAIL_ADDRESS][DOMAIN_NAME]" at bounding box center [510, 159] width 270 height 16
copy div "[EMAIL_ADDRESS][DOMAIN_NAME]"
click at [402, 208] on div "3335708381" at bounding box center [510, 202] width 270 height 16
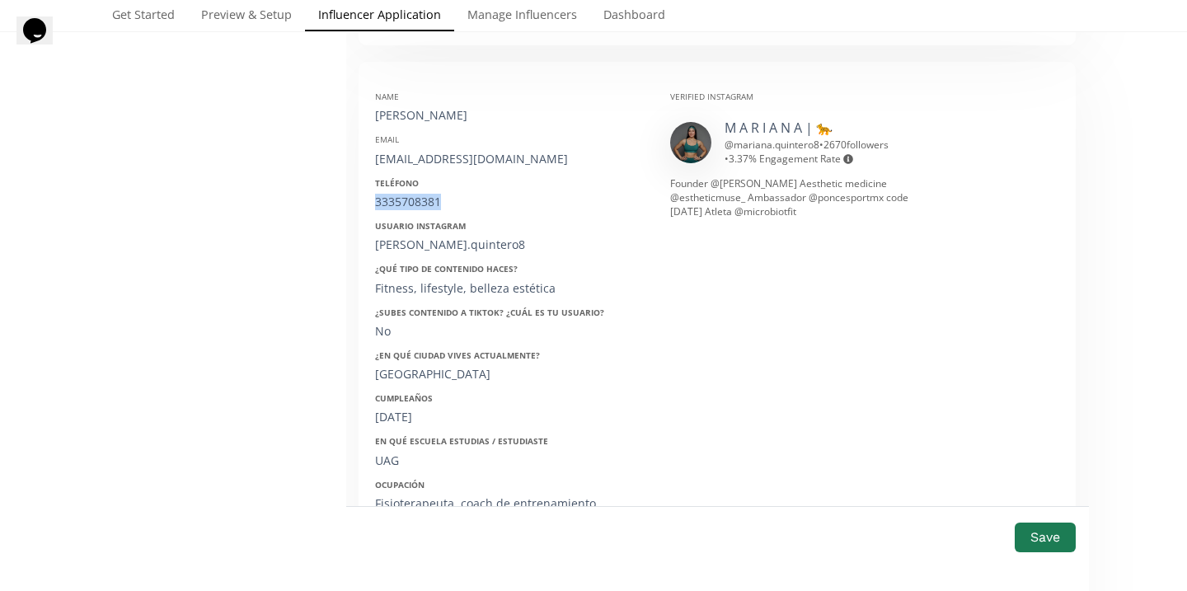
copy div "3335708381"
click at [439, 241] on div "Mariana.quintero8" at bounding box center [510, 245] width 270 height 16
copy div "Mariana.quintero8"
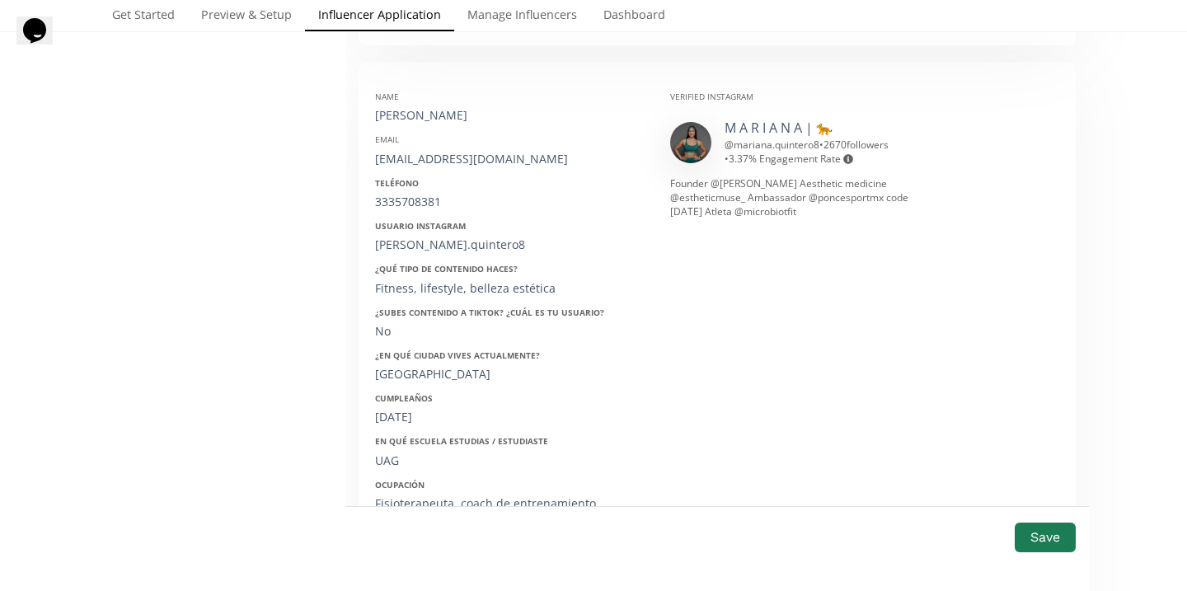
click at [405, 410] on div "18/08/98" at bounding box center [510, 417] width 270 height 16
copy div "18/08/98"
click at [1043, 548] on button "Save" at bounding box center [1045, 536] width 66 height 35
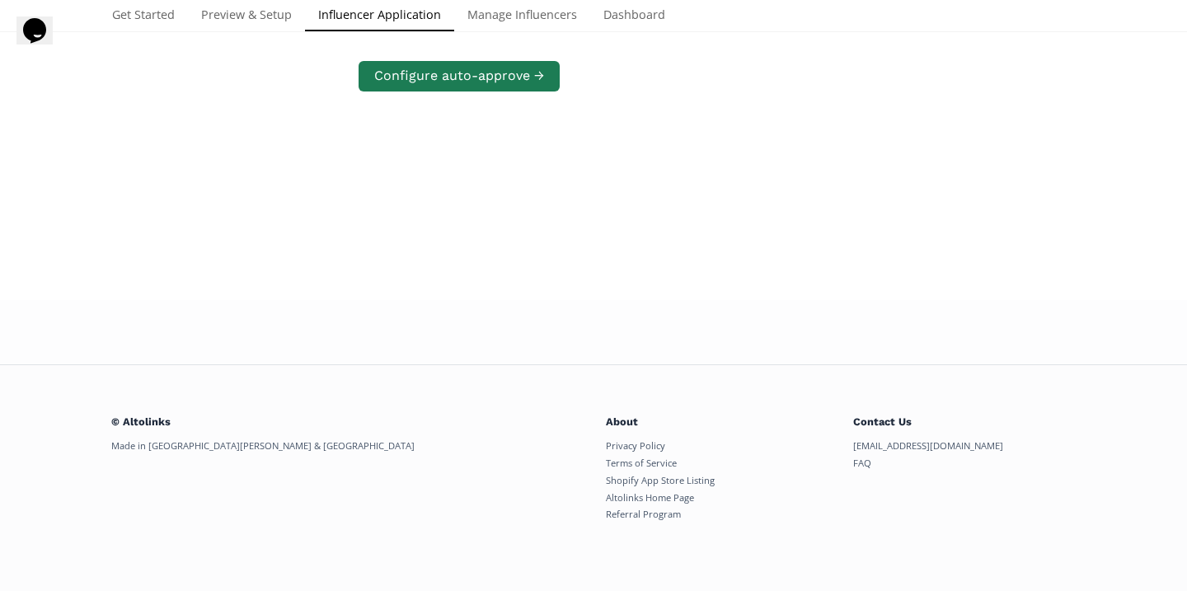
scroll to position [781, 0]
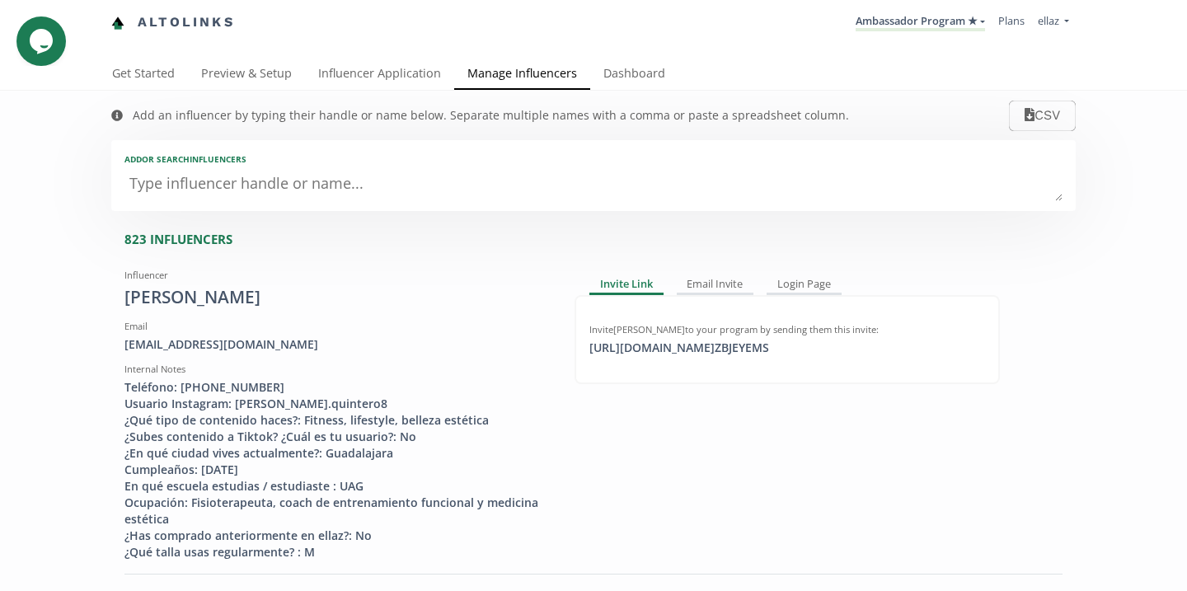
click at [424, 184] on textarea at bounding box center [593, 184] width 938 height 33
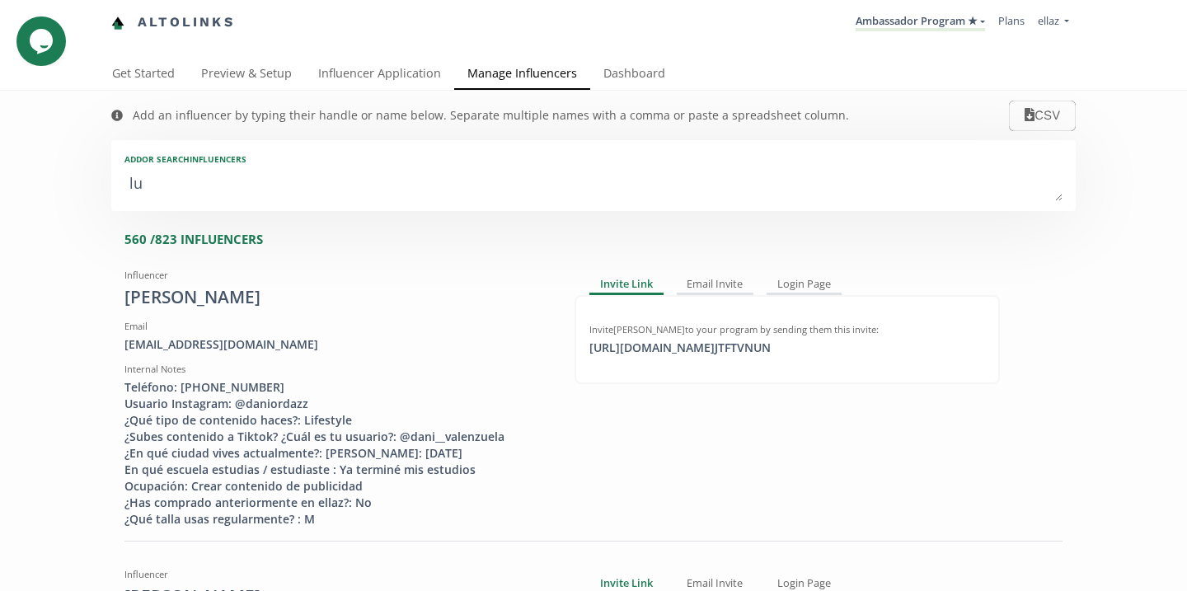
type textarea "luc"
type input "luc"
type input "LUC"
type textarea "luci"
type input "luci"
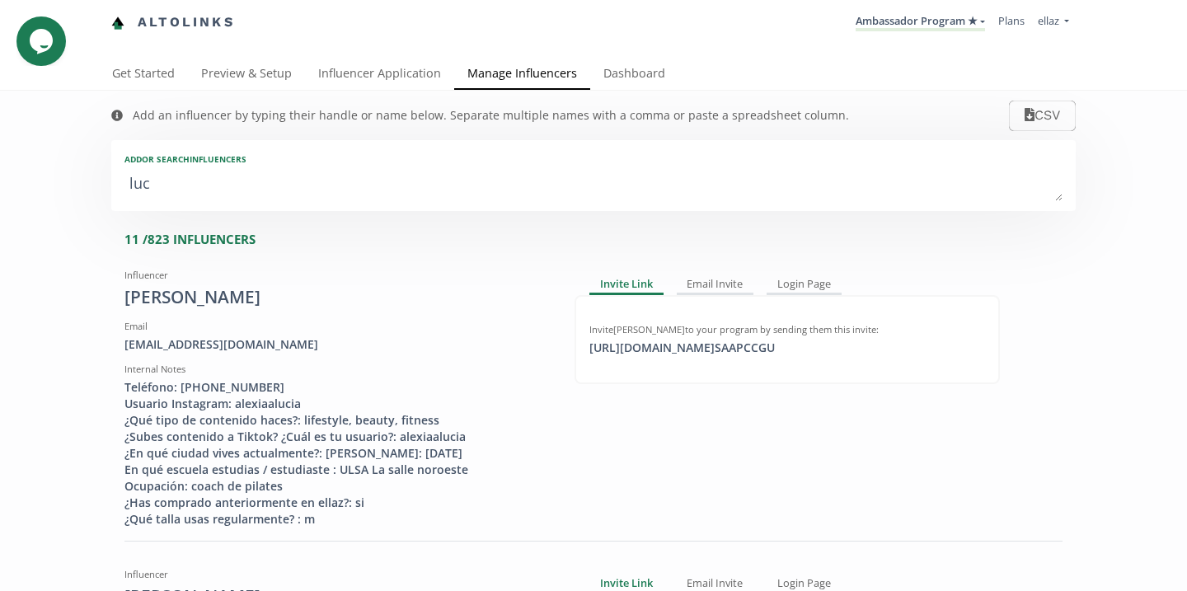
type input "LUCI"
type textarea "[PERSON_NAME]"
type input "[PERSON_NAME]"
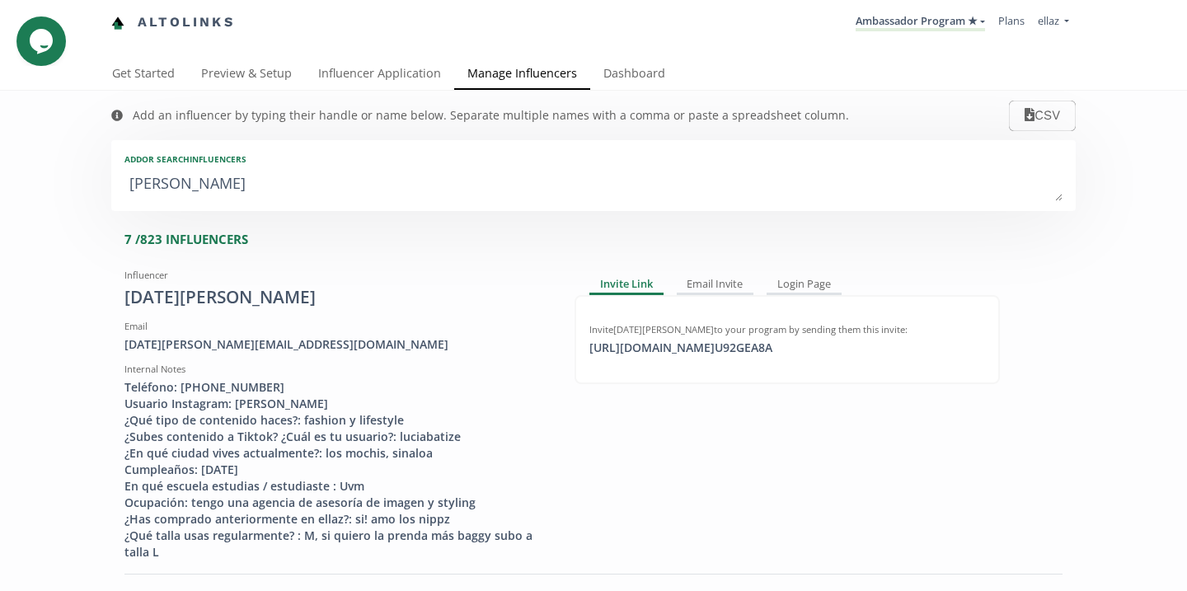
click at [312, 171] on textarea "[PERSON_NAME]" at bounding box center [593, 184] width 938 height 33
type textarea "´"
type input "´"
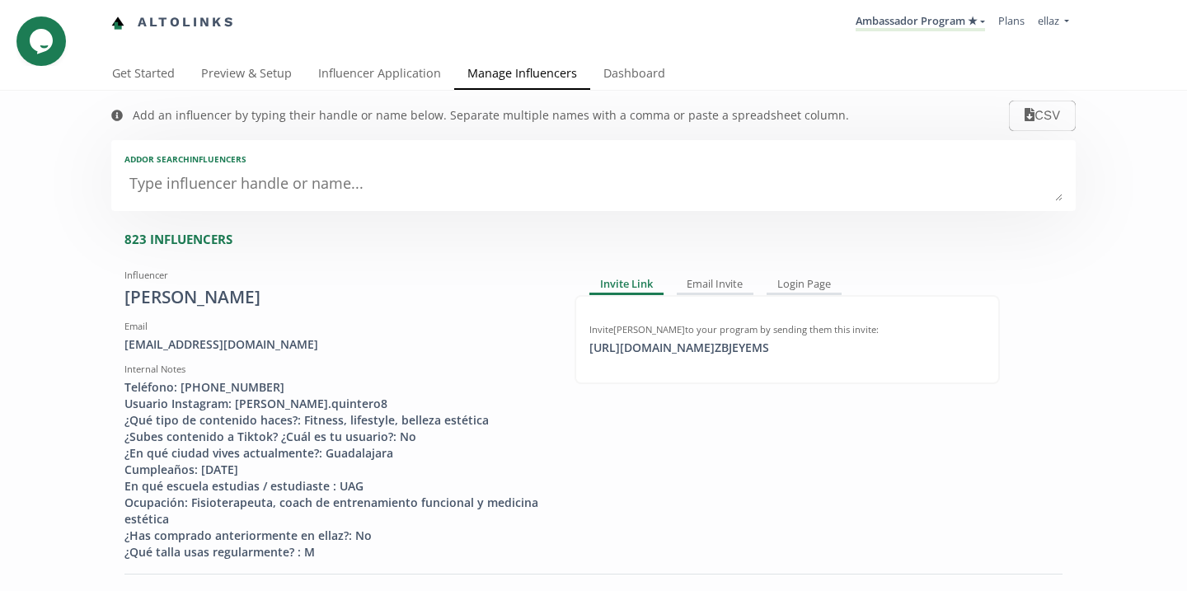
type textarea "a"
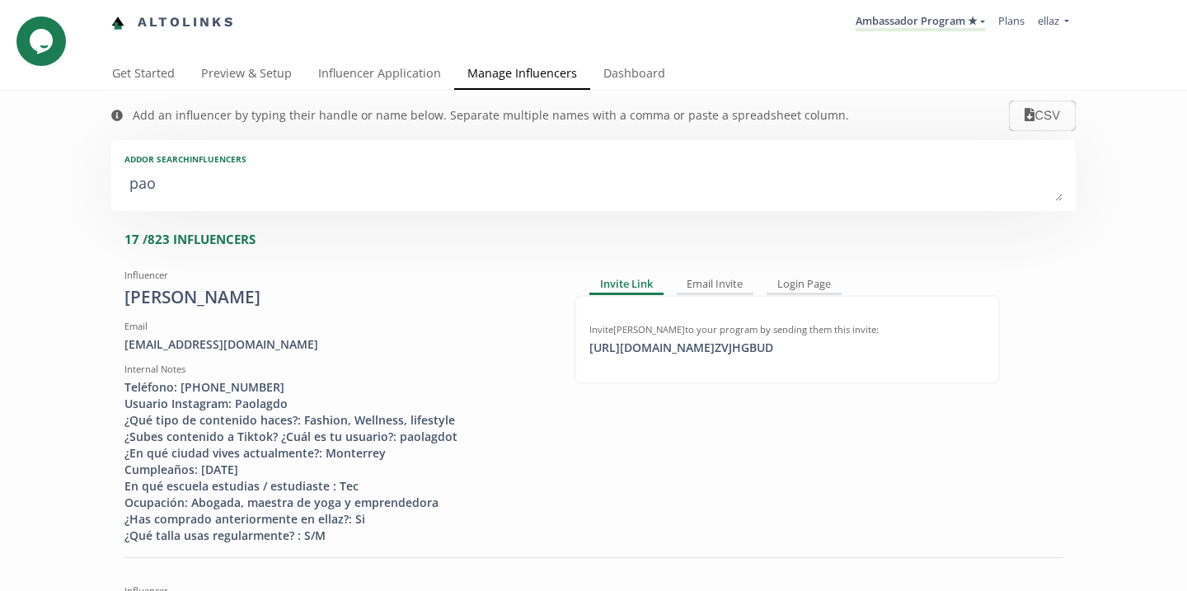
type textarea "paol"
type input "paol"
type input "PAOL"
type textarea "[PERSON_NAME]"
type input "[PERSON_NAME]"
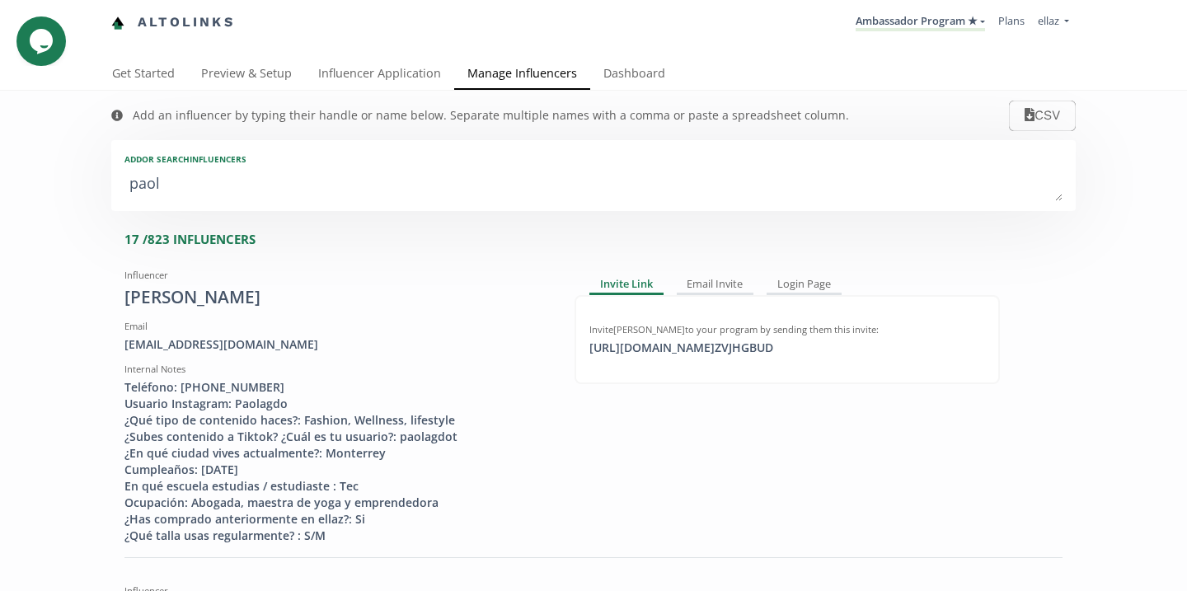
type input "[PERSON_NAME]"
type textarea "[PERSON_NAME]"
type input "[PERSON_NAME]"
type textarea "[PERSON_NAME]"
type input "[PERSON_NAME]"
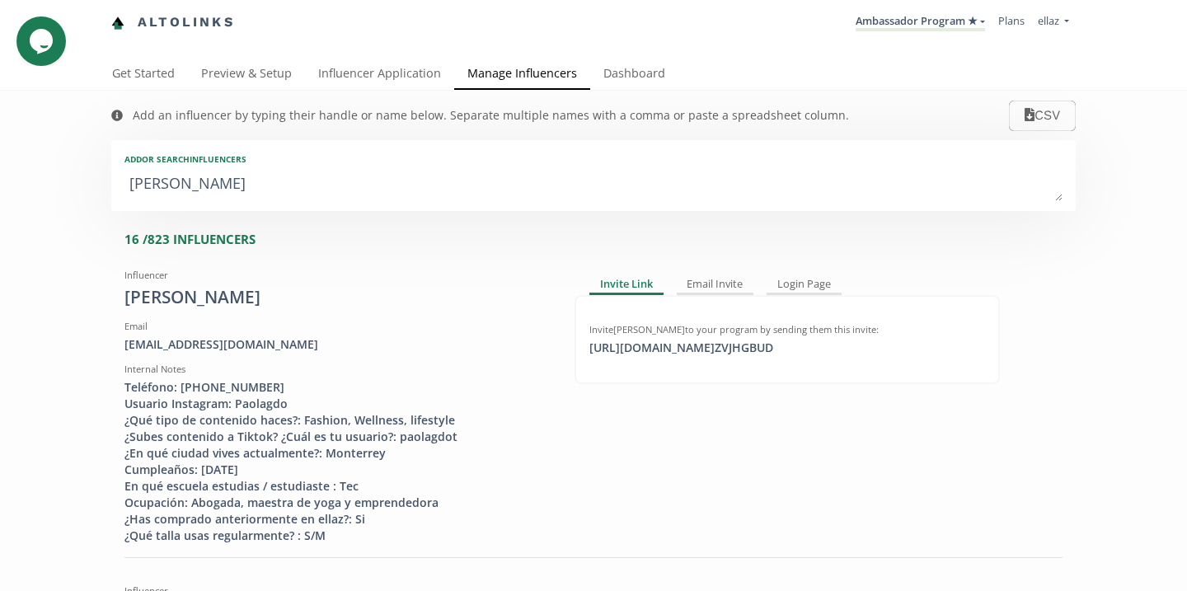
type textarea "[PERSON_NAME]"
type input "[PERSON_NAME]"
type textarea "[PERSON_NAME]"
type input "[PERSON_NAME]"
type textarea "[PERSON_NAME]"
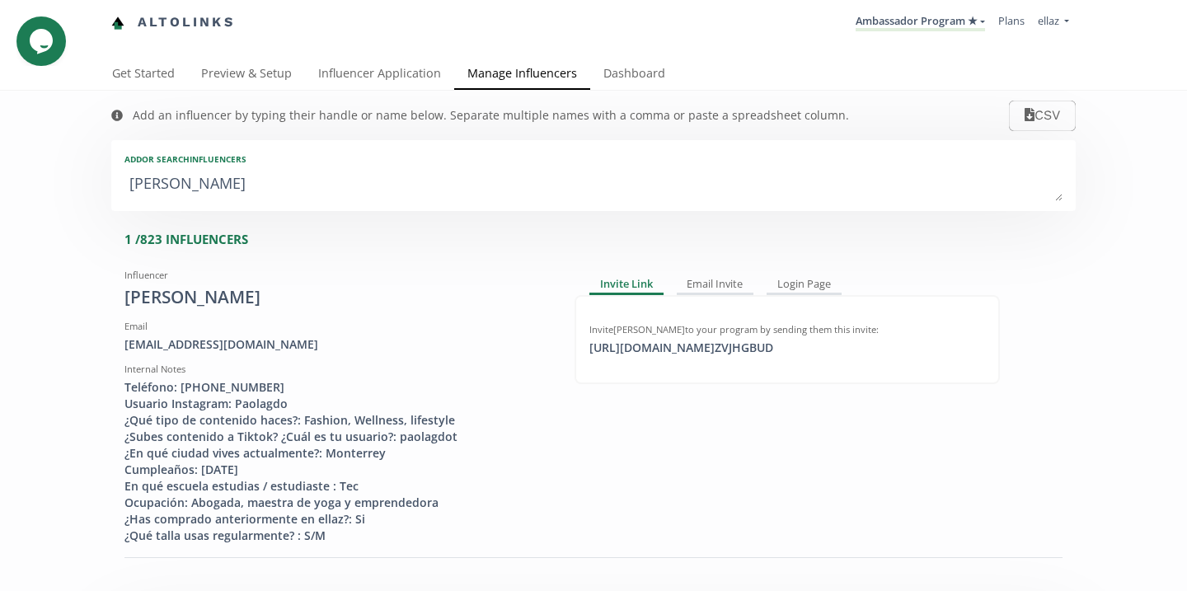
click at [453, 204] on div "Add or search INFLUENCERS [PERSON_NAME]" at bounding box center [593, 175] width 964 height 71
click at [930, 30] on link "Ambassador Program ★" at bounding box center [919, 22] width 129 height 18
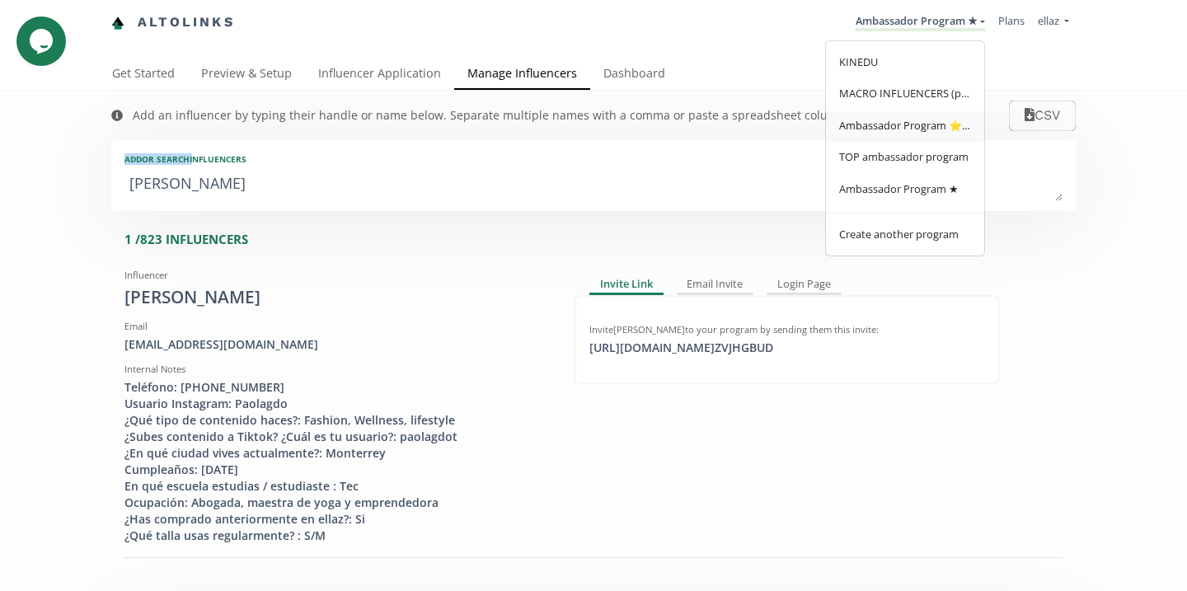
click at [925, 127] on span "Ambassador Program ⭐️⭐️" at bounding box center [905, 125] width 132 height 15
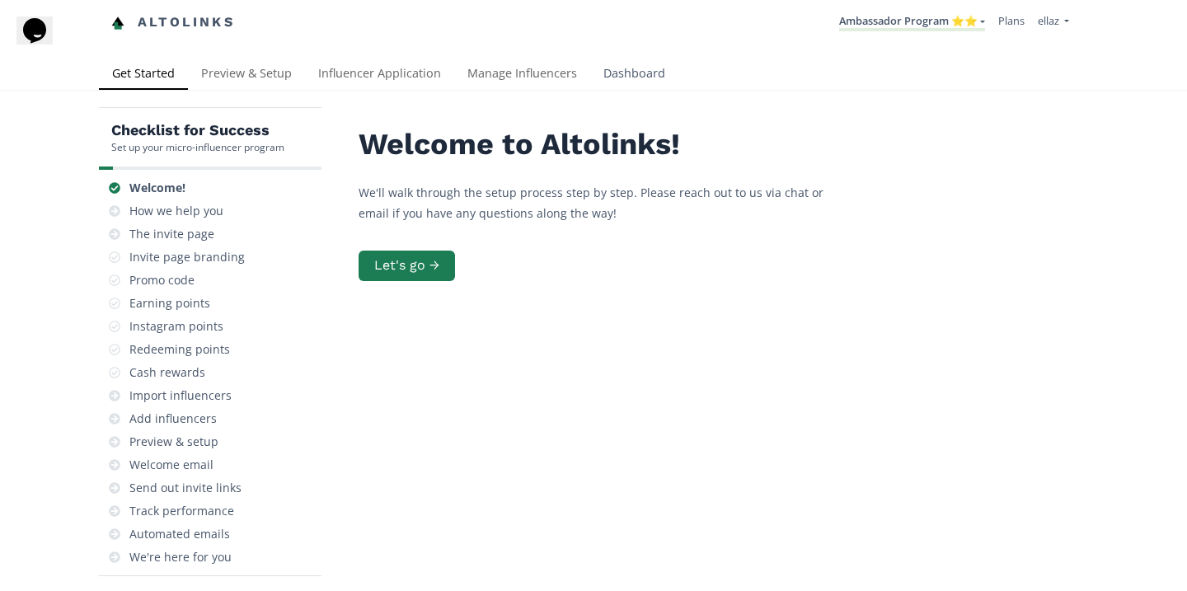
click at [599, 62] on link "Dashboard" at bounding box center [634, 75] width 88 height 33
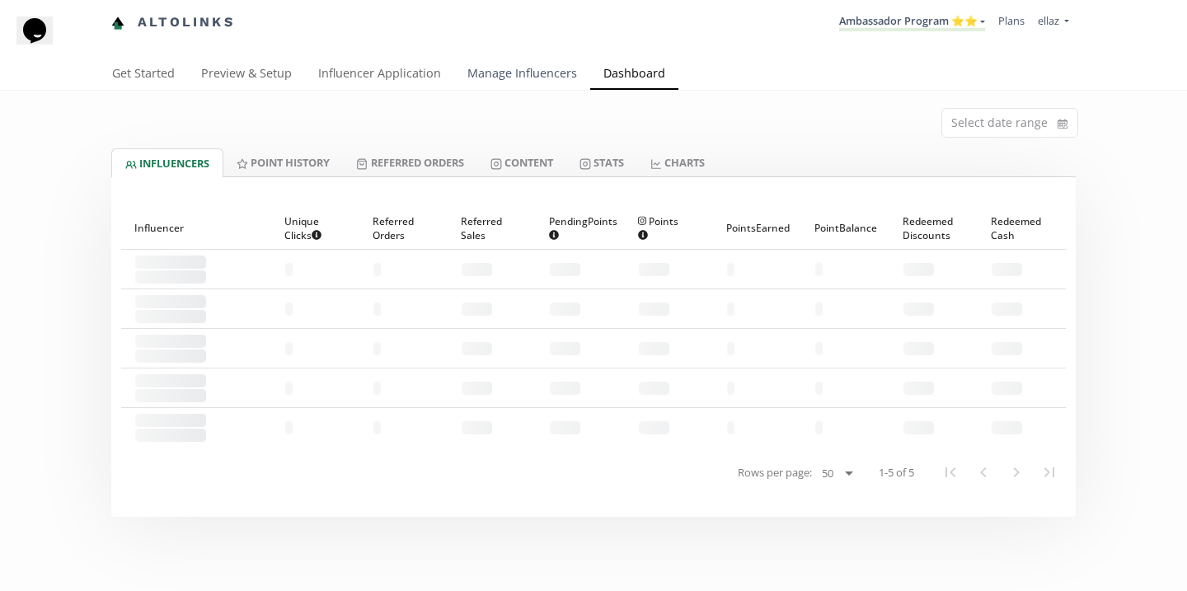
click at [494, 75] on link "Manage Influencers" at bounding box center [522, 75] width 136 height 33
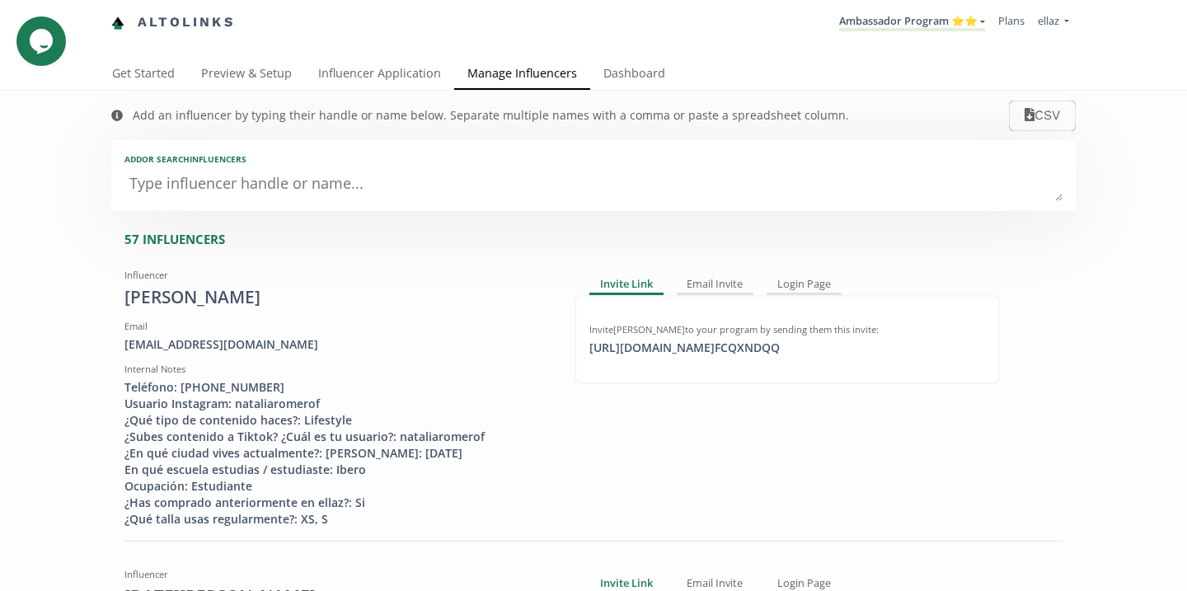
click at [309, 199] on textarea at bounding box center [593, 184] width 938 height 33
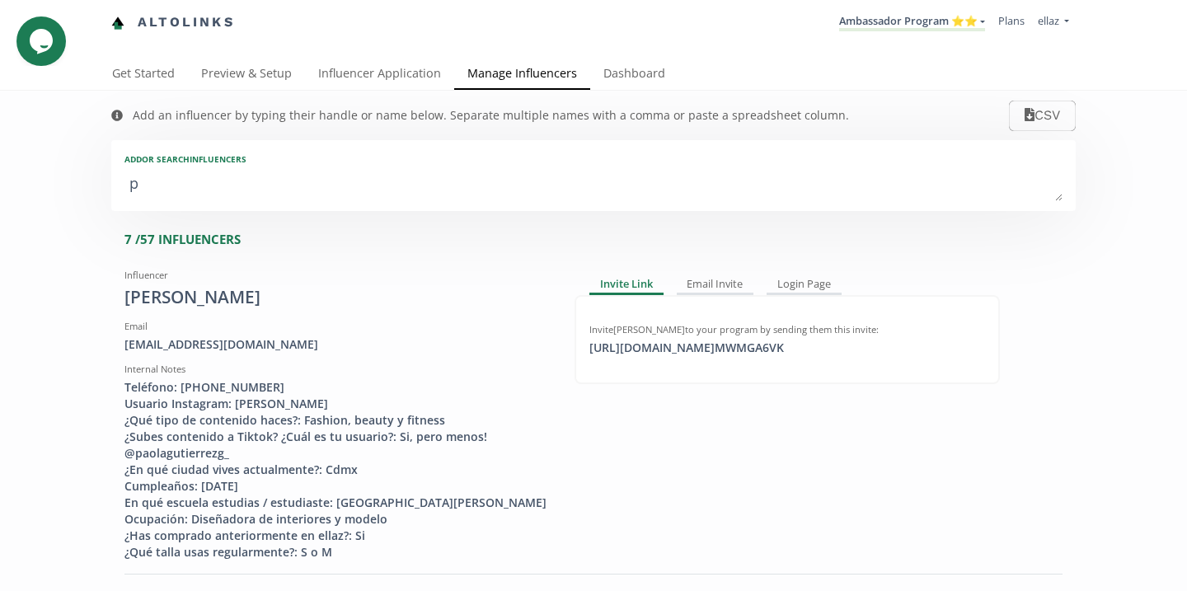
type textarea "pa"
type input "pa"
type input "PA"
type textarea "pao"
type input "pao"
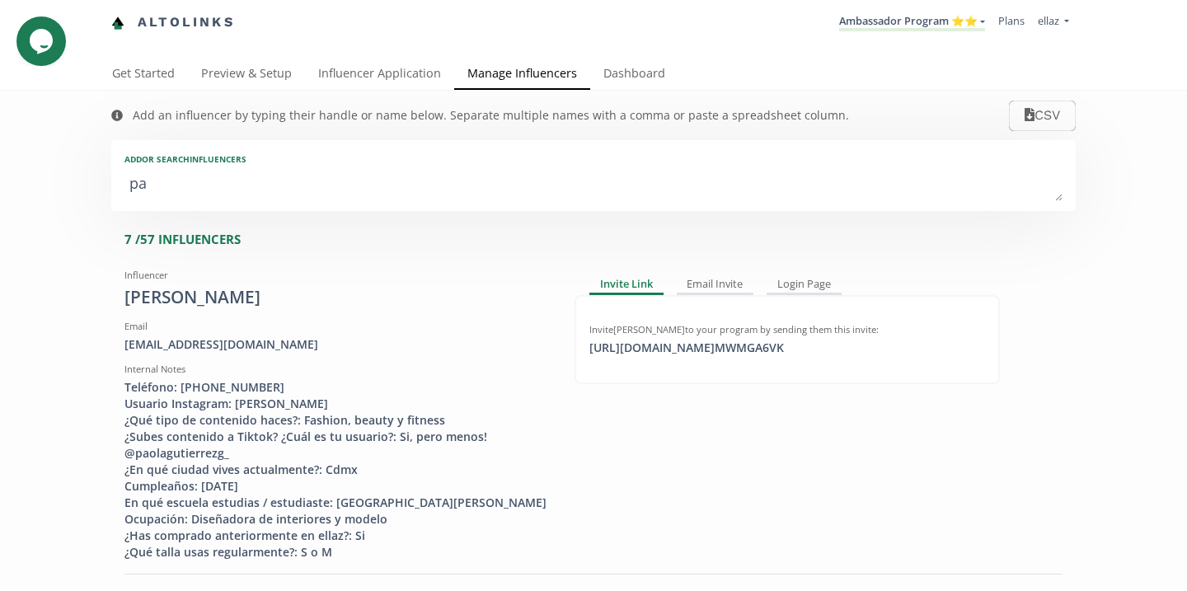
type input "PAO"
type textarea "paol"
type input "paol"
type input "PAOL"
type textarea "paola"
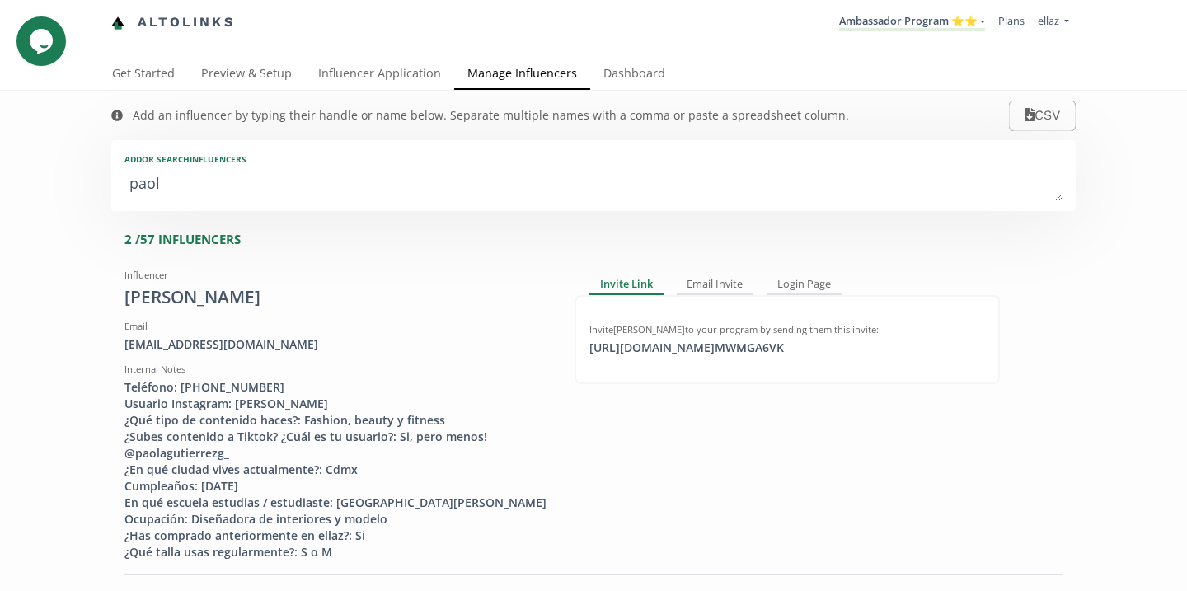
type input "paola"
type input "PAOLA"
type textarea "paola g"
type input "paola g"
type textarea "paola g"
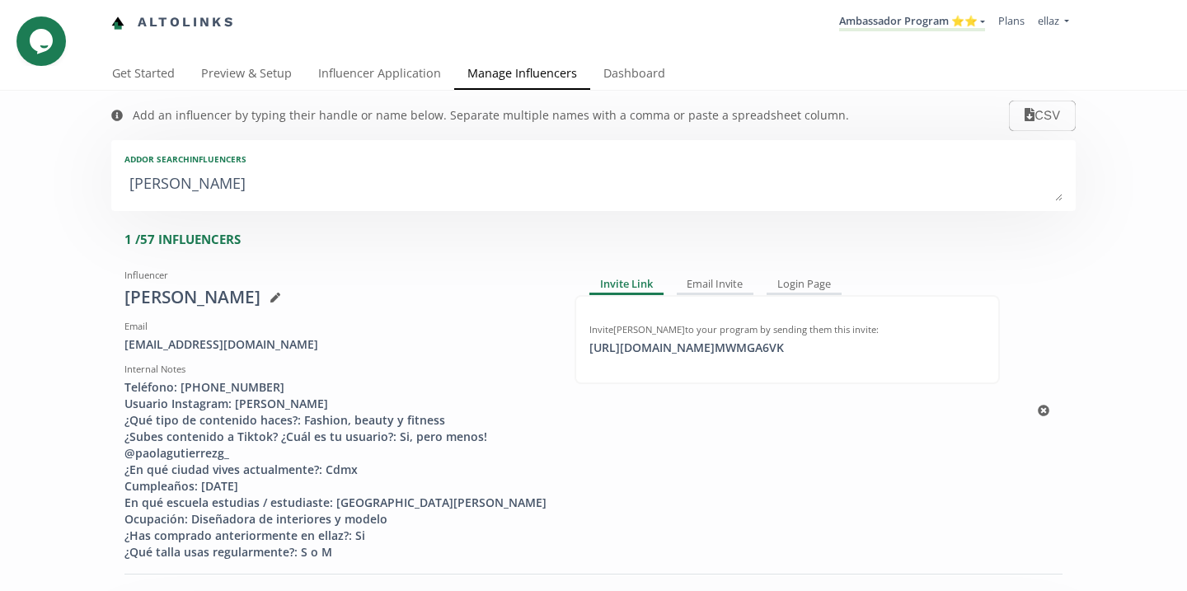
click at [224, 488] on div "Teléfono: 9811338373 Usuario Instagram: Paolagutierrezg ¿Qué tipo de contenido …" at bounding box center [336, 469] width 425 height 181
drag, startPoint x: 201, startPoint y: 485, endPoint x: 325, endPoint y: 490, distance: 123.7
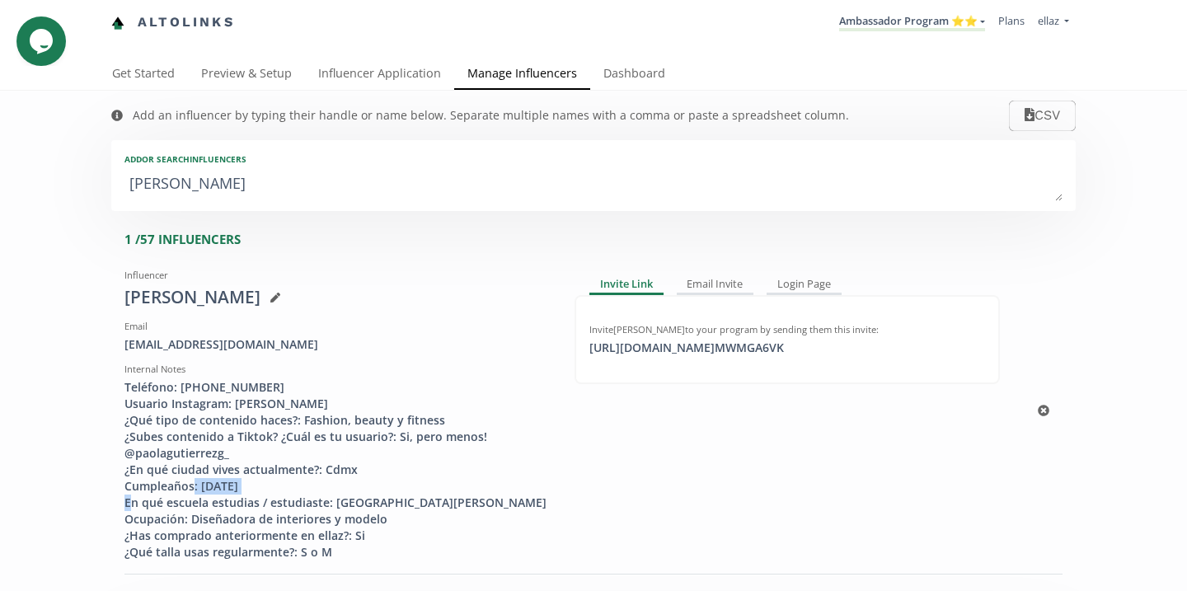
click at [325, 490] on div "Teléfono: 9811338373 Usuario Instagram: Paolagutierrezg ¿Qué tipo de contenido …" at bounding box center [336, 469] width 425 height 181
copy div "18/10/1997"
click at [935, 7] on li "Ambassador Program ⭐️⭐️ KINEDU MACRO INFLUENCERS (prog ventas) Ambassador Progr…" at bounding box center [911, 23] width 159 height 32
click at [935, 15] on link "Ambassador Program ⭐️⭐️" at bounding box center [912, 22] width 146 height 18
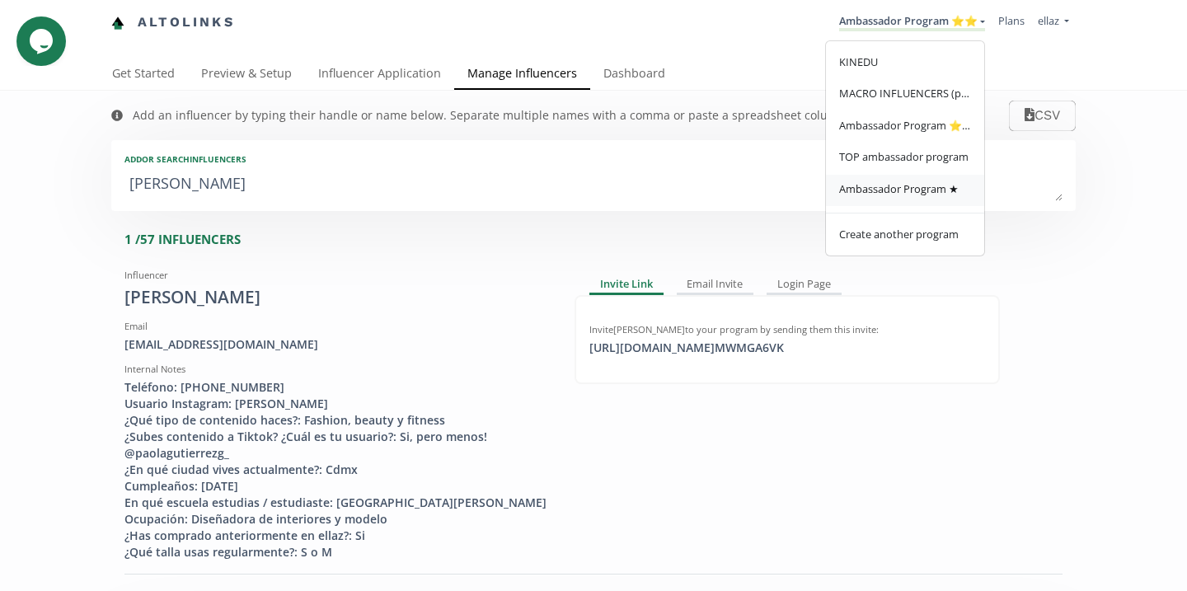
click at [916, 184] on span "Ambassador Program ★" at bounding box center [898, 188] width 119 height 15
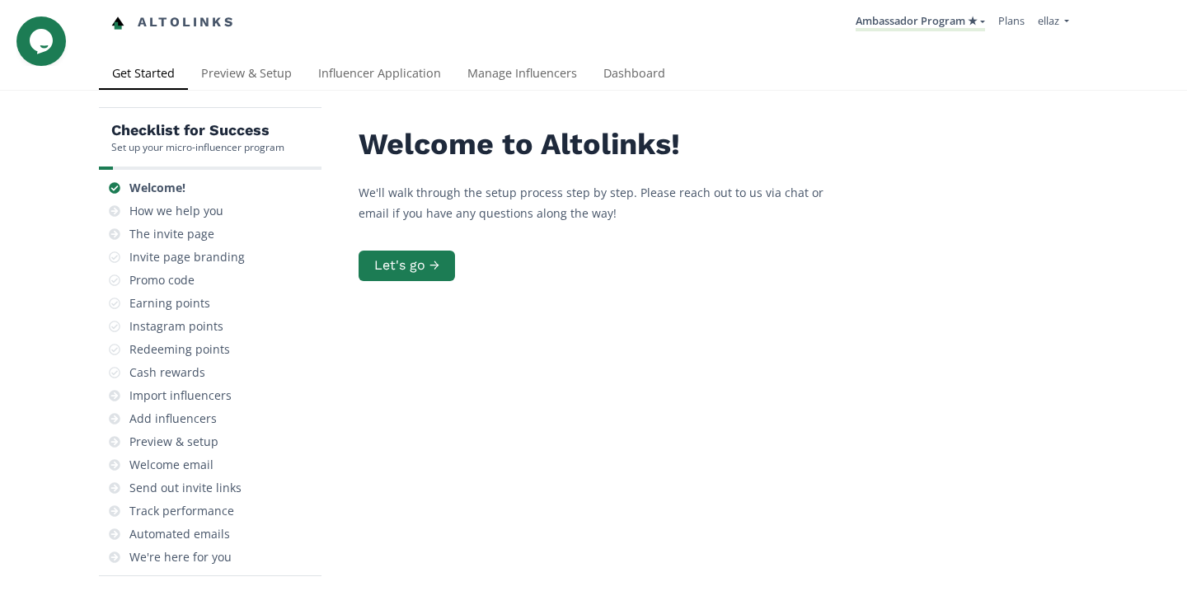
click at [536, 38] on div "Ambassador Program ★ [GEOGRAPHIC_DATA] MACRO INFLUENCERS (prog ventas) Ambassad…" at bounding box center [661, 23] width 827 height 32
click at [536, 68] on link "Manage Influencers" at bounding box center [522, 75] width 136 height 33
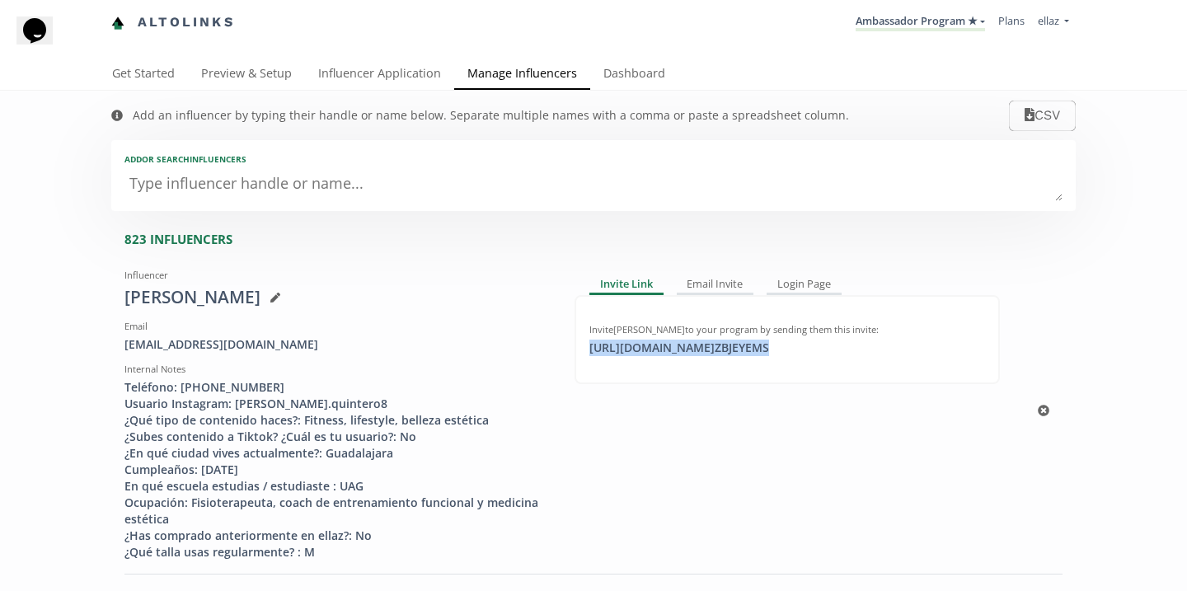
click at [744, 343] on div "https://app.altolinks.com/invite/ ZBJEYEMS click to copy" at bounding box center [678, 348] width 199 height 16
click at [358, 79] on link "Influencer Application" at bounding box center [379, 75] width 149 height 33
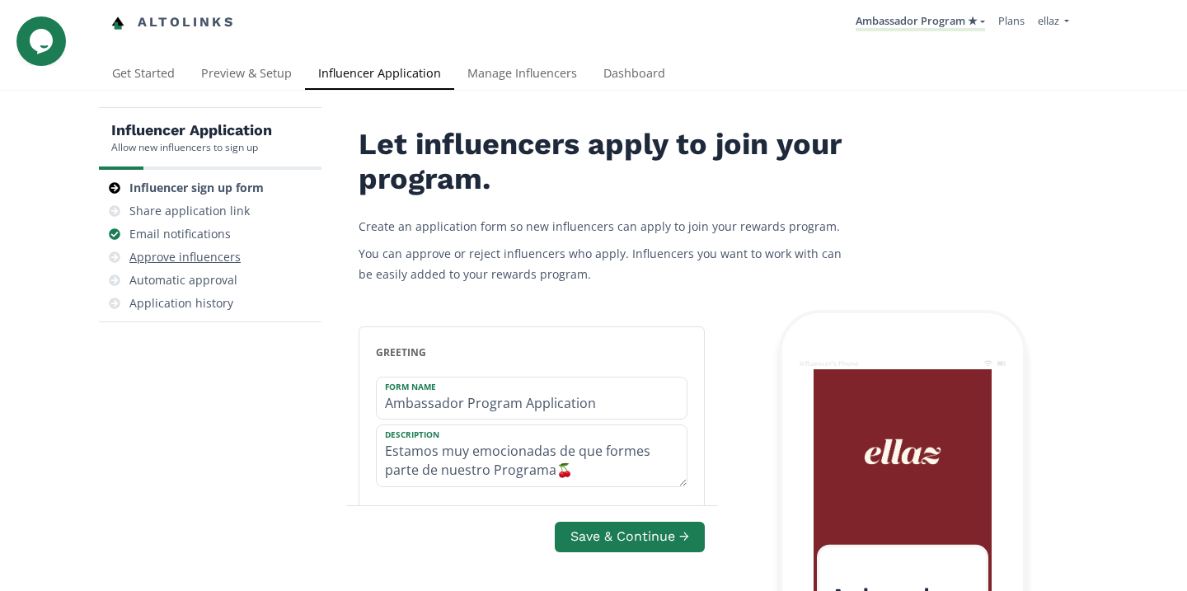
click at [221, 253] on div "Approve influencers" at bounding box center [184, 257] width 111 height 16
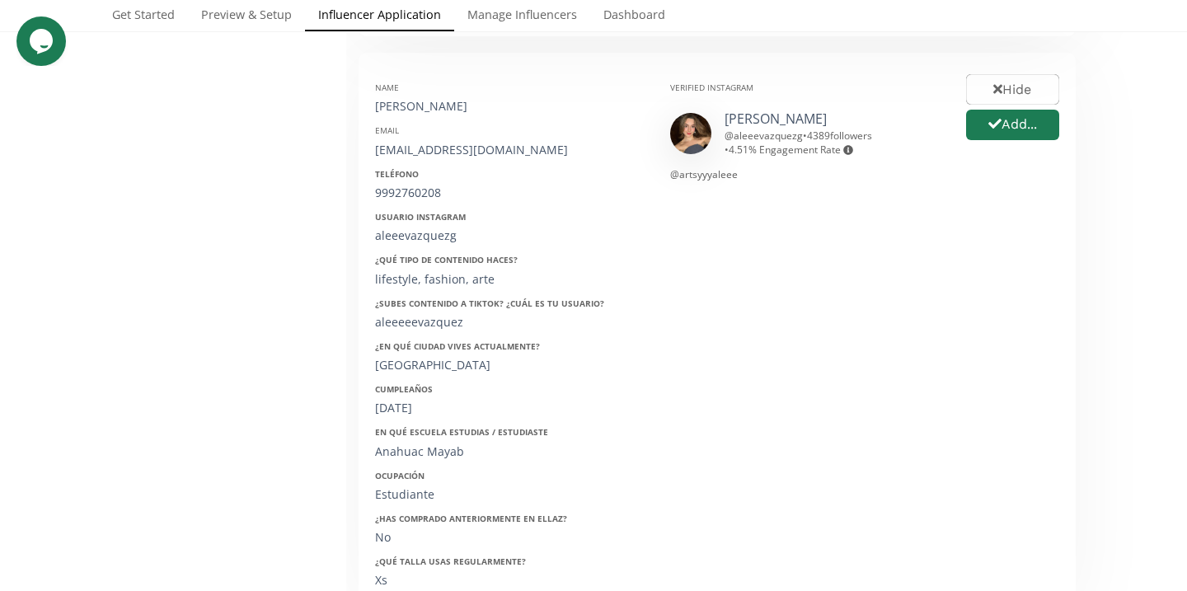
scroll to position [828, 0]
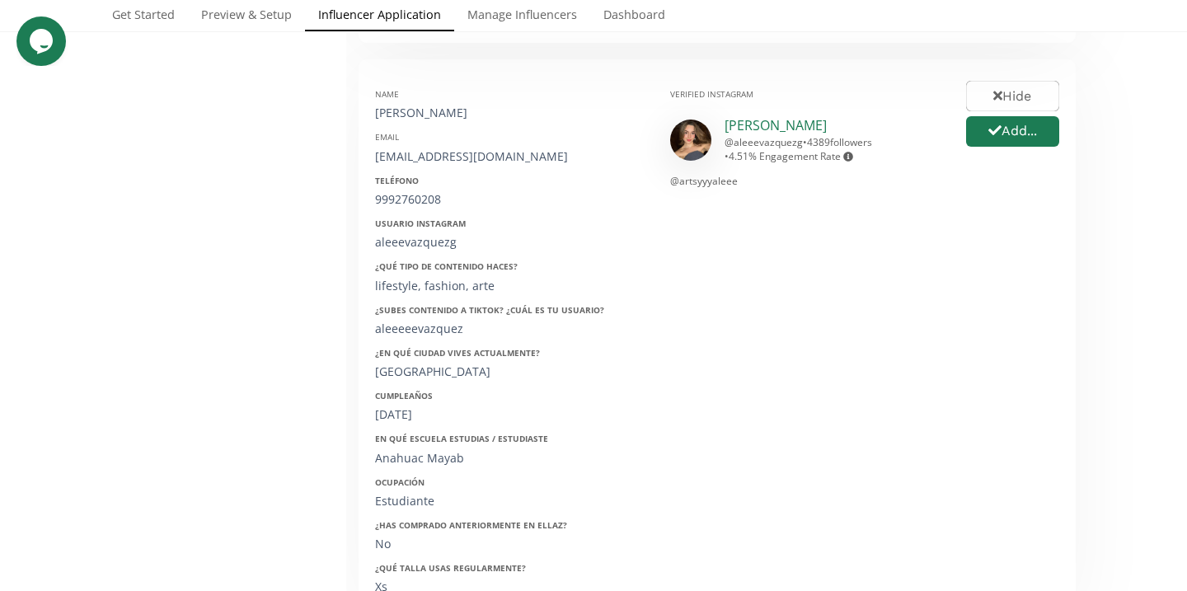
click at [758, 131] on link "Ale Vázquez" at bounding box center [775, 125] width 102 height 18
click at [432, 110] on div "Alejandra Vázquez" at bounding box center [510, 113] width 270 height 16
copy div "Alejandra Vázquez"
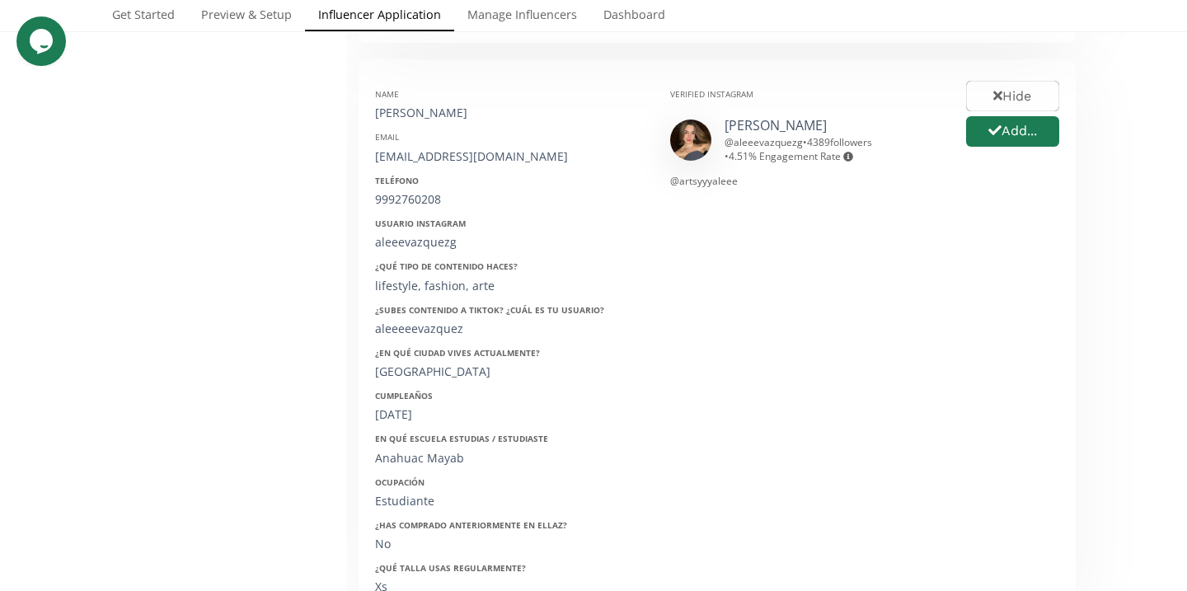
click at [456, 151] on div "alevg2708@gmail.com" at bounding box center [510, 156] width 270 height 16
copy div "alevg2708@gmail.com"
click at [392, 188] on div "Teléfono 9992760208" at bounding box center [510, 191] width 270 height 33
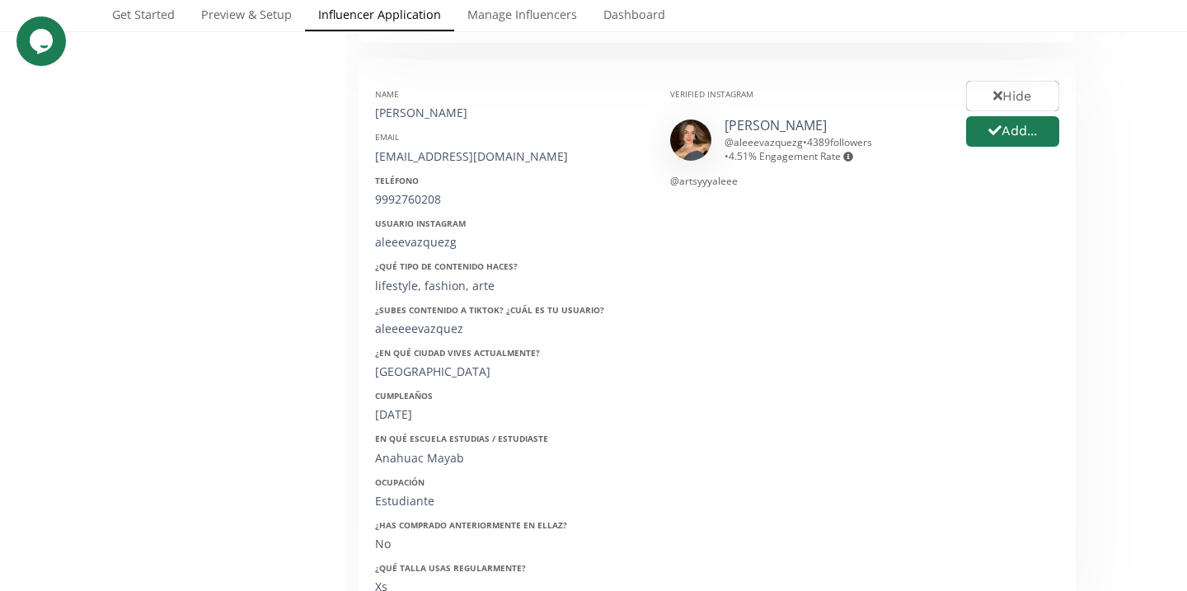
click at [393, 201] on div "9992760208" at bounding box center [510, 199] width 270 height 16
copy div "9992760208"
click at [414, 241] on div "aleeevazquezg" at bounding box center [510, 242] width 270 height 16
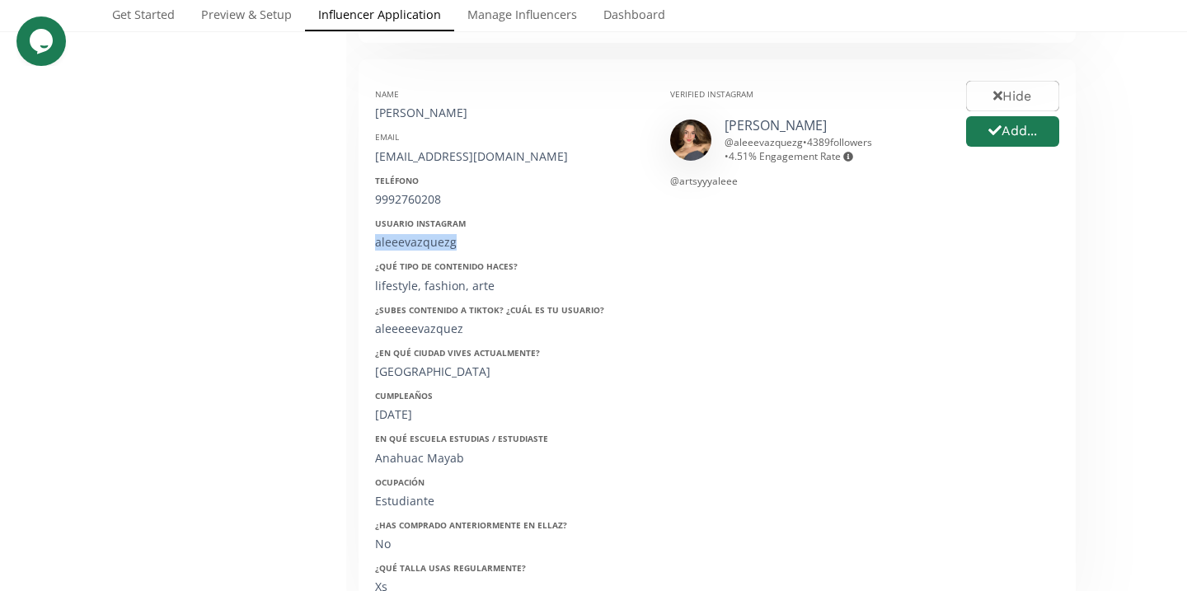
click at [414, 241] on div "aleeevazquezg" at bounding box center [510, 242] width 270 height 16
copy div "aleeevazquezg"
click at [404, 412] on div "27/08/2003" at bounding box center [510, 414] width 270 height 16
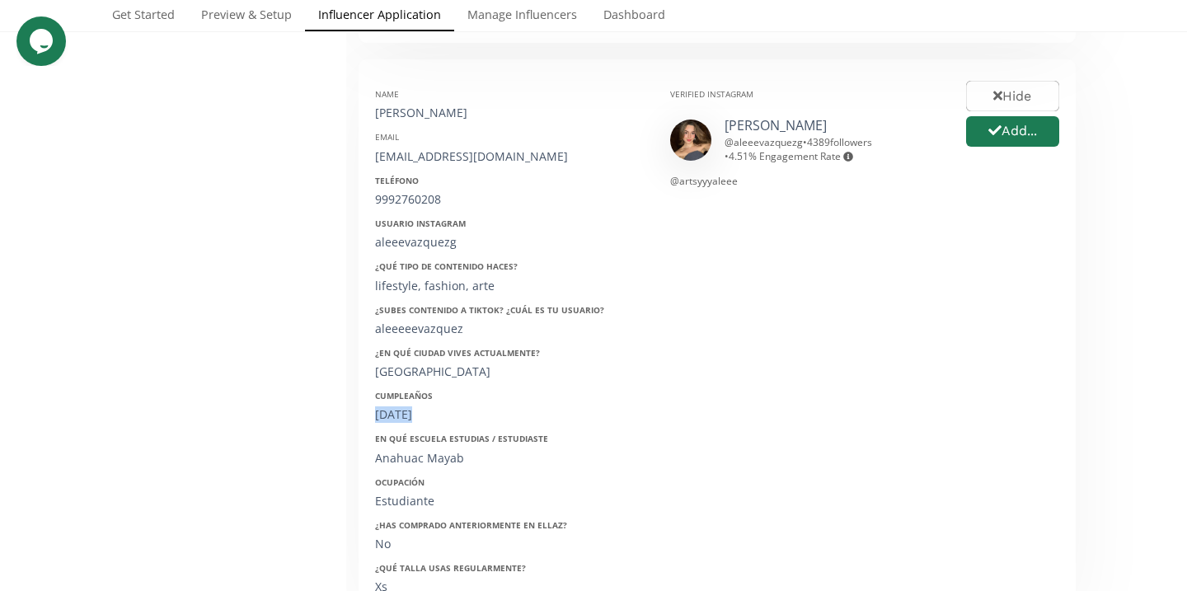
copy div "27/08/2003"
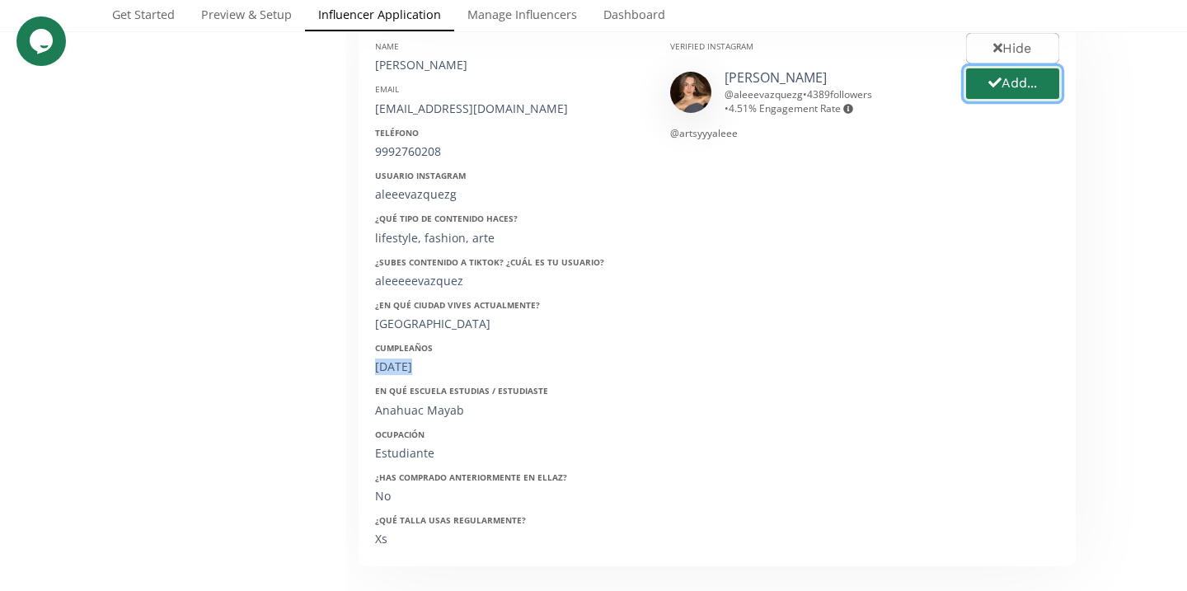
click at [1041, 80] on button "Add..." at bounding box center [1012, 83] width 98 height 35
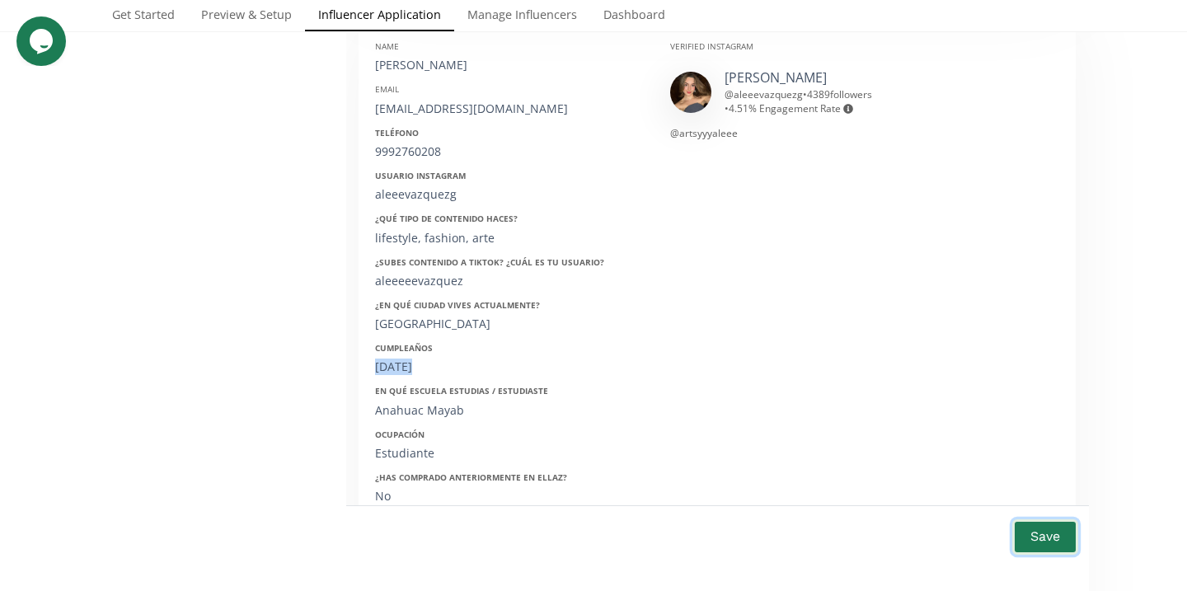
click at [1045, 551] on button "Save" at bounding box center [1045, 536] width 66 height 35
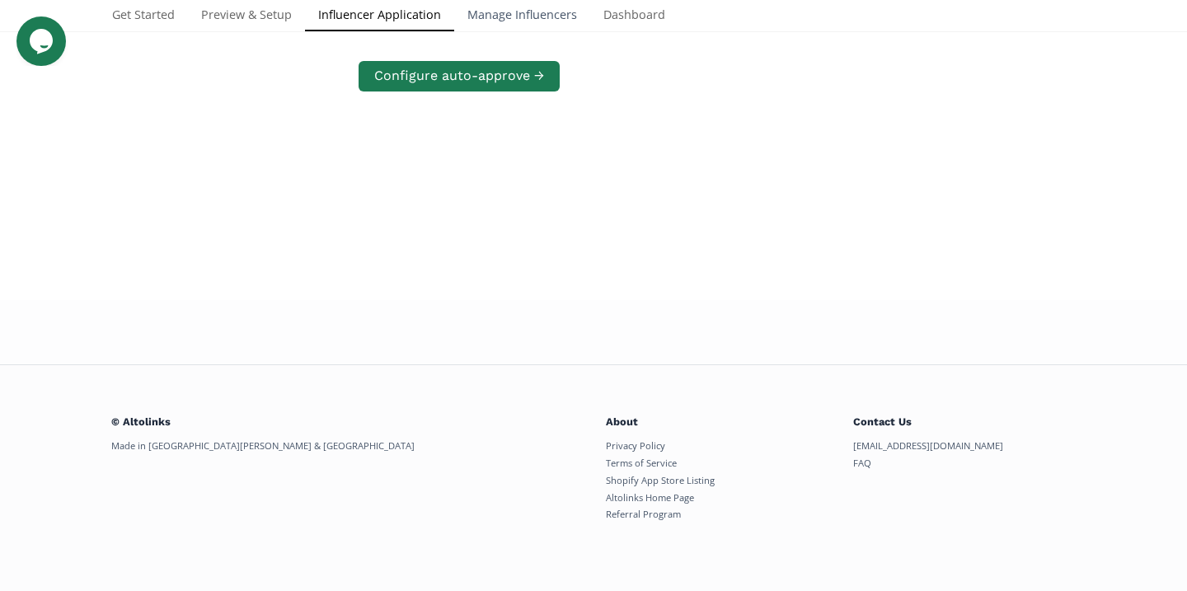
scroll to position [781, 0]
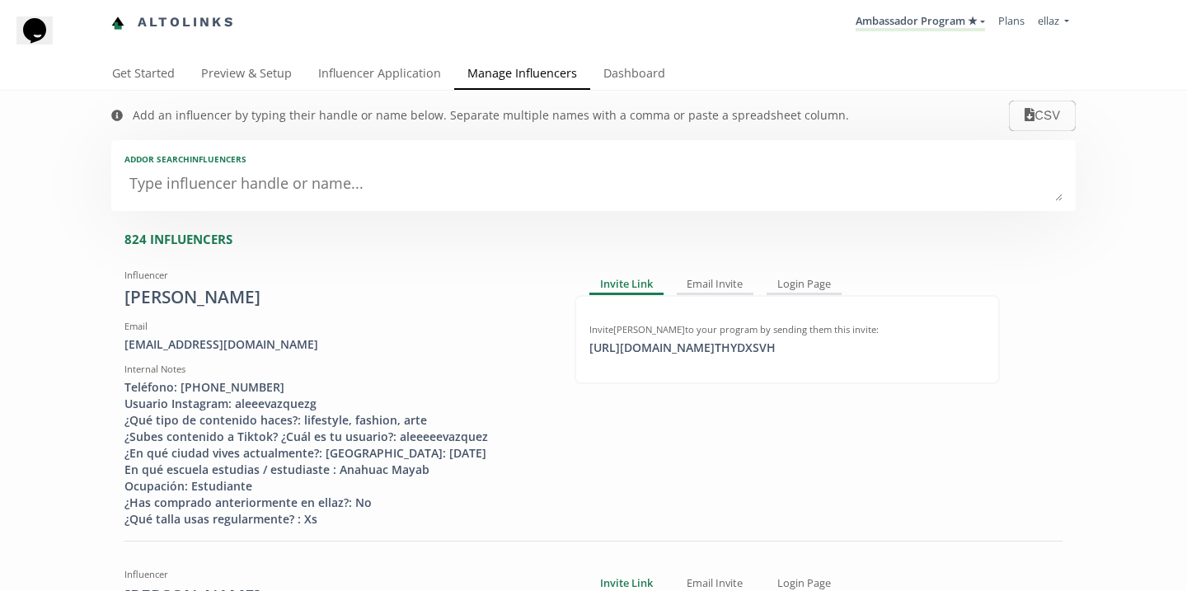
click at [308, 181] on textarea at bounding box center [593, 184] width 938 height 33
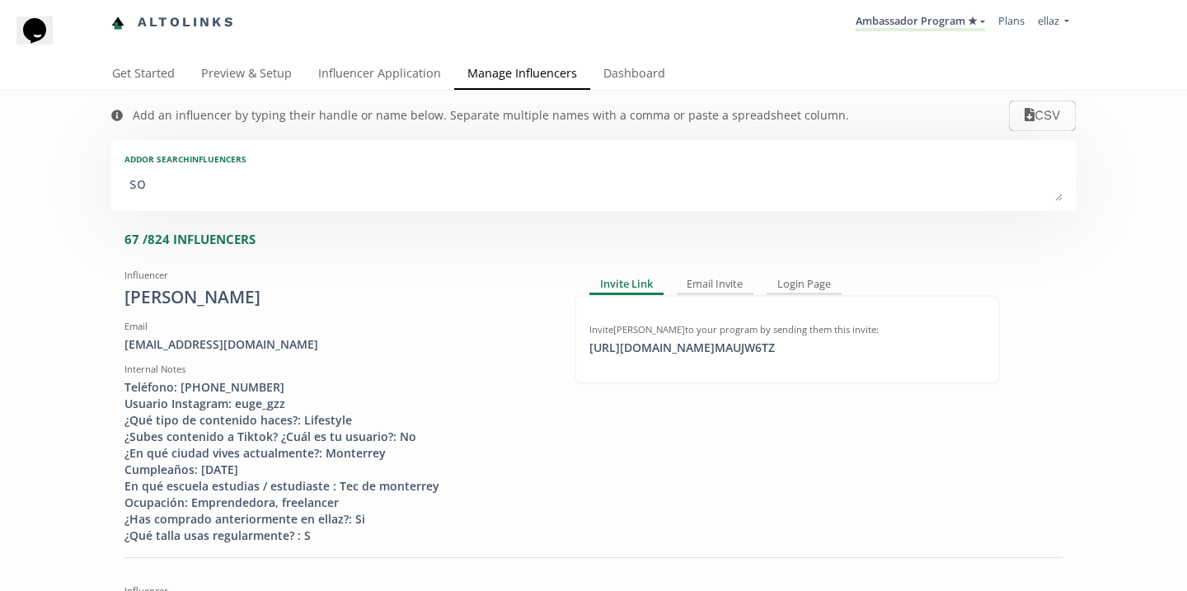
type textarea "s"
type input "s"
type input "S"
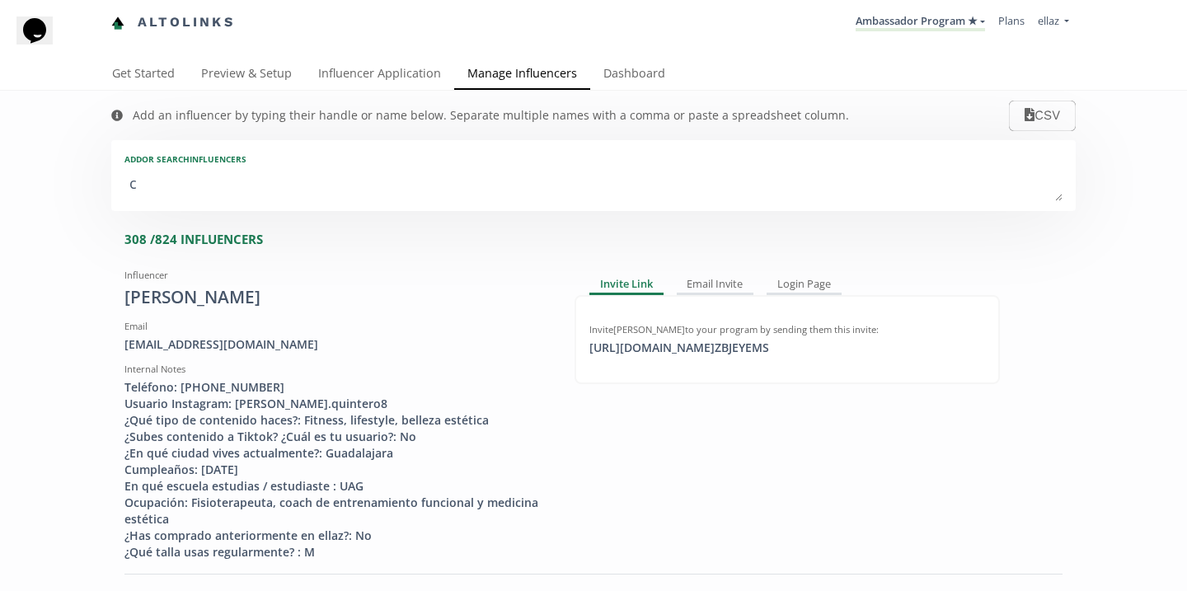
type textarea "co"
type input "co"
type input "CO"
type textarea "cos"
type input "cos"
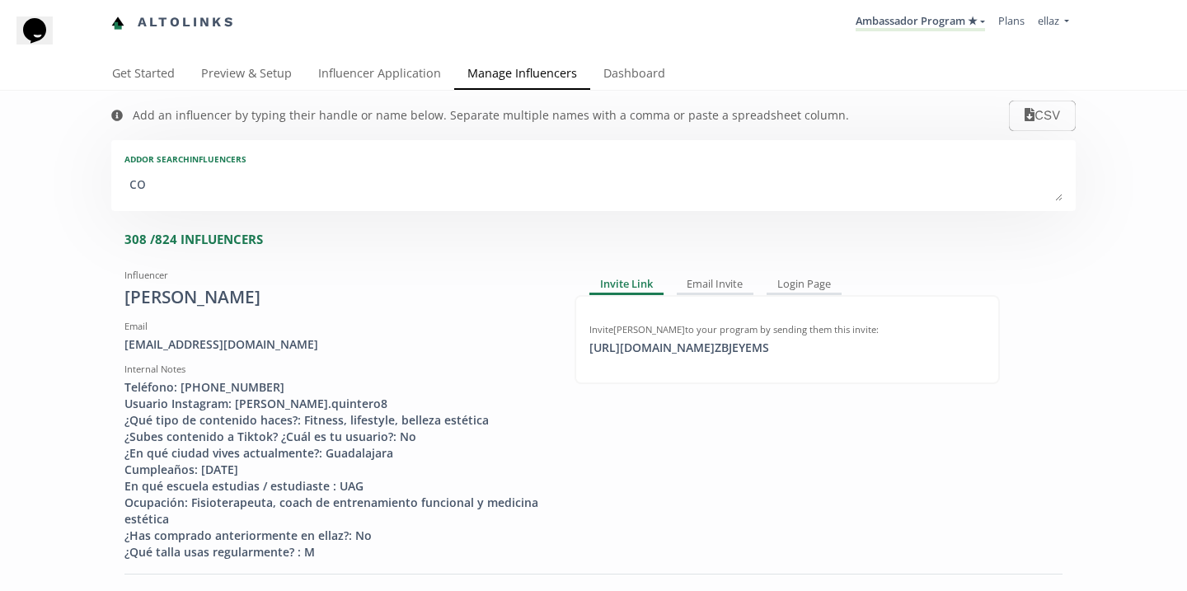
type input "COS"
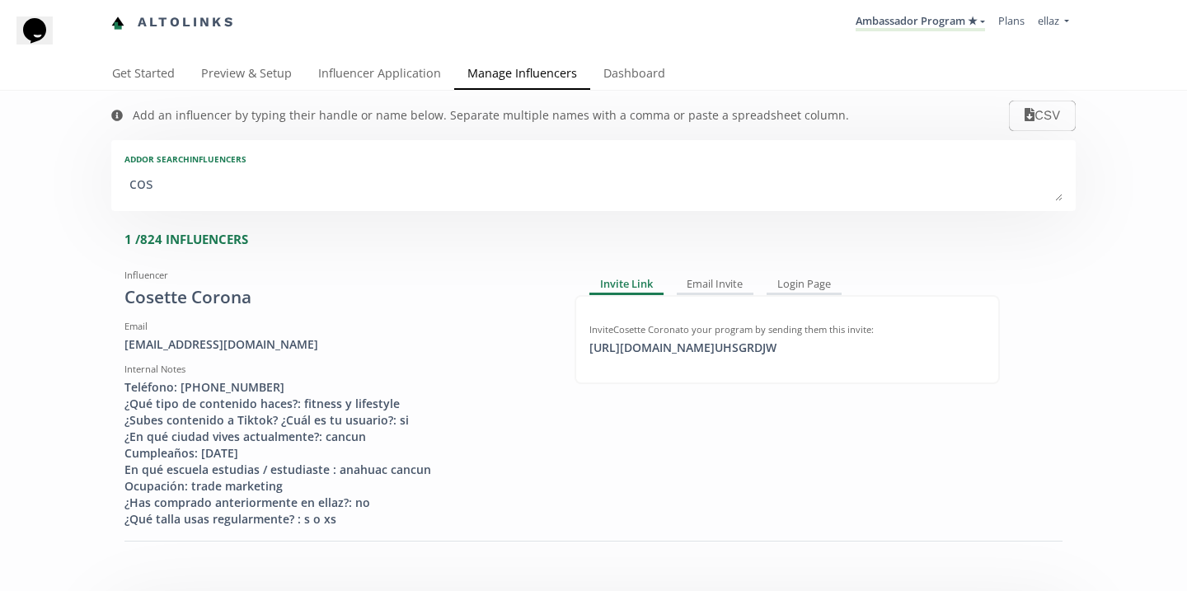
type textarea "cose"
type input "cose"
type input "COSE"
type textarea "cos"
type input "cos"
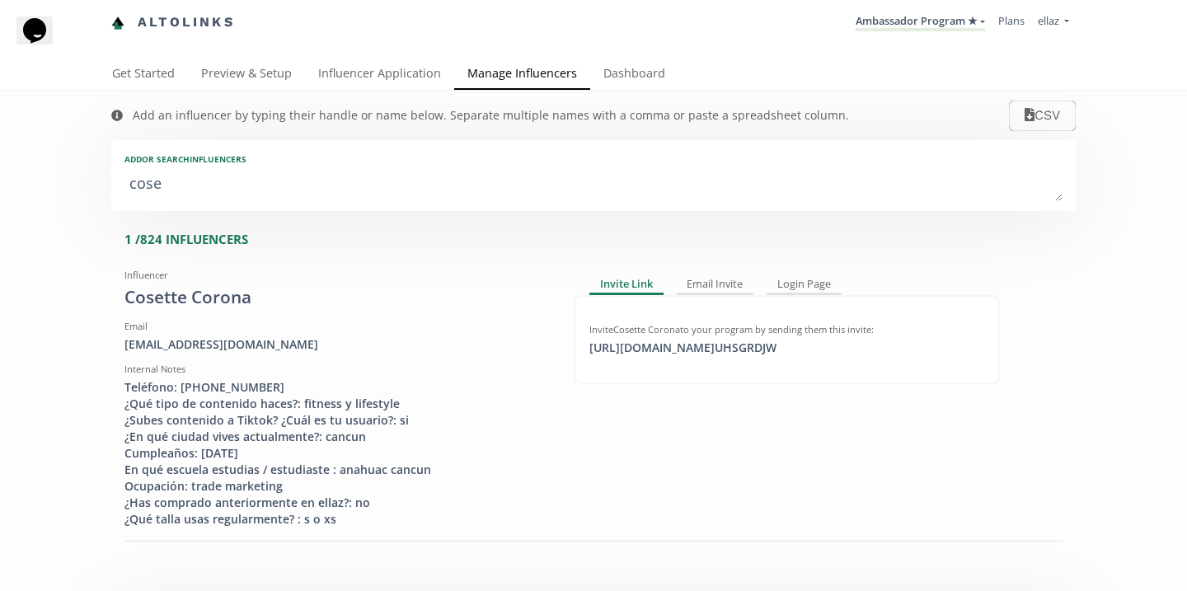
type input "COS"
type textarea "co"
type input "co"
type input "CO"
type textarea "c"
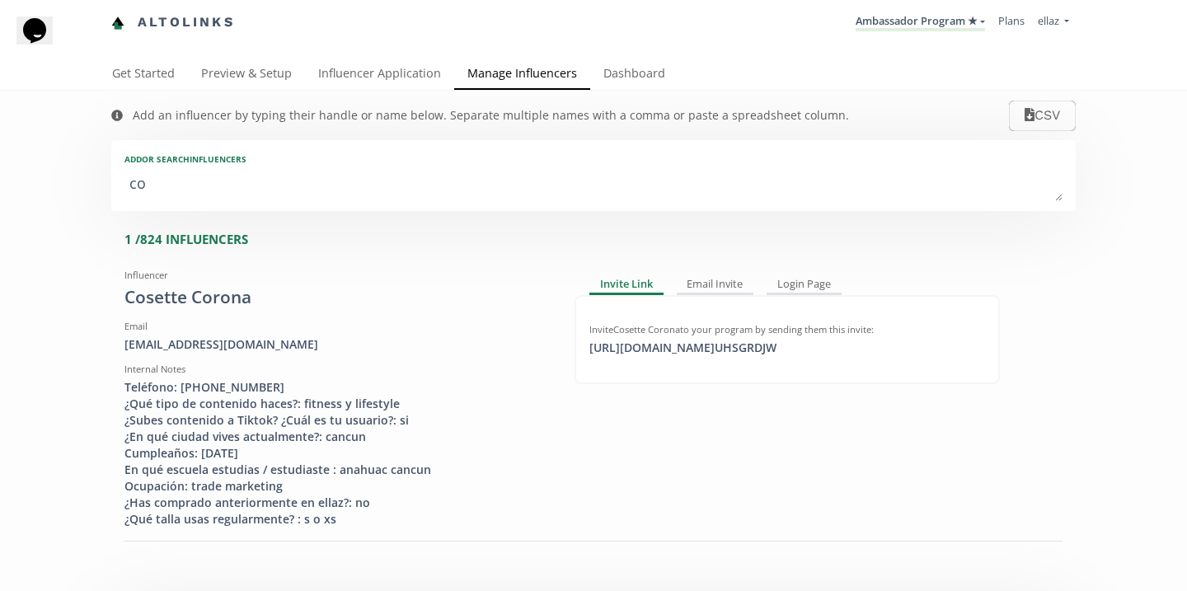
type input "c"
type input "C"
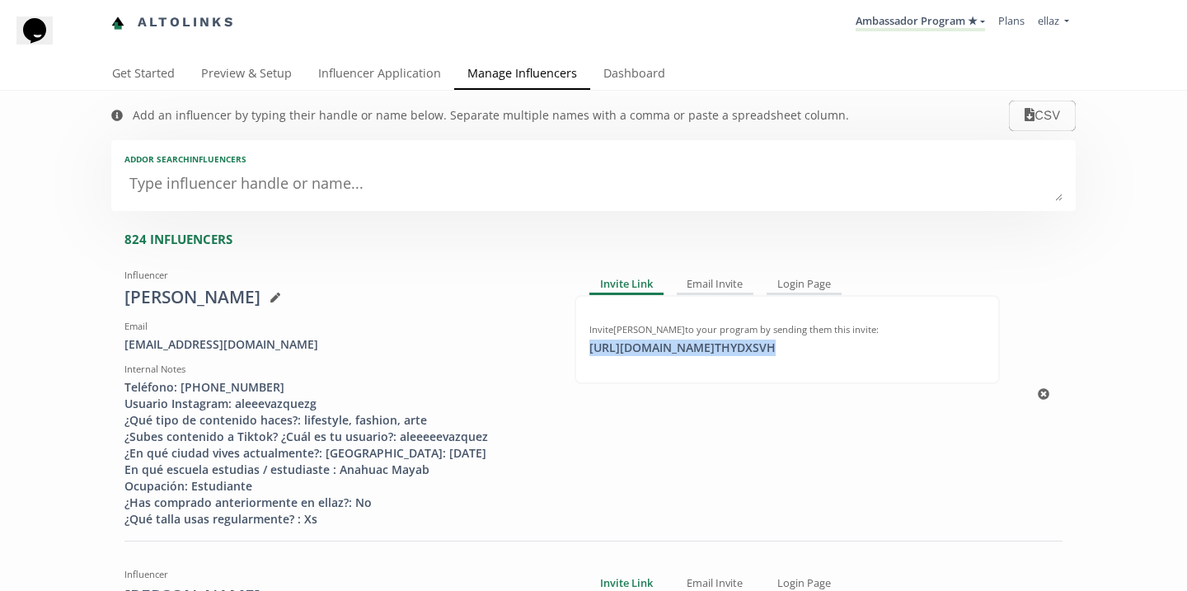
click at [742, 343] on div "https://app.altolinks.com/invite/ THYDXSVH click to copy" at bounding box center [682, 348] width 206 height 16
copy div "https://app.altolinks.com/invite/ THYDXSVH"
click at [936, 26] on link "Ambassador Program ★" at bounding box center [919, 22] width 129 height 18
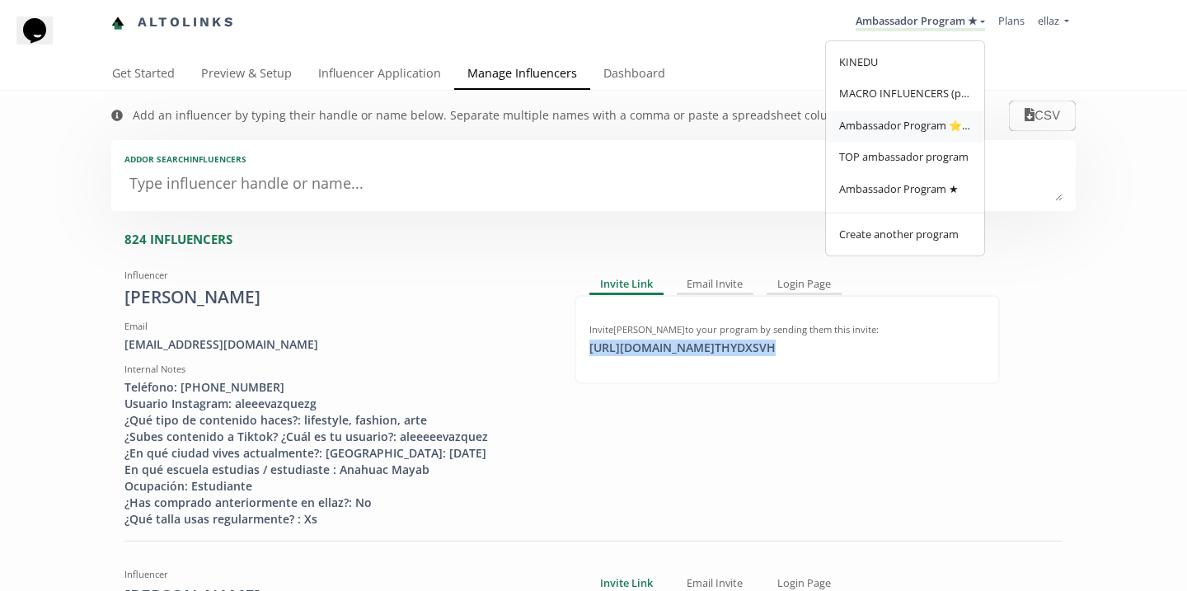
click at [937, 129] on span "Ambassador Program ⭐️⭐️" at bounding box center [905, 125] width 132 height 15
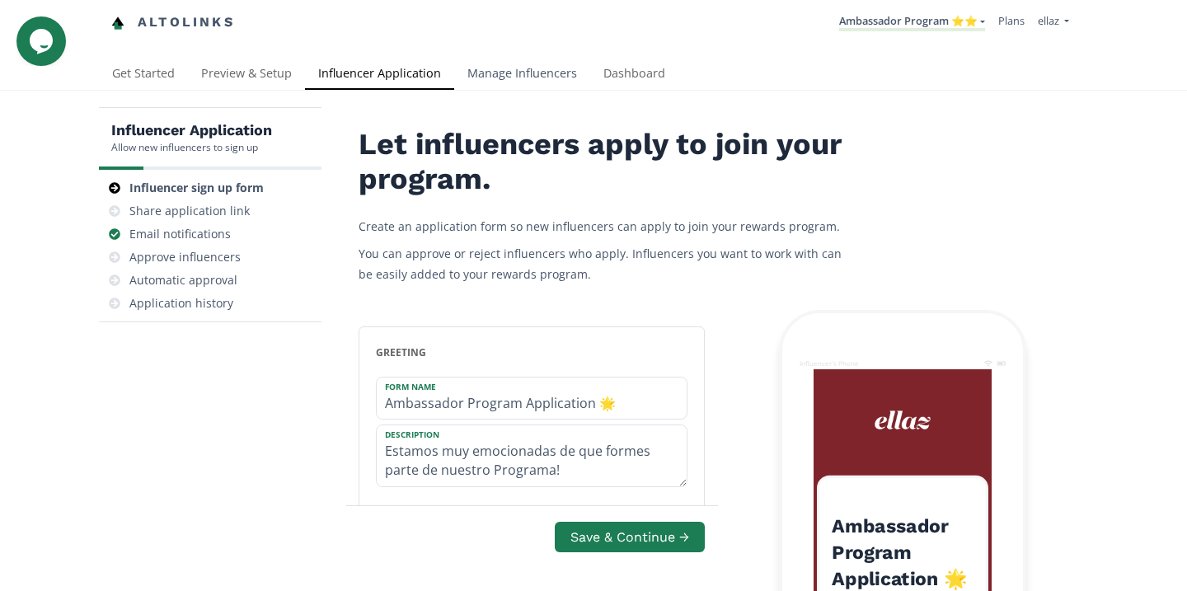
click at [514, 87] on link "Manage Influencers" at bounding box center [522, 75] width 136 height 33
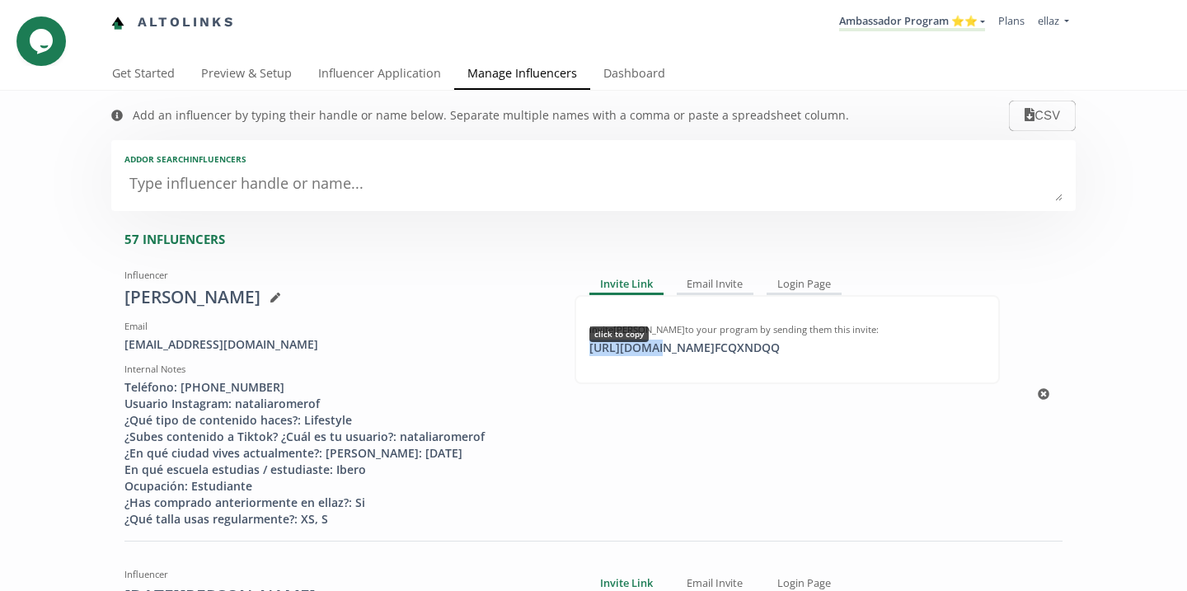
click at [649, 348] on div "[URL][DOMAIN_NAME] FCQXNDQQ click to copy" at bounding box center [684, 348] width 210 height 16
click at [326, 198] on textarea at bounding box center [593, 184] width 938 height 33
click at [951, 18] on link "Ambassador Program ⭐️⭐️" at bounding box center [912, 22] width 146 height 18
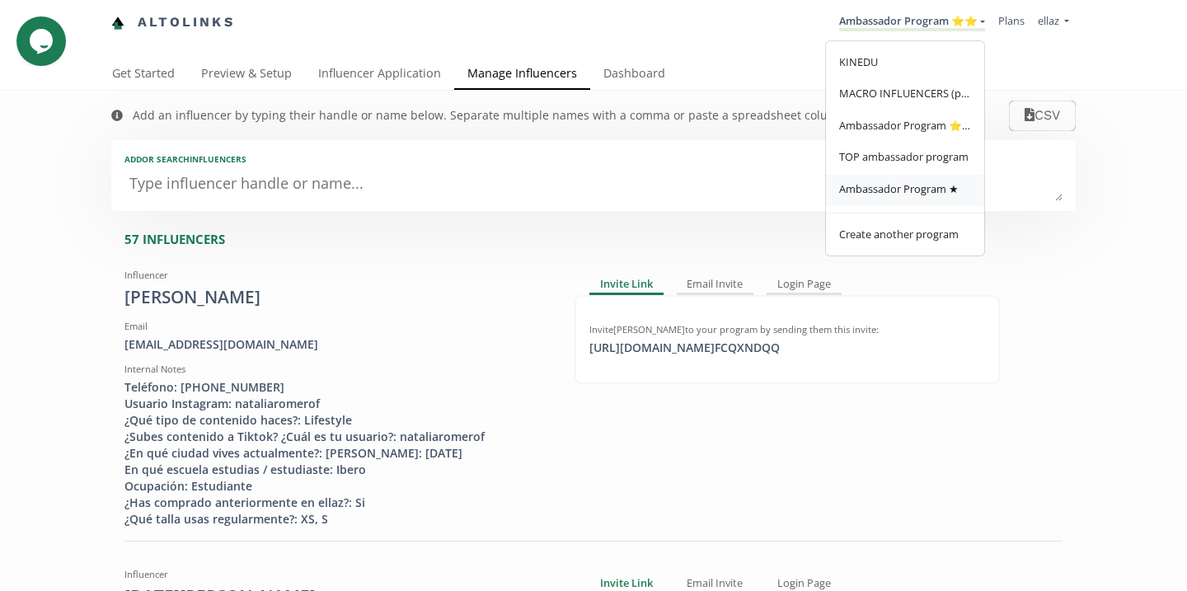
click at [932, 180] on link "Ambassador Program ★" at bounding box center [905, 191] width 158 height 32
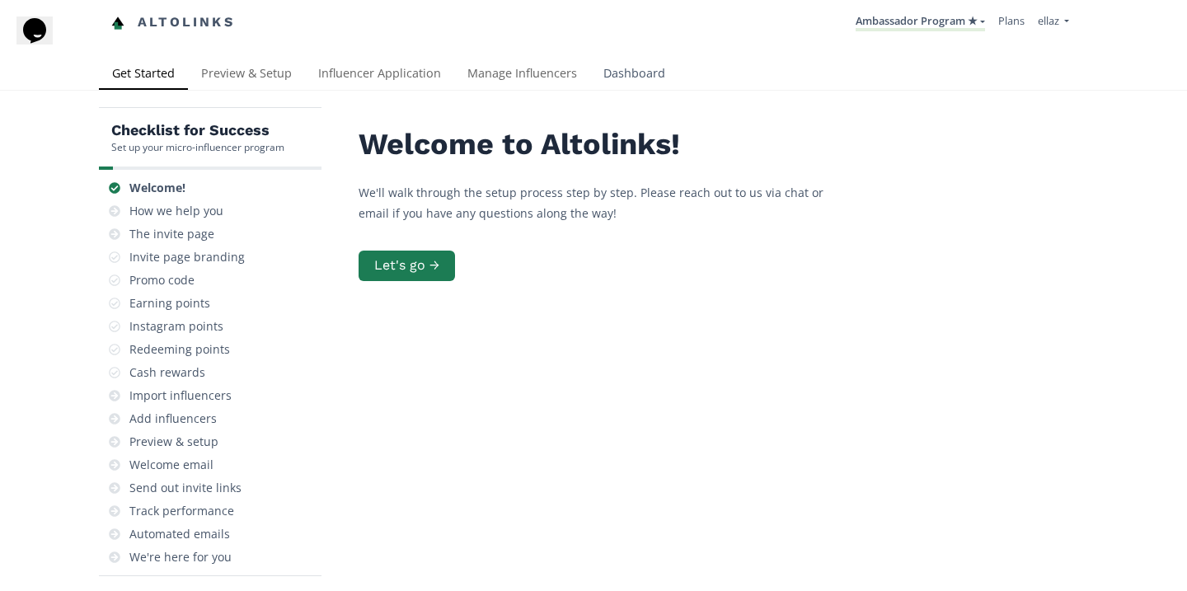
click at [646, 75] on link "Dashboard" at bounding box center [634, 75] width 88 height 33
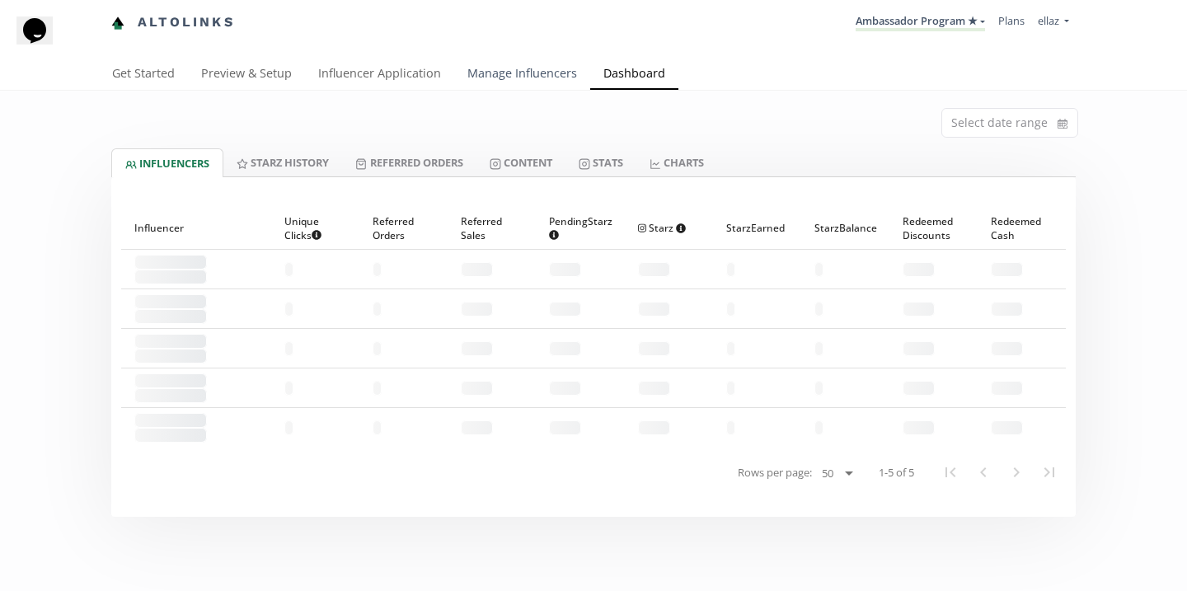
click at [532, 83] on link "Manage Influencers" at bounding box center [522, 75] width 136 height 33
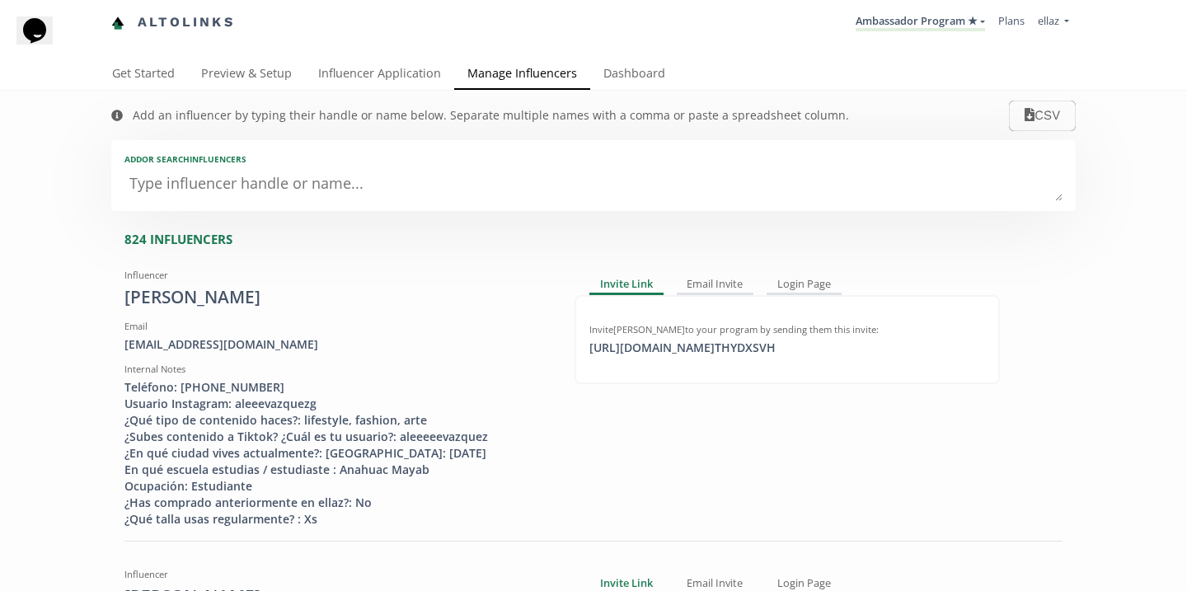
click at [261, 190] on textarea at bounding box center [593, 184] width 938 height 33
type textarea "lo"
type input "lo"
type input "LO"
type textarea "lor"
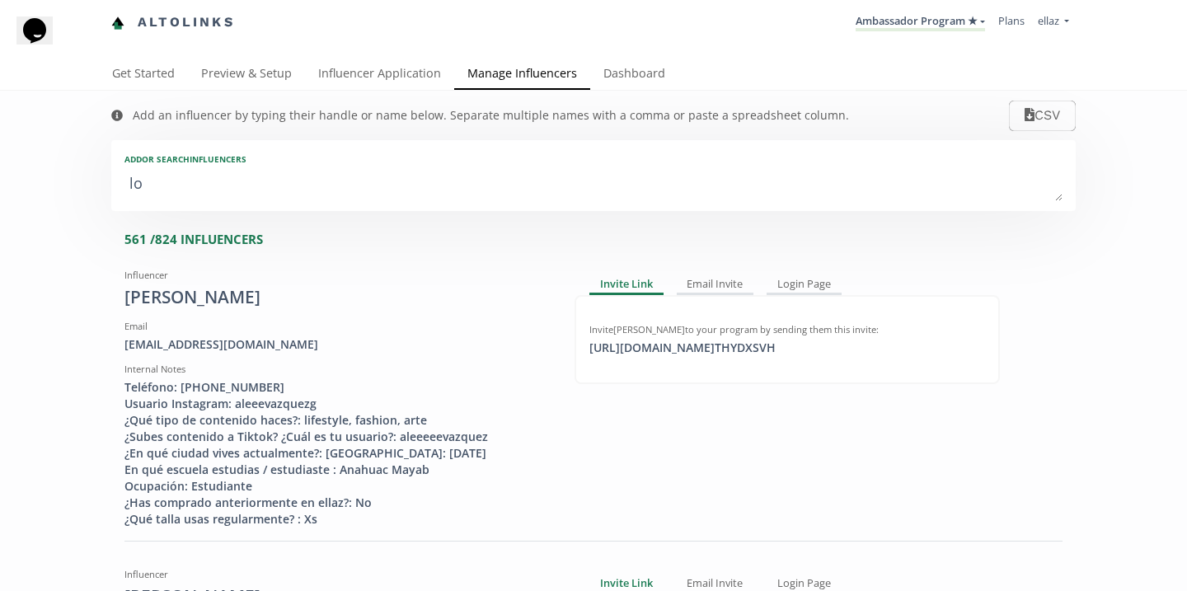
type input "lor"
type input "LOR"
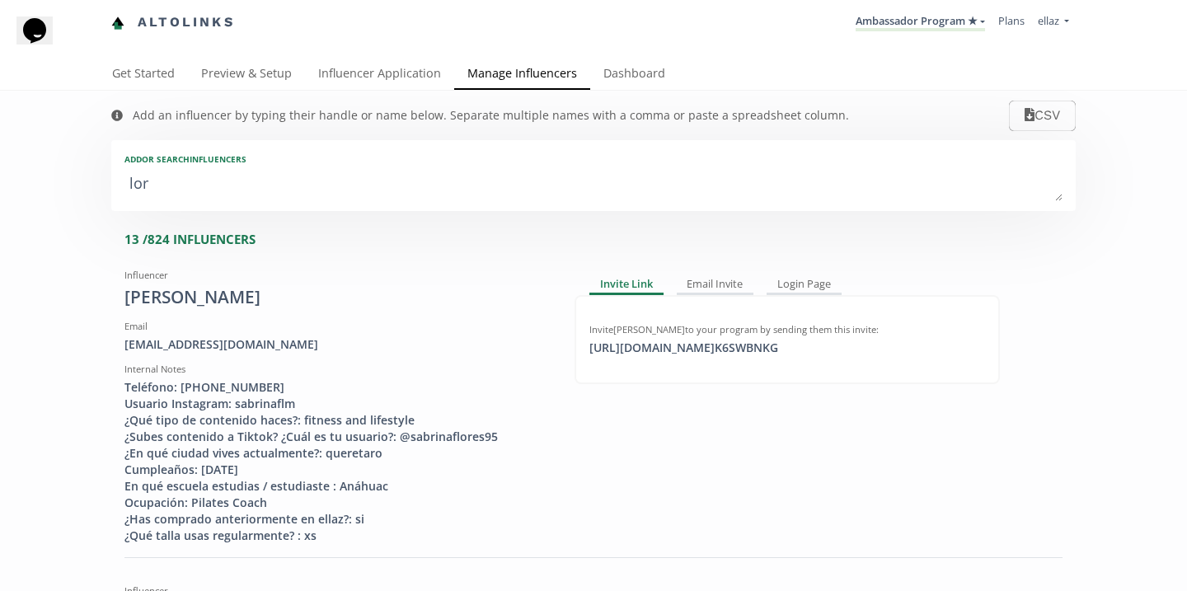
type textarea "lore"
type input "lore"
type input "LORE"
type textarea "[PERSON_NAME]"
type input "[PERSON_NAME]"
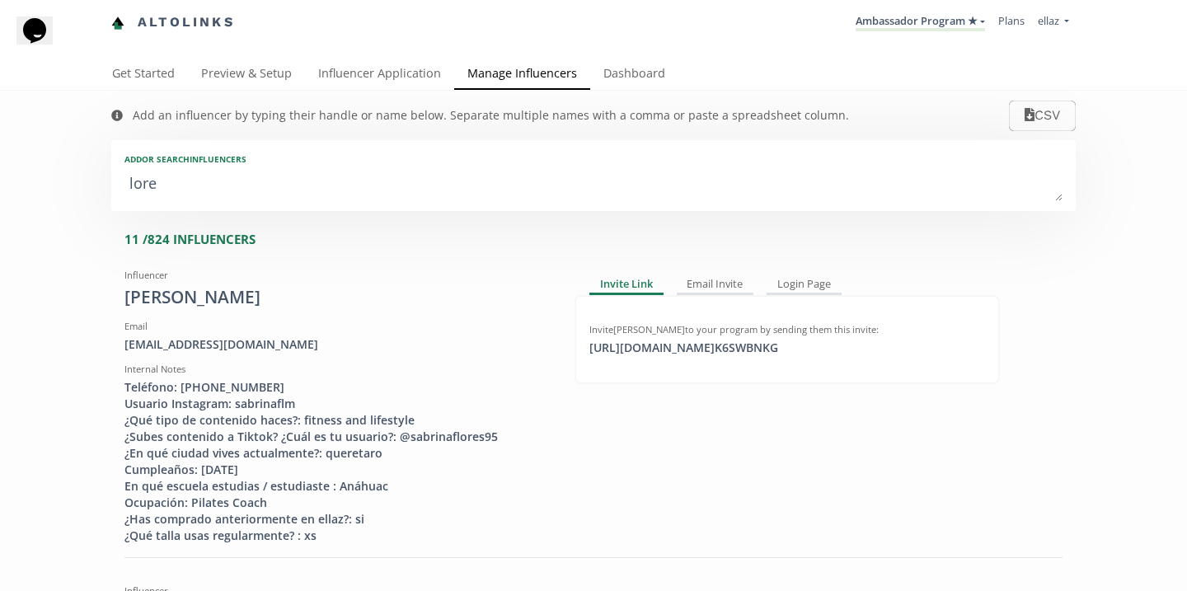
type input "[PERSON_NAME]"
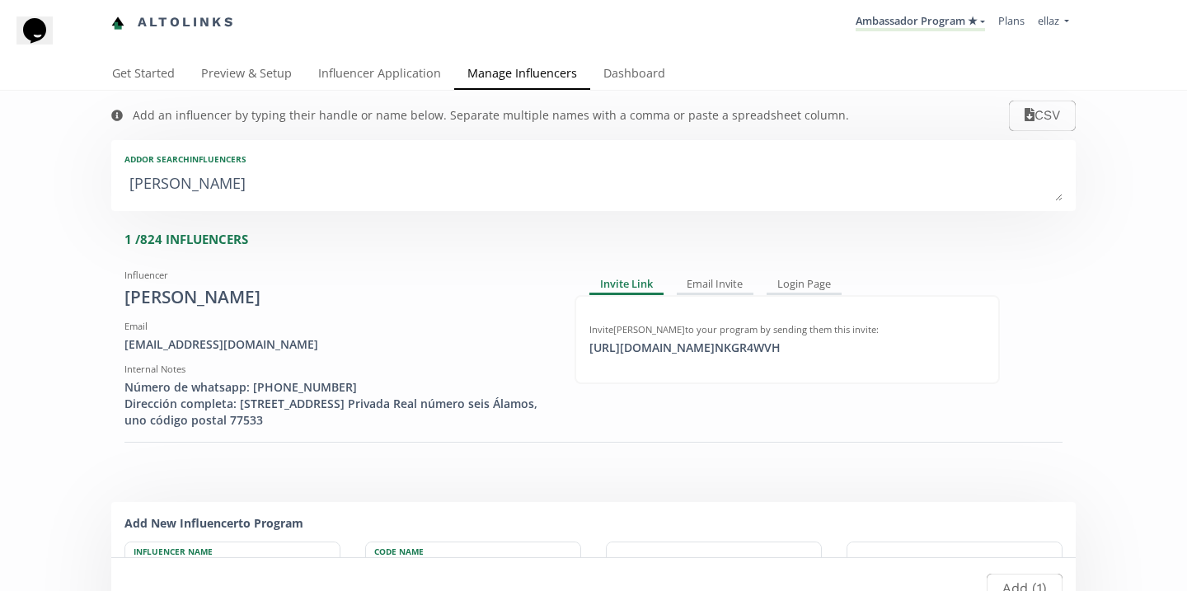
type textarea "[PERSON_NAME] l"
type input "[PERSON_NAME] l"
type textarea "[PERSON_NAME] l"
